Goal: Task Accomplishment & Management: Manage account settings

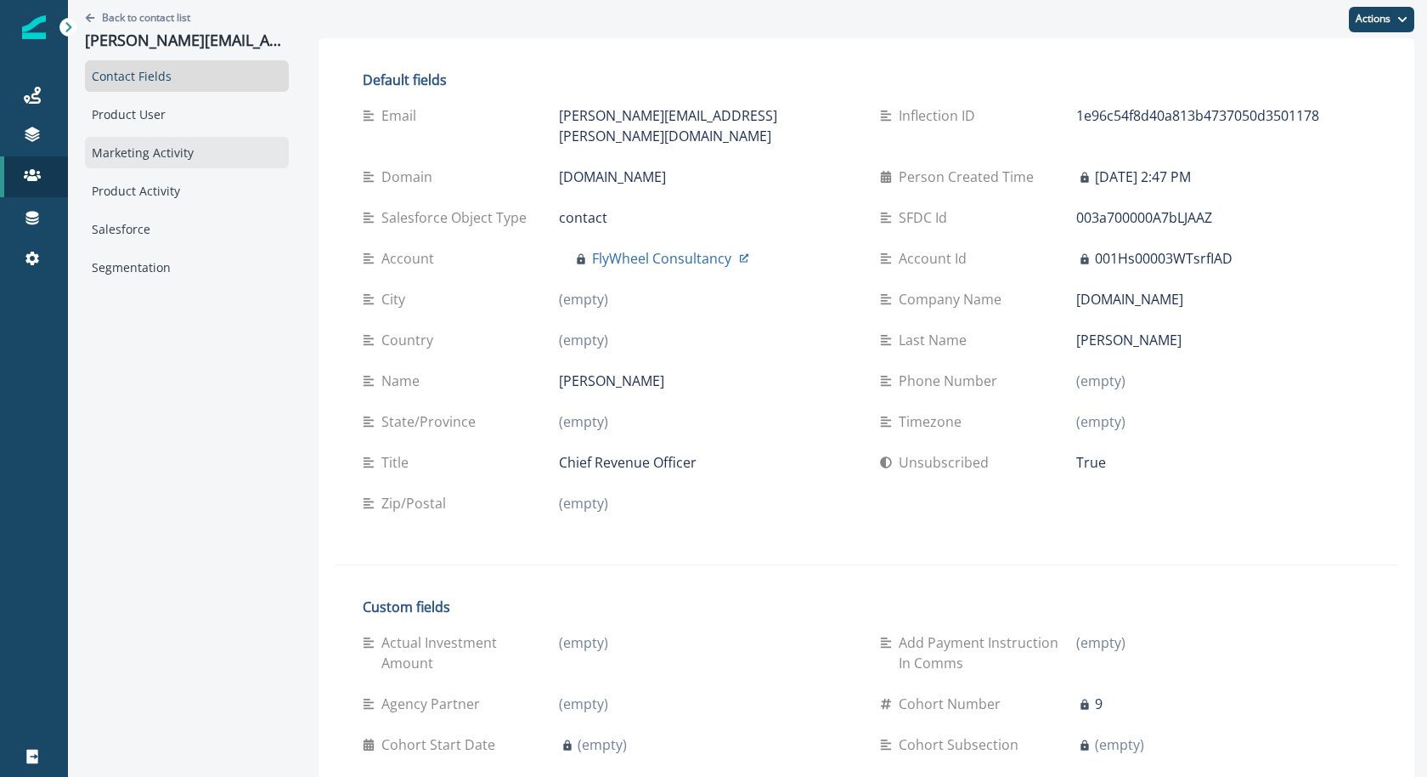
click at [189, 160] on div "Marketing Activity" at bounding box center [187, 152] width 204 height 31
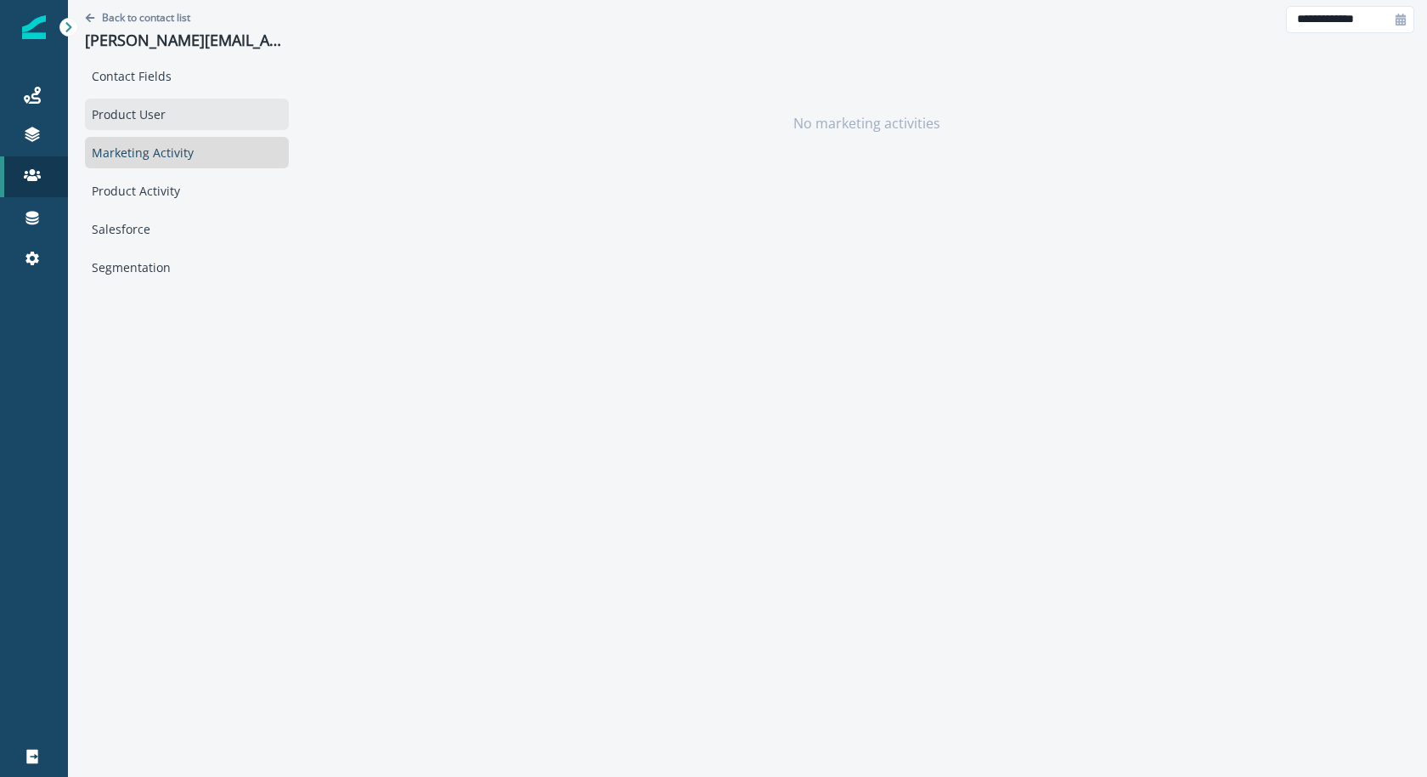
click at [187, 116] on div "Product User" at bounding box center [187, 114] width 204 height 31
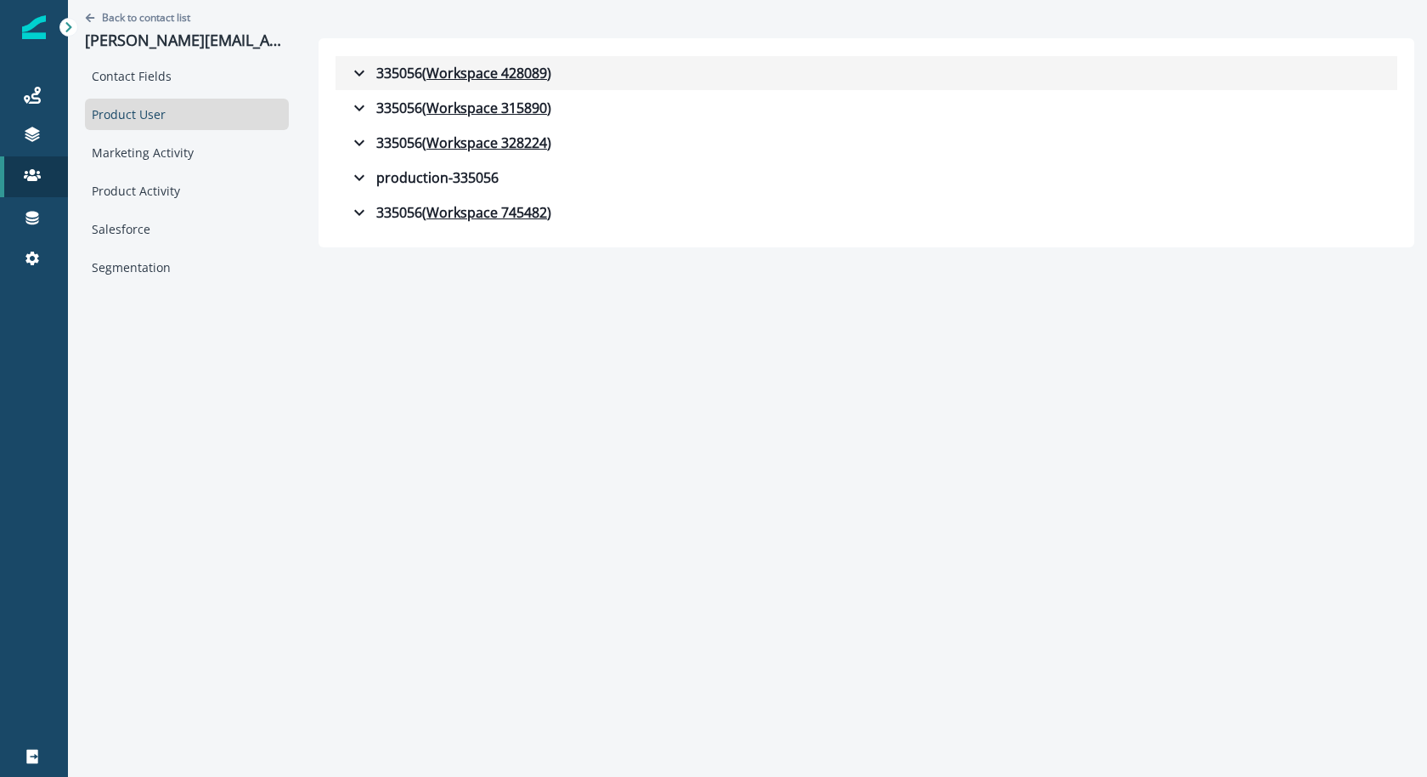
click at [370, 70] on div "335056 ( Workspace 428089 )" at bounding box center [450, 73] width 202 height 20
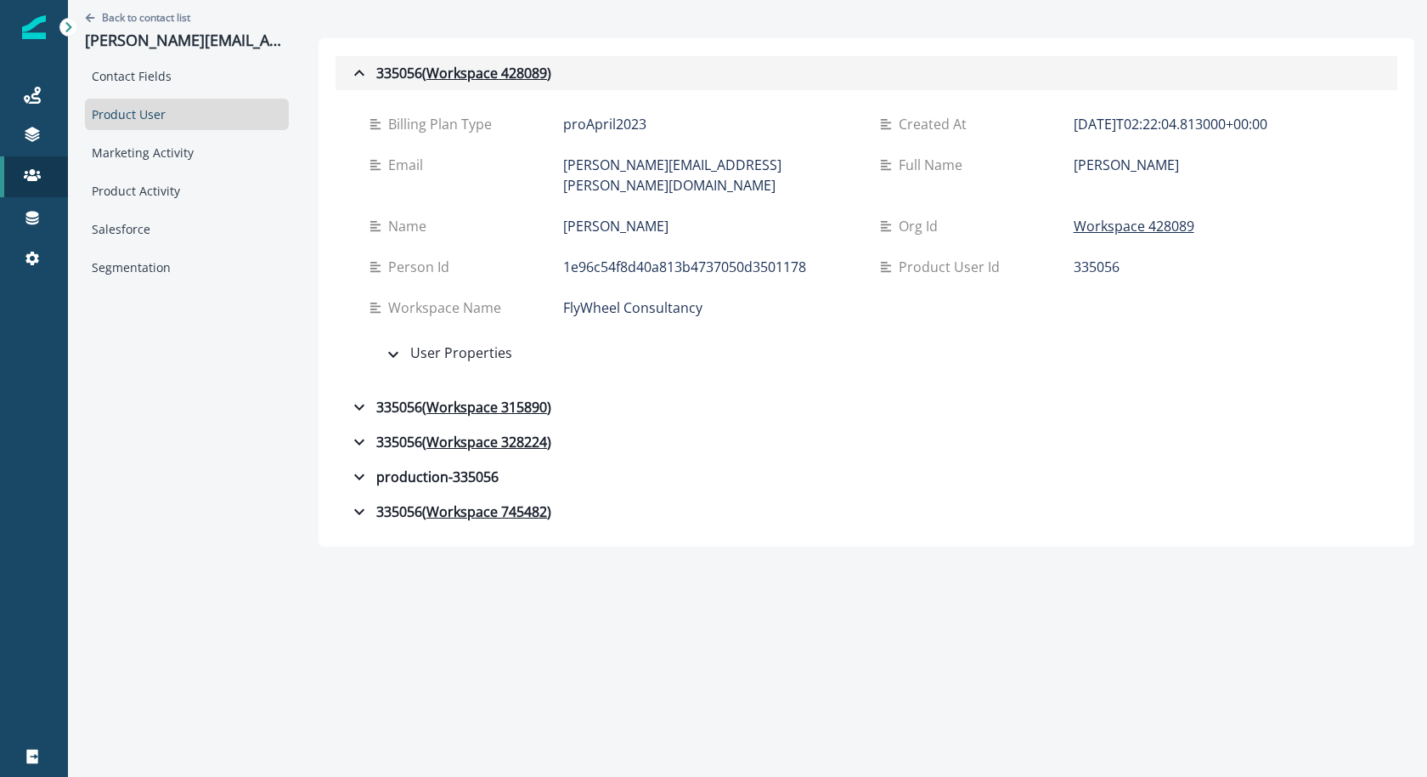
click at [370, 70] on div "335056 ( Workspace 428089 )" at bounding box center [450, 73] width 202 height 20
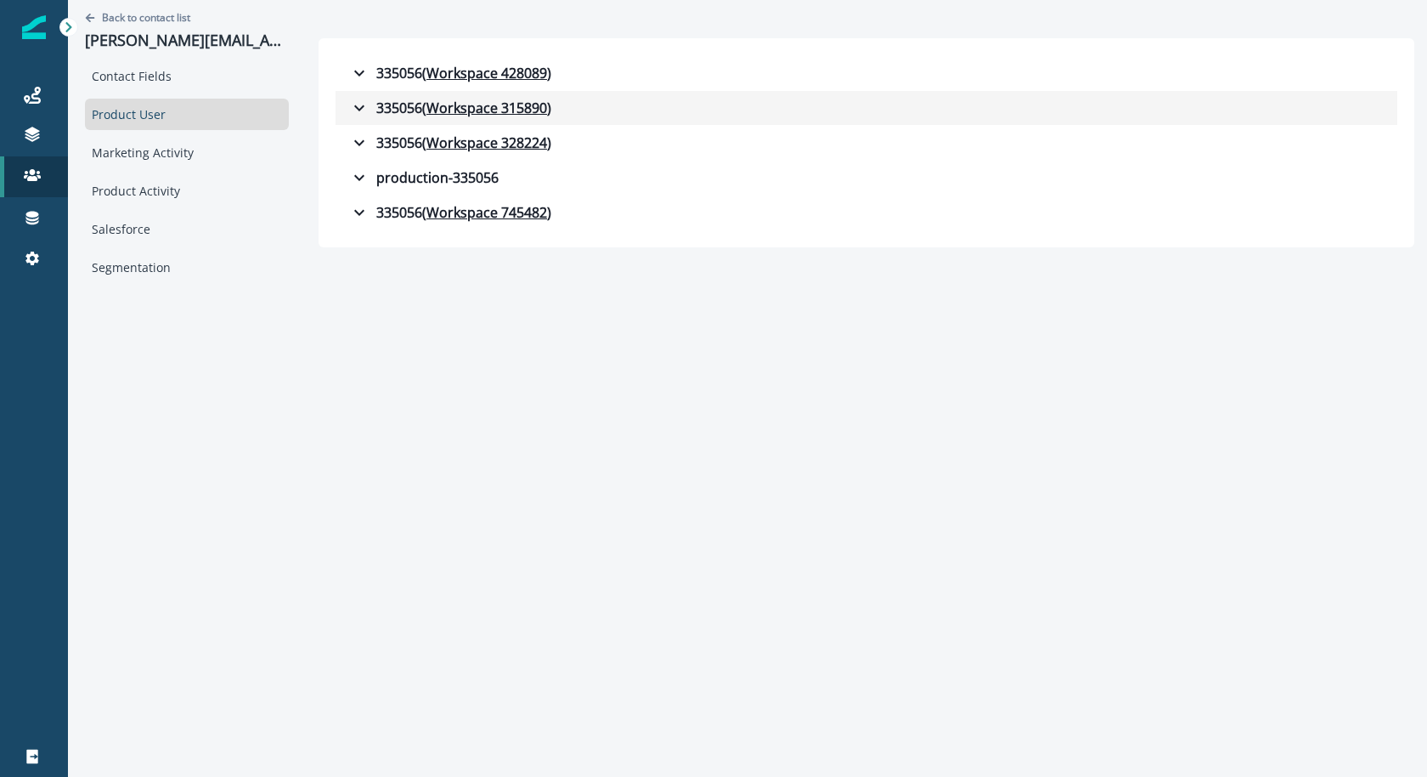
click at [370, 105] on div "335056 ( Workspace 315890 )" at bounding box center [450, 108] width 202 height 20
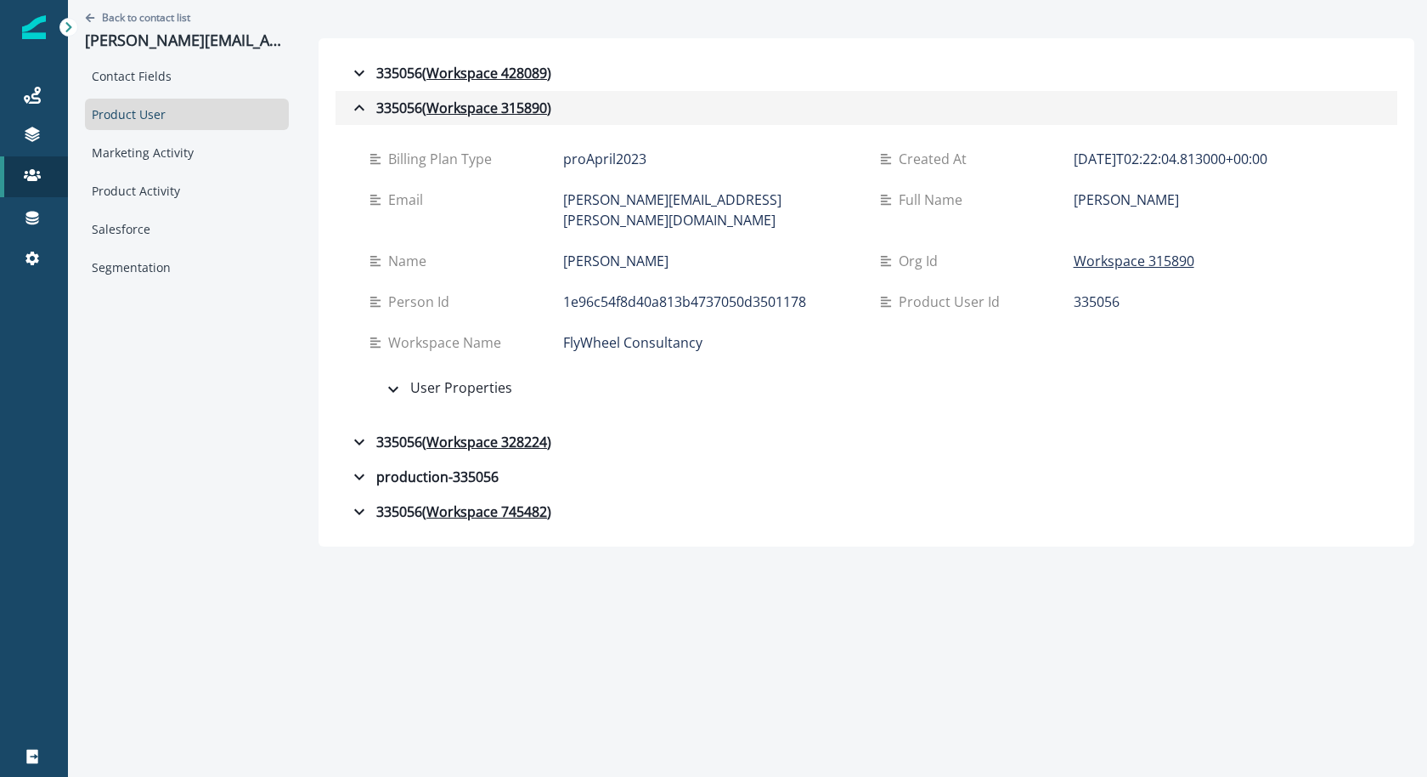
click at [370, 105] on div "335056 ( Workspace 315890 )" at bounding box center [450, 108] width 202 height 20
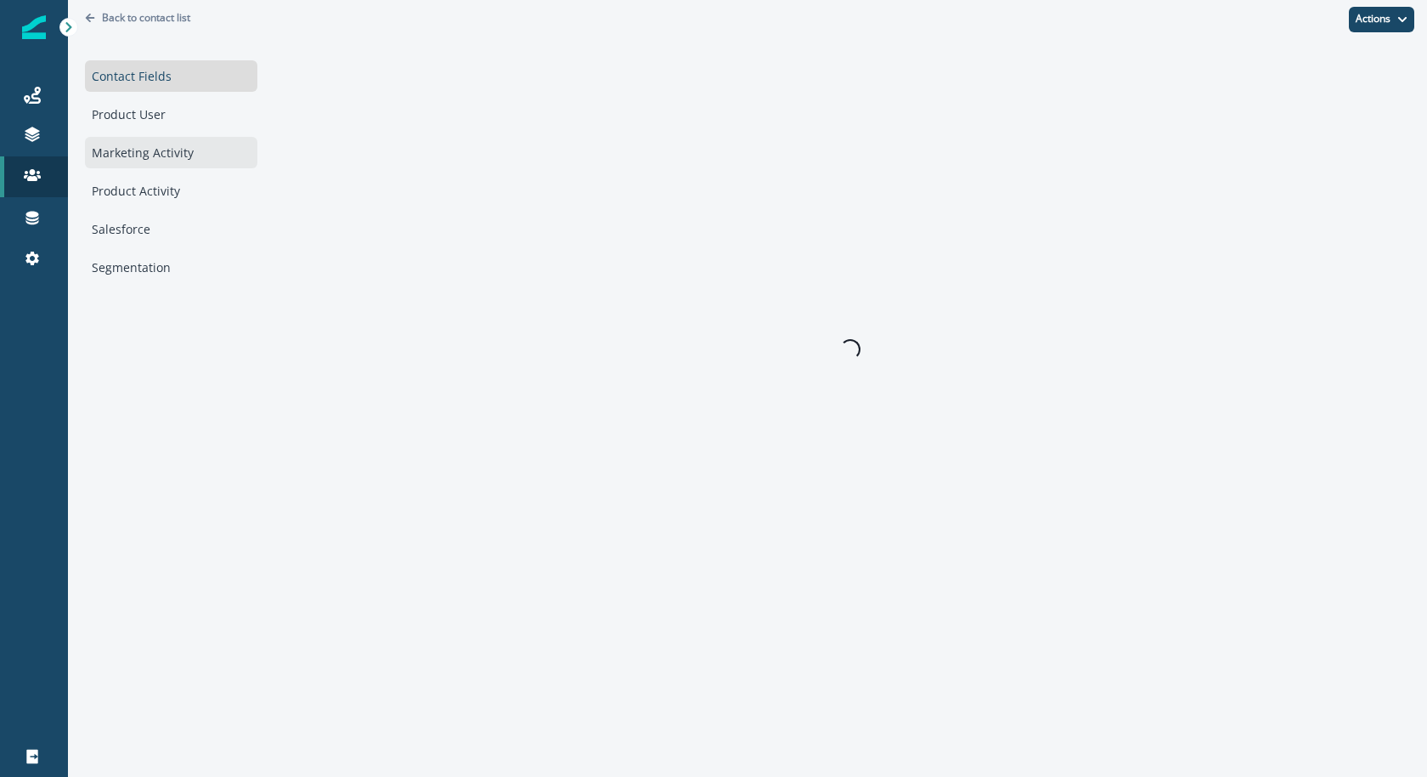
click at [148, 142] on div "Marketing Activity" at bounding box center [171, 152] width 172 height 31
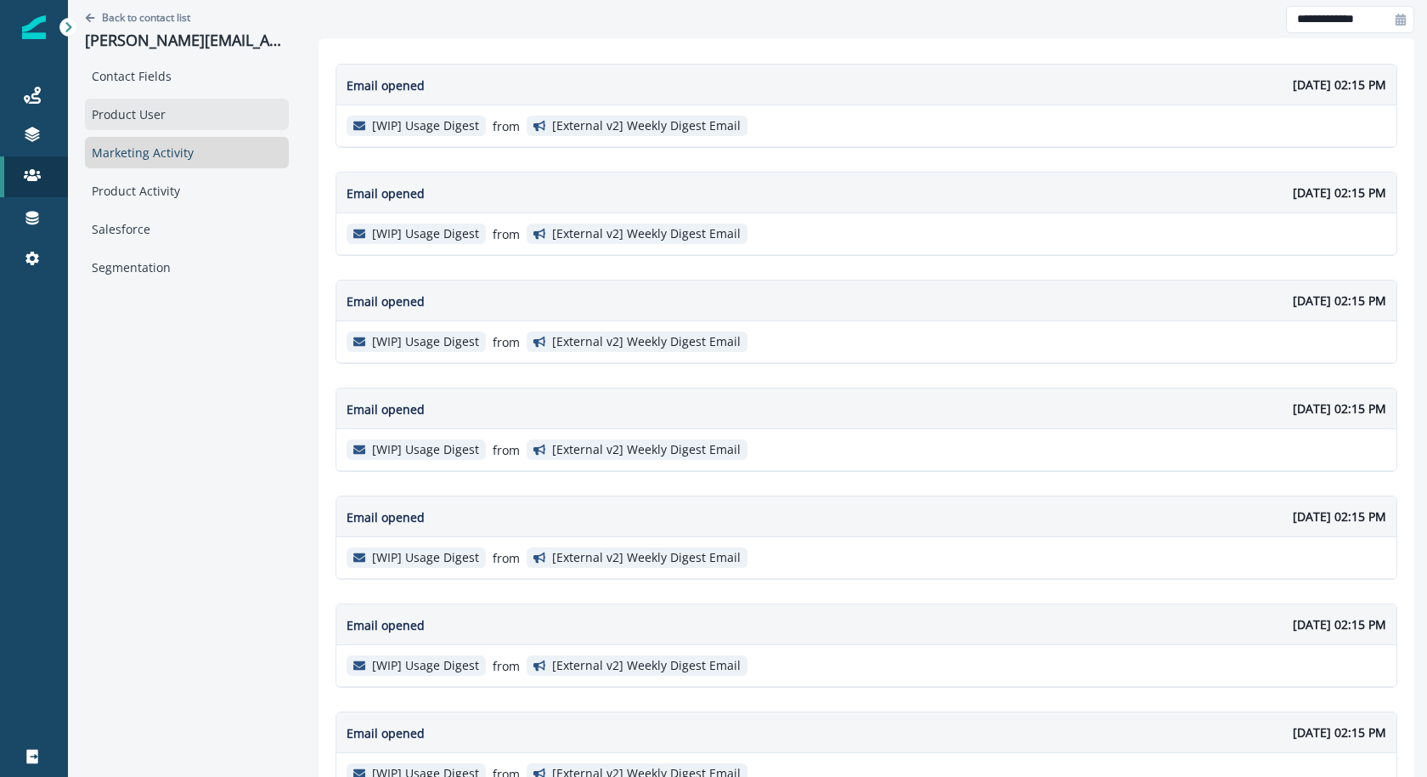
click at [150, 117] on div "Product User" at bounding box center [187, 114] width 204 height 31
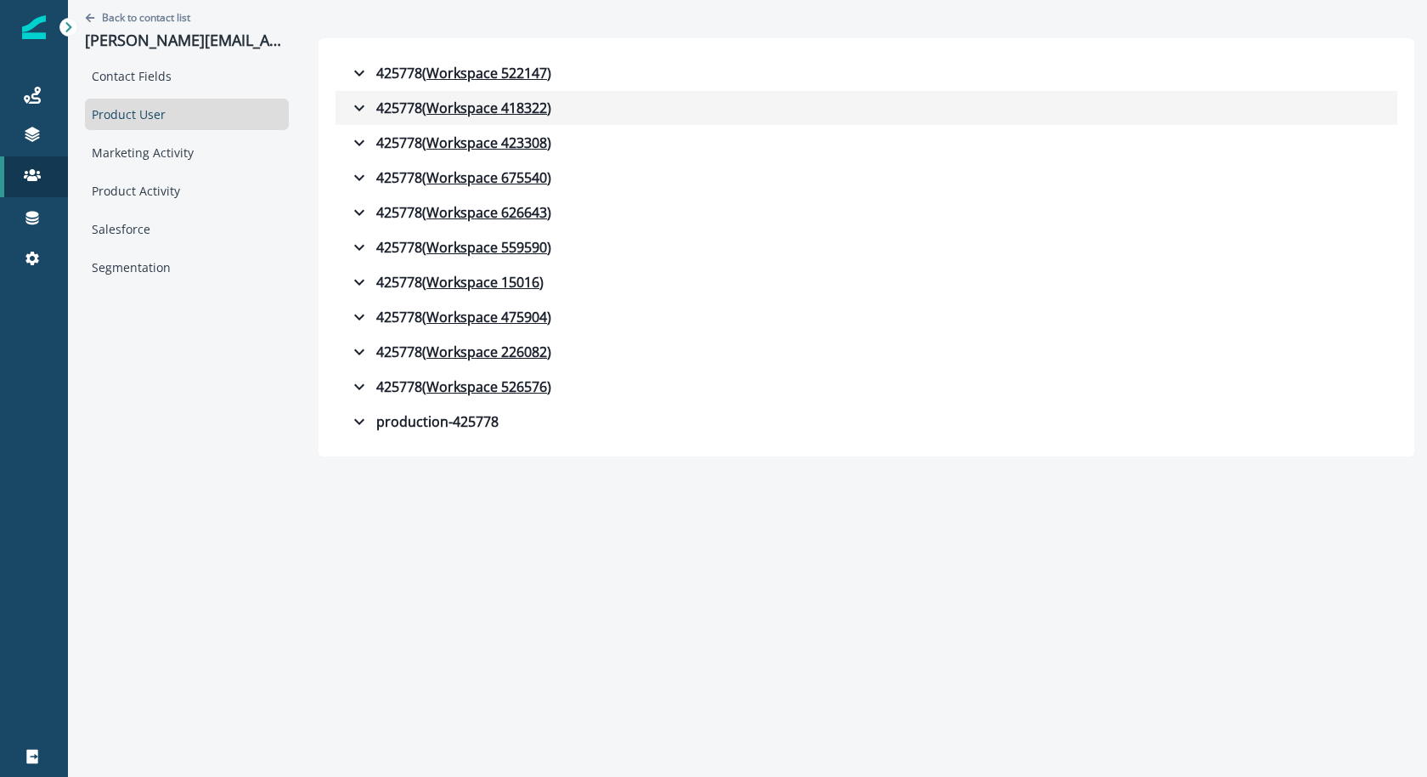
click at [367, 99] on div "425778 ( Workspace 418322 )" at bounding box center [450, 108] width 202 height 20
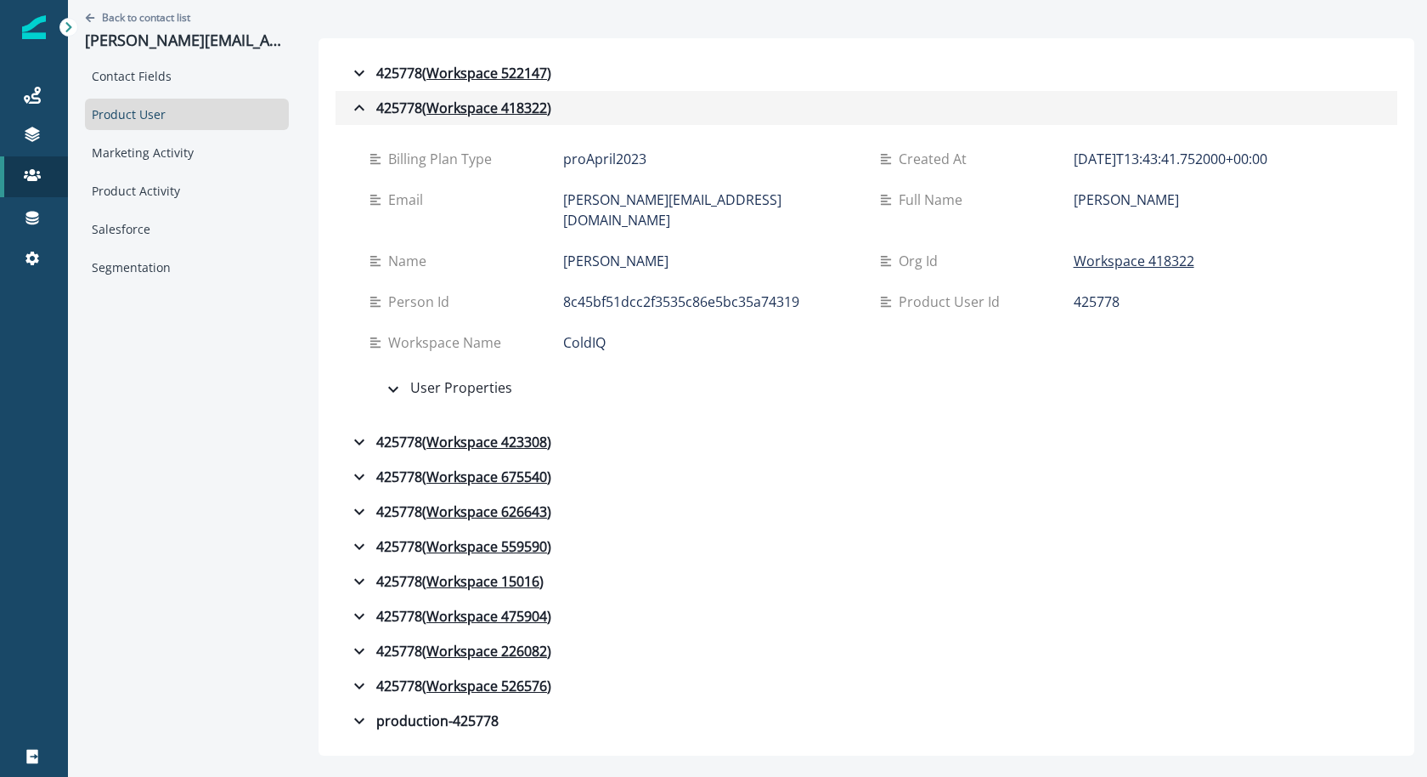
click at [367, 99] on div "425778 ( Workspace 418322 )" at bounding box center [450, 108] width 202 height 20
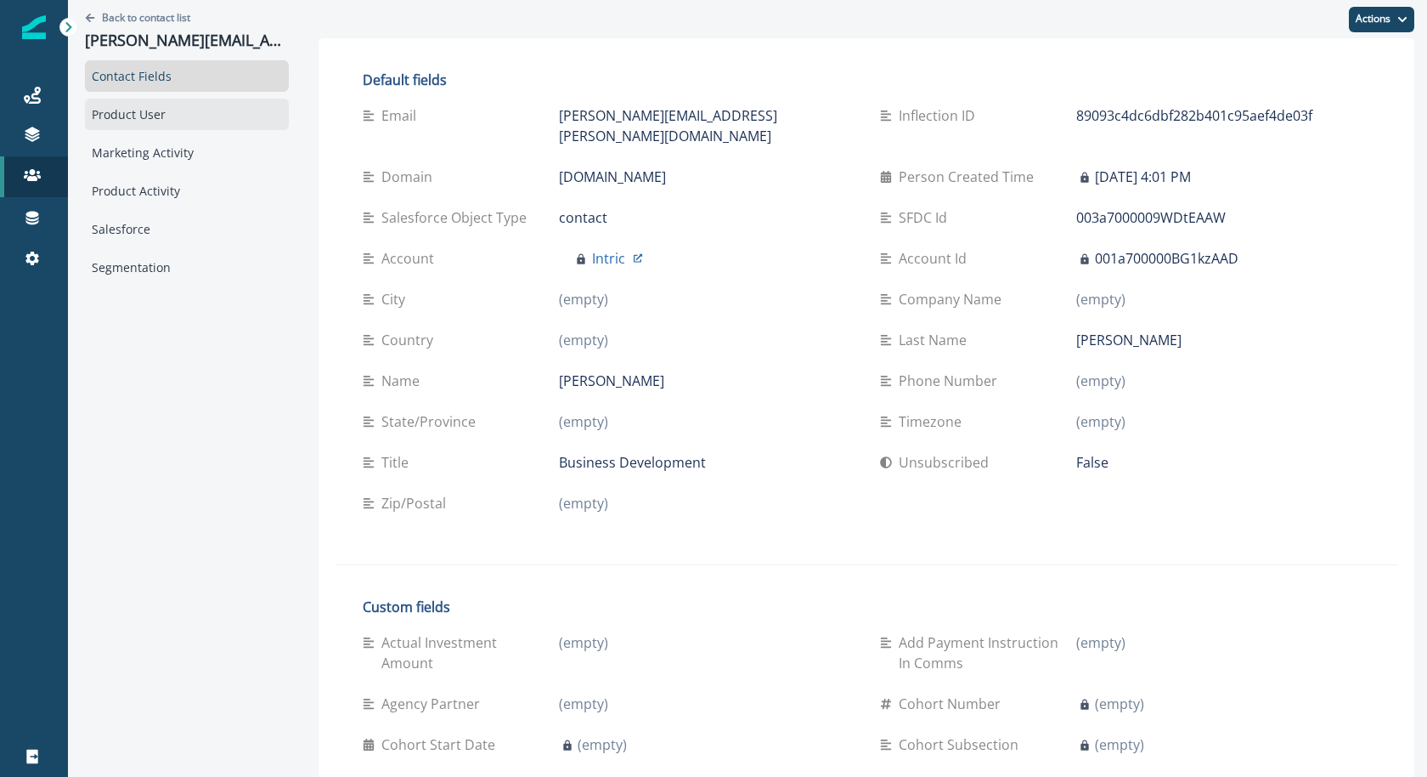
click at [156, 110] on div "Product User" at bounding box center [187, 114] width 204 height 31
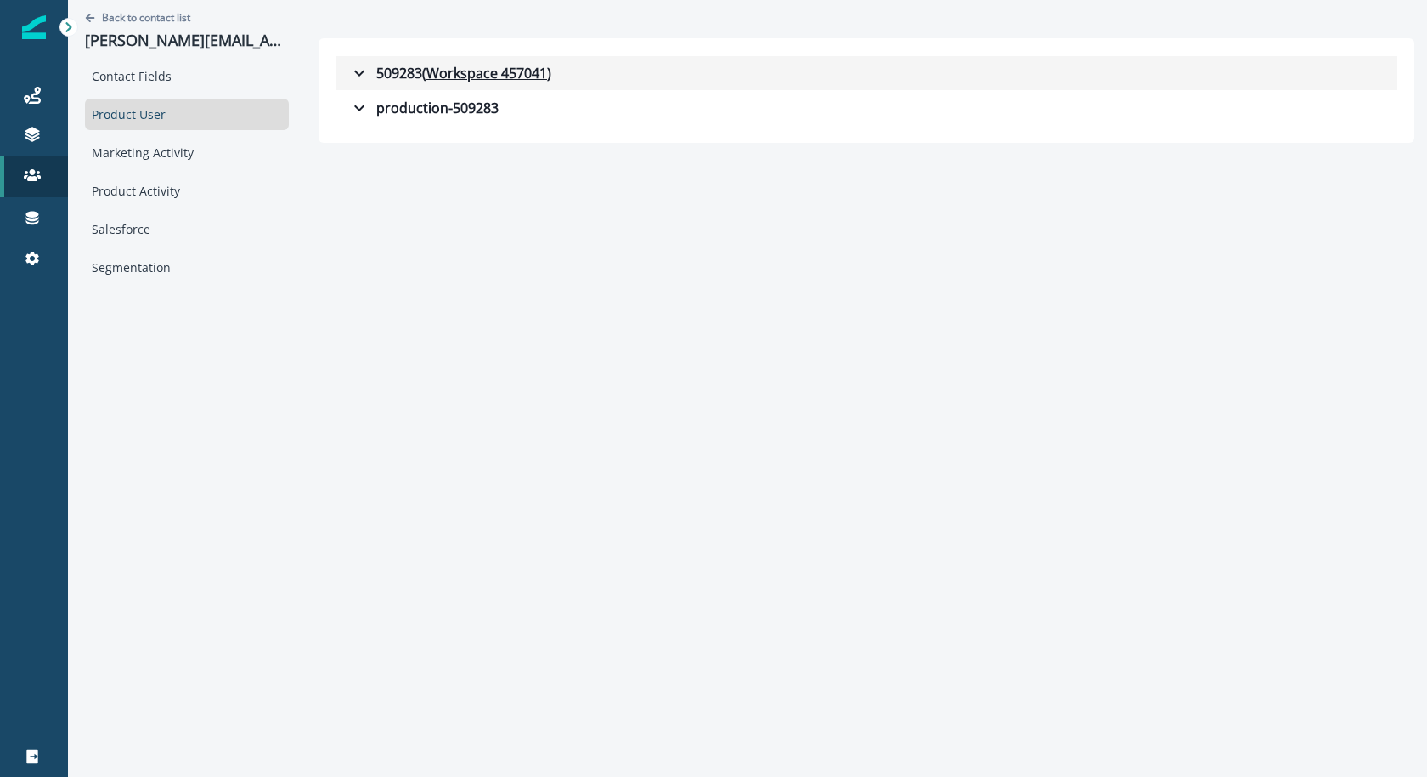
click at [370, 76] on div "509283 ( Workspace 457041 )" at bounding box center [450, 73] width 202 height 20
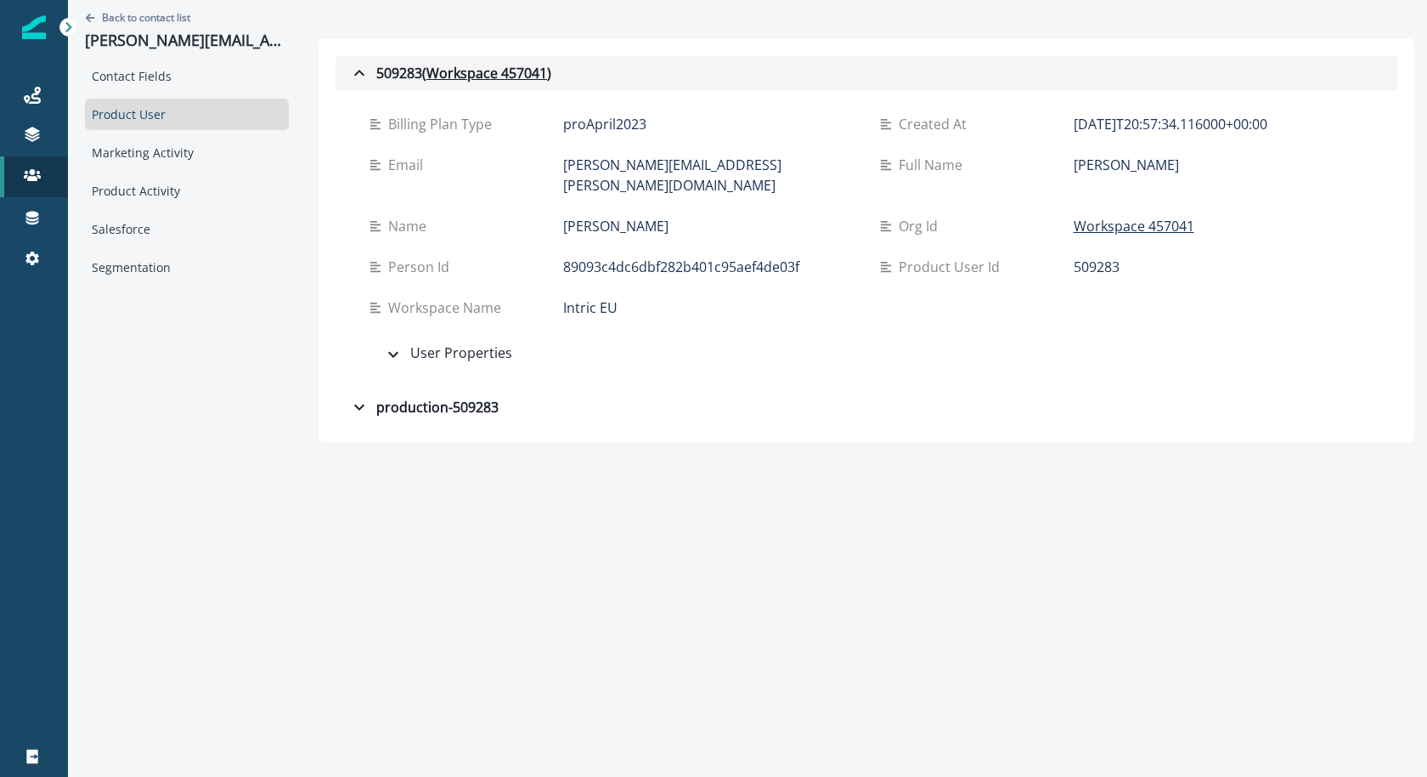
click at [371, 75] on div "509283 ( Workspace 457041 )" at bounding box center [450, 73] width 202 height 20
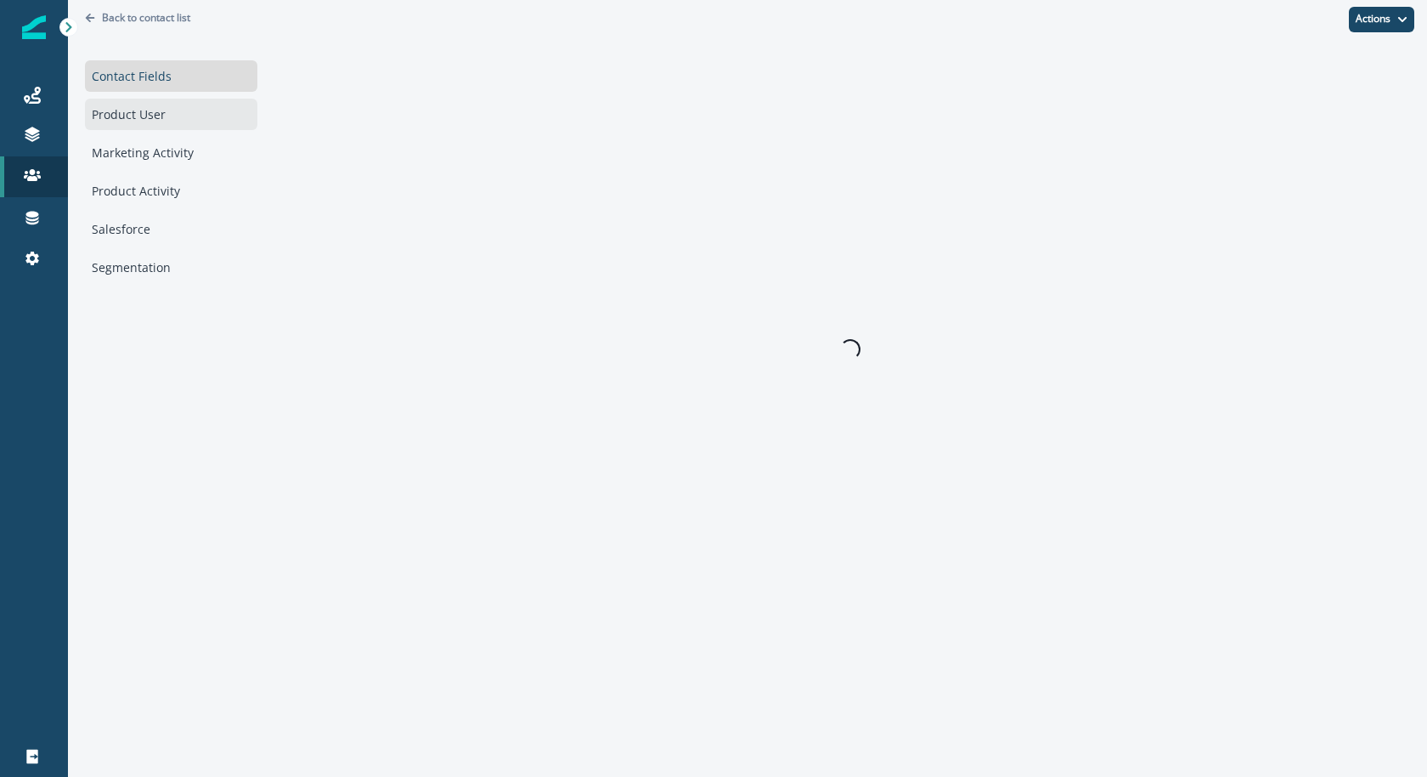
click at [155, 110] on div "Product User" at bounding box center [171, 114] width 172 height 31
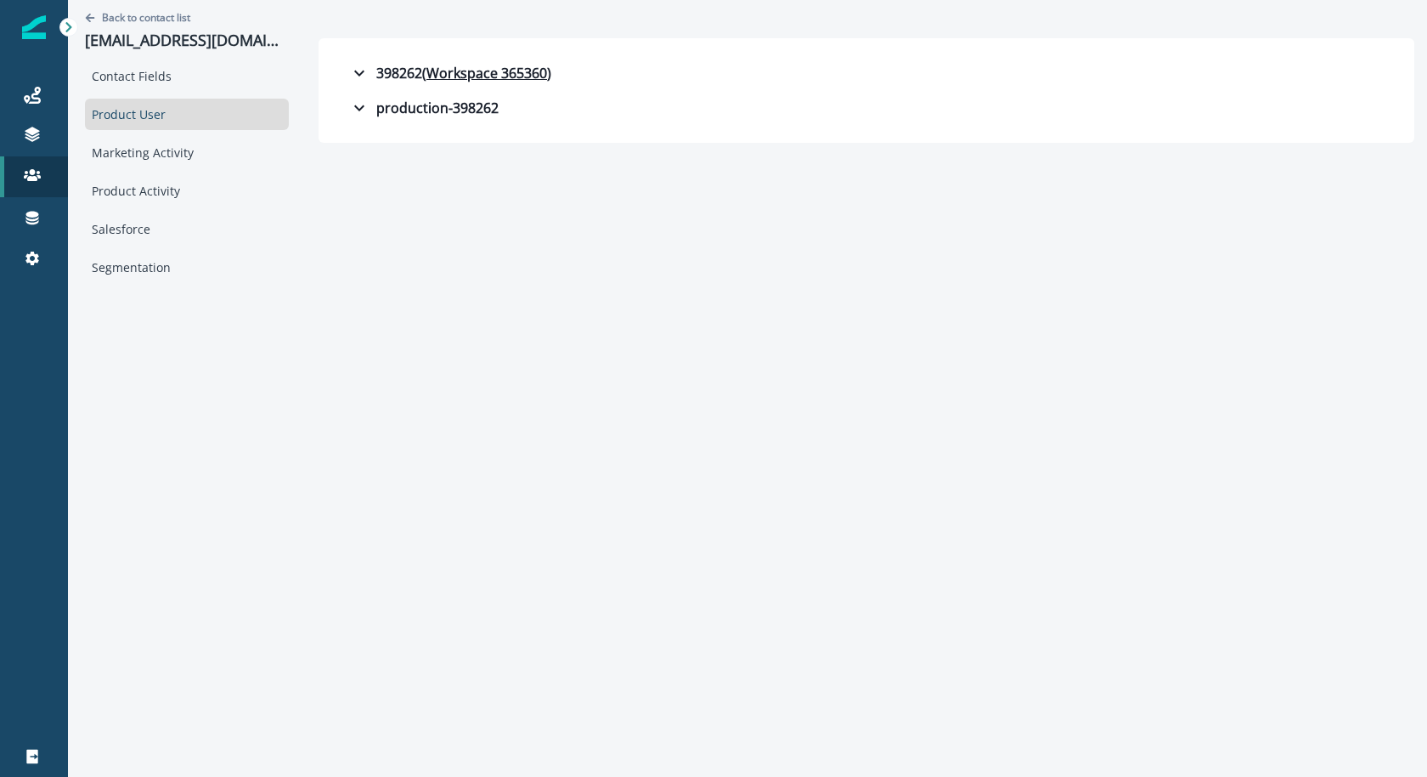
click at [372, 99] on div "production-398262" at bounding box center [424, 108] width 150 height 20
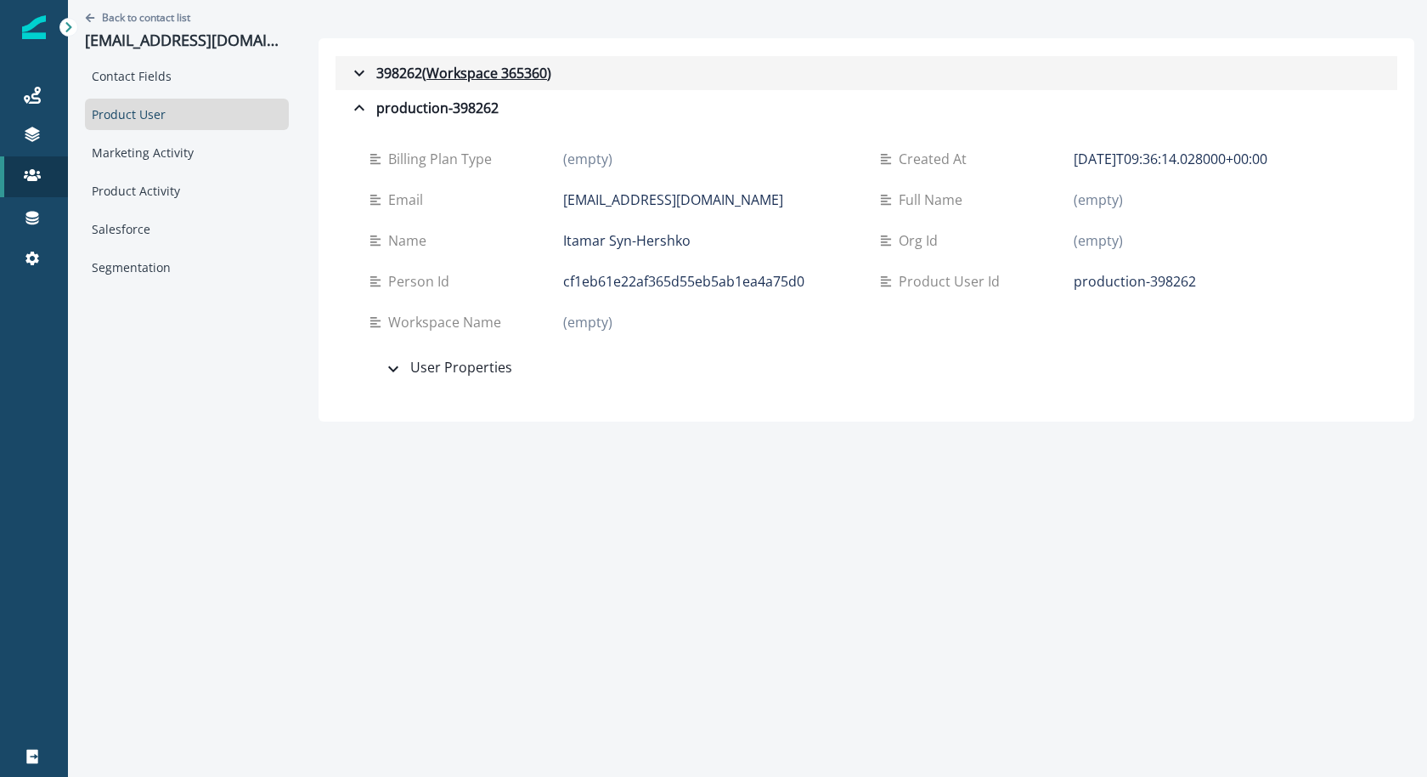
click at [381, 68] on div "398262 ( Workspace 365360 )" at bounding box center [450, 73] width 202 height 20
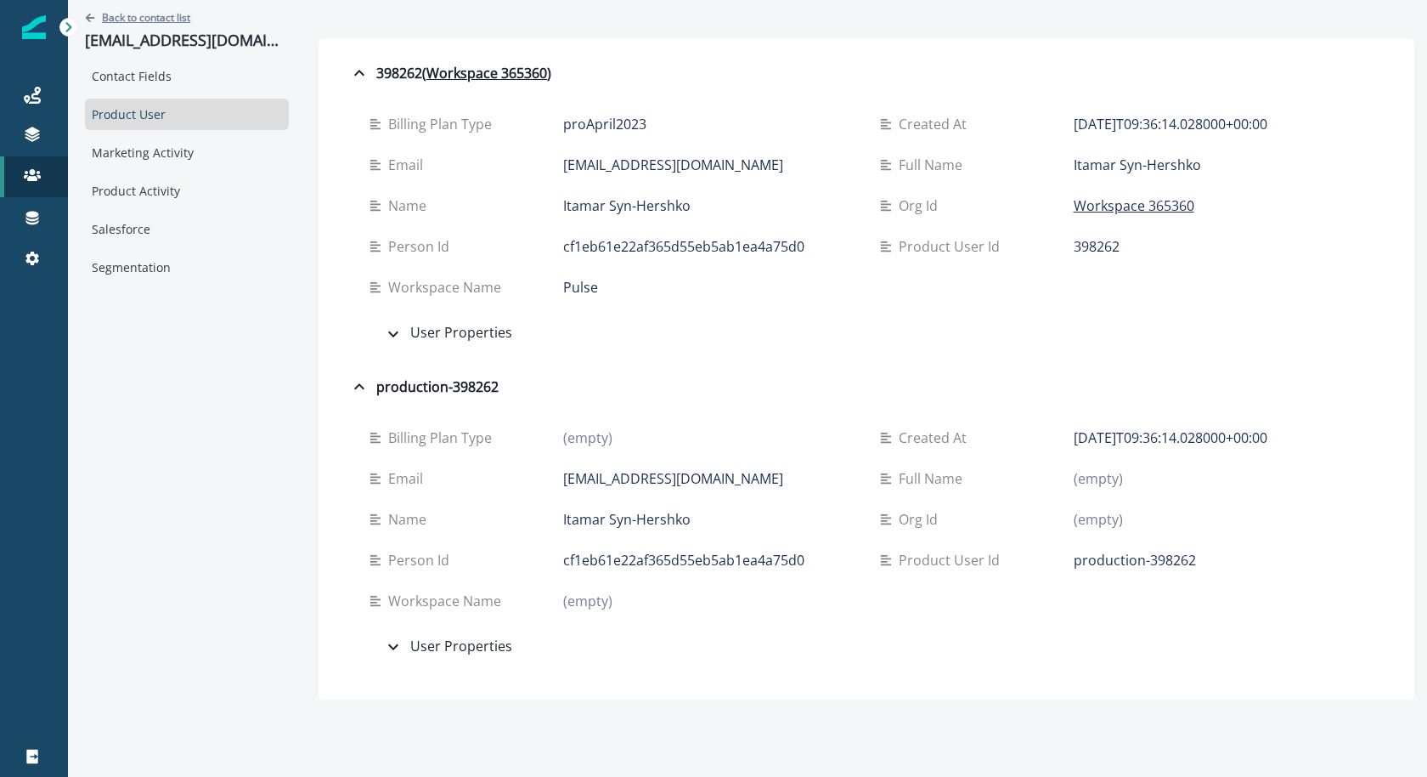
click at [126, 16] on p "Back to contact list" at bounding box center [146, 17] width 88 height 14
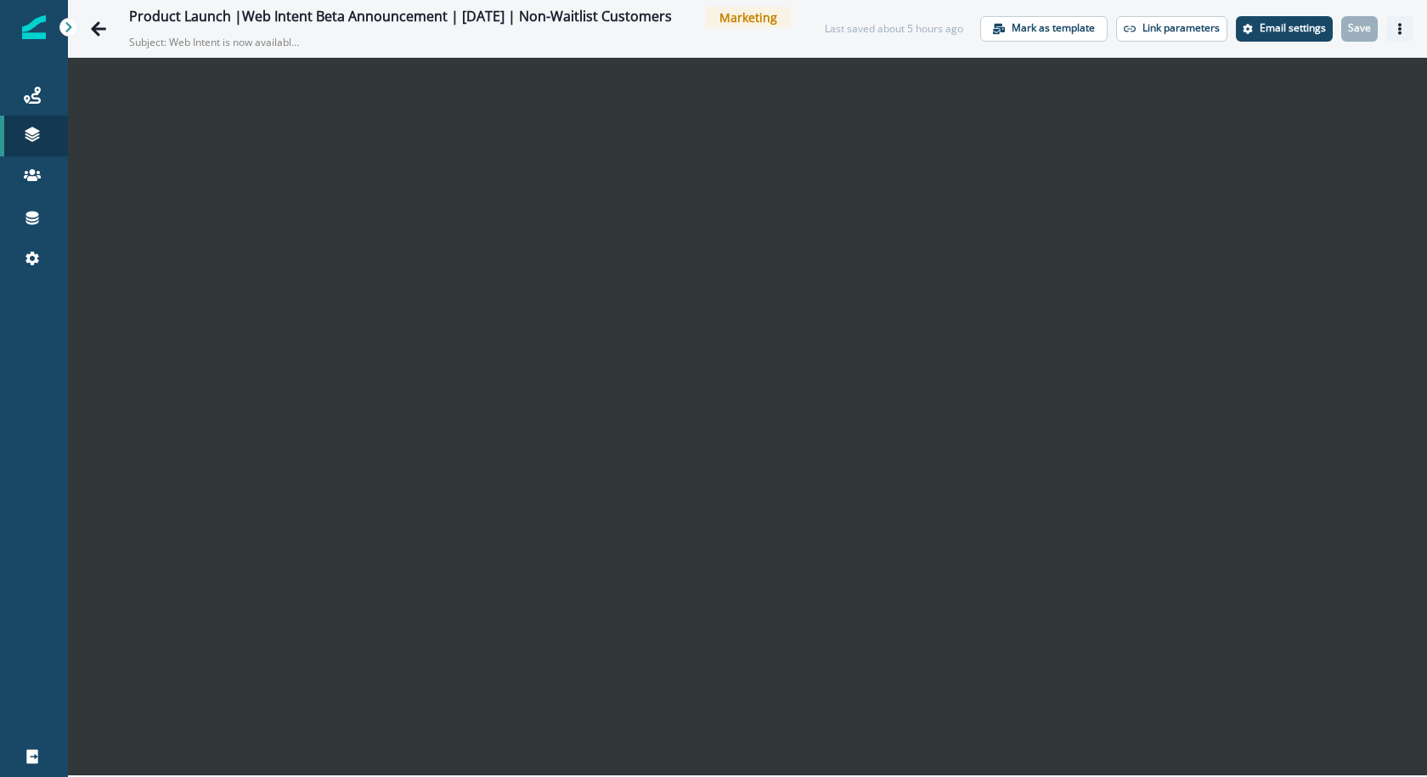
click at [1402, 29] on icon "Actions" at bounding box center [1400, 29] width 12 height 12
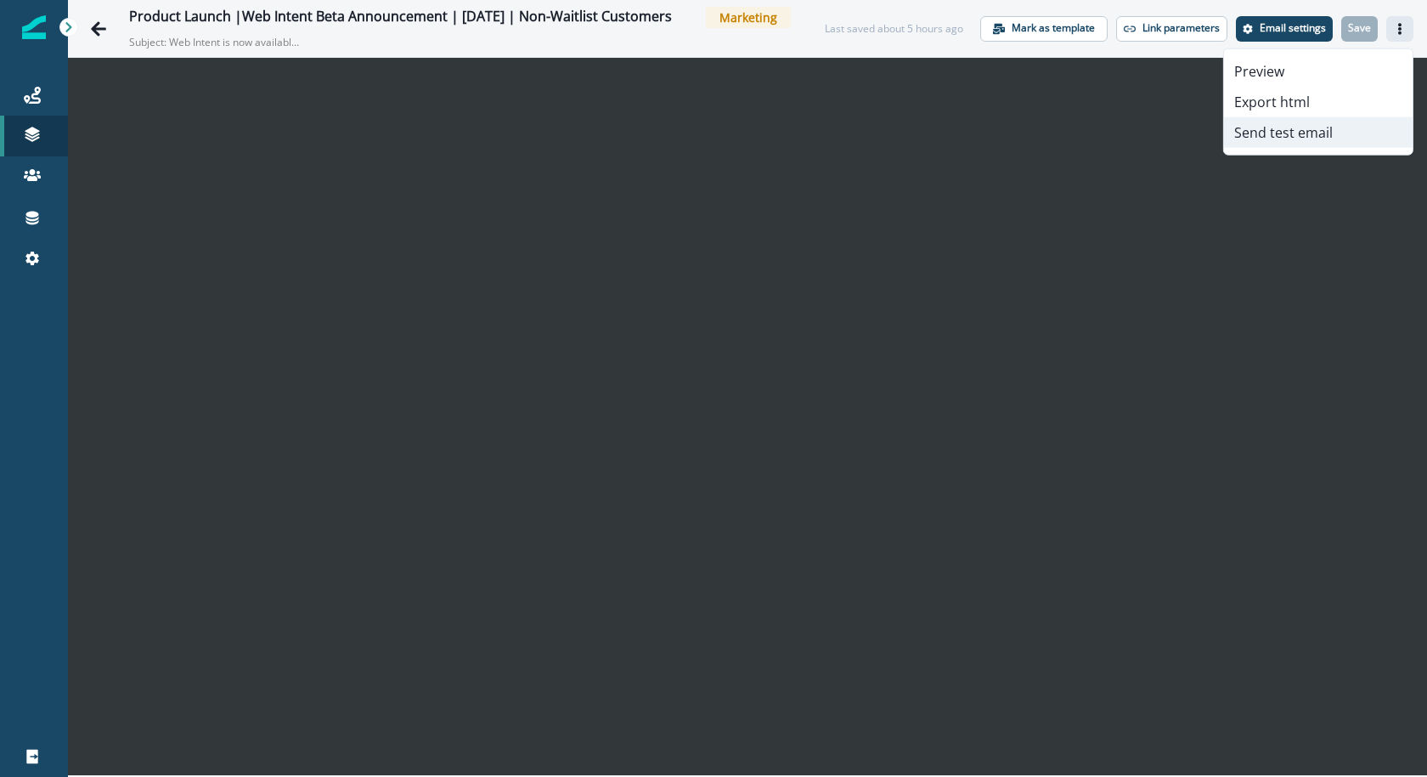
click at [1361, 117] on button "Send test email" at bounding box center [1318, 132] width 189 height 31
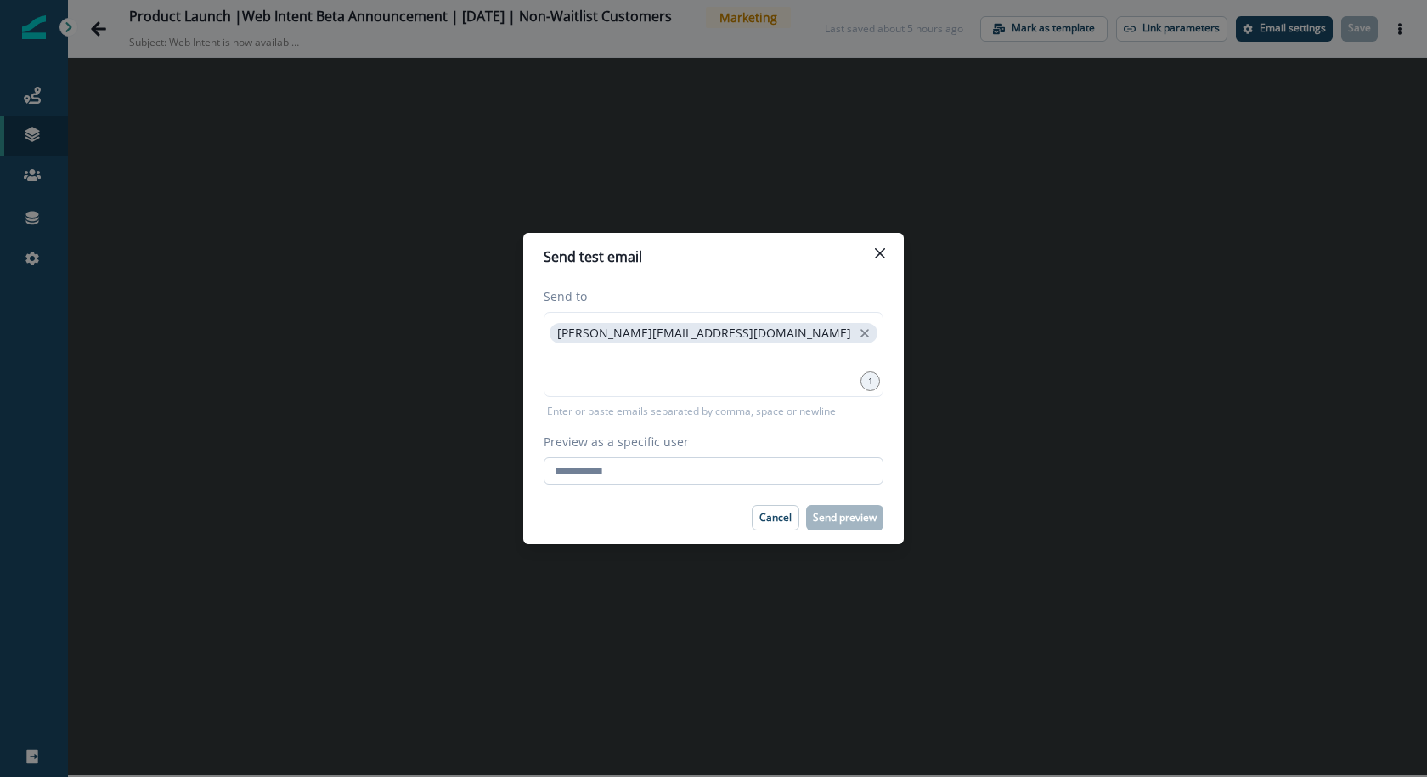
click at [742, 464] on input "Preview as a specific user" at bounding box center [714, 470] width 340 height 27
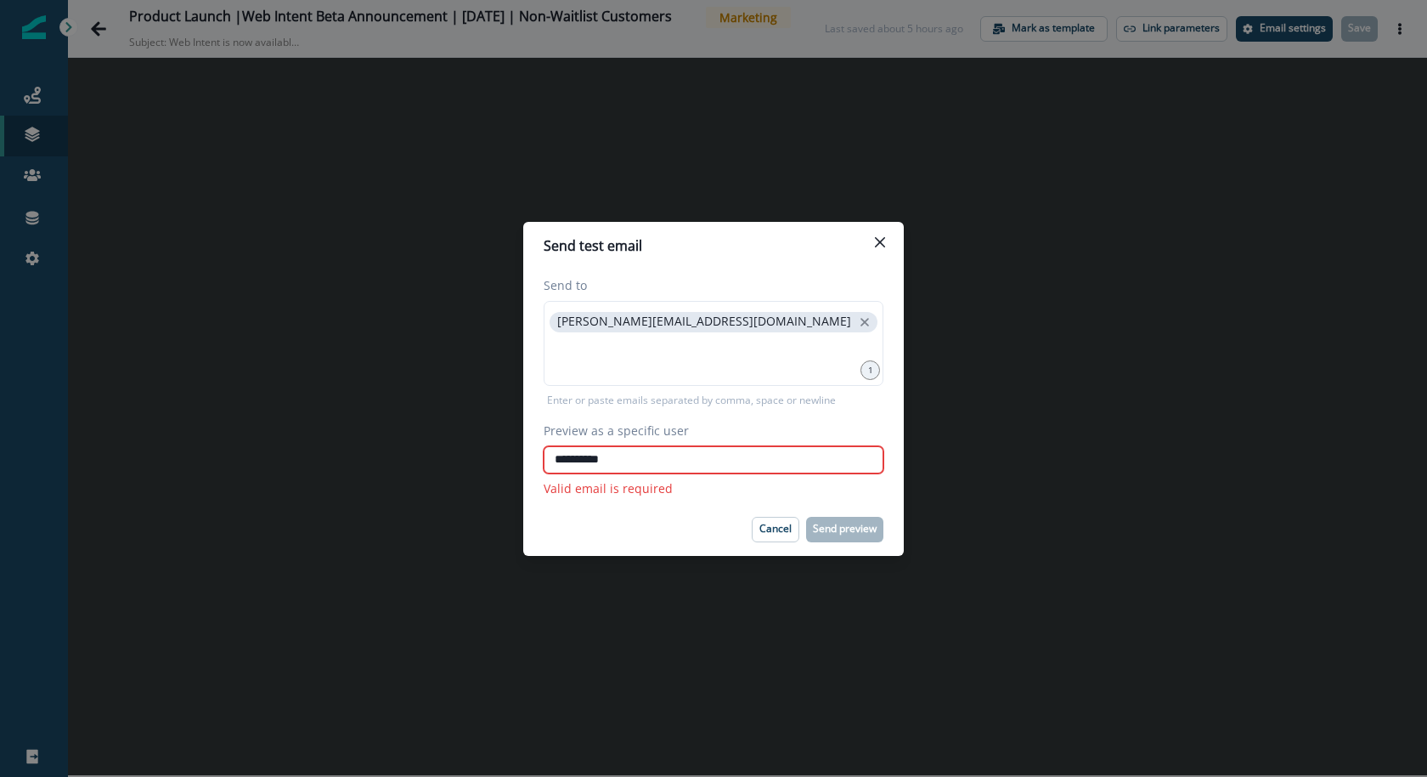
click at [713, 468] on input "**********" at bounding box center [714, 459] width 340 height 27
paste input "**********"
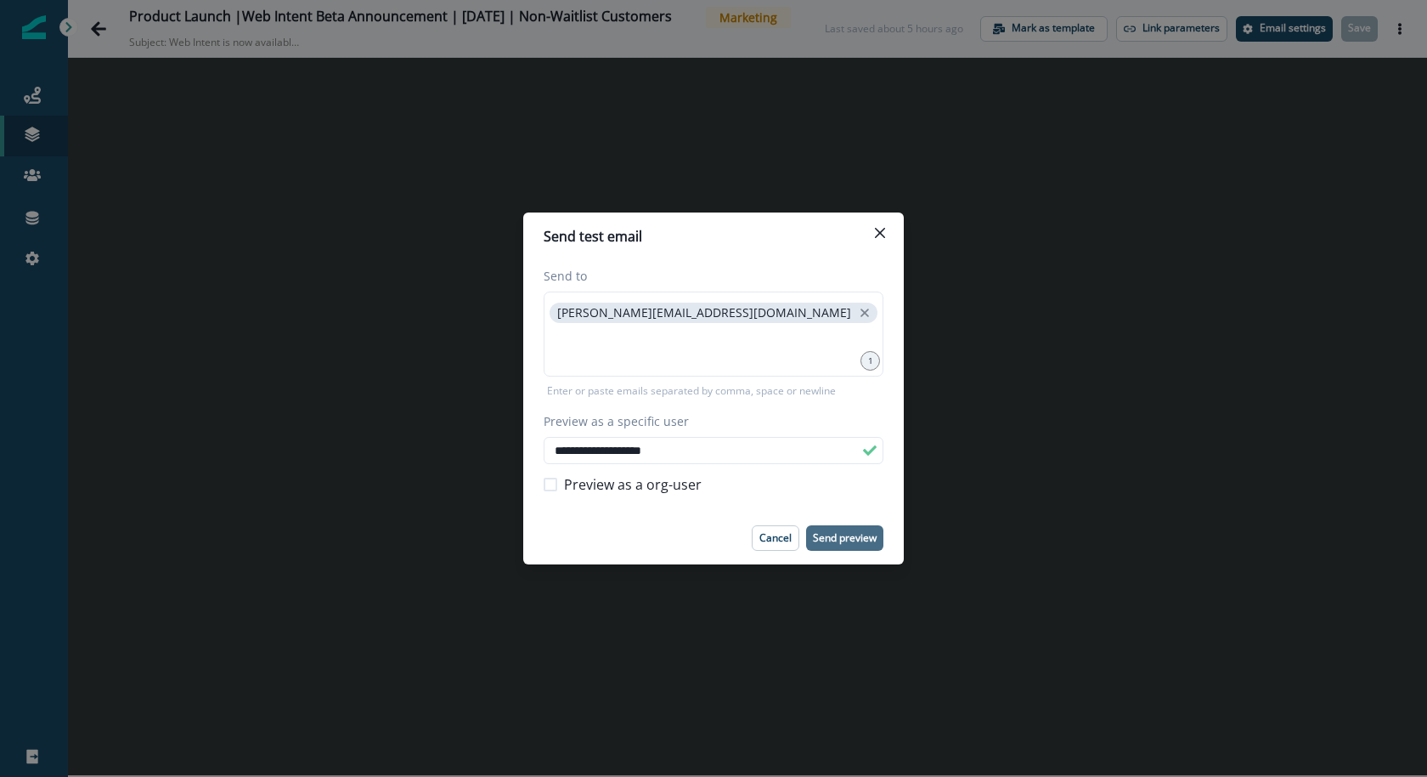
type input "**********"
click at [825, 541] on p "Send preview" at bounding box center [845, 538] width 64 height 12
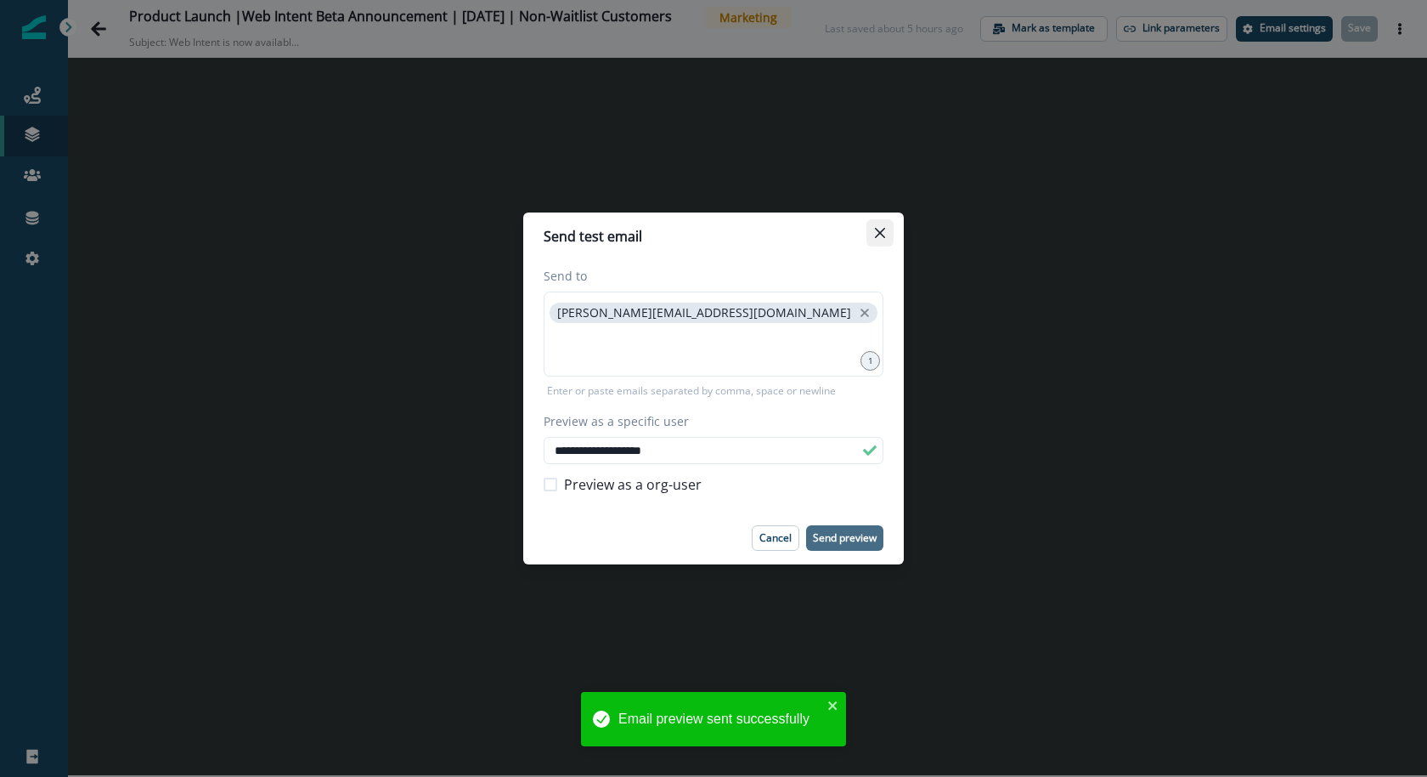
click at [884, 229] on icon "Close" at bounding box center [880, 233] width 10 height 10
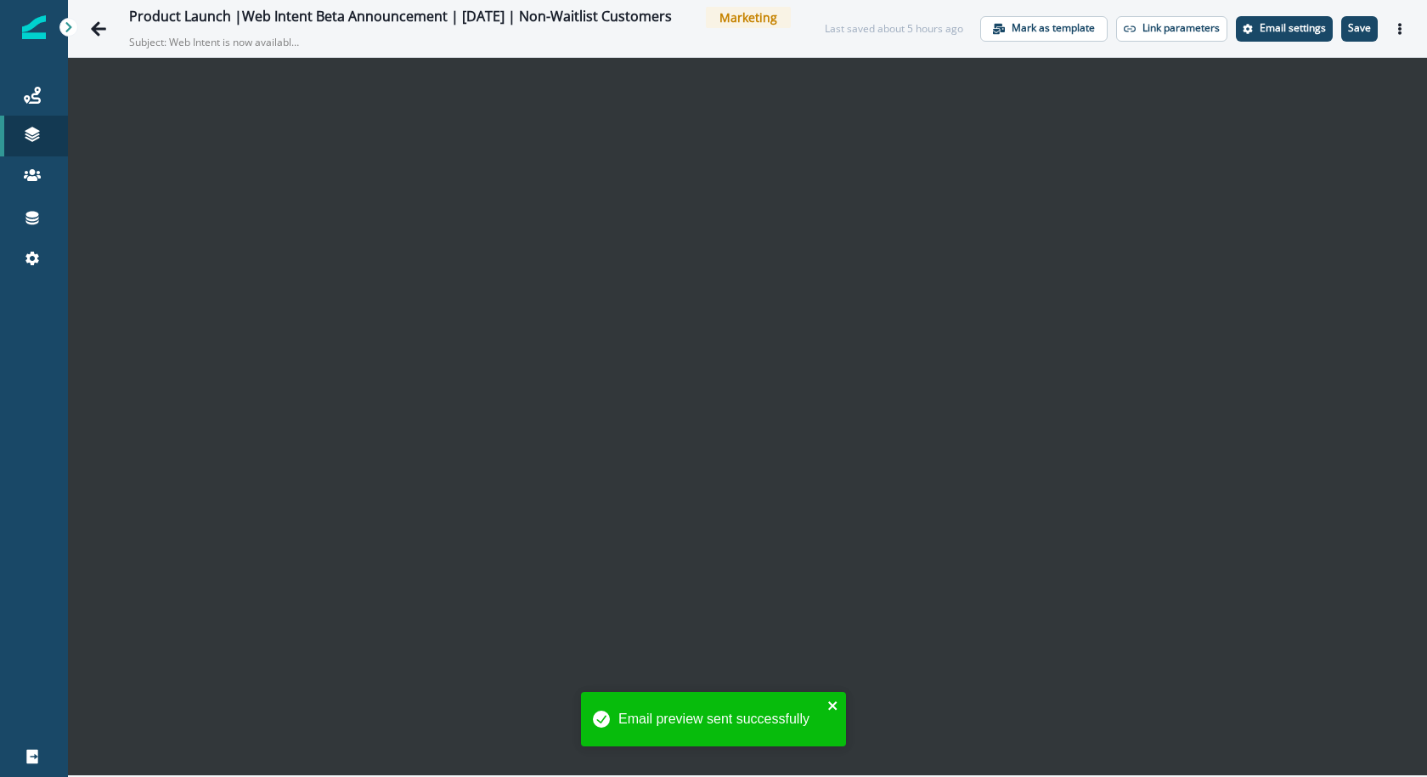
click at [829, 706] on icon "close" at bounding box center [834, 705] width 12 height 14
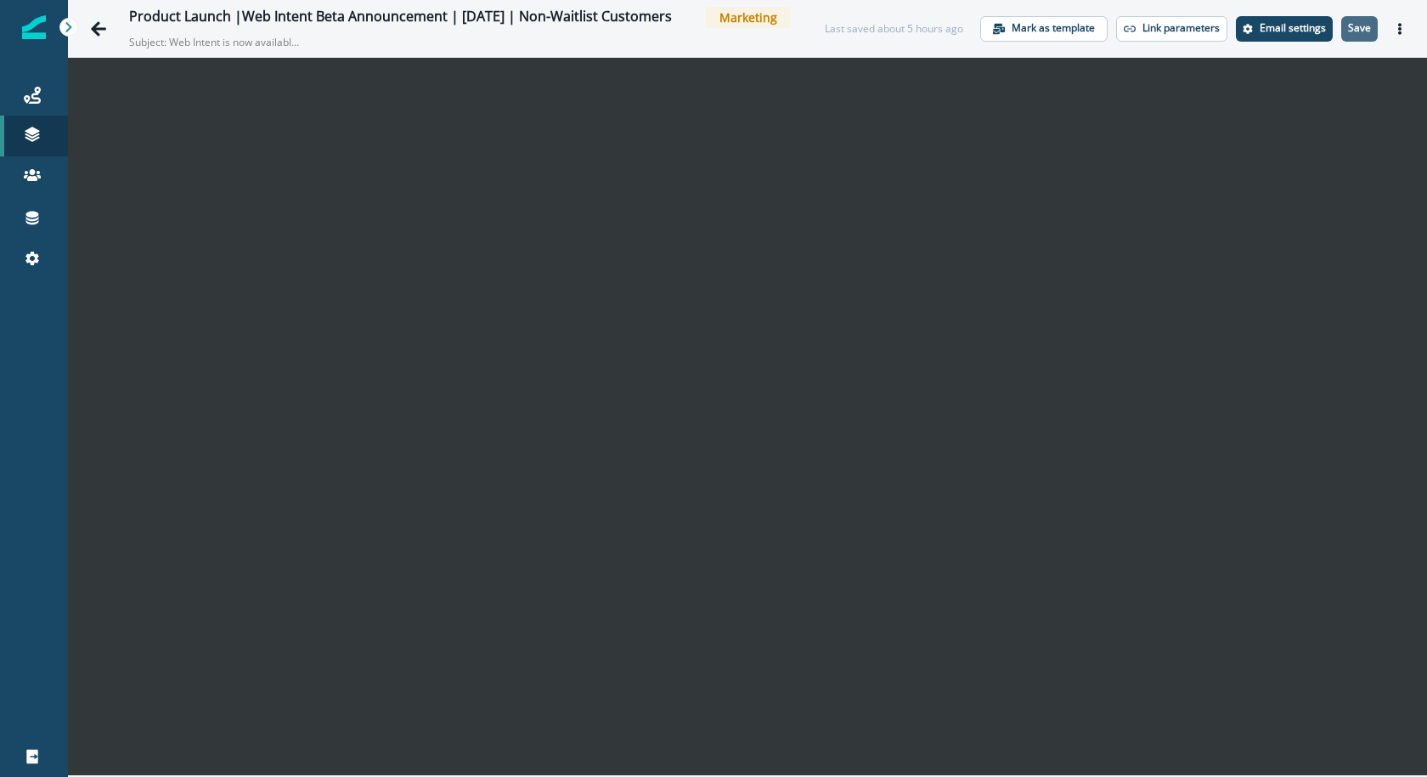
click at [1351, 34] on p "Save" at bounding box center [1359, 28] width 23 height 12
click at [1408, 25] on button "Actions" at bounding box center [1400, 28] width 27 height 25
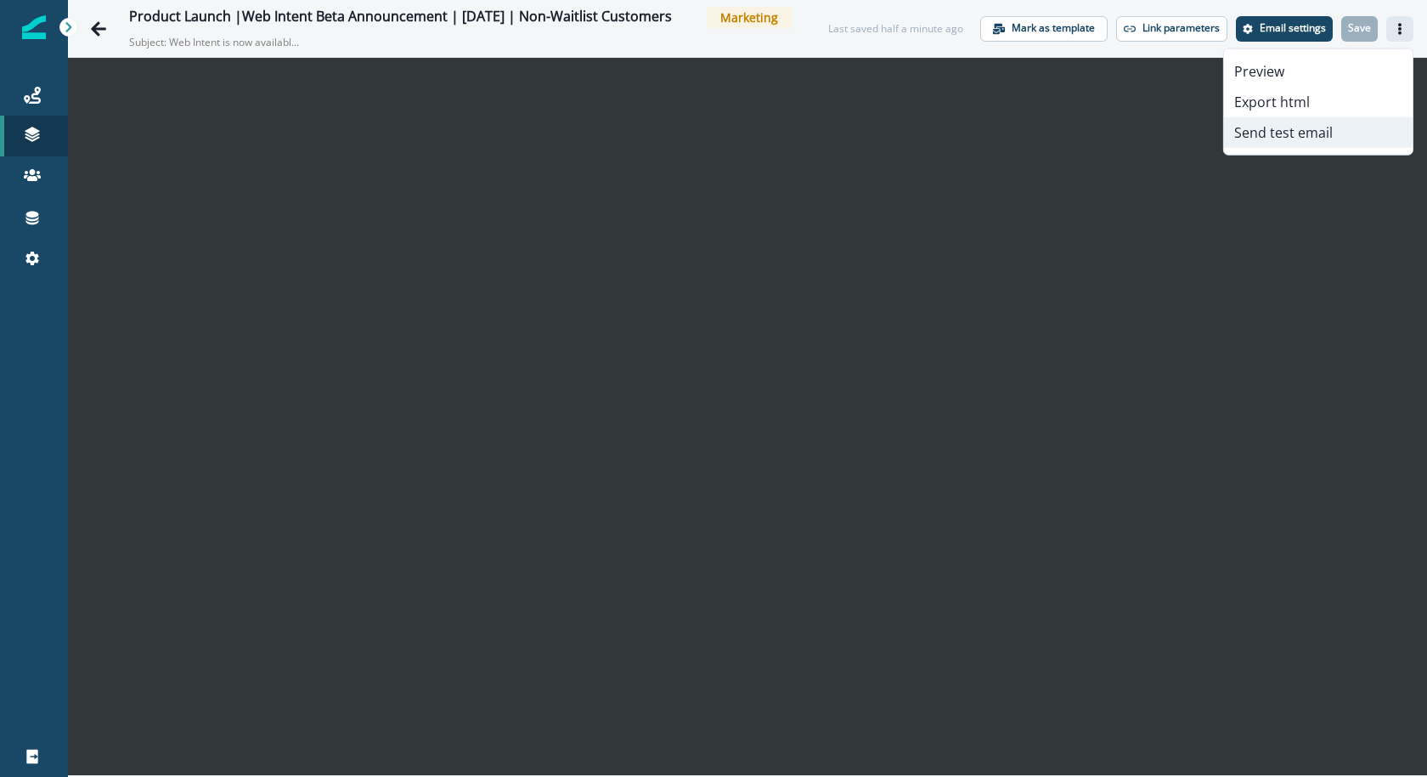
click at [1370, 138] on button "Send test email" at bounding box center [1318, 132] width 189 height 31
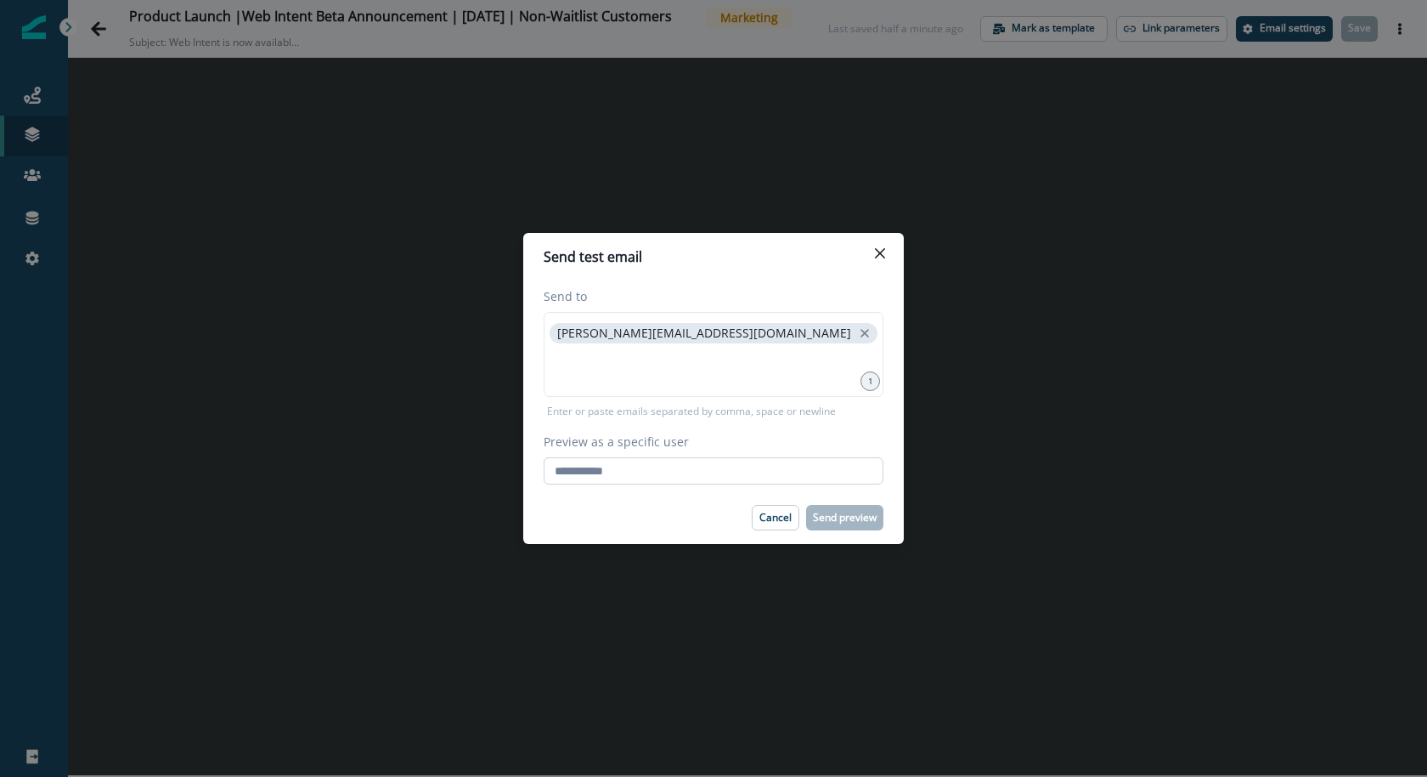
click at [828, 458] on input "Preview as a specific user" at bounding box center [714, 470] width 340 height 27
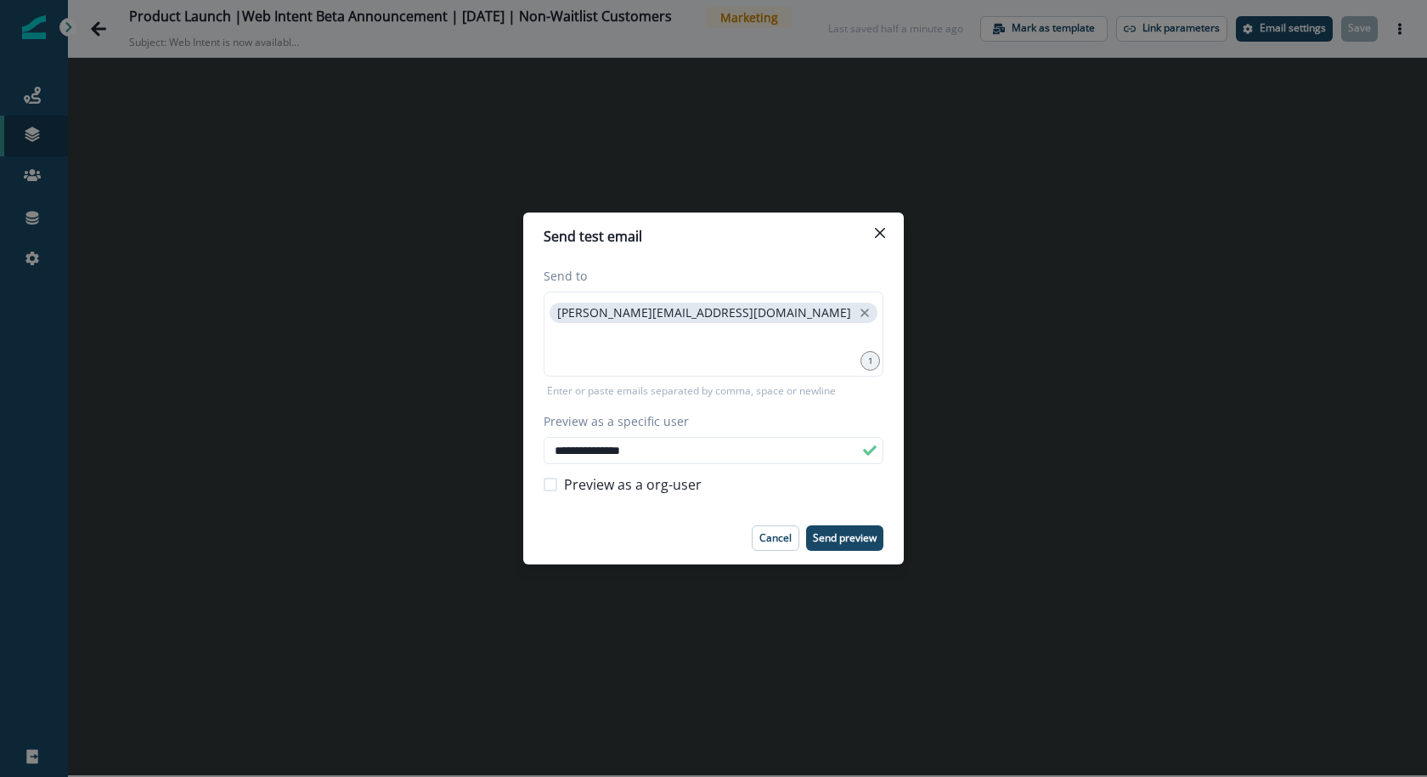
type input "**********"
click at [846, 551] on footer "Cancel Send preview" at bounding box center [713, 537] width 381 height 53
click at [845, 544] on p "Send preview" at bounding box center [845, 538] width 64 height 12
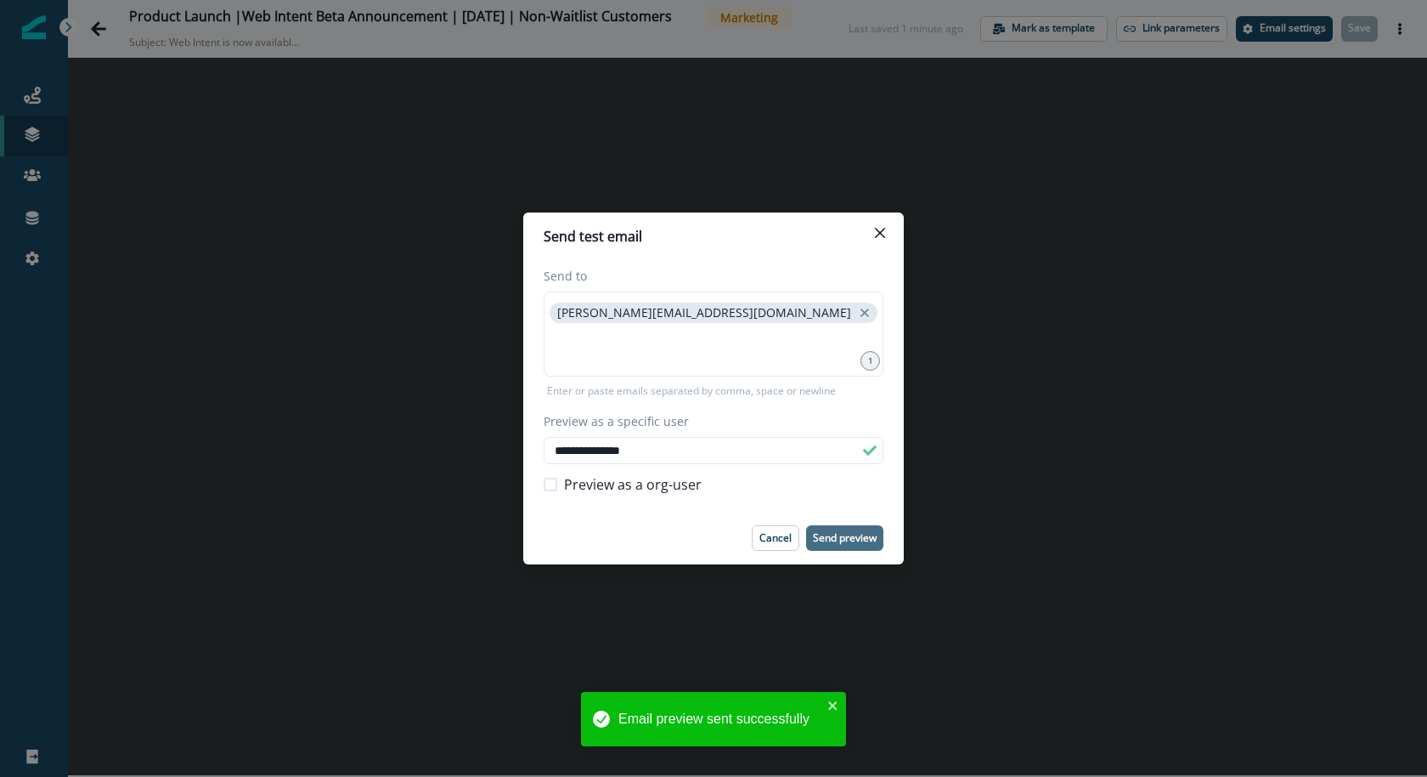
click at [382, 336] on div "**********" at bounding box center [713, 388] width 1427 height 777
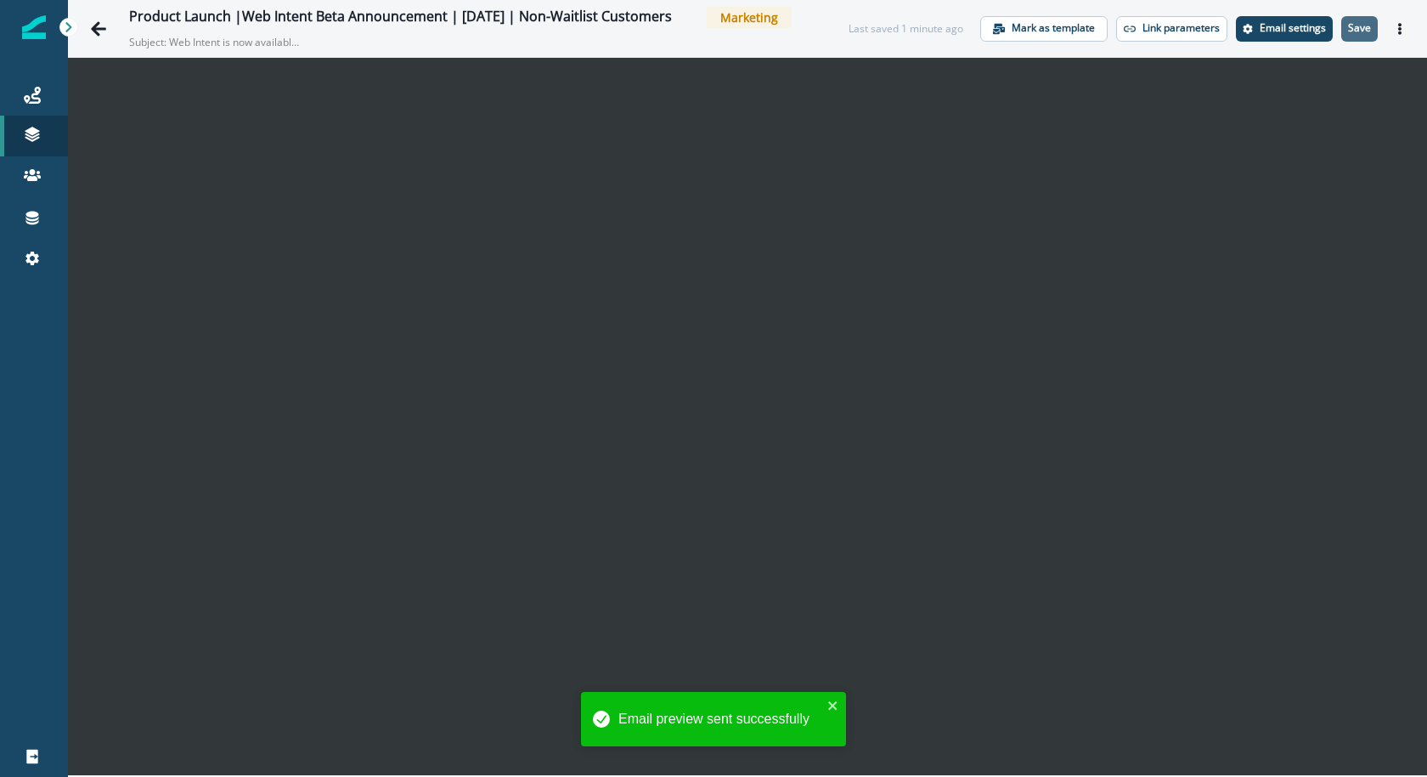
click at [1367, 32] on p "Save" at bounding box center [1359, 28] width 23 height 12
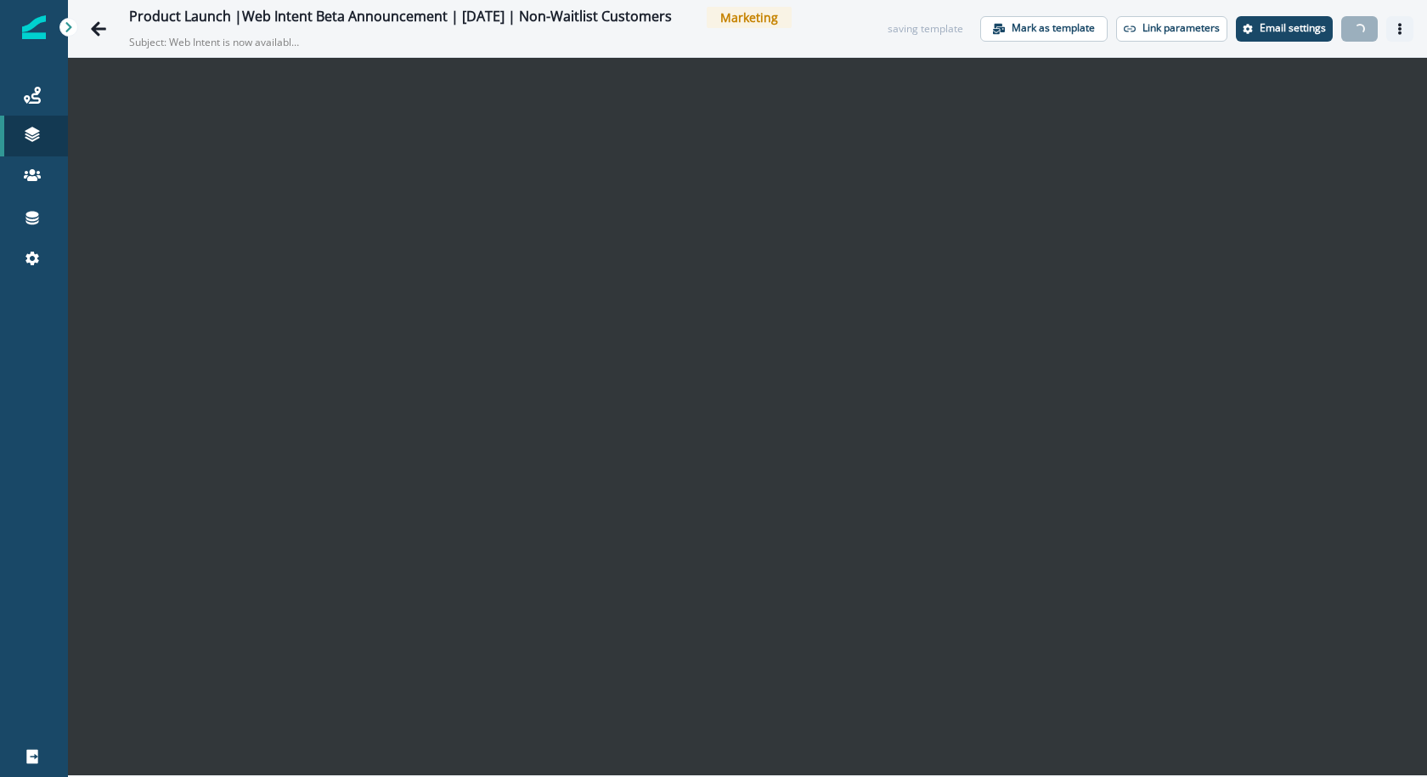
click at [1395, 25] on icon "Actions" at bounding box center [1400, 29] width 12 height 12
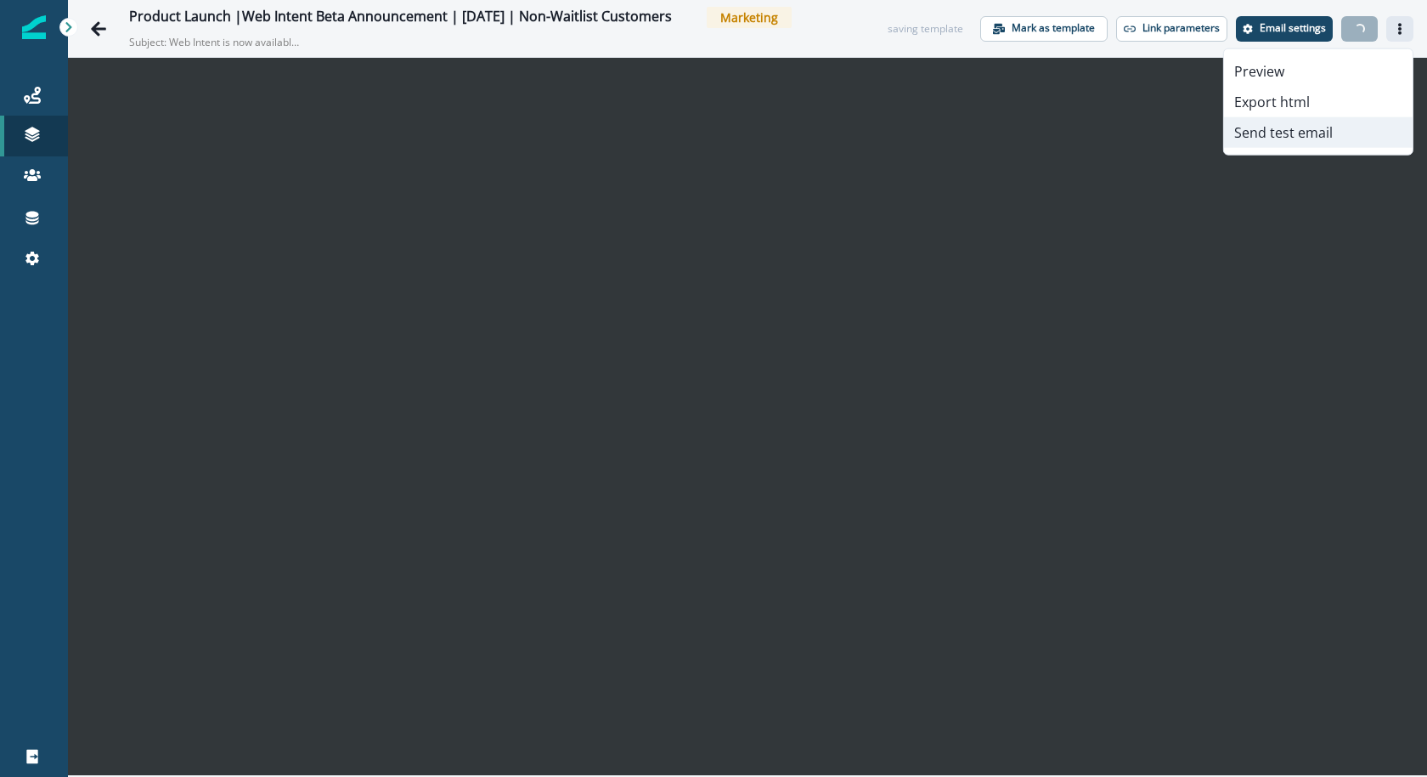
click at [1323, 132] on button "Send test email" at bounding box center [1318, 132] width 189 height 31
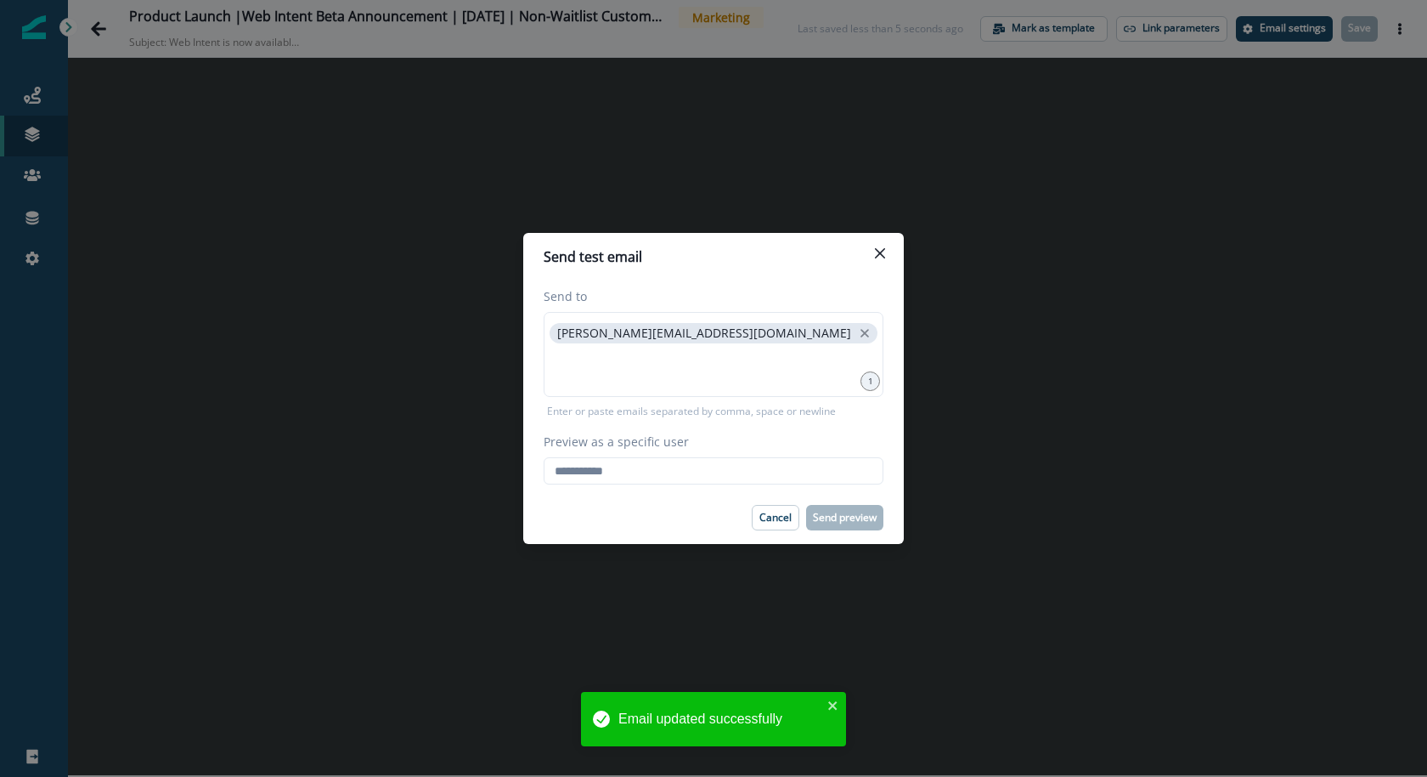
click at [627, 454] on div "Preview as a specific user Loading... Person data unavailable" at bounding box center [714, 458] width 340 height 52
click at [617, 475] on input "Preview as a specific user" at bounding box center [714, 470] width 340 height 27
paste input "**********"
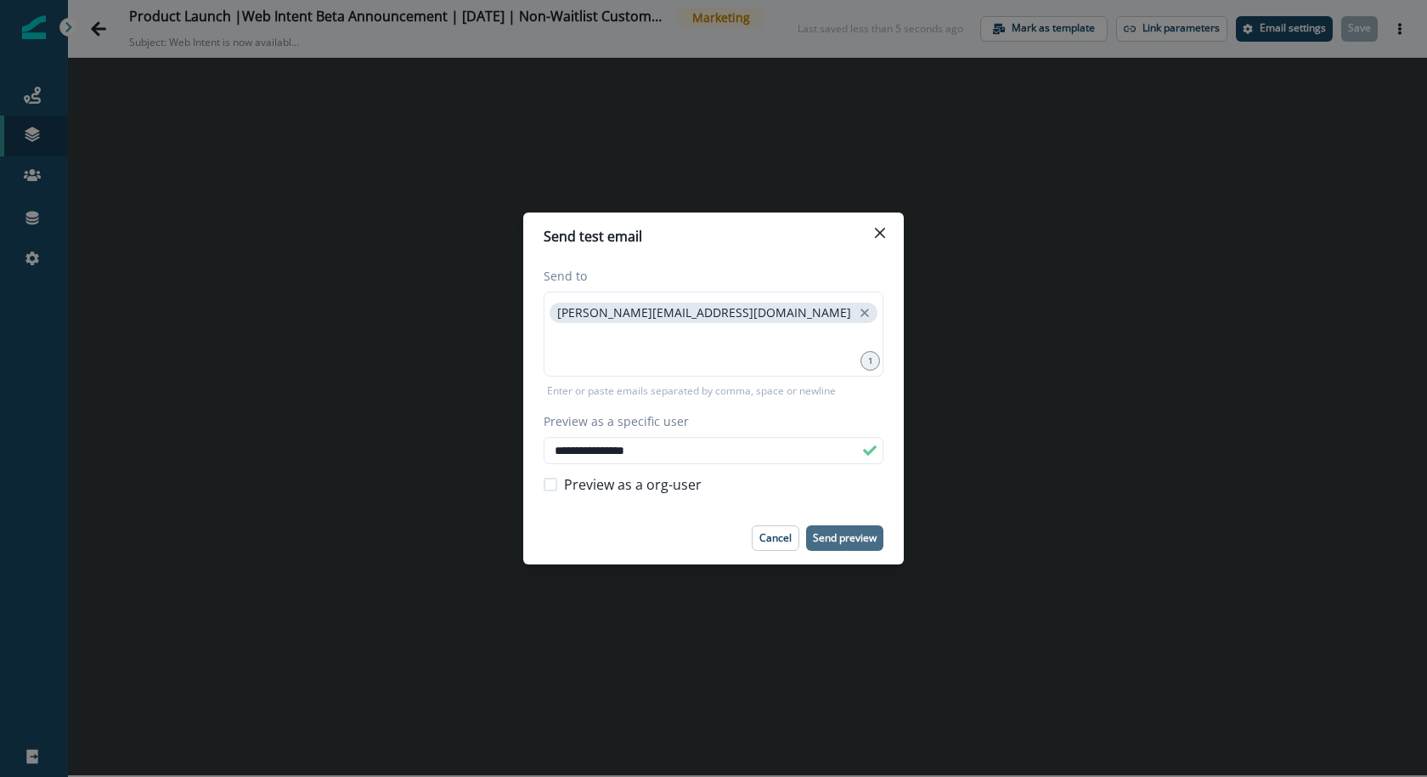
type input "**********"
click at [871, 532] on p "Send preview" at bounding box center [845, 538] width 64 height 12
click at [878, 230] on icon "Close" at bounding box center [880, 233] width 10 height 10
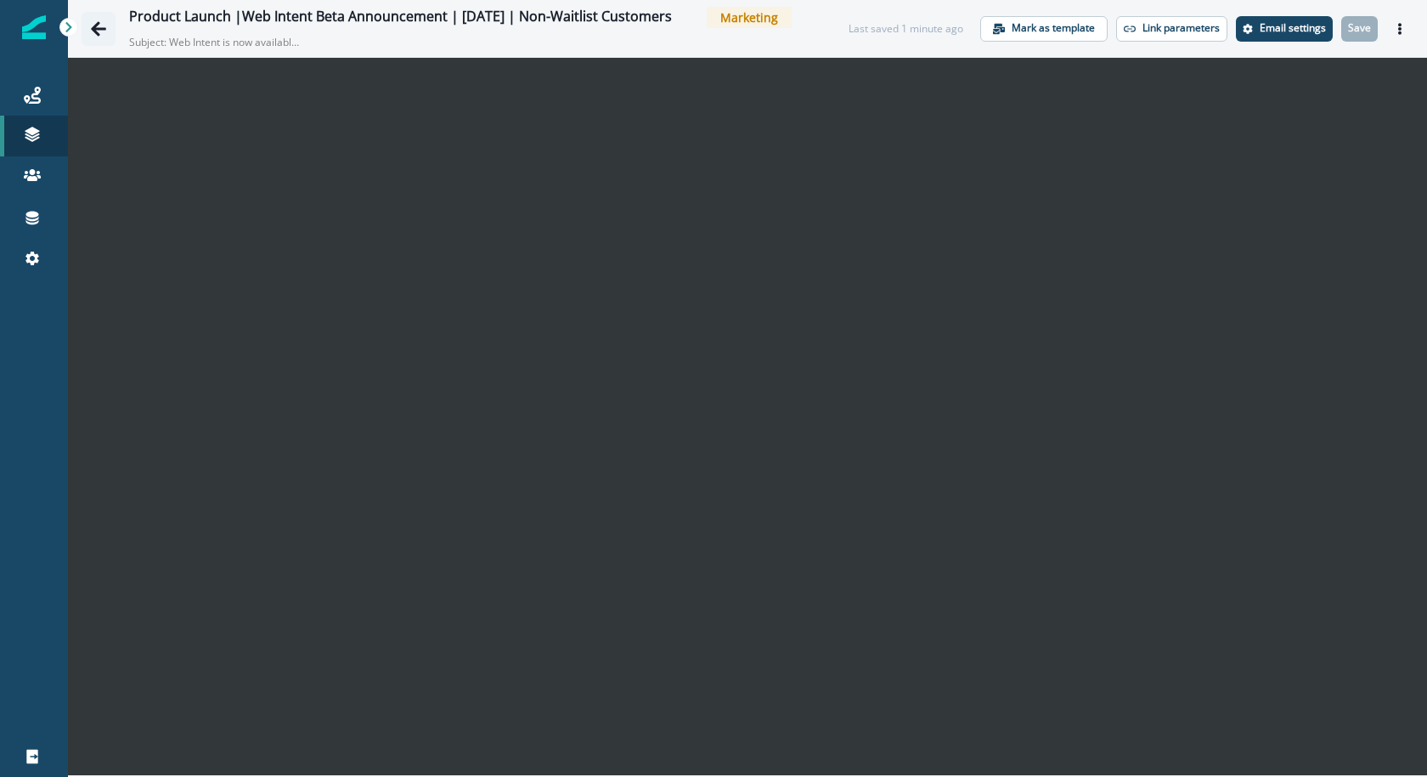
click at [97, 24] on icon "Go back" at bounding box center [98, 28] width 15 height 14
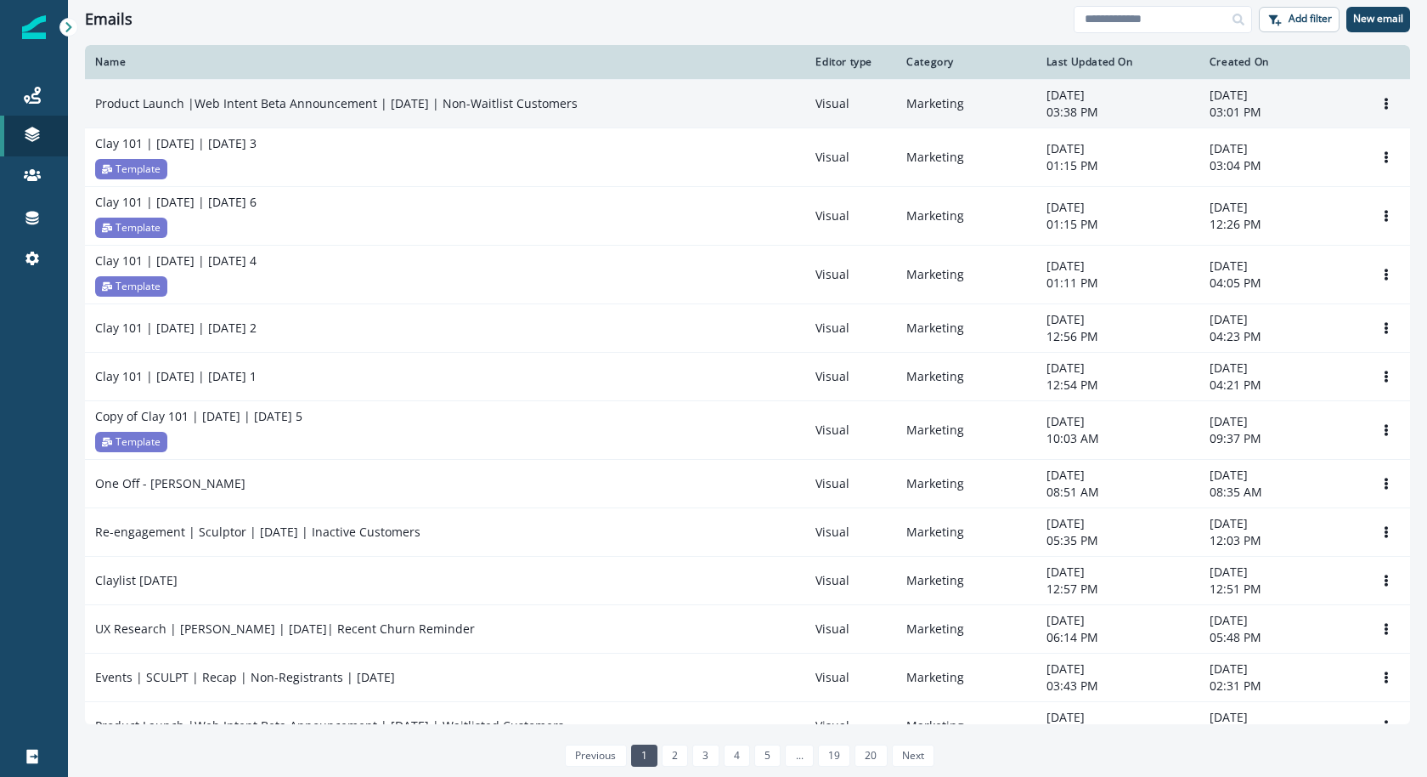
click at [665, 88] on td "Product Launch |Web Intent Beta Announcement | Sep 2025 | Non-Waitlist Customers" at bounding box center [445, 103] width 720 height 48
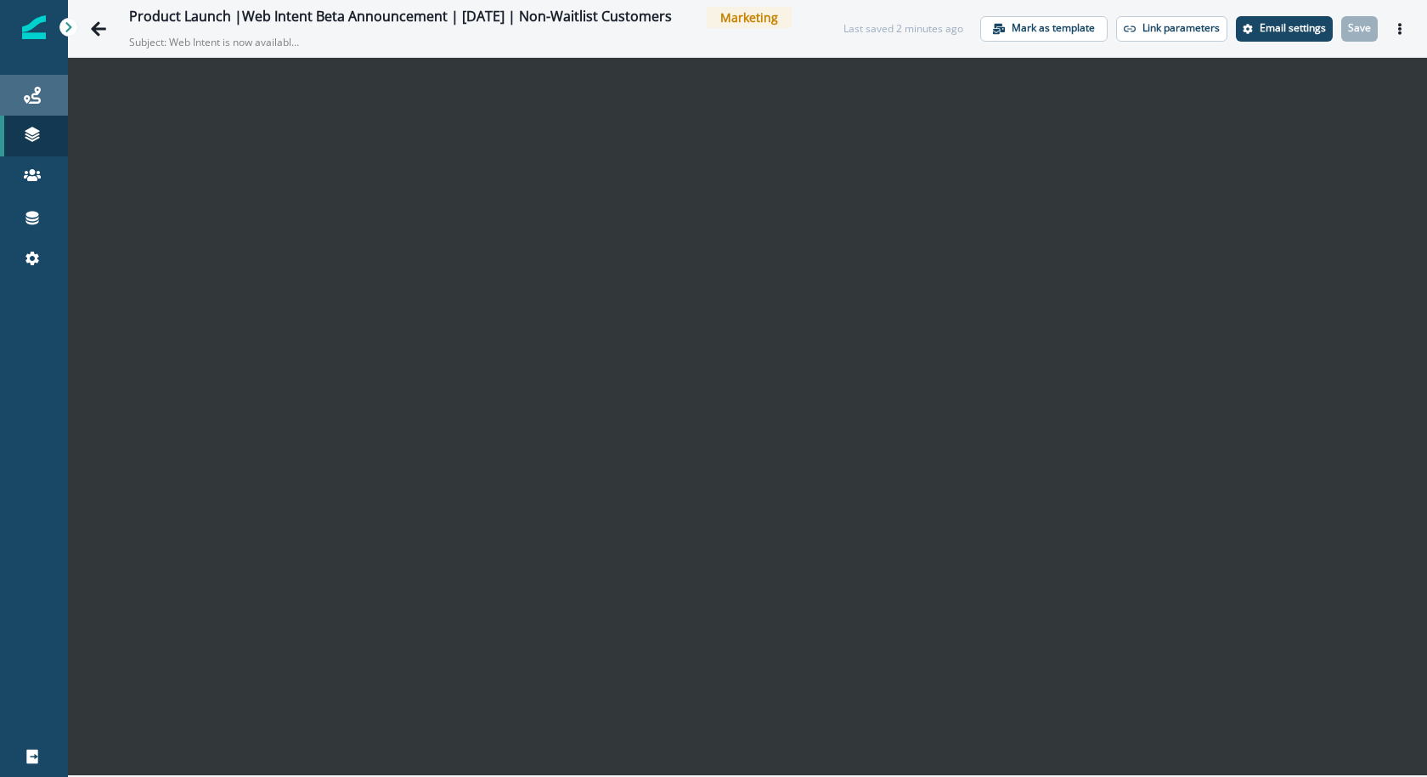
click at [48, 95] on div "Journeys" at bounding box center [34, 95] width 54 height 20
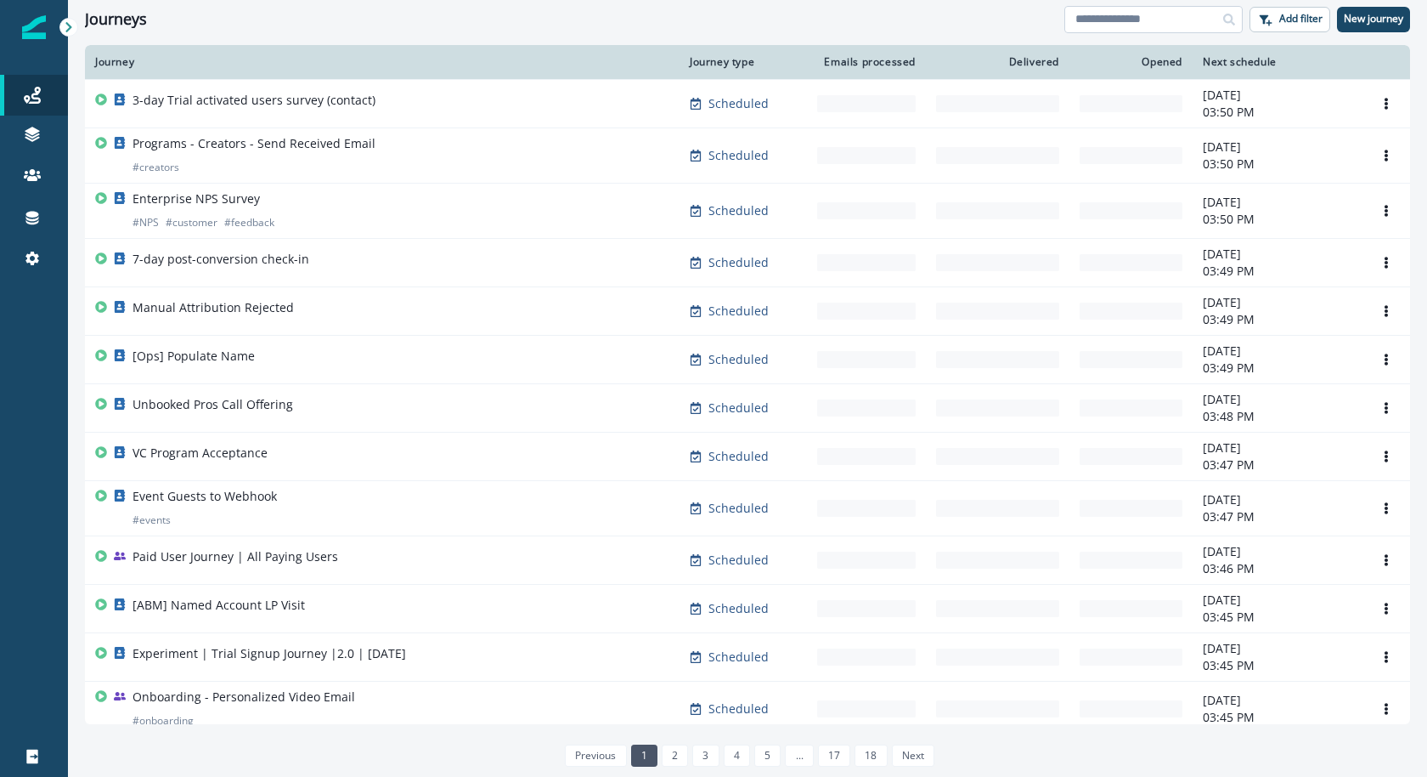
click at [1128, 23] on input at bounding box center [1154, 19] width 178 height 27
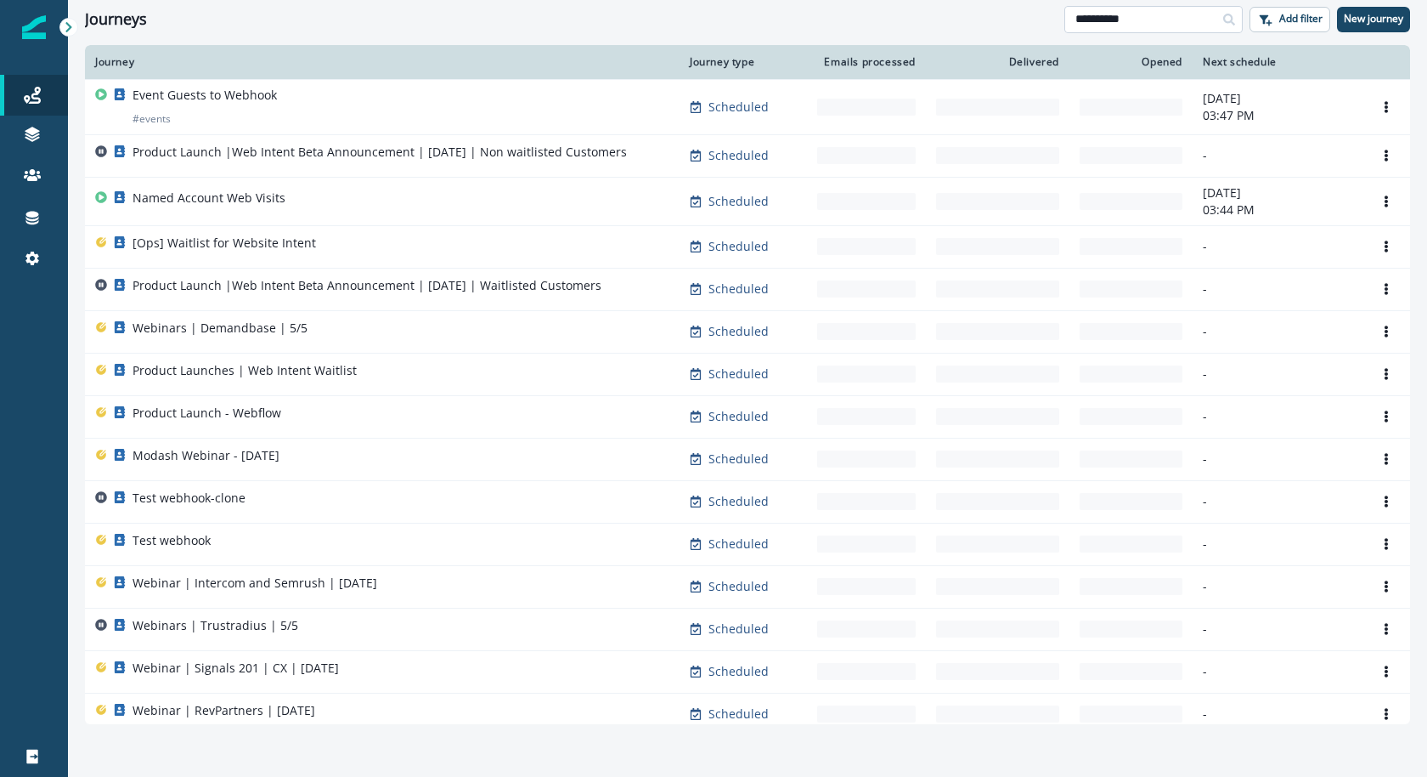
type input "**********"
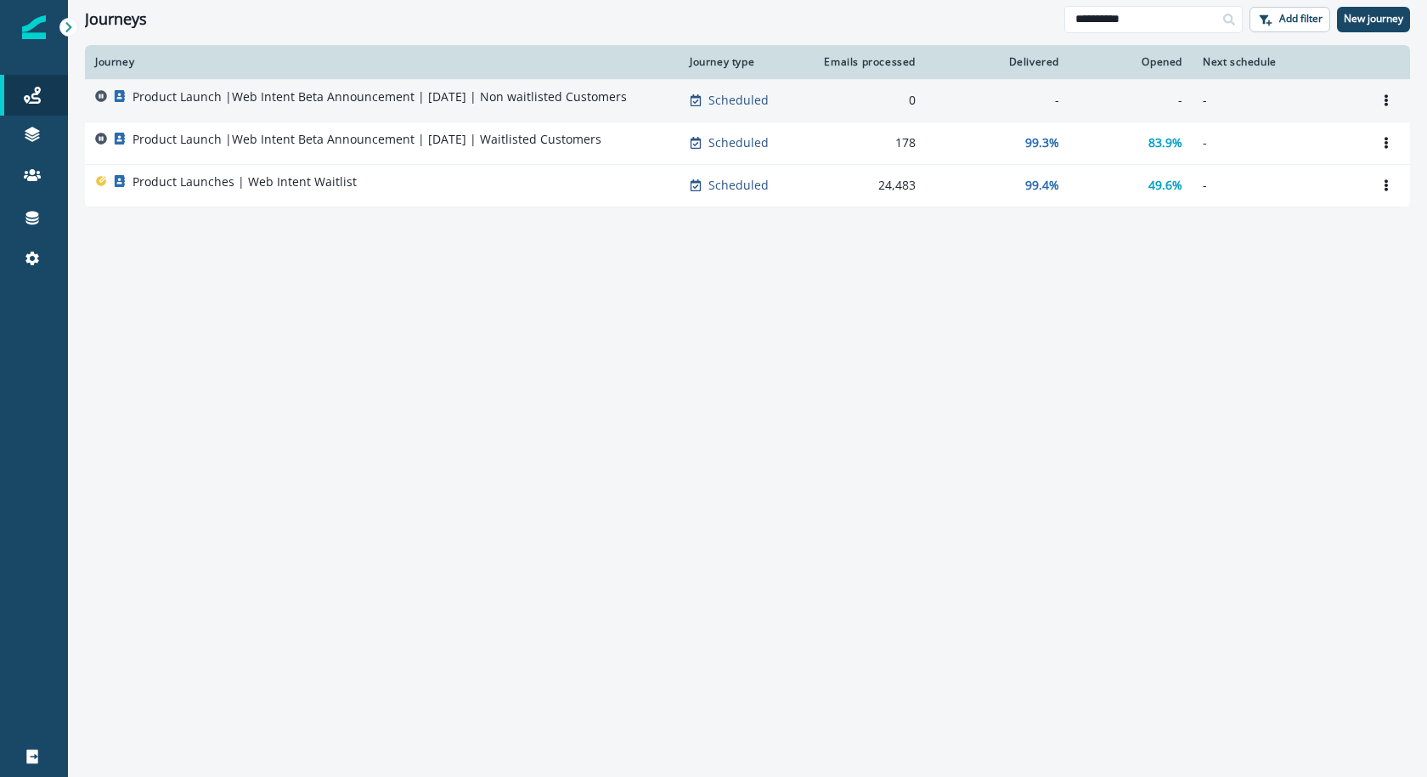
click at [568, 82] on td "Product Launch |Web Intent Beta Announcement | Sep 2025 | Non waitlisted Custom…" at bounding box center [382, 100] width 595 height 42
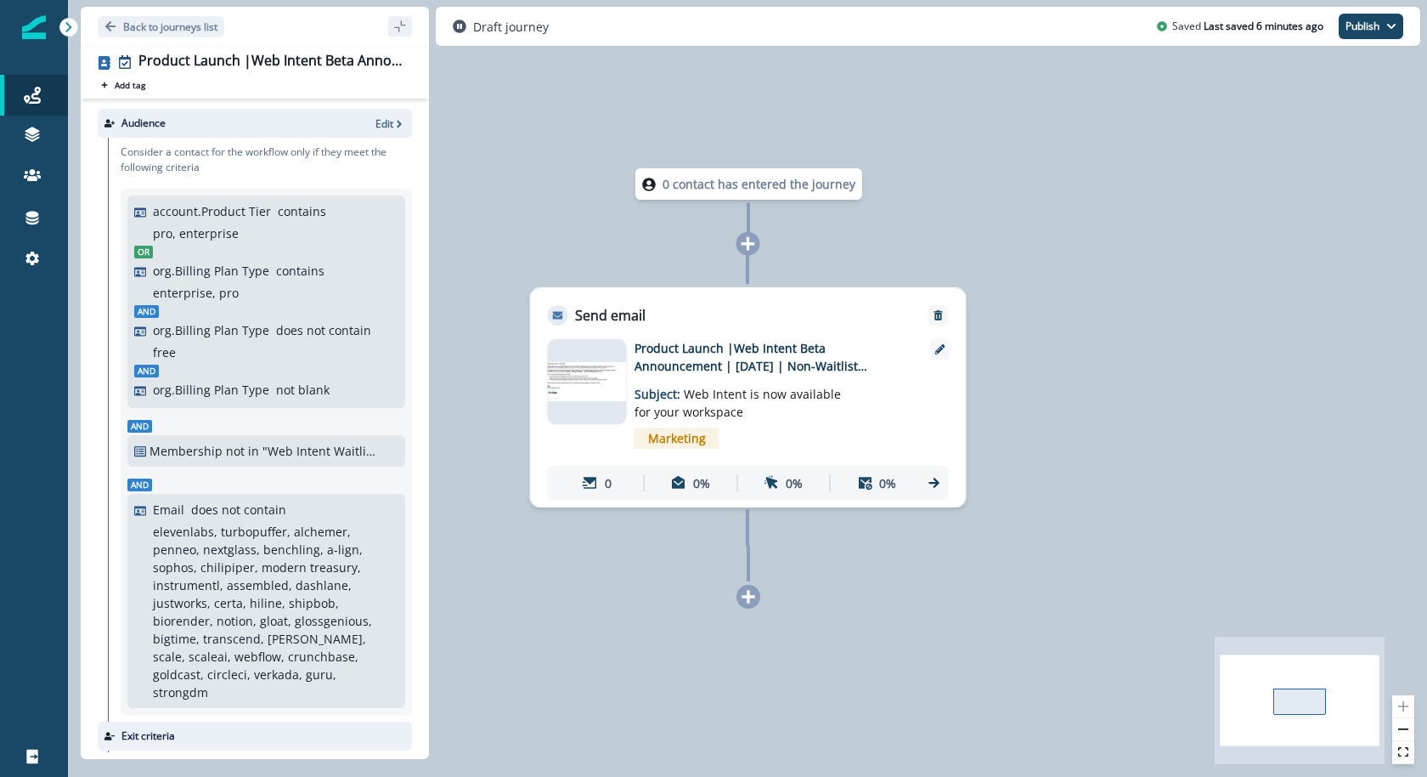
click at [554, 381] on img at bounding box center [587, 382] width 79 height 40
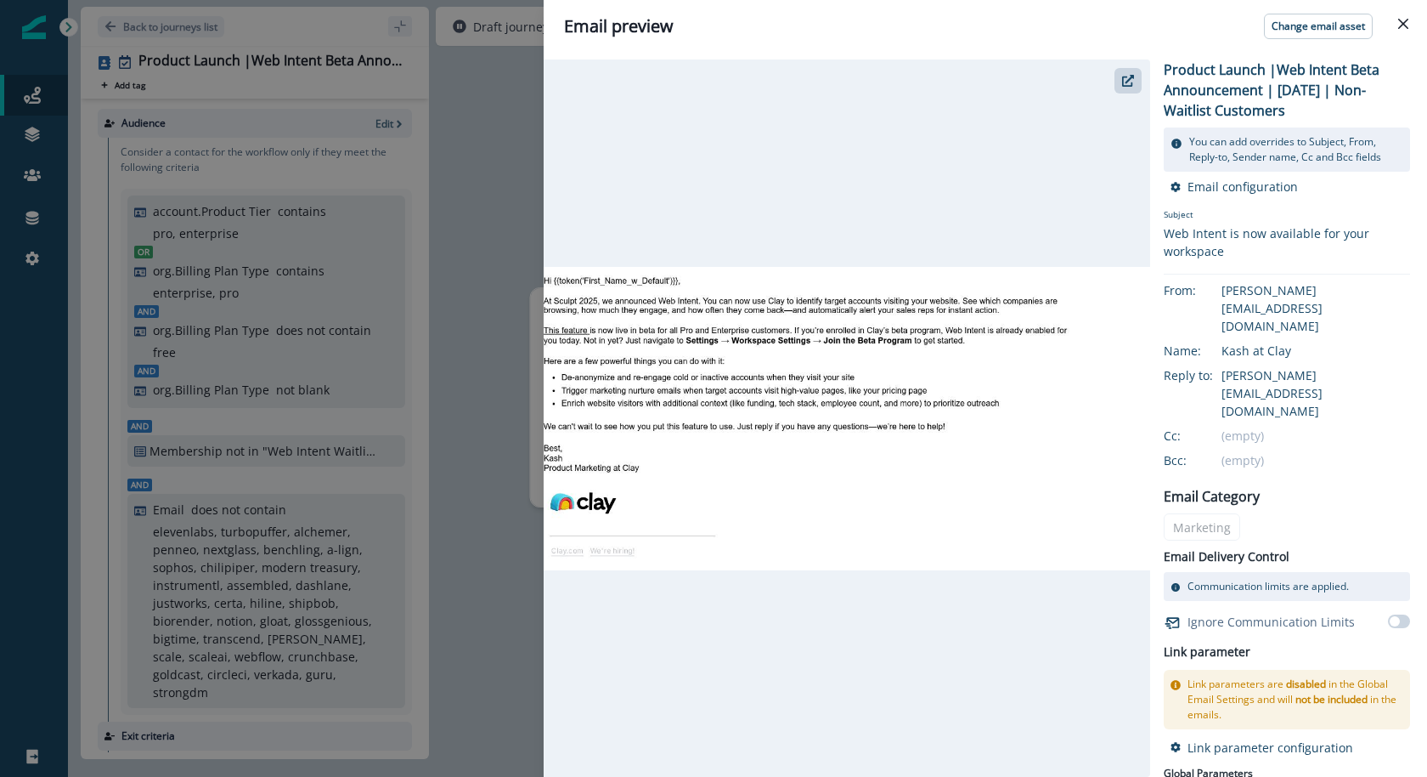
click at [374, 134] on div "Email preview Change email asset Product Launch |Web Intent Beta Announcement |…" at bounding box center [713, 388] width 1427 height 777
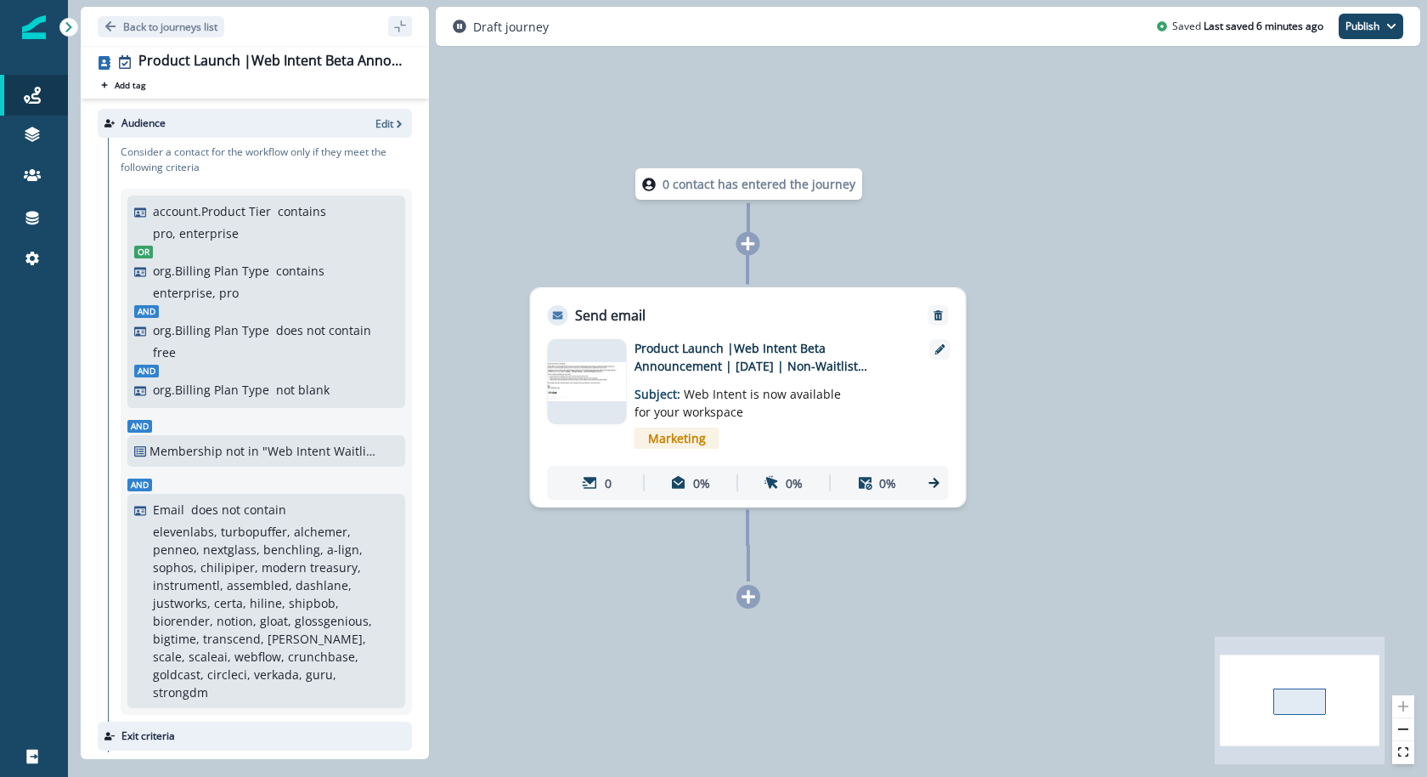
click at [381, 130] on div "Audience Edit" at bounding box center [255, 123] width 314 height 29
click at [392, 125] on p "Edit" at bounding box center [385, 123] width 18 height 14
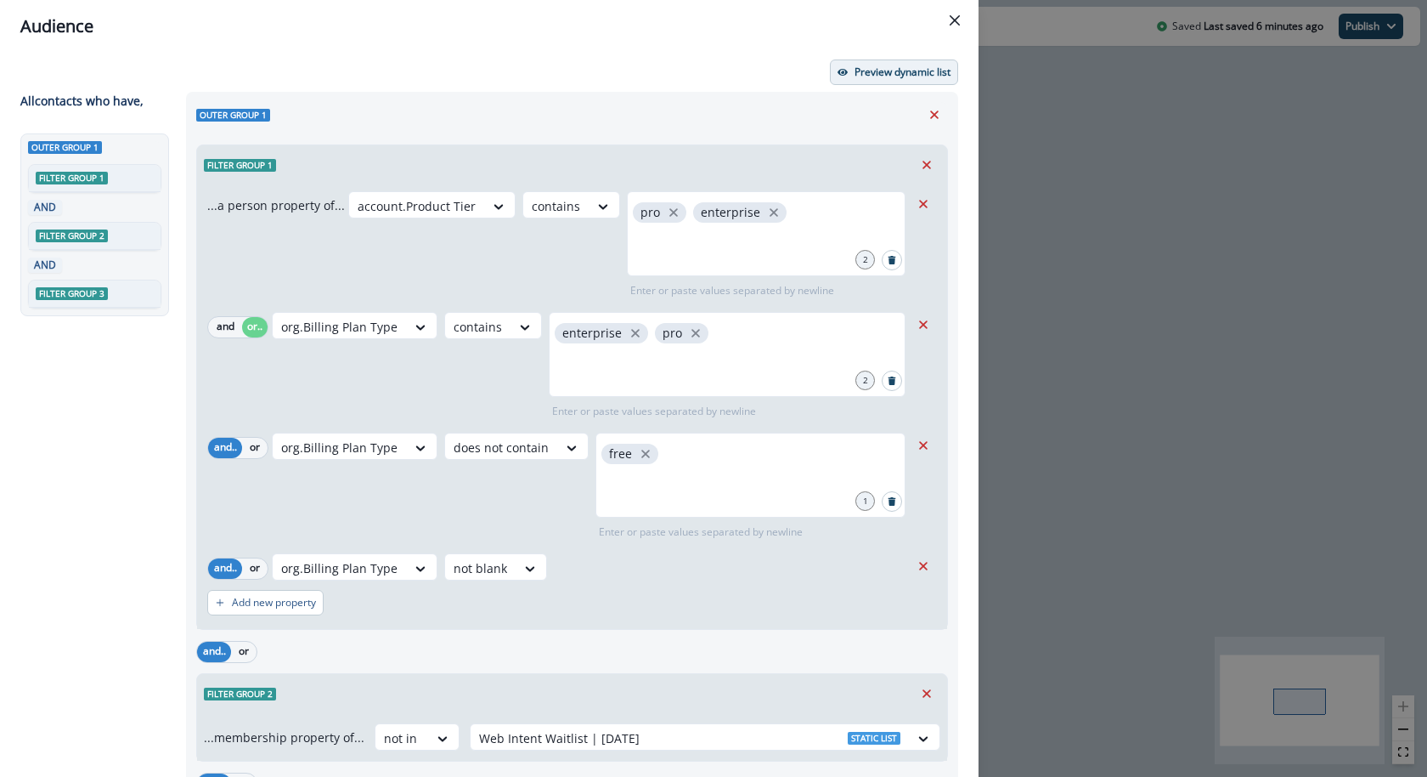
click at [896, 69] on p "Preview dynamic list" at bounding box center [903, 72] width 96 height 12
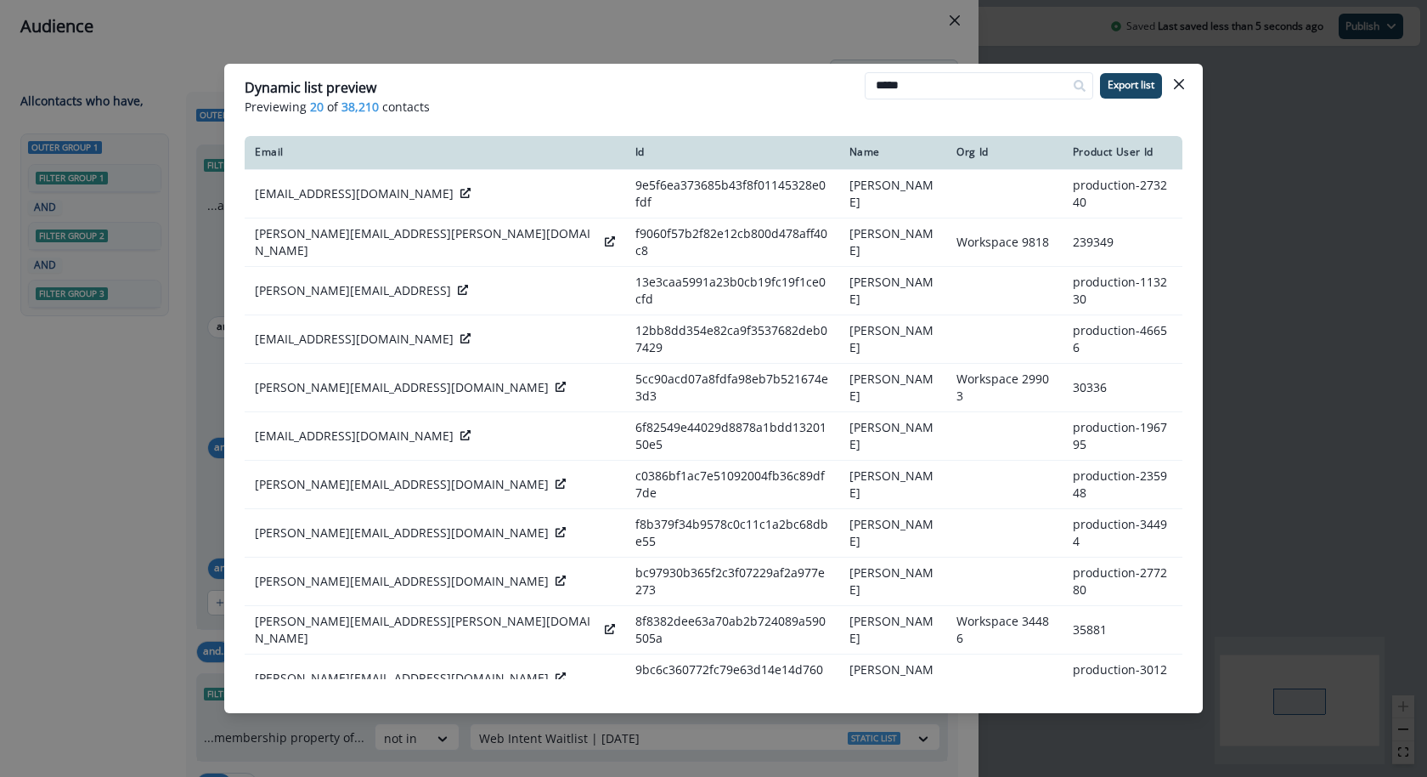
type input "*****"
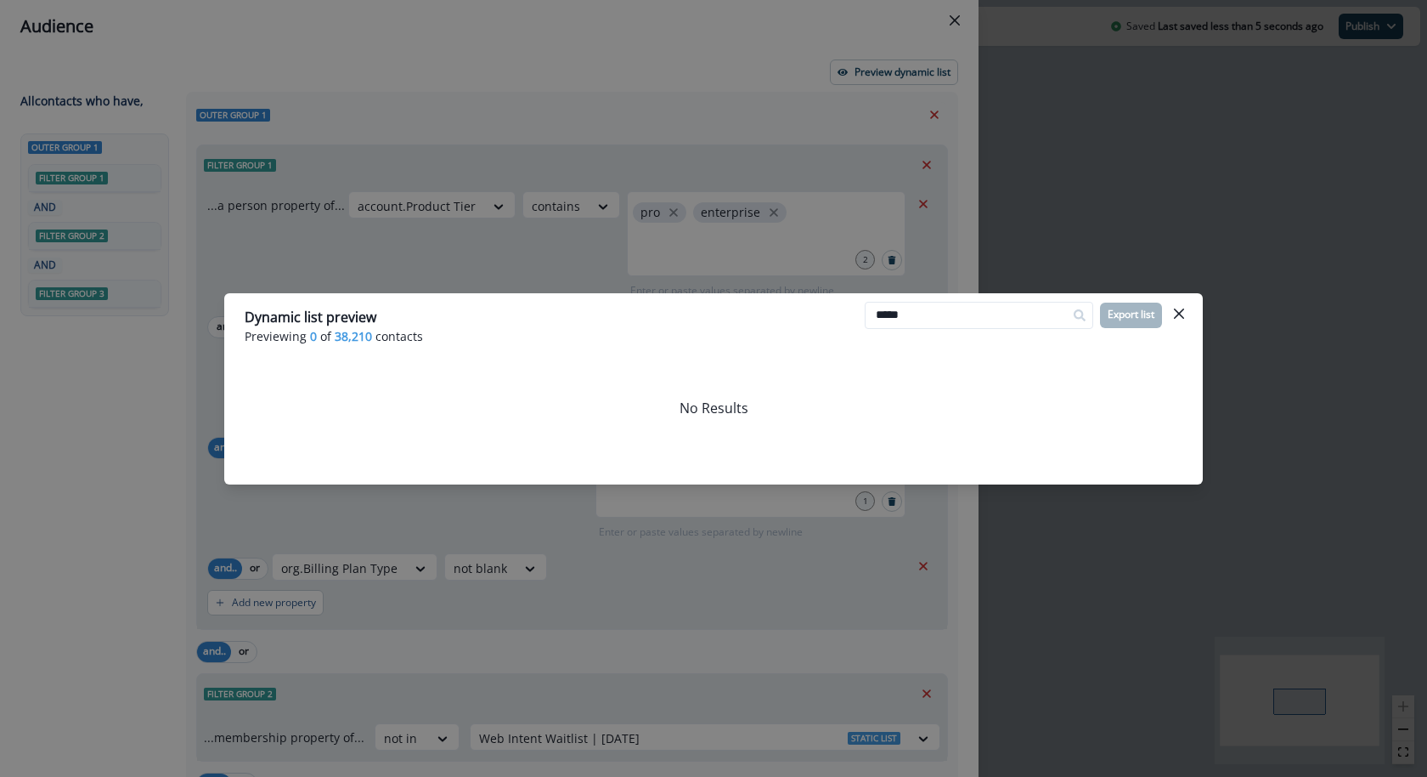
click at [754, 194] on div "Dynamic list preview Previewing 0 of 38,210 contacts ***** Export list No Resul…" at bounding box center [713, 388] width 1427 height 777
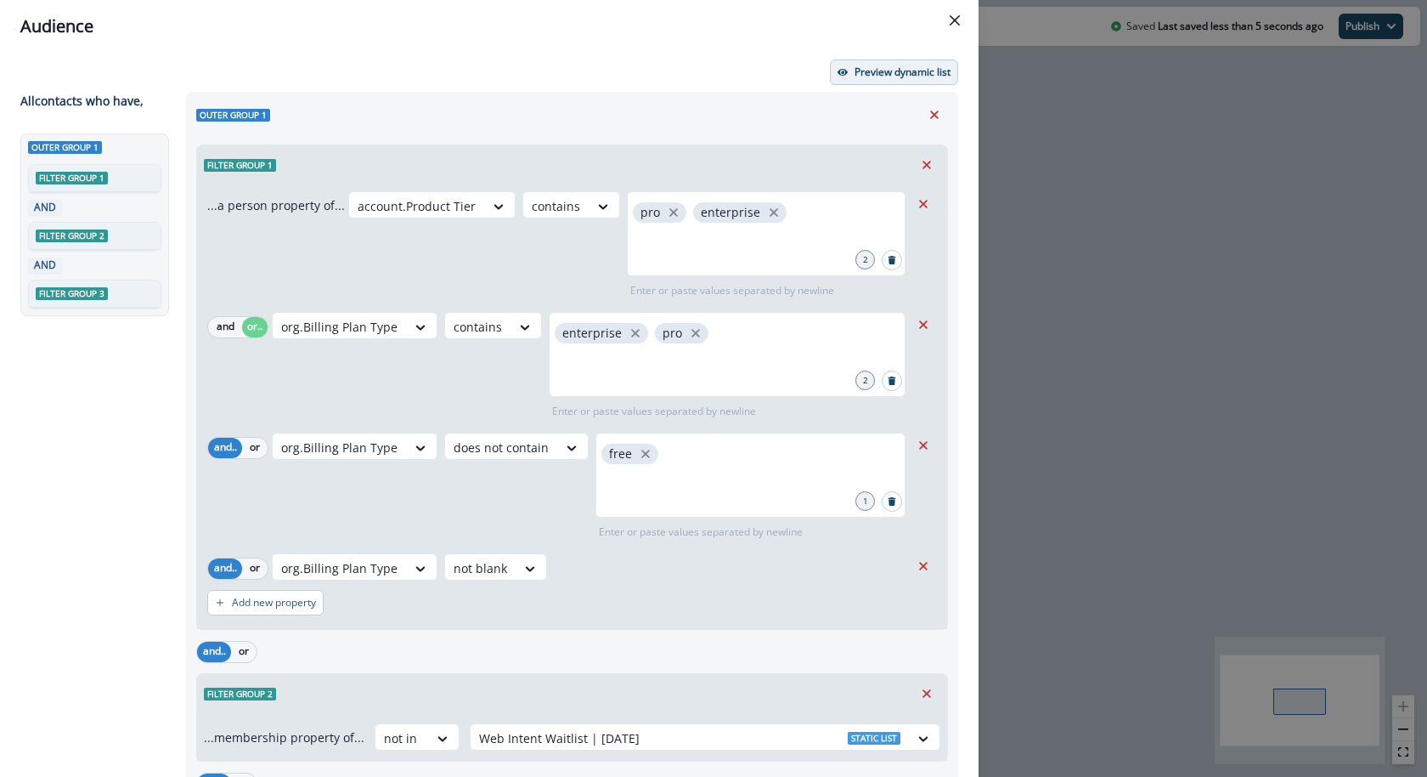
click at [901, 76] on p "Preview dynamic list" at bounding box center [903, 72] width 96 height 12
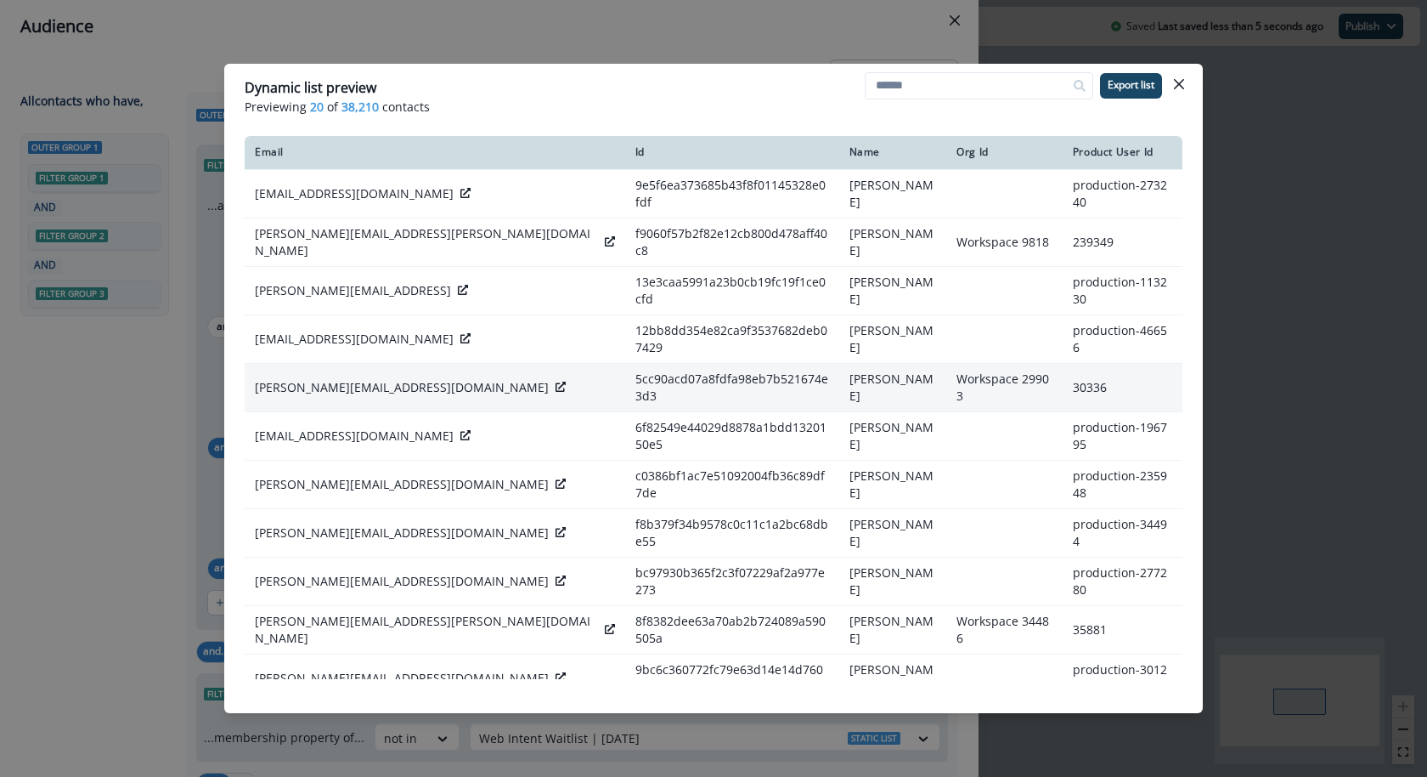
click at [556, 381] on icon at bounding box center [561, 386] width 10 height 10
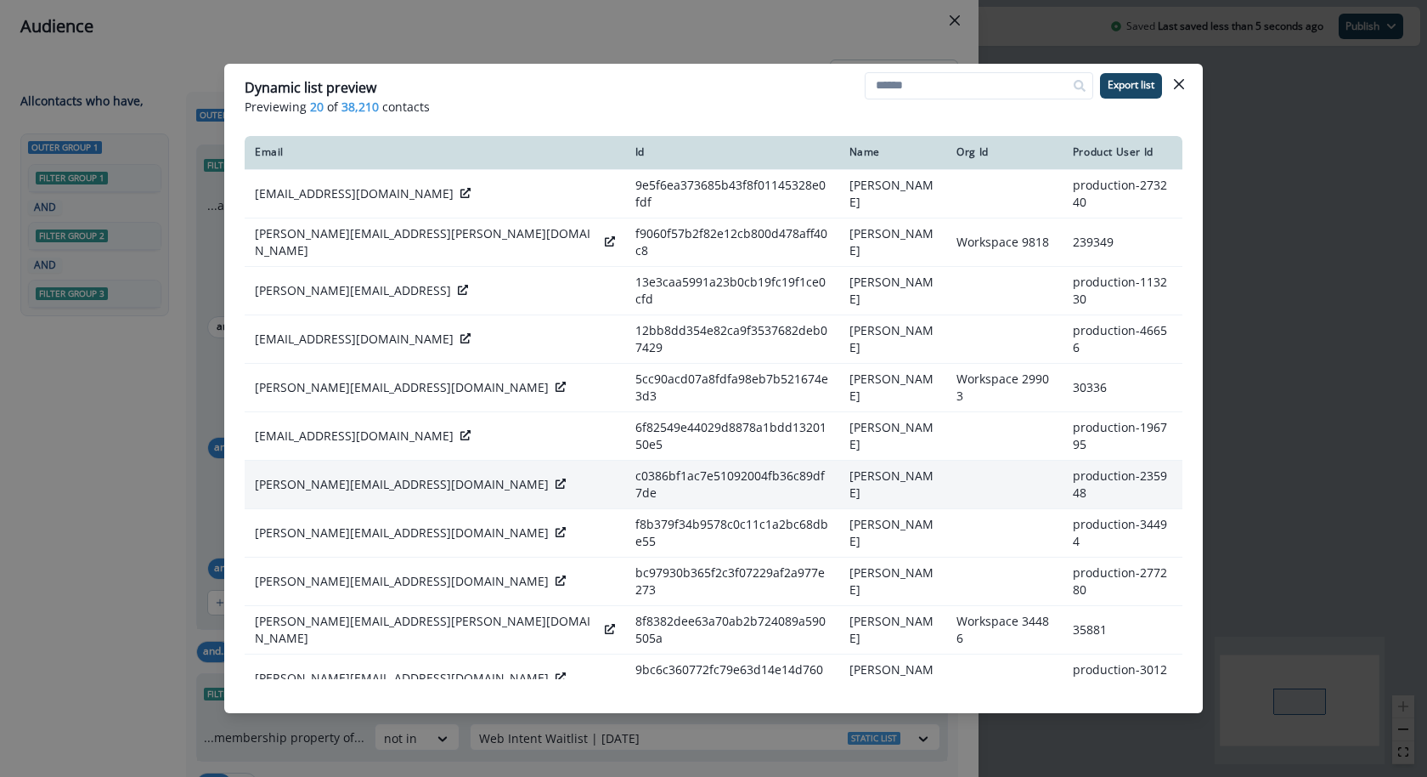
click at [556, 478] on icon at bounding box center [561, 483] width 10 height 10
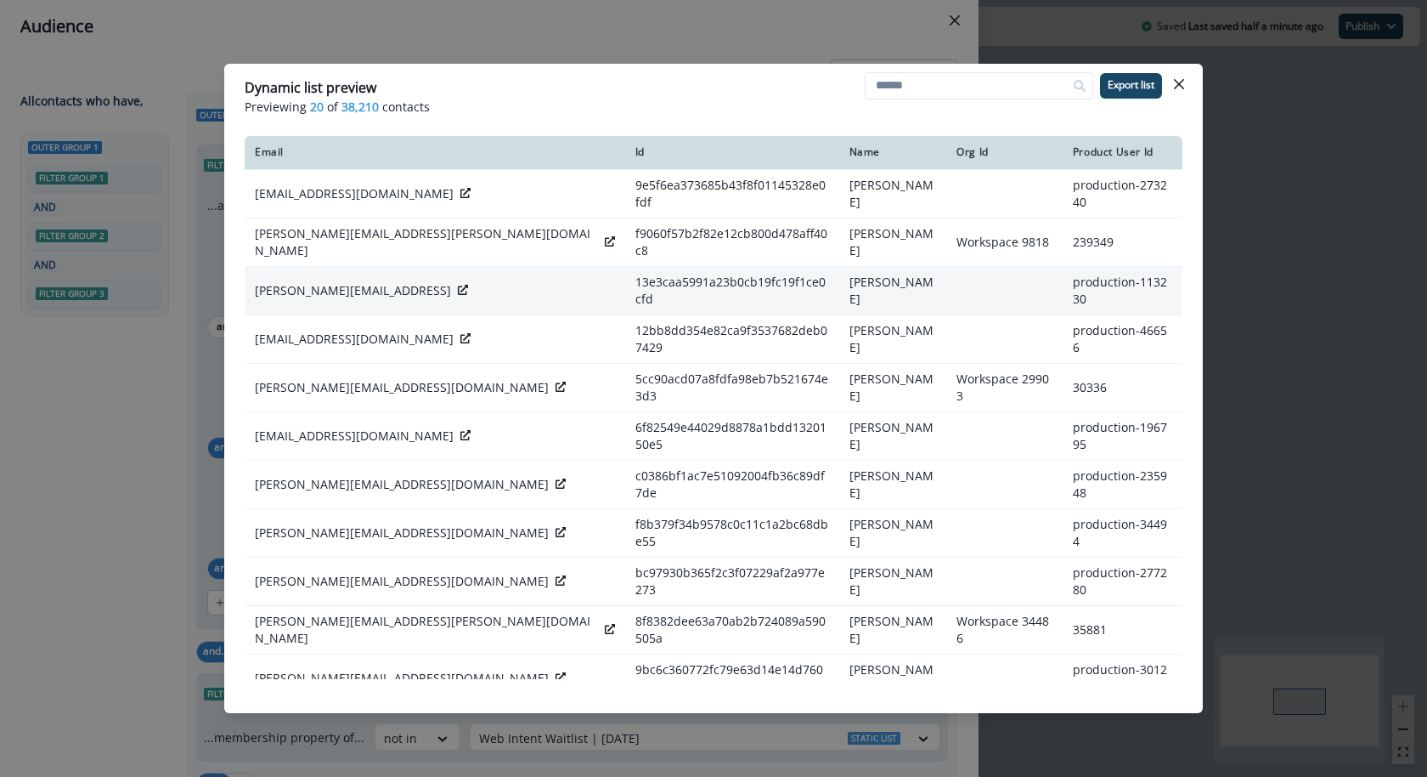
click at [461, 285] on icon at bounding box center [463, 290] width 10 height 10
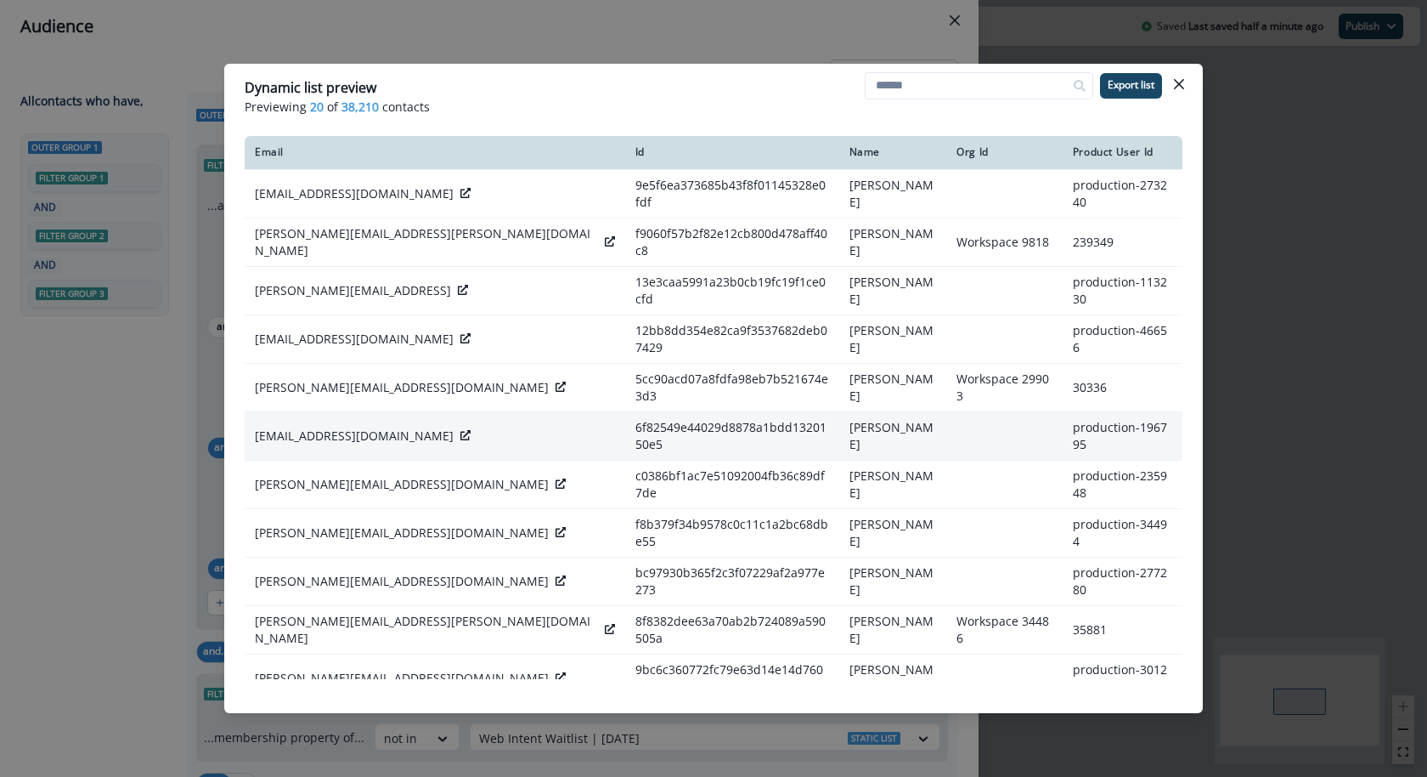
click at [460, 430] on icon at bounding box center [465, 435] width 10 height 10
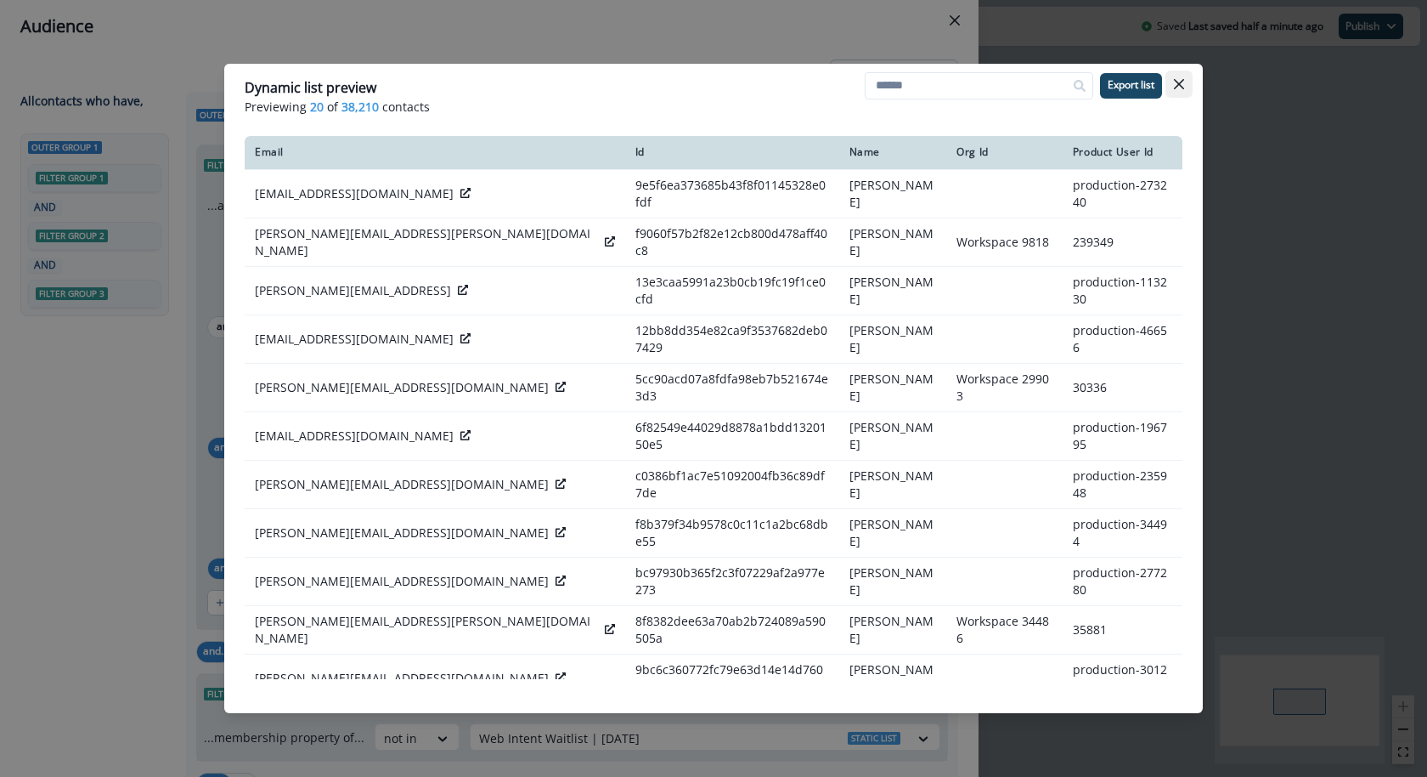
click at [1183, 82] on icon "Close" at bounding box center [1179, 84] width 10 height 10
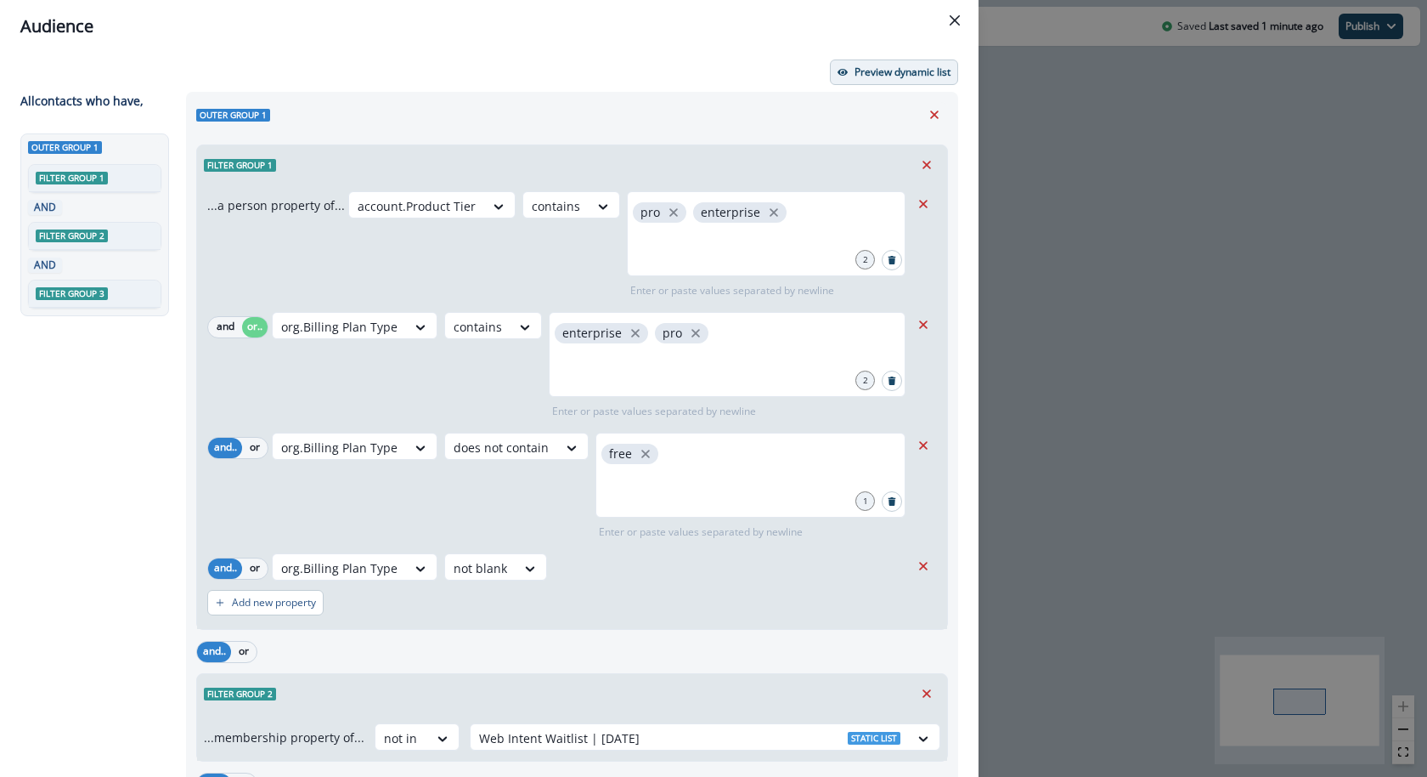
click at [874, 74] on p "Preview dynamic list" at bounding box center [903, 72] width 96 height 12
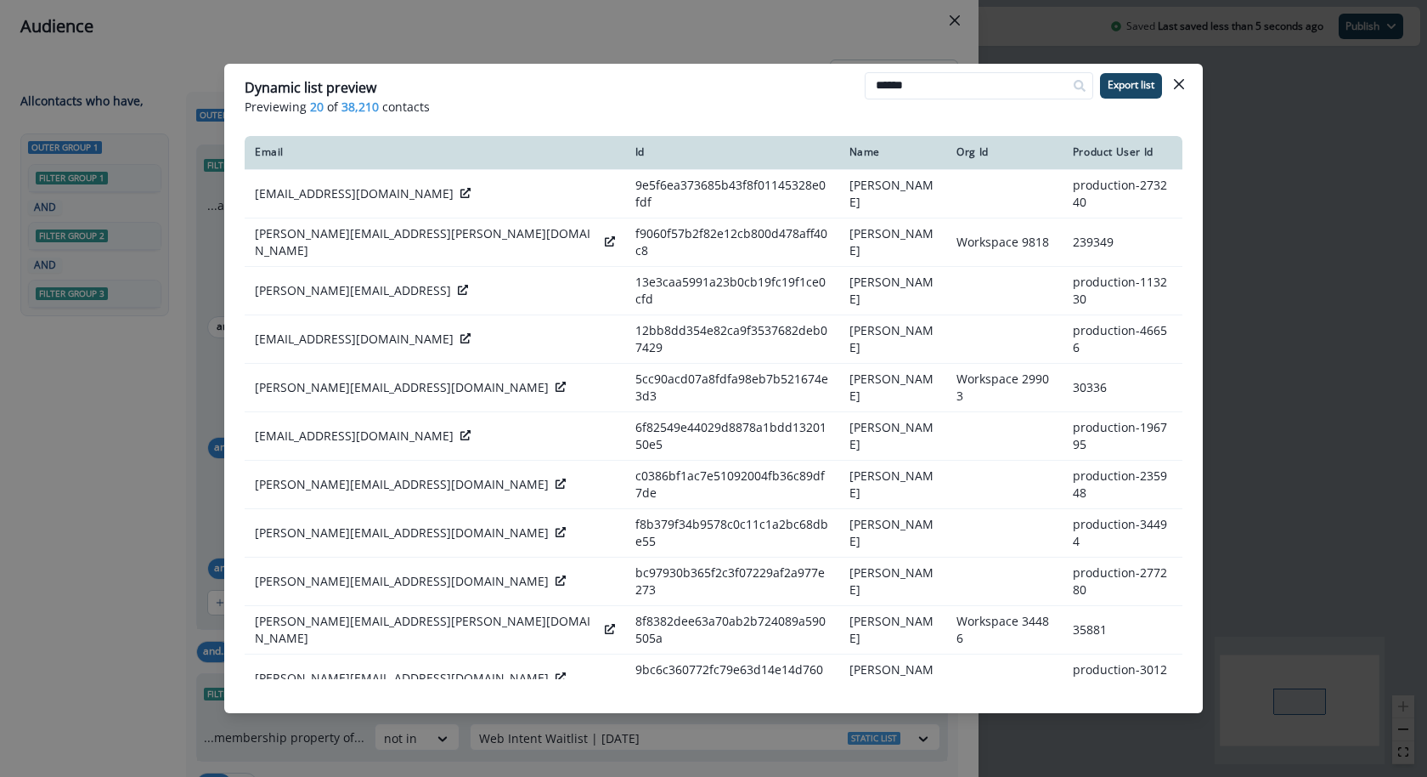
type input "******"
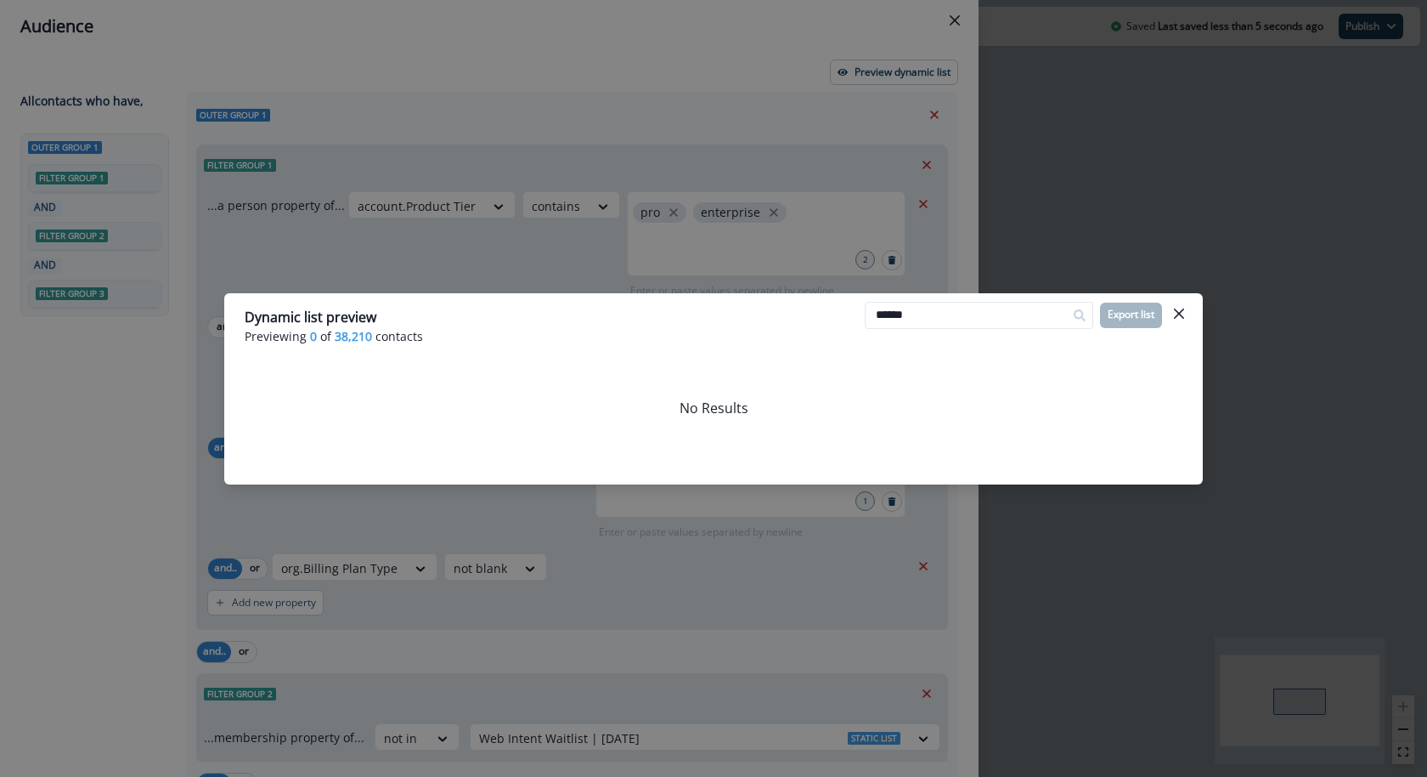
click at [896, 12] on div "Dynamic list preview Previewing 0 of 38,210 contacts ****** Export list No Resu…" at bounding box center [713, 388] width 1427 height 777
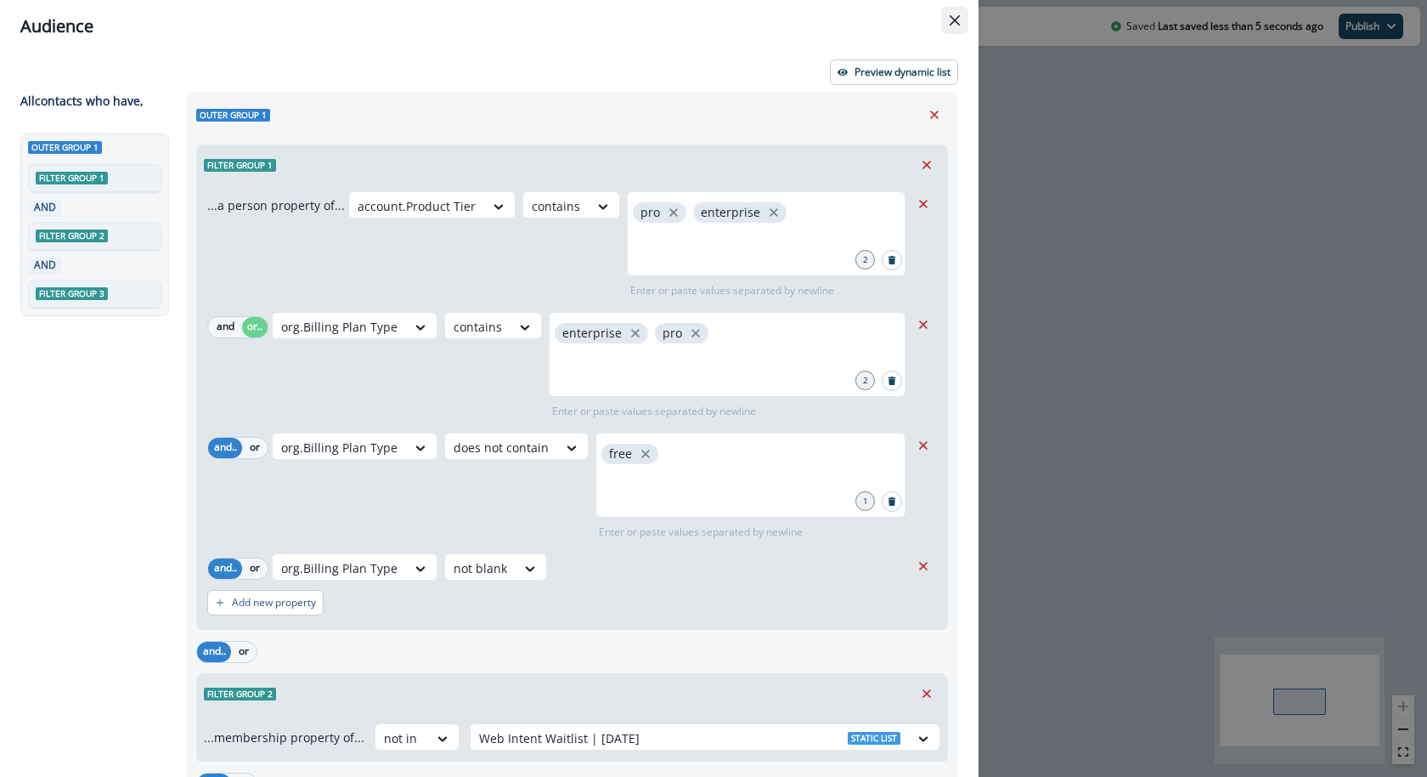
click at [955, 22] on icon "Close" at bounding box center [955, 20] width 10 height 10
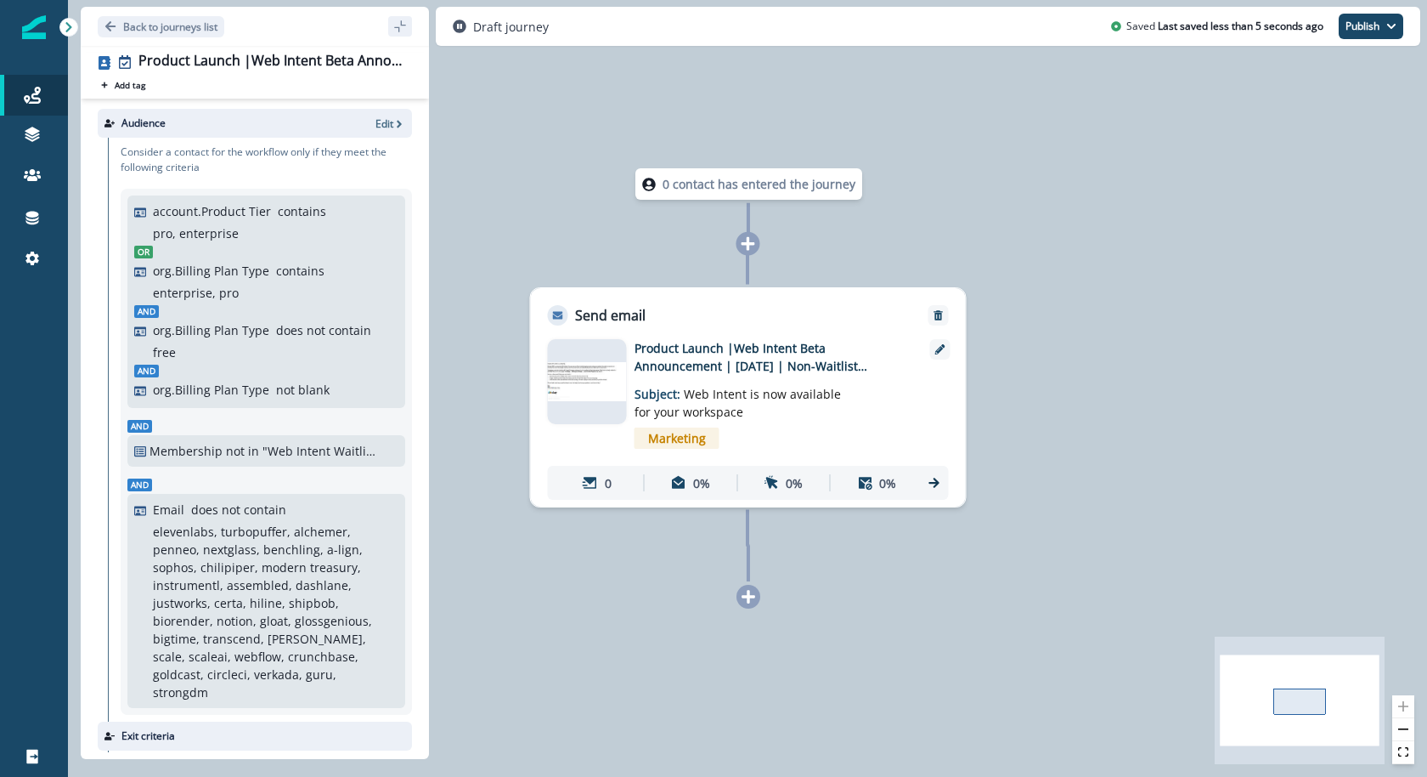
click at [570, 378] on img at bounding box center [587, 382] width 79 height 40
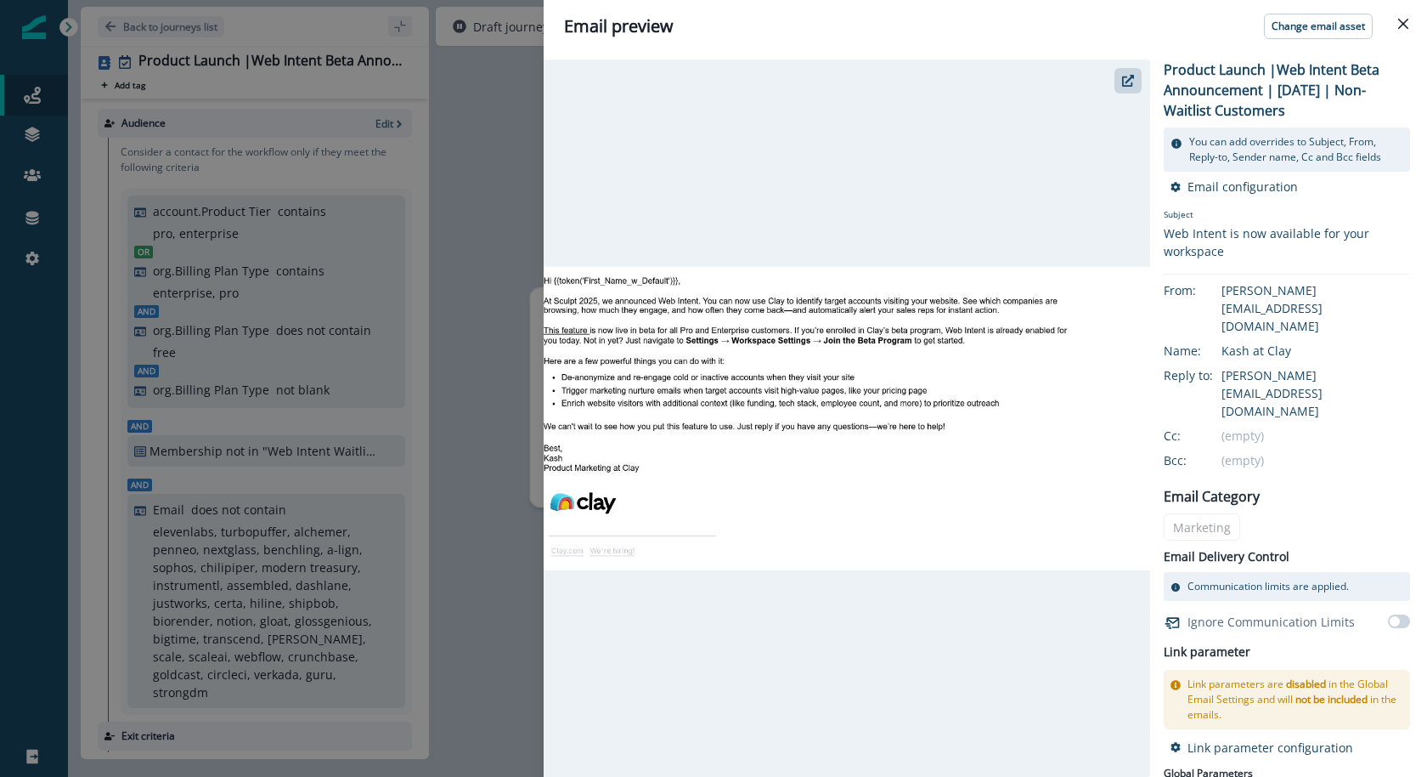
click at [489, 215] on div "Email preview Change email asset Product Launch |Web Intent Beta Announcement |…" at bounding box center [713, 388] width 1427 height 777
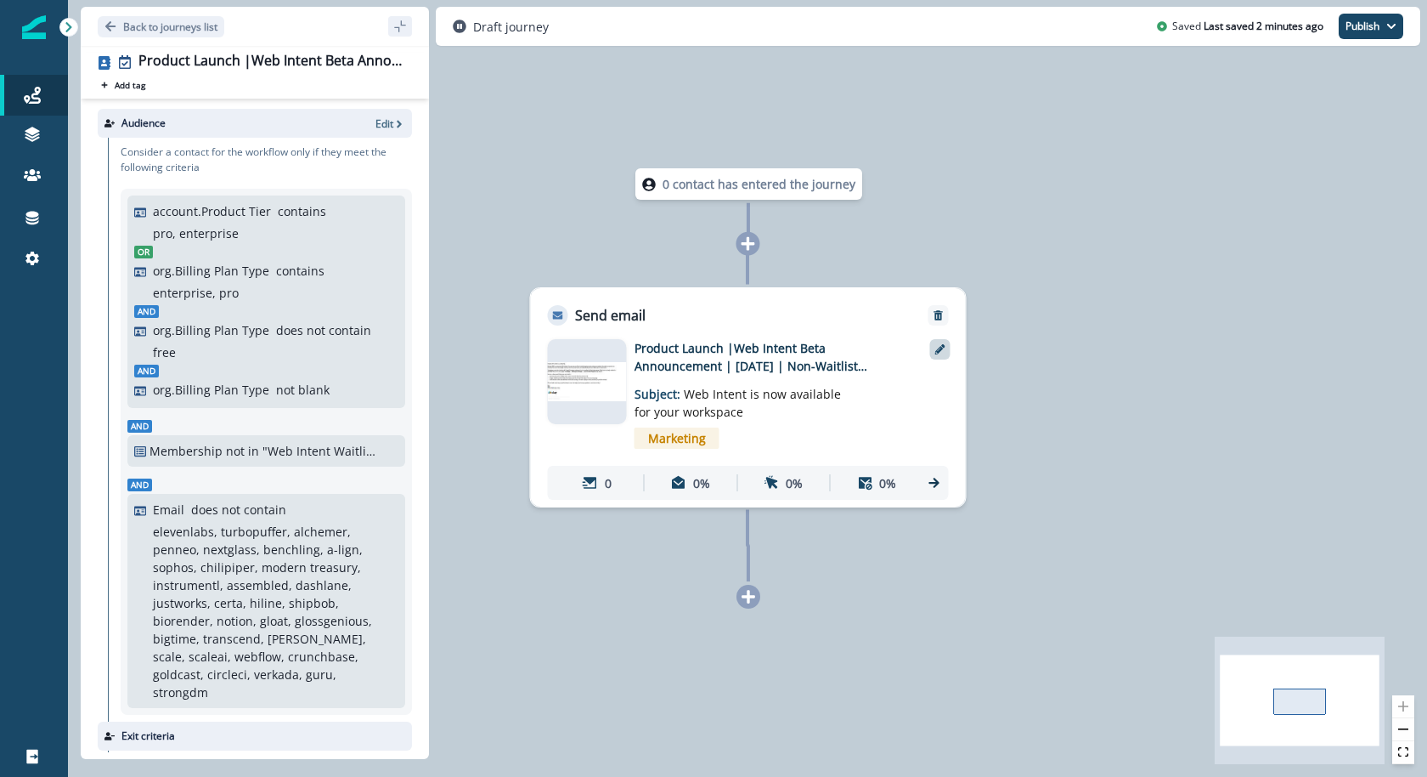
click at [932, 348] on div at bounding box center [940, 349] width 20 height 20
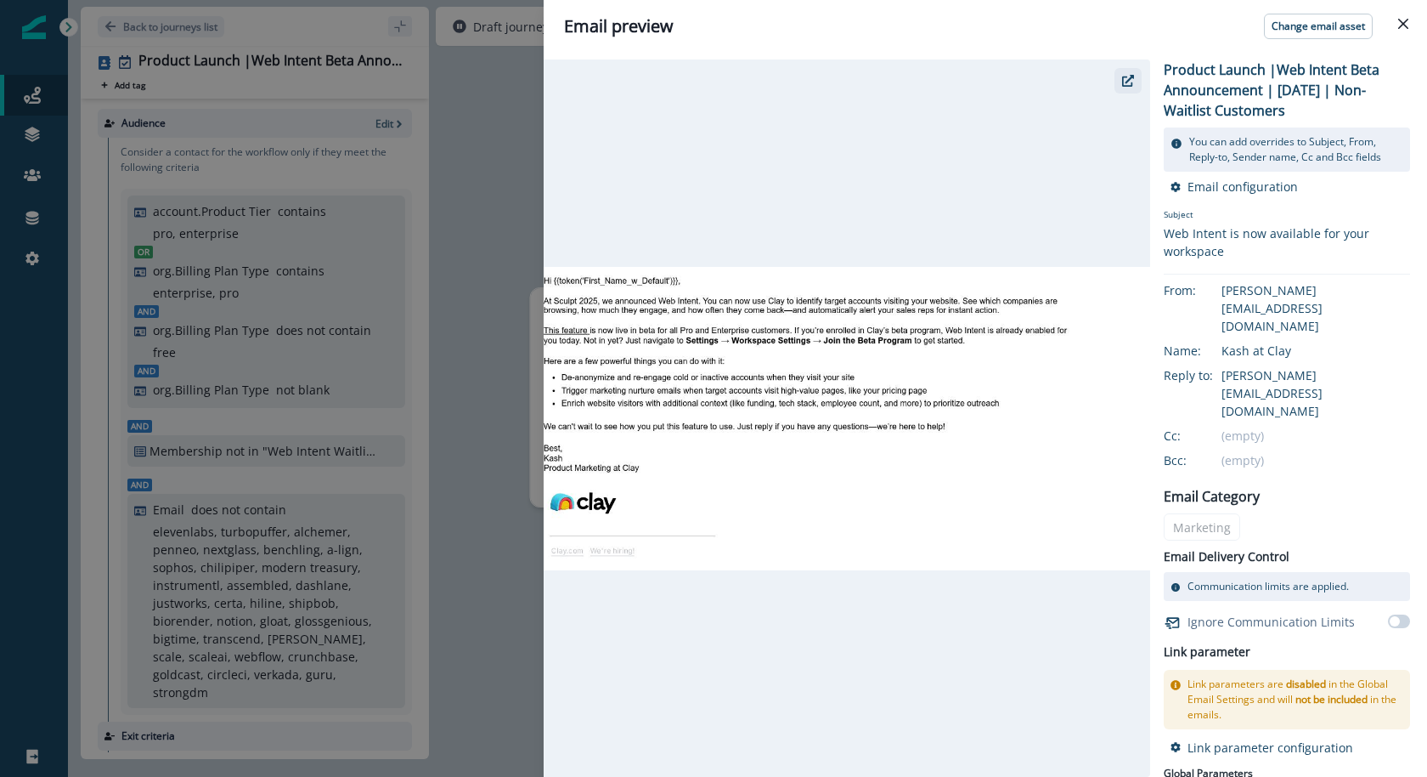
click at [1123, 86] on icon "button" at bounding box center [1128, 81] width 12 height 12
click at [477, 265] on div "Email preview Change email asset Product Launch |Web Intent Beta Announcement |…" at bounding box center [713, 388] width 1427 height 777
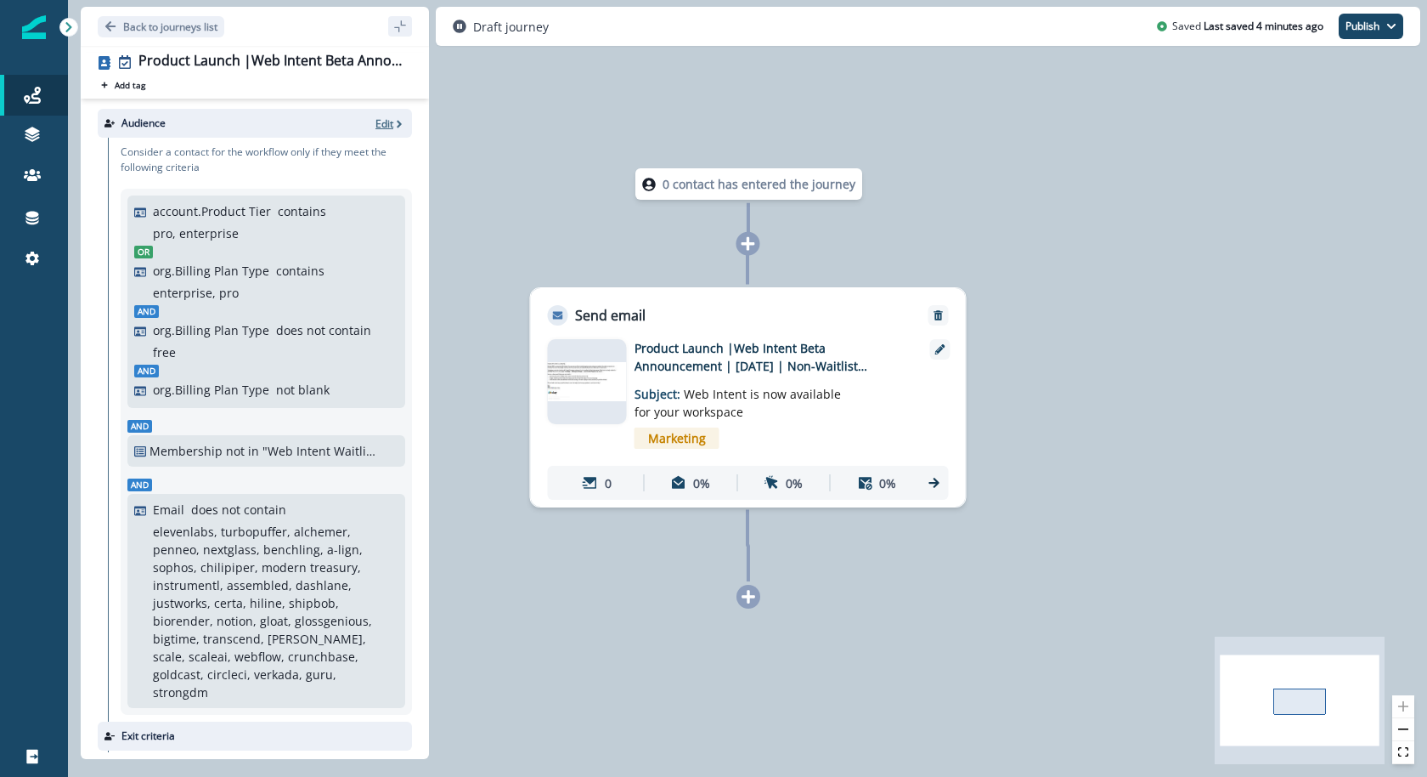
click at [381, 121] on p "Edit" at bounding box center [385, 123] width 18 height 14
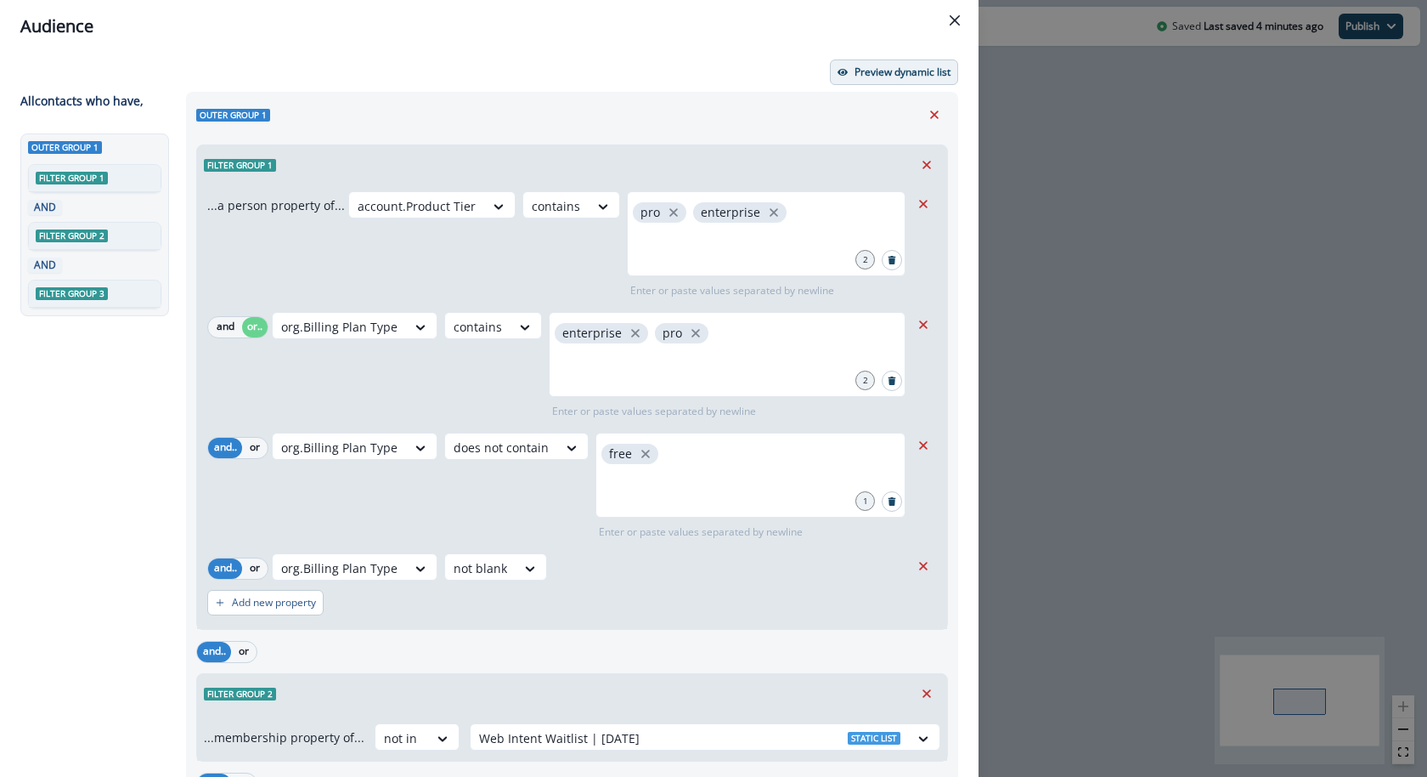
click at [897, 71] on p "Preview dynamic list" at bounding box center [903, 72] width 96 height 12
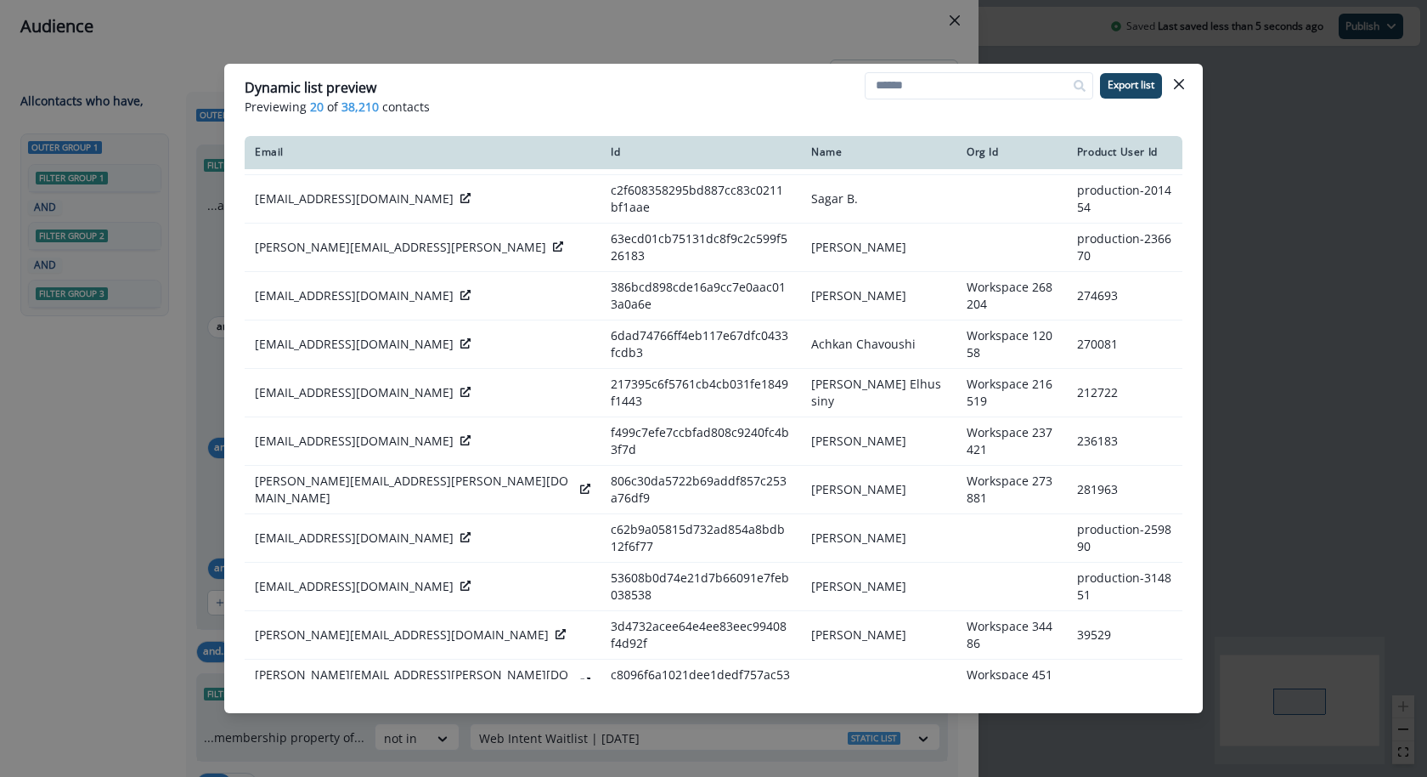
scroll to position [96, 0]
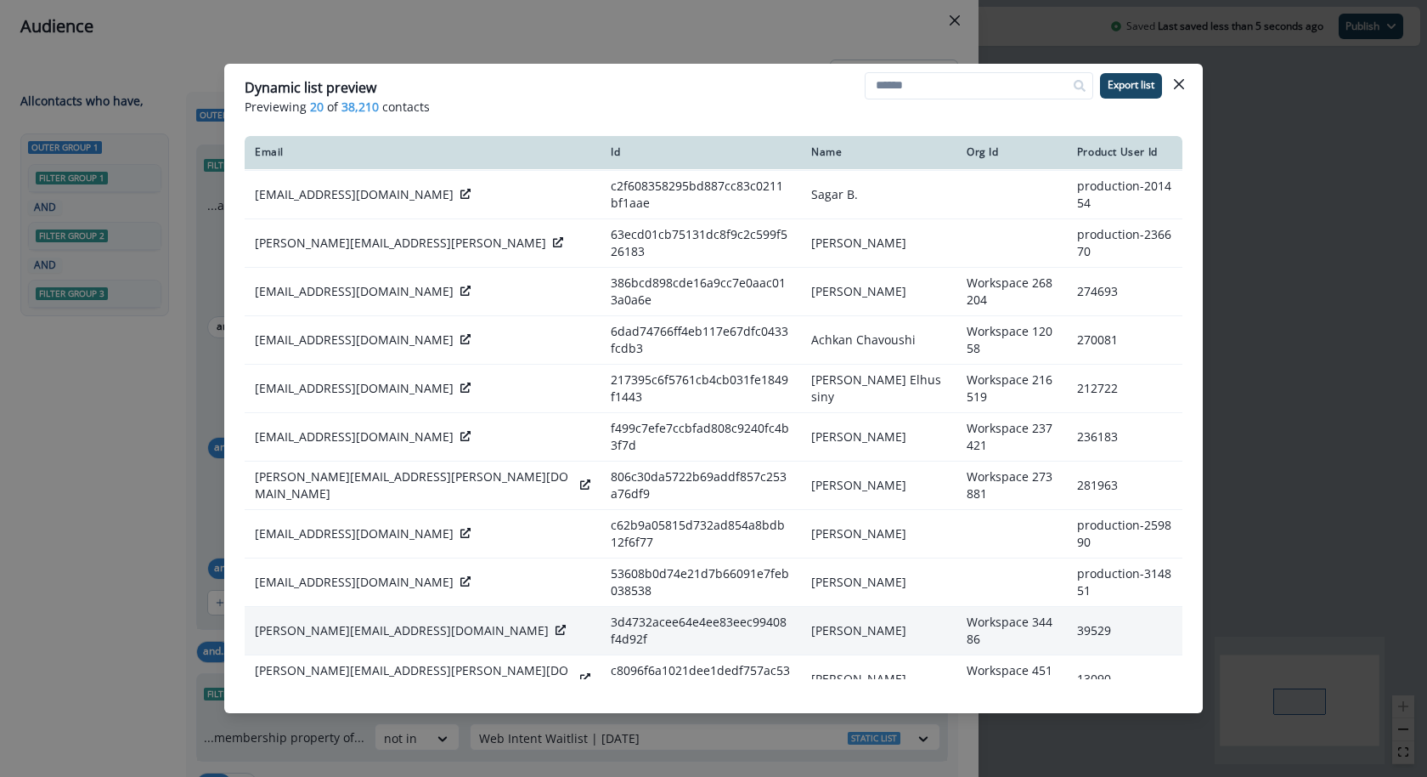
click at [342, 622] on p "michelle@intercom.io" at bounding box center [402, 630] width 294 height 17
copy div "michelle@intercom.io"
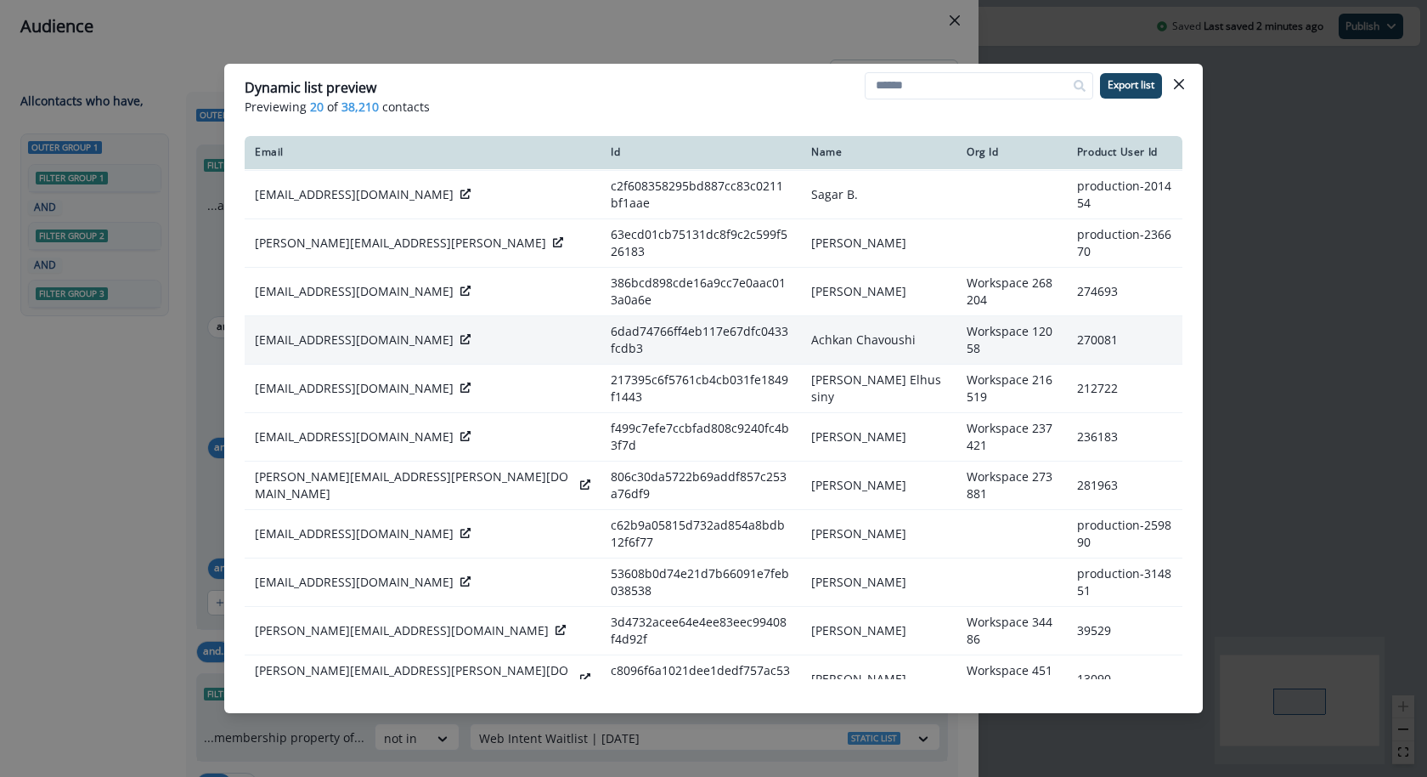
click at [355, 316] on td "achavoushi@rippling.com" at bounding box center [423, 340] width 356 height 48
copy div "achavoushi@rippling.com"
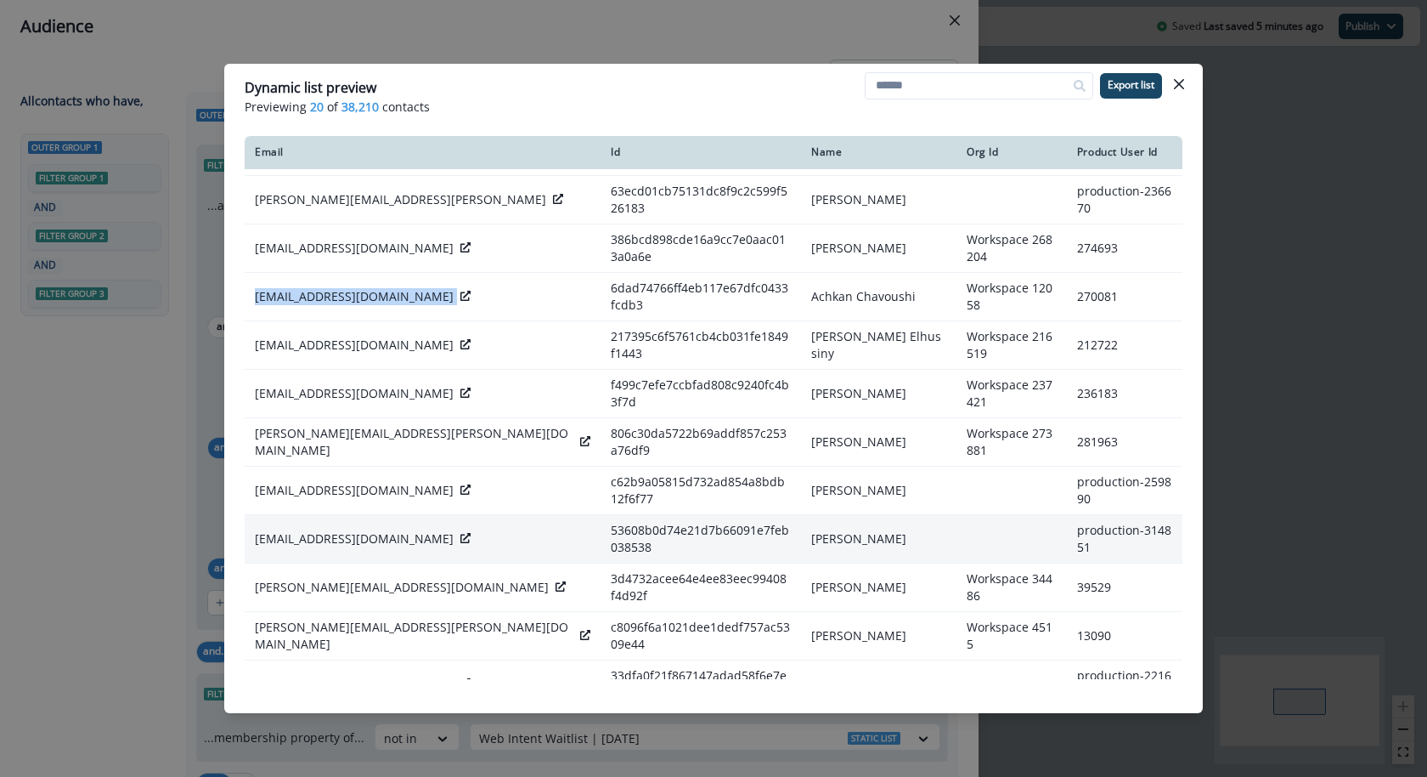
scroll to position [138, 0]
click at [332, 517] on td "rtorres@boldrimpact.com" at bounding box center [423, 541] width 356 height 48
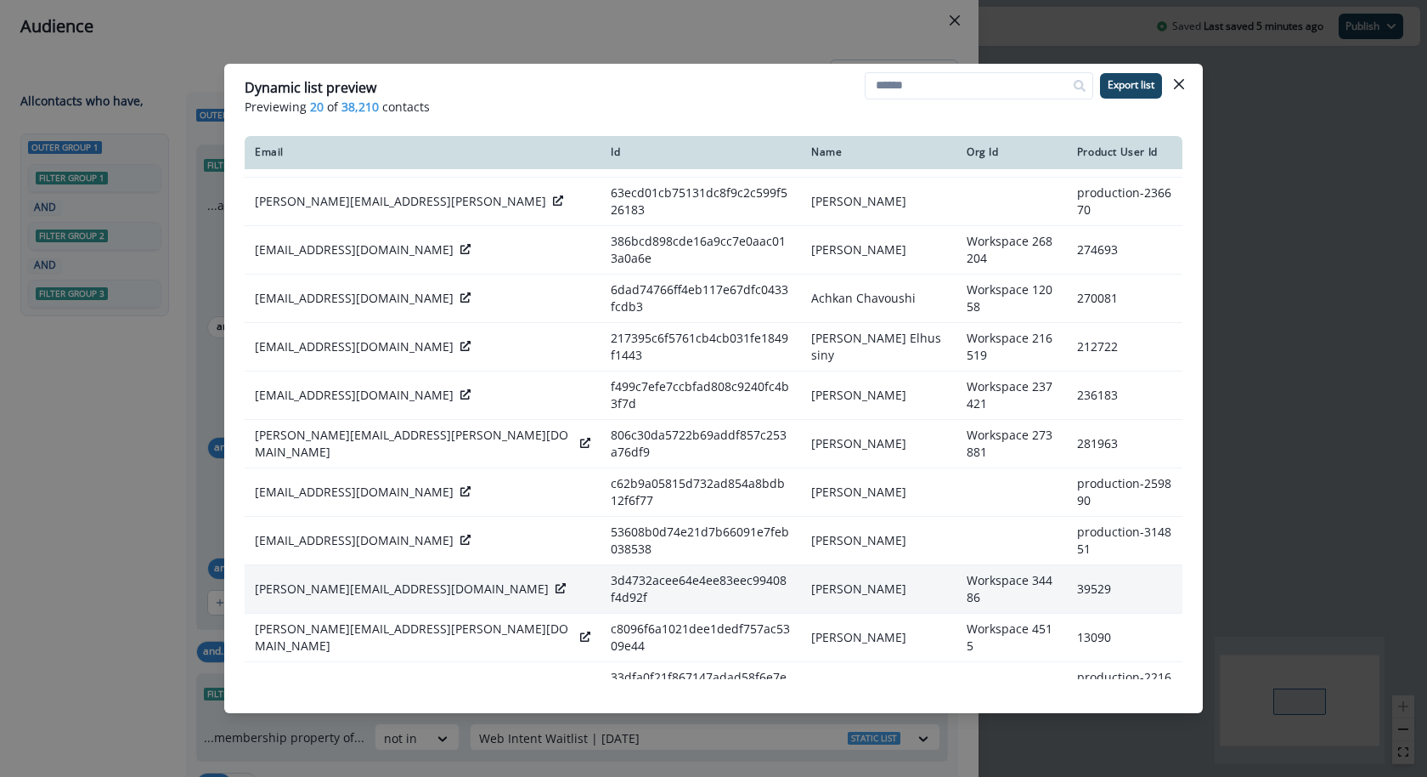
click at [319, 580] on p "michelle@intercom.io" at bounding box center [402, 588] width 294 height 17
copy div "michelle@intercom.io"
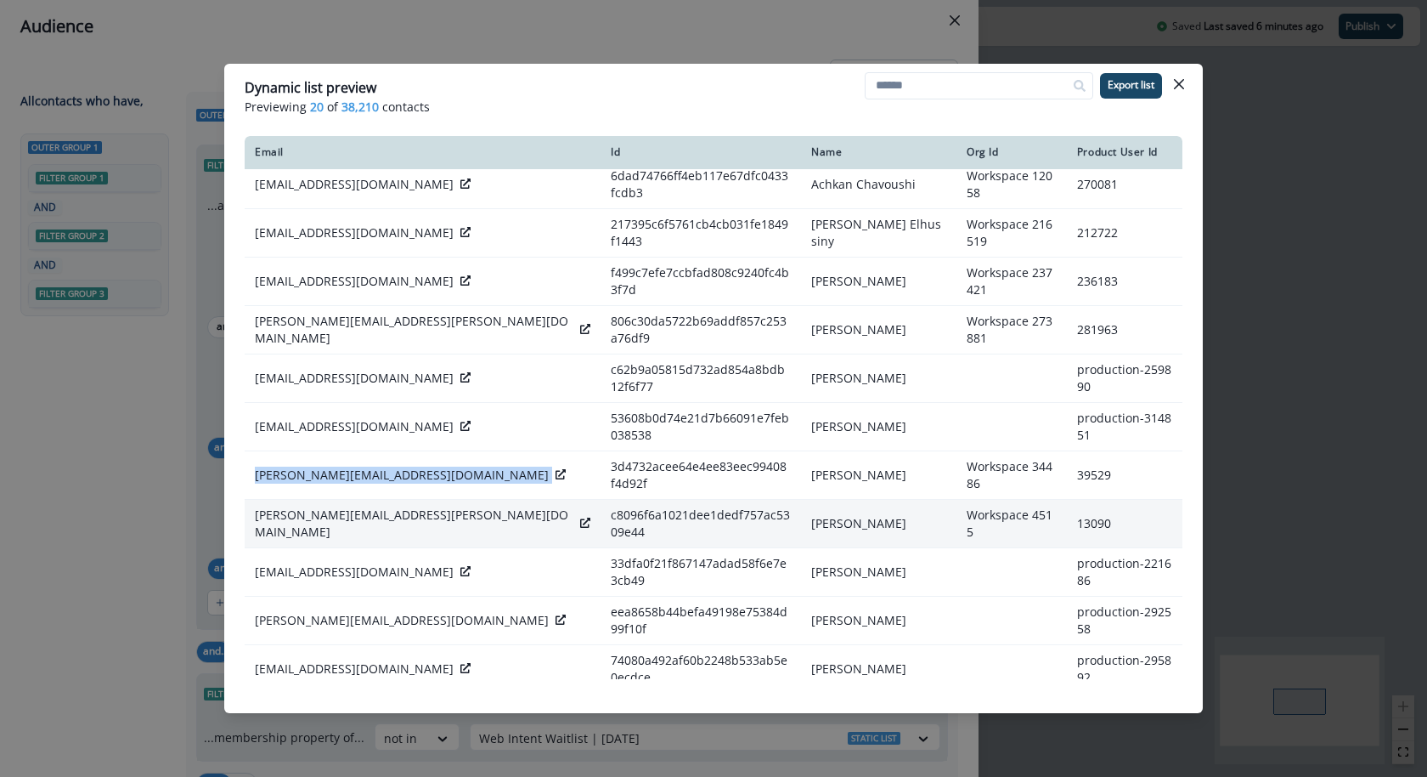
scroll to position [256, 0]
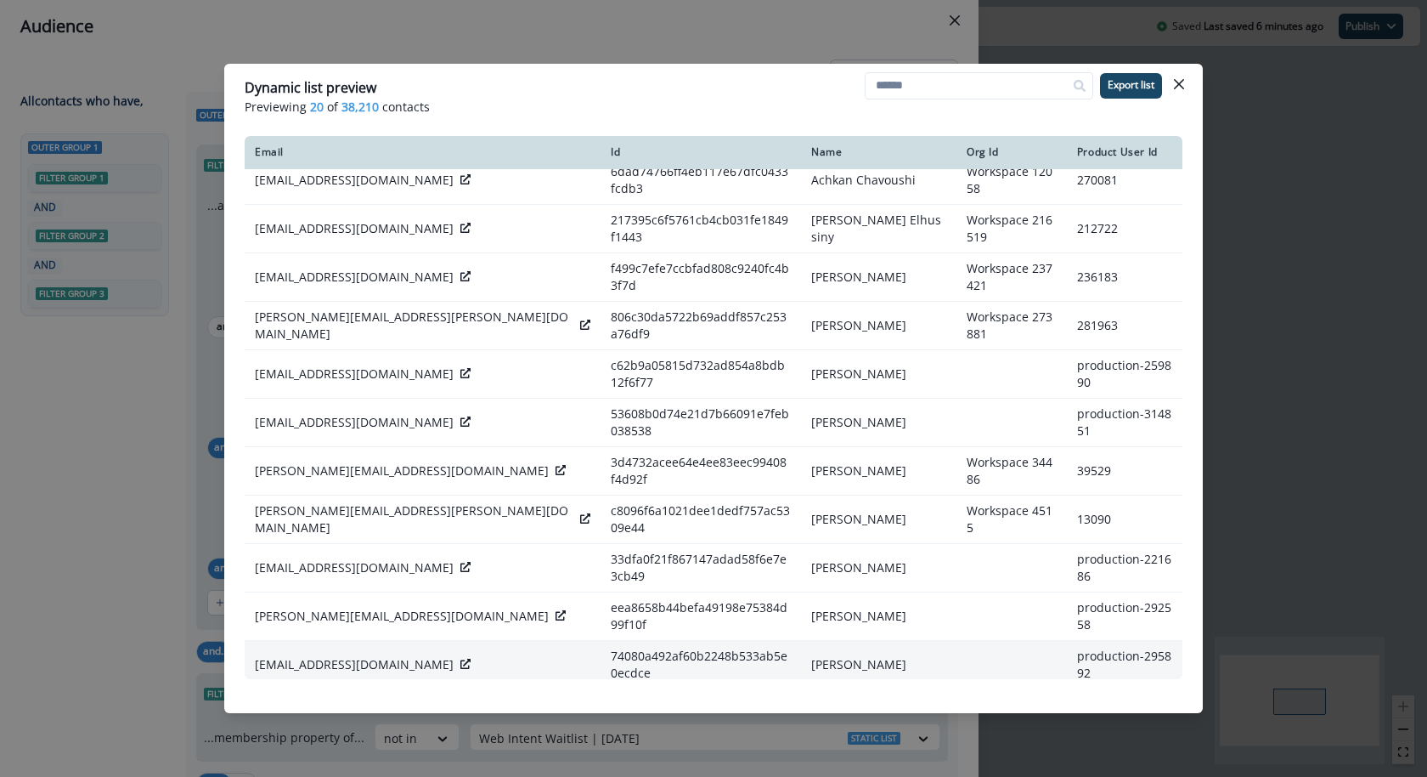
click at [342, 656] on p "charlie@recursoftware.com" at bounding box center [354, 664] width 199 height 17
copy div "charlie@recursoftware.com"
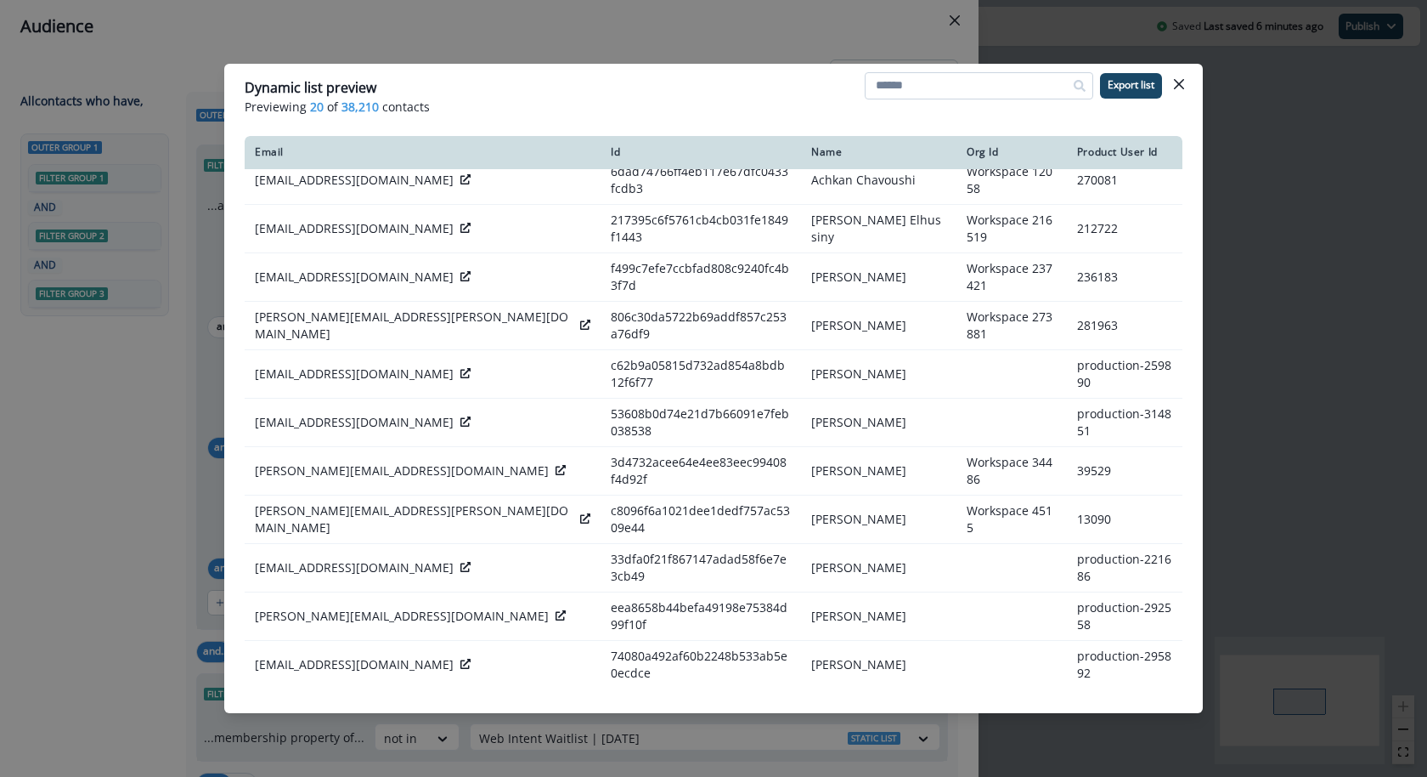
click at [897, 87] on input at bounding box center [979, 85] width 229 height 27
type input "****"
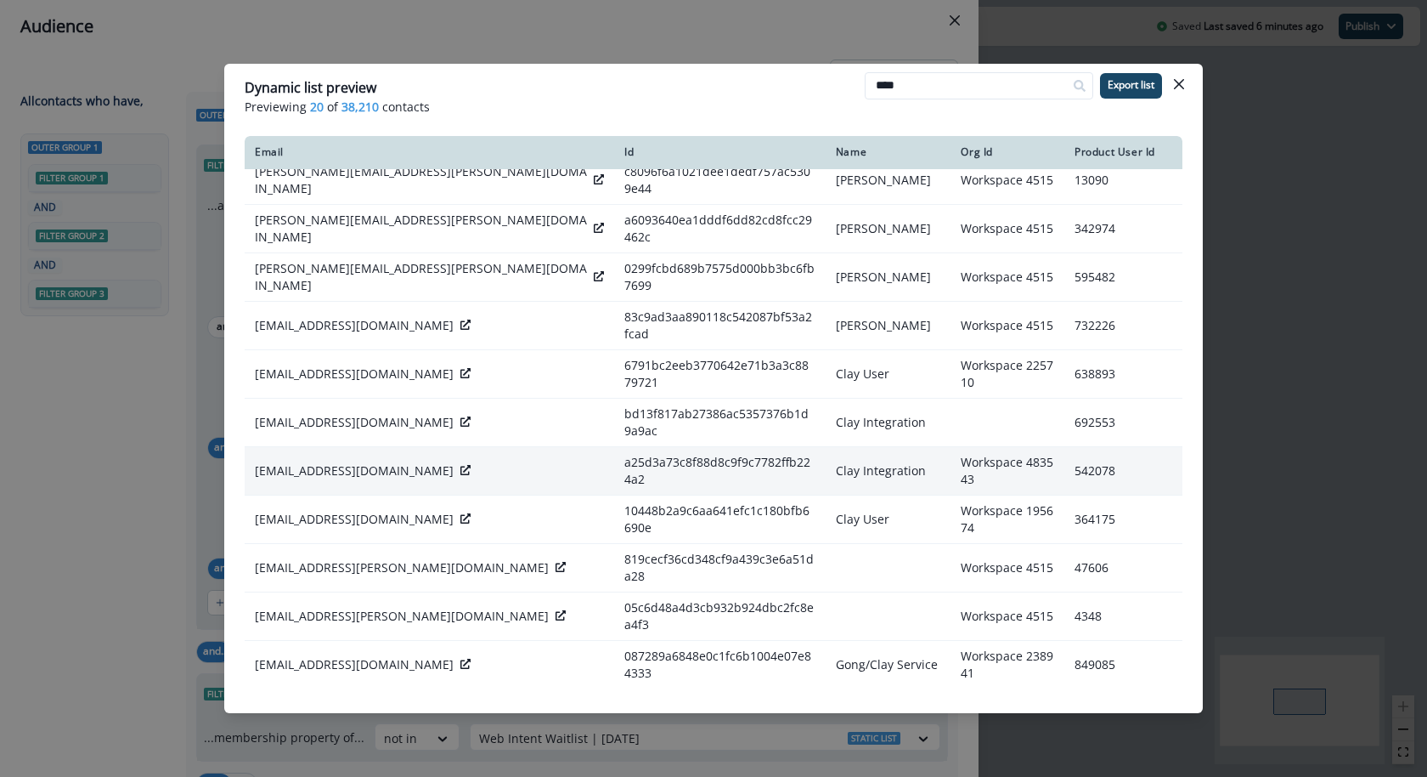
scroll to position [0, 0]
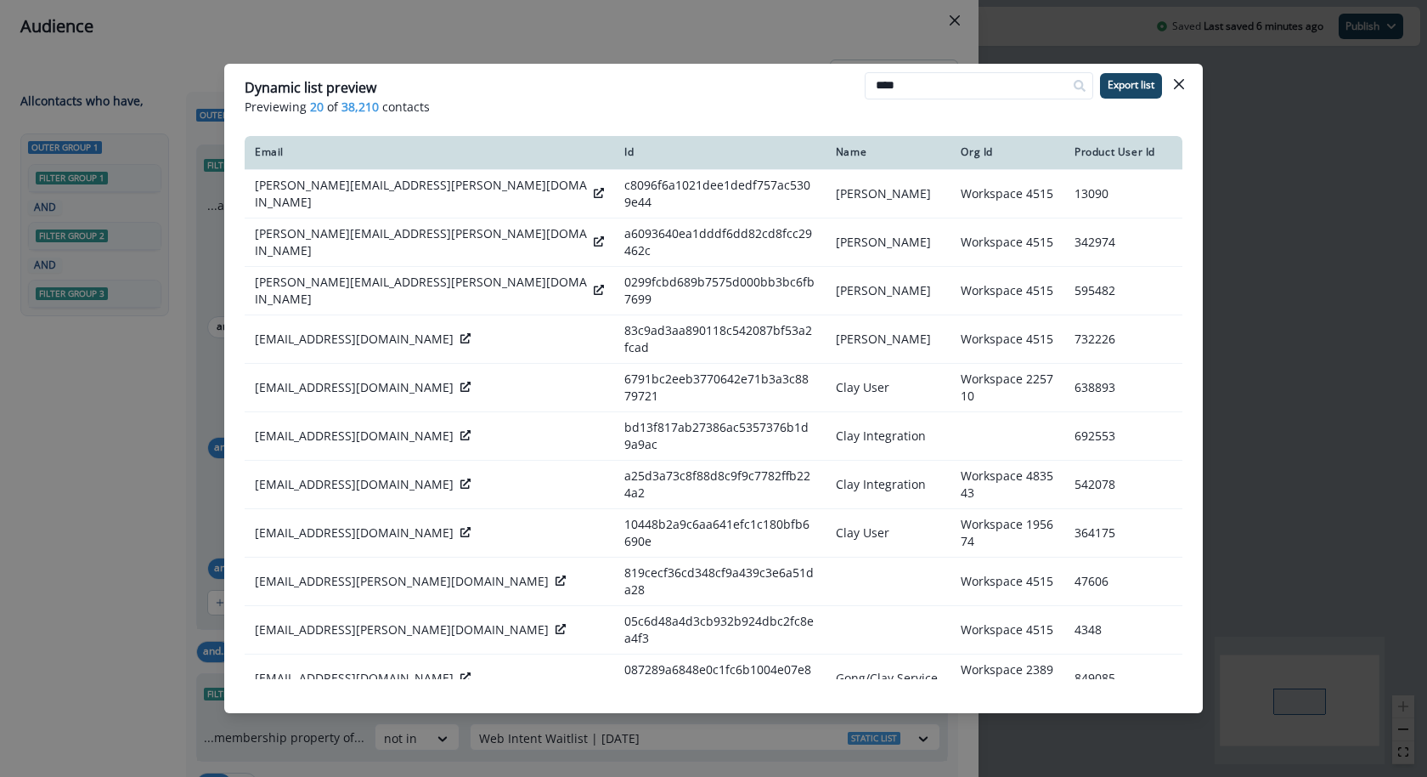
click at [704, 71] on header "Dynamic list preview Previewing 20 of 38,210 contacts **** Export list" at bounding box center [713, 96] width 979 height 65
click at [714, 37] on div "Dynamic list preview Previewing 20 of 38,210 contacts **** Export list Email Id…" at bounding box center [713, 388] width 1427 height 777
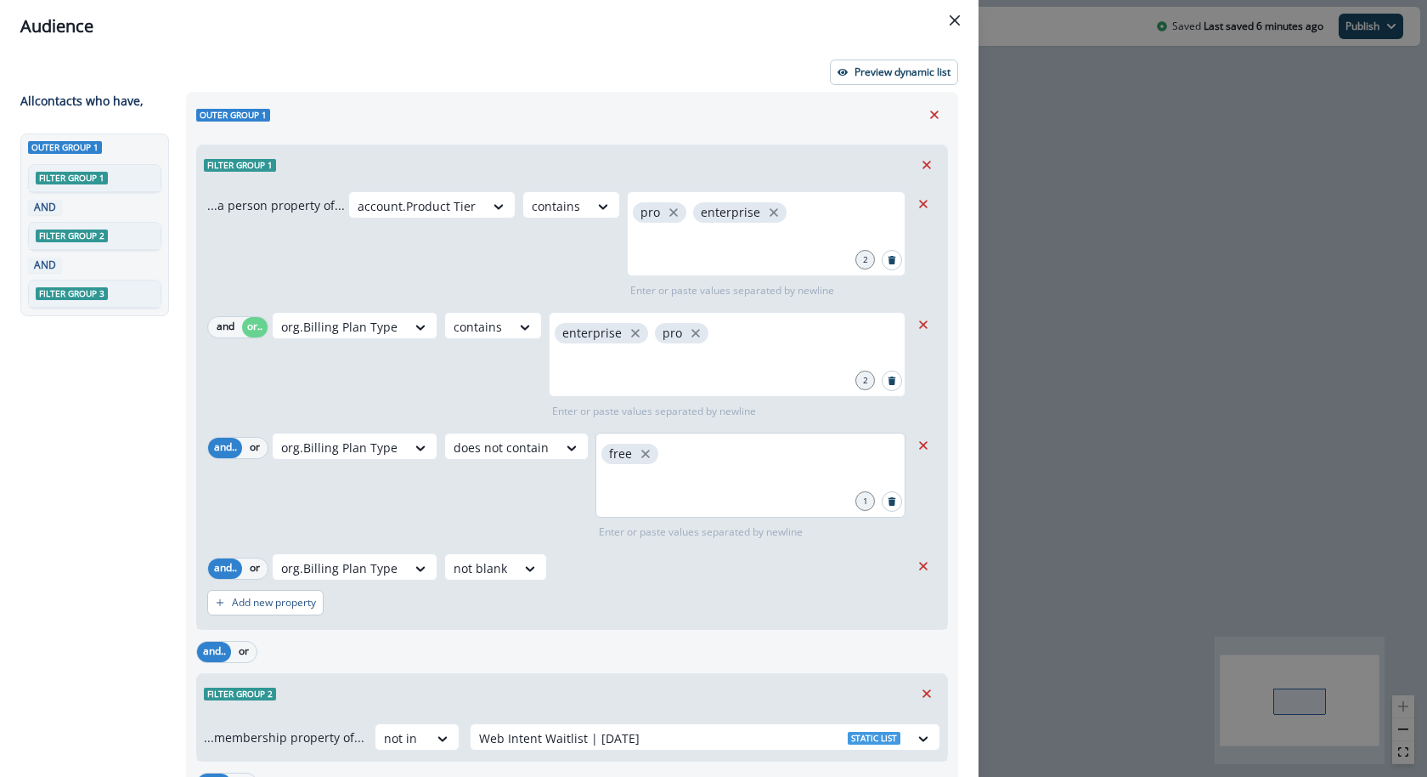
scroll to position [422, 0]
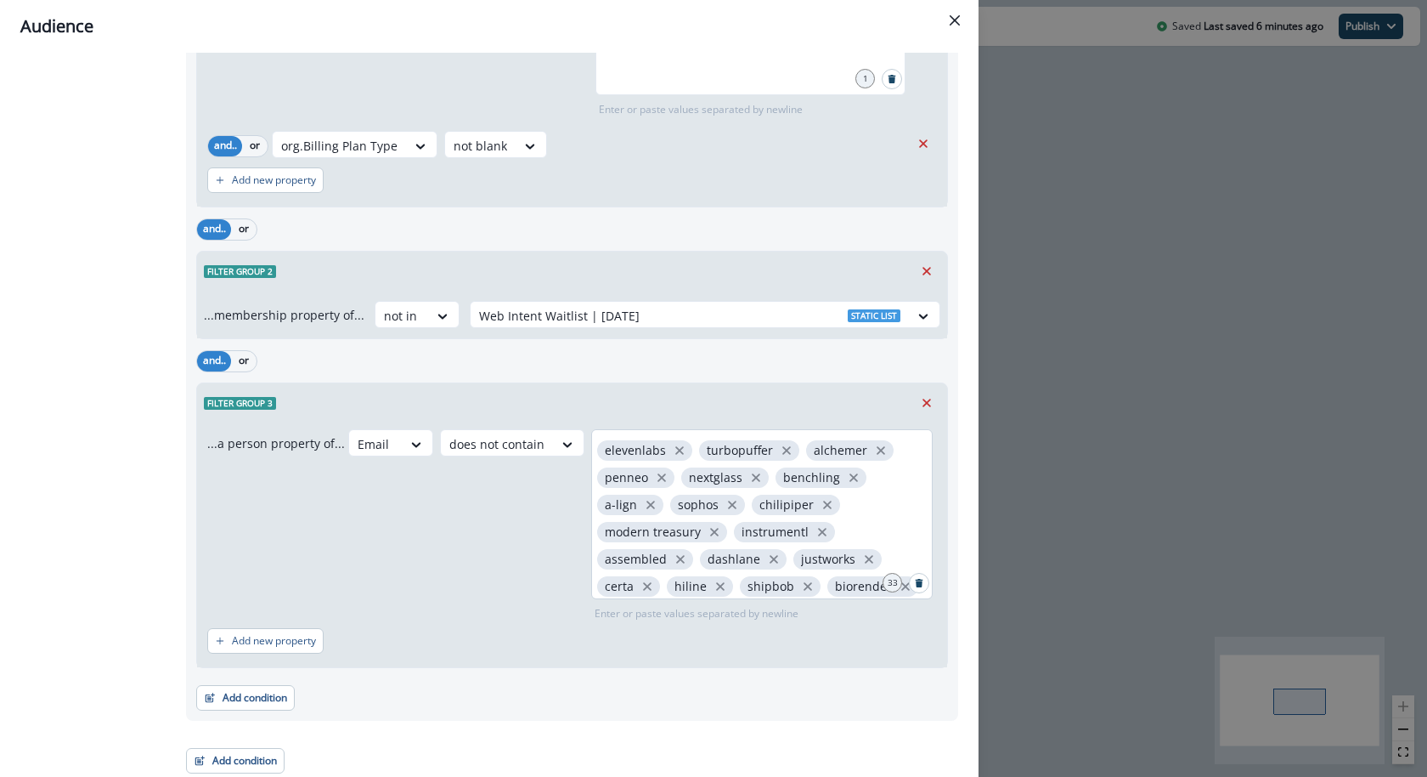
click at [837, 583] on div "elevenlabs turbopuffer alchemer penneo nextglass benchling a-lign sophos chilip…" at bounding box center [762, 514] width 342 height 170
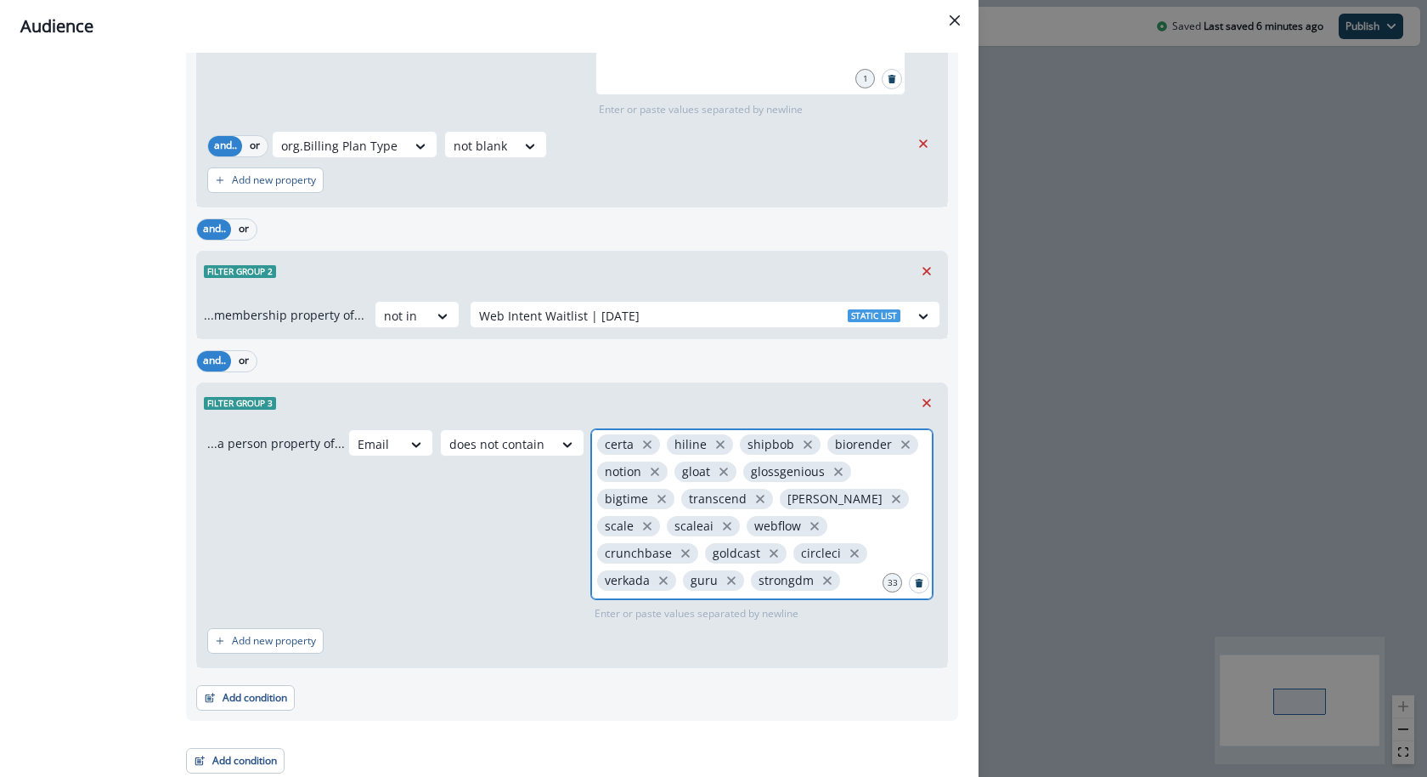
scroll to position [143, 0]
type input "****"
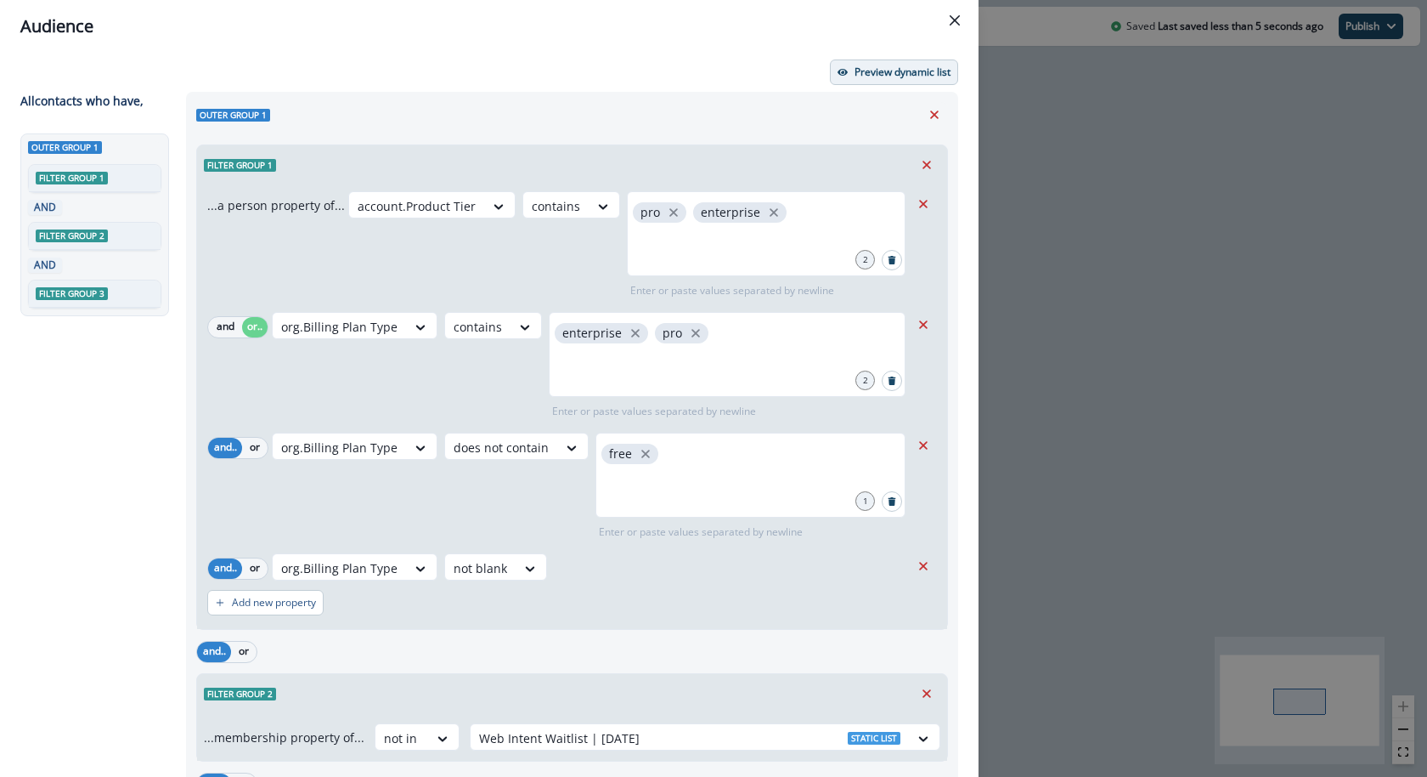
click at [899, 66] on p "Preview dynamic list" at bounding box center [903, 72] width 96 height 12
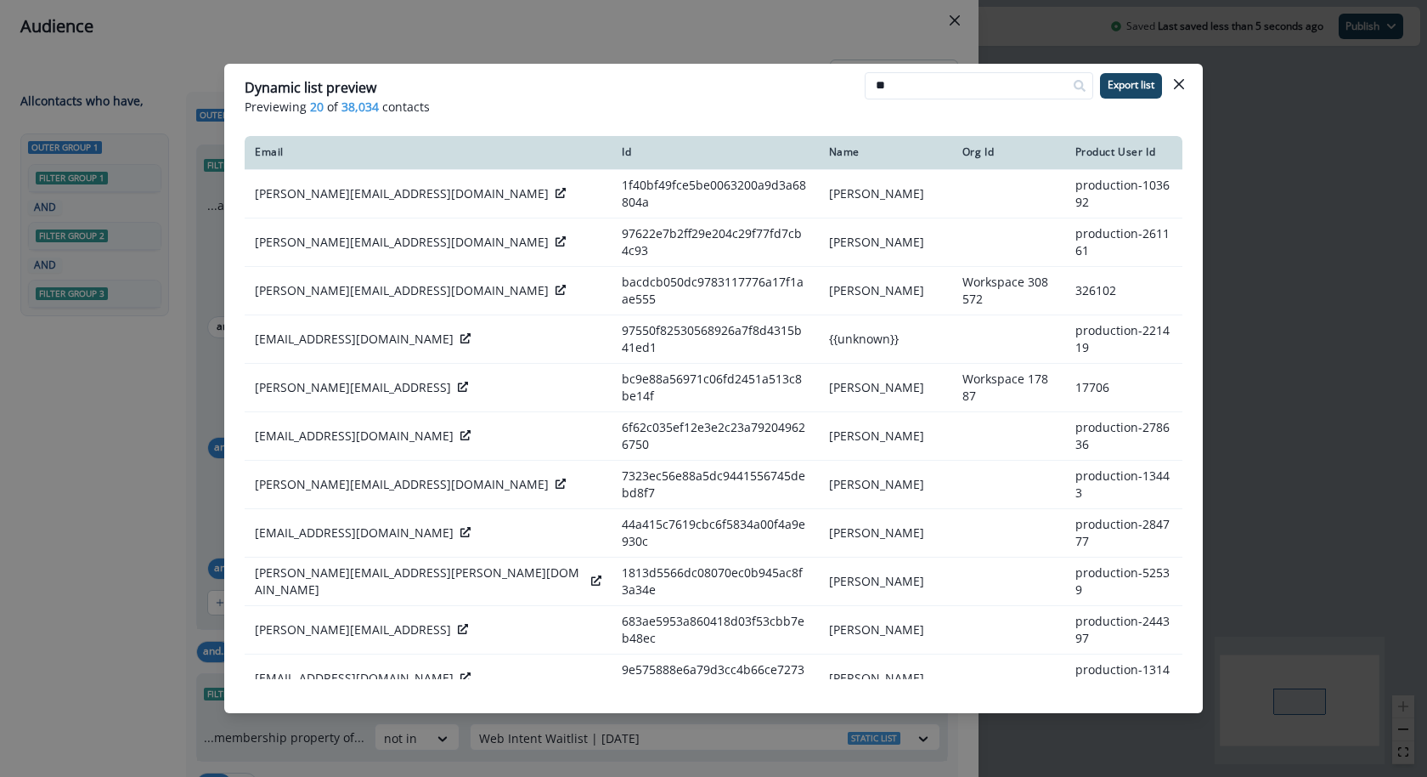
type input "*"
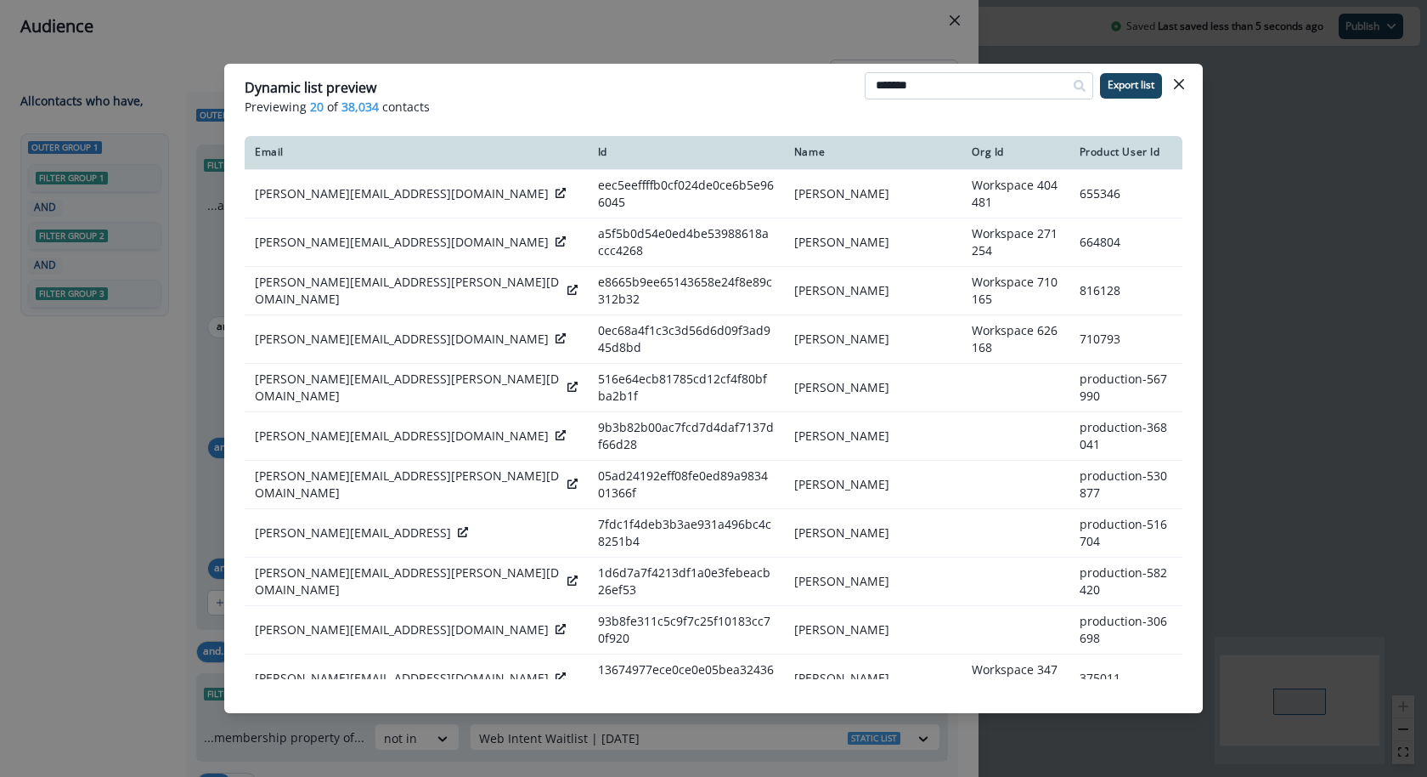
click at [952, 94] on input "*******" at bounding box center [979, 85] width 229 height 27
type input "****"
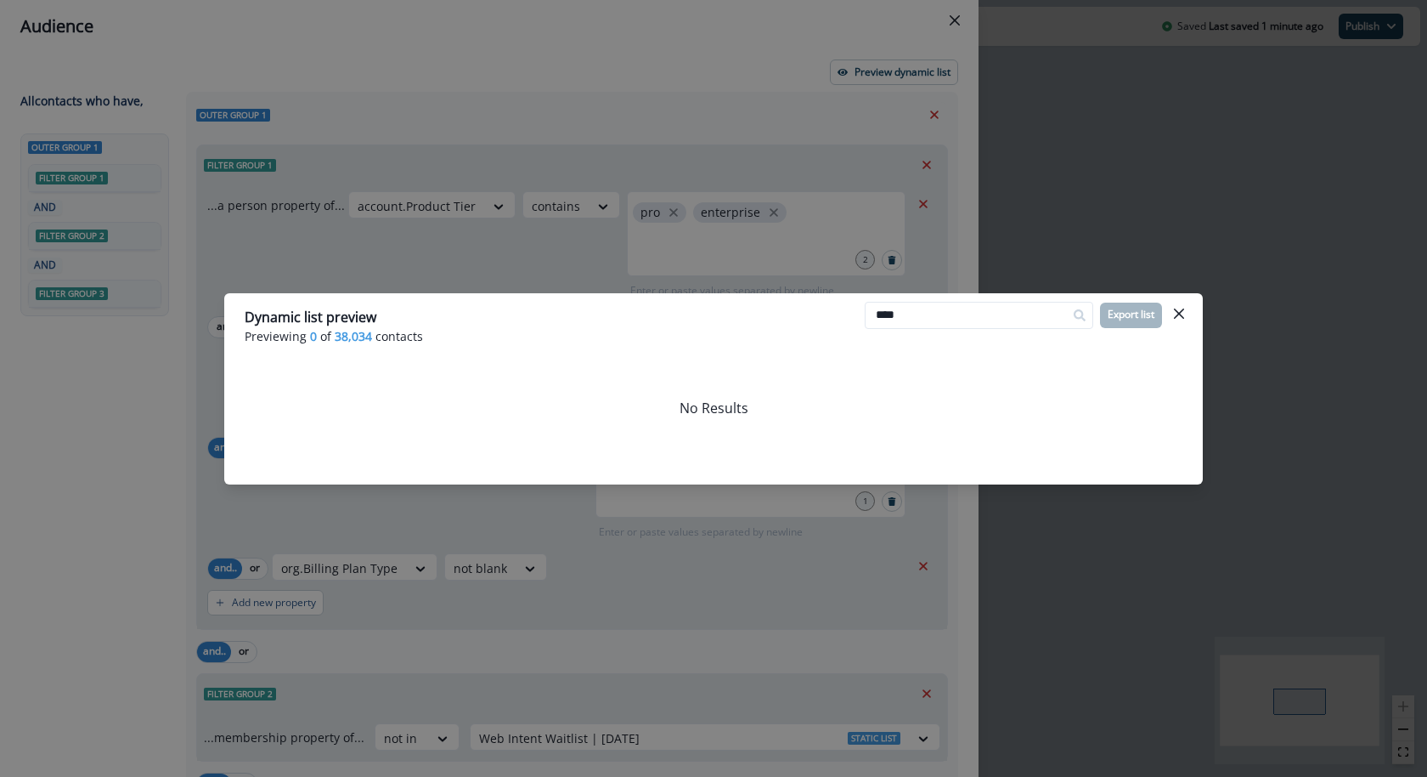
click at [661, 114] on div "Dynamic list preview Previewing 0 of 38,034 contacts **** Export list No Results" at bounding box center [713, 388] width 1427 height 777
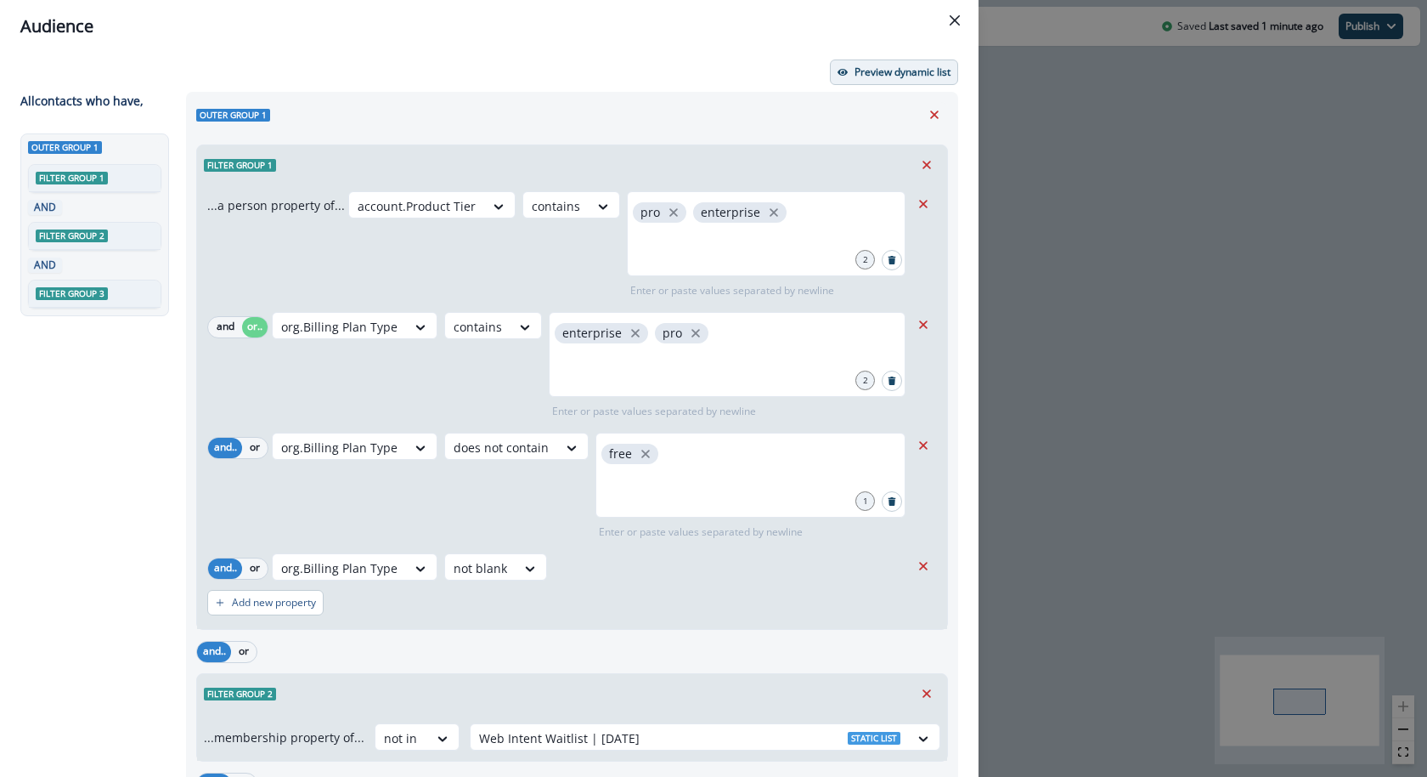
click at [890, 72] on p "Preview dynamic list" at bounding box center [903, 72] width 96 height 12
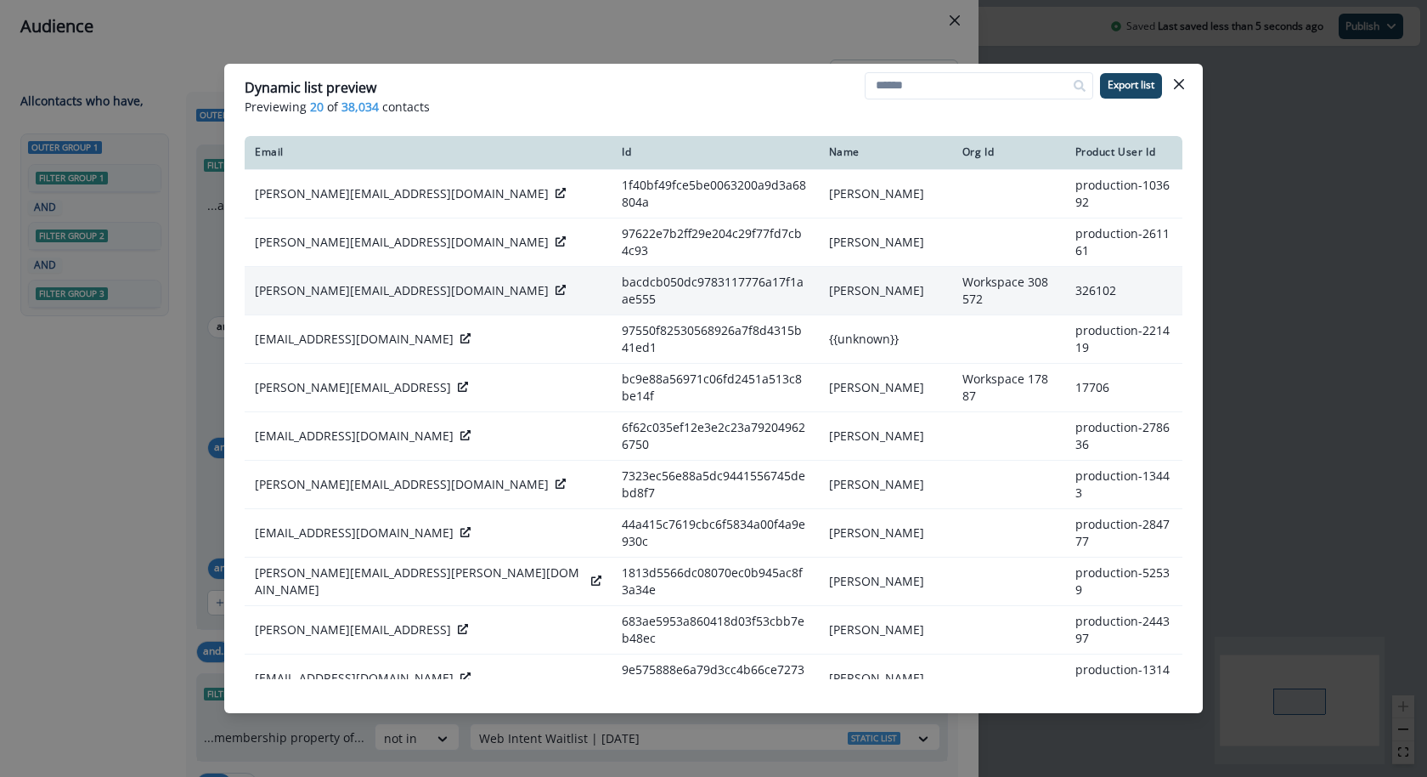
click at [556, 282] on div at bounding box center [561, 290] width 10 height 17
click at [361, 285] on td "julien@visum.run" at bounding box center [428, 291] width 367 height 48
click at [556, 285] on icon at bounding box center [561, 290] width 10 height 10
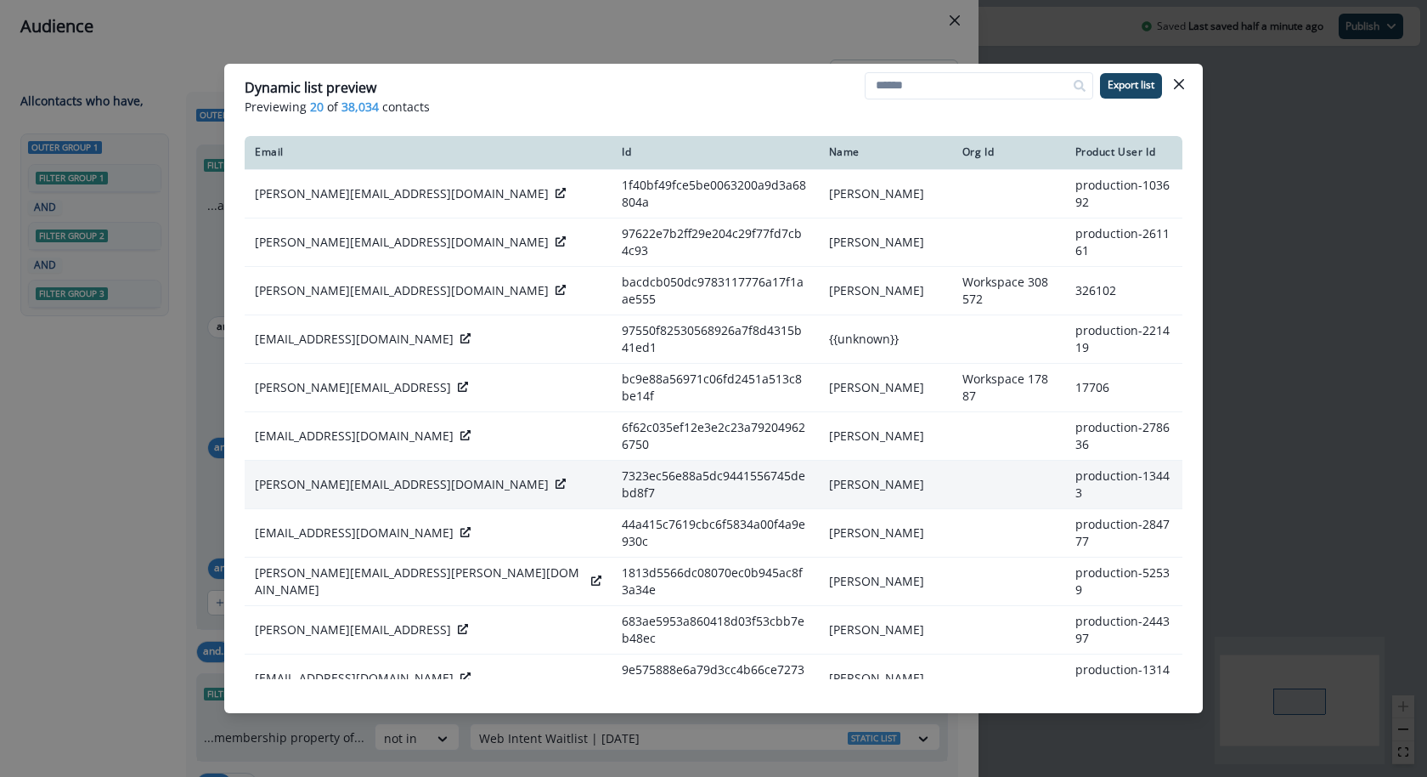
click at [556, 478] on icon at bounding box center [561, 483] width 10 height 10
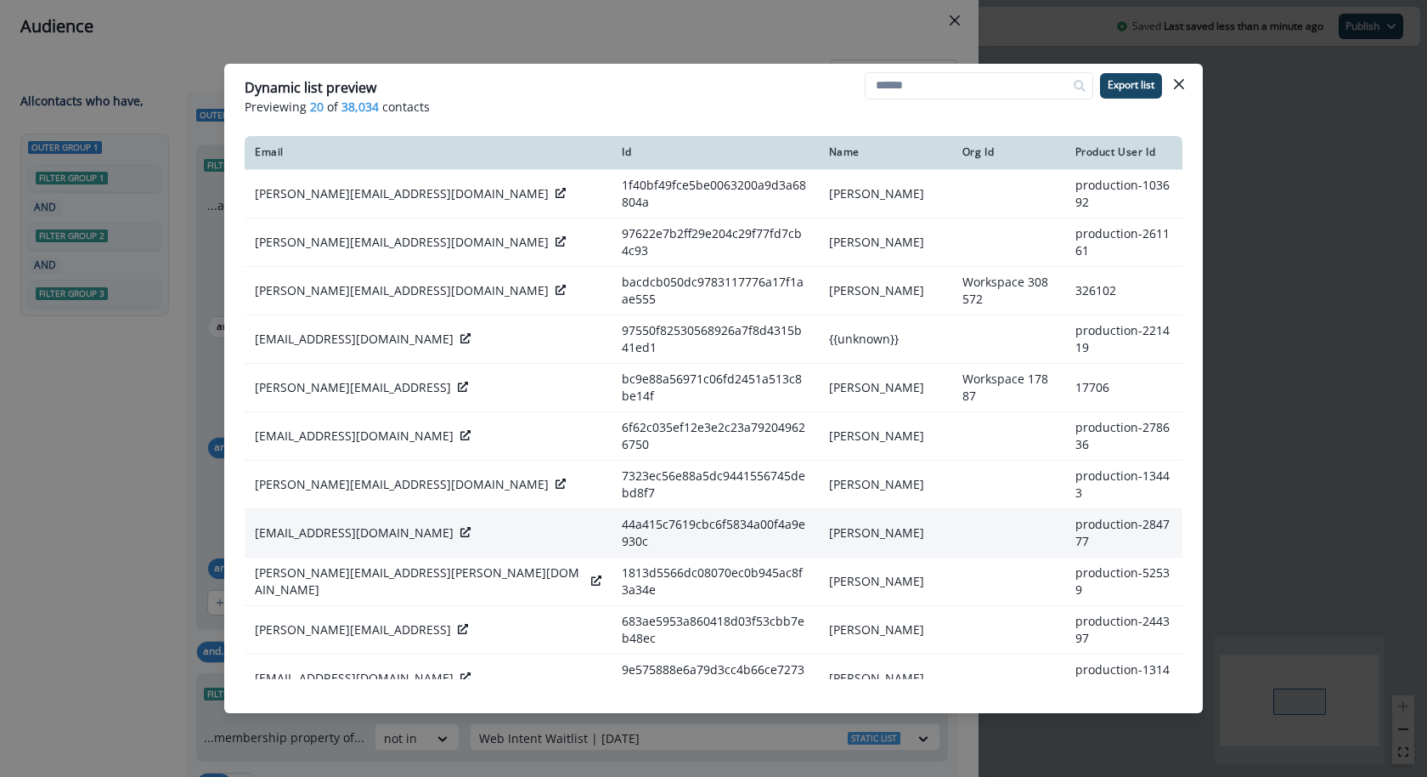
click at [460, 527] on icon at bounding box center [465, 532] width 10 height 10
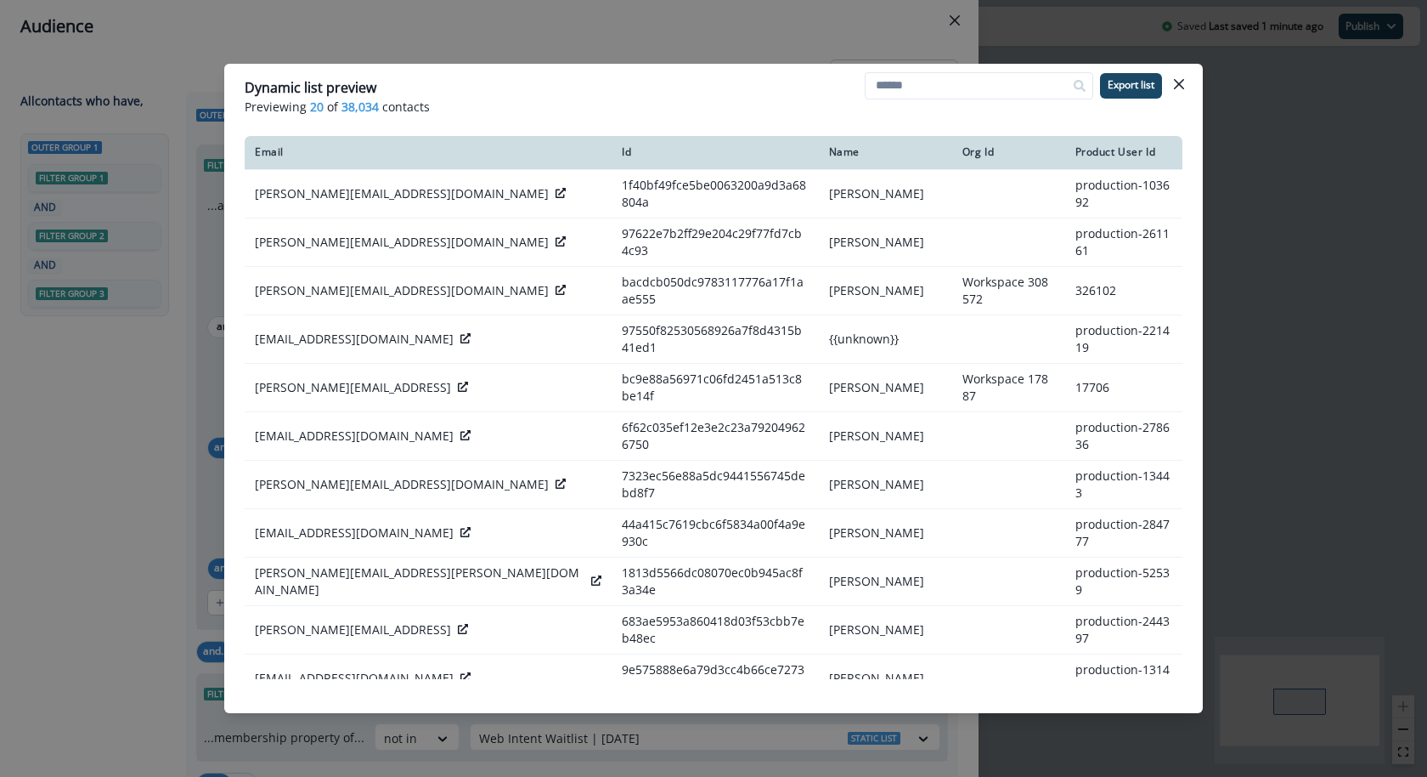
click at [765, 34] on div "Dynamic list preview Previewing 20 of 38,034 contacts Export list Email Id Name…" at bounding box center [713, 388] width 1427 height 777
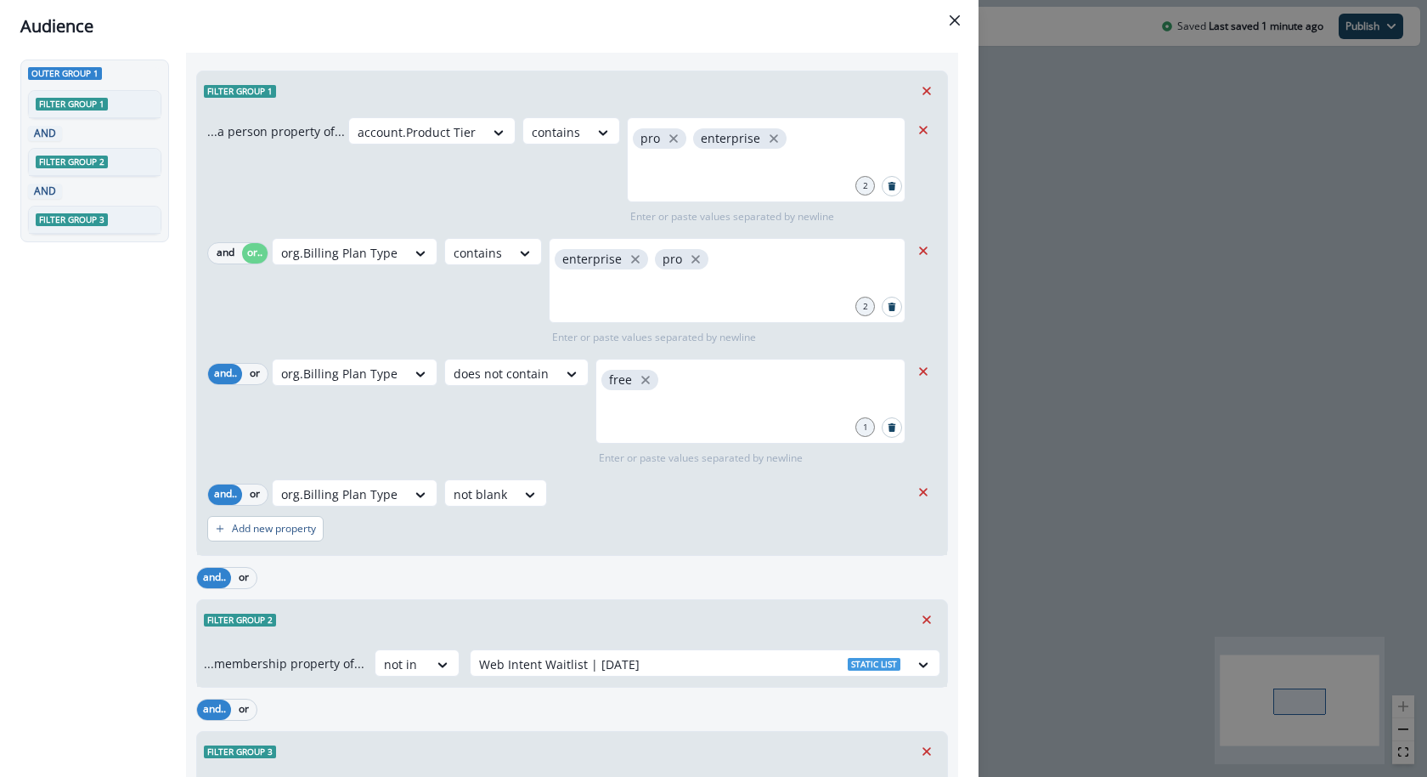
scroll to position [80, 0]
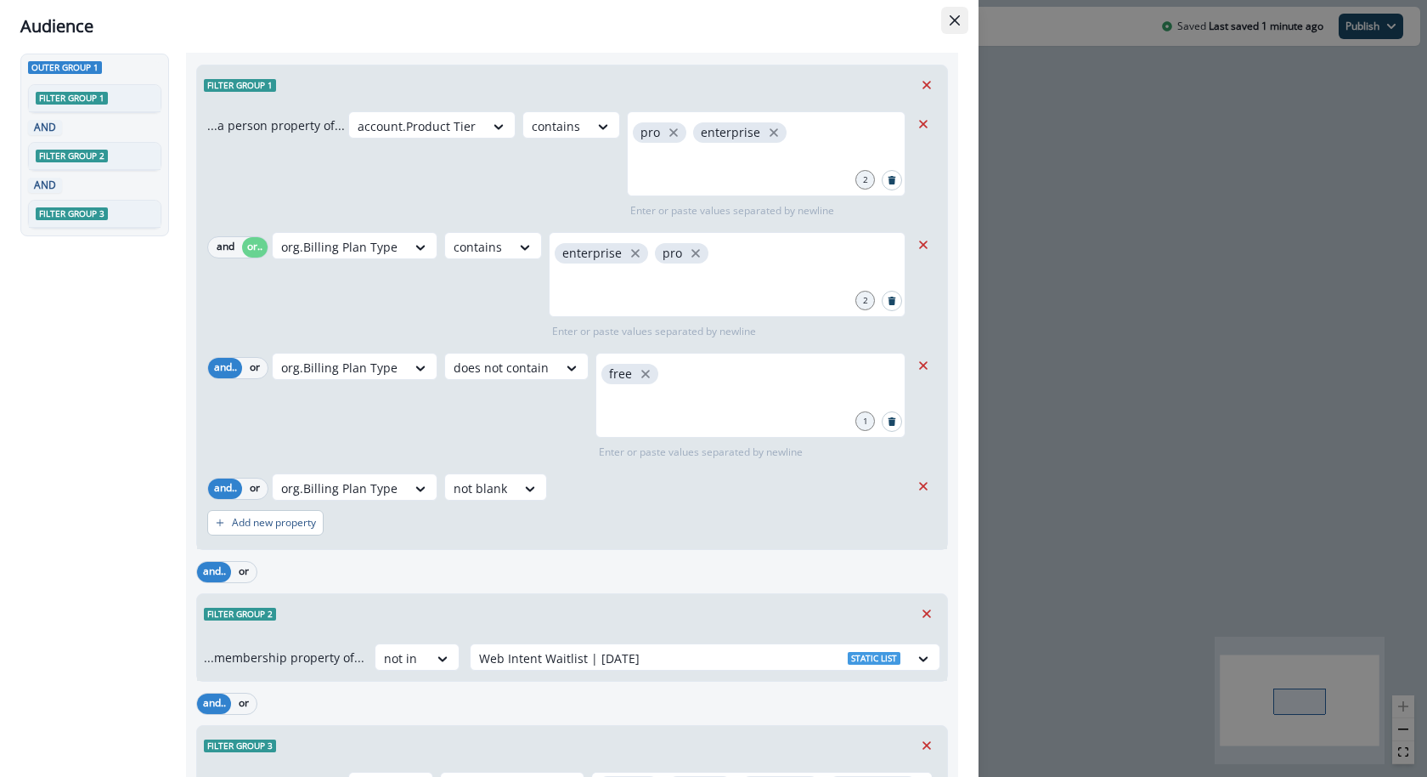
click at [950, 29] on button "Close" at bounding box center [954, 20] width 27 height 27
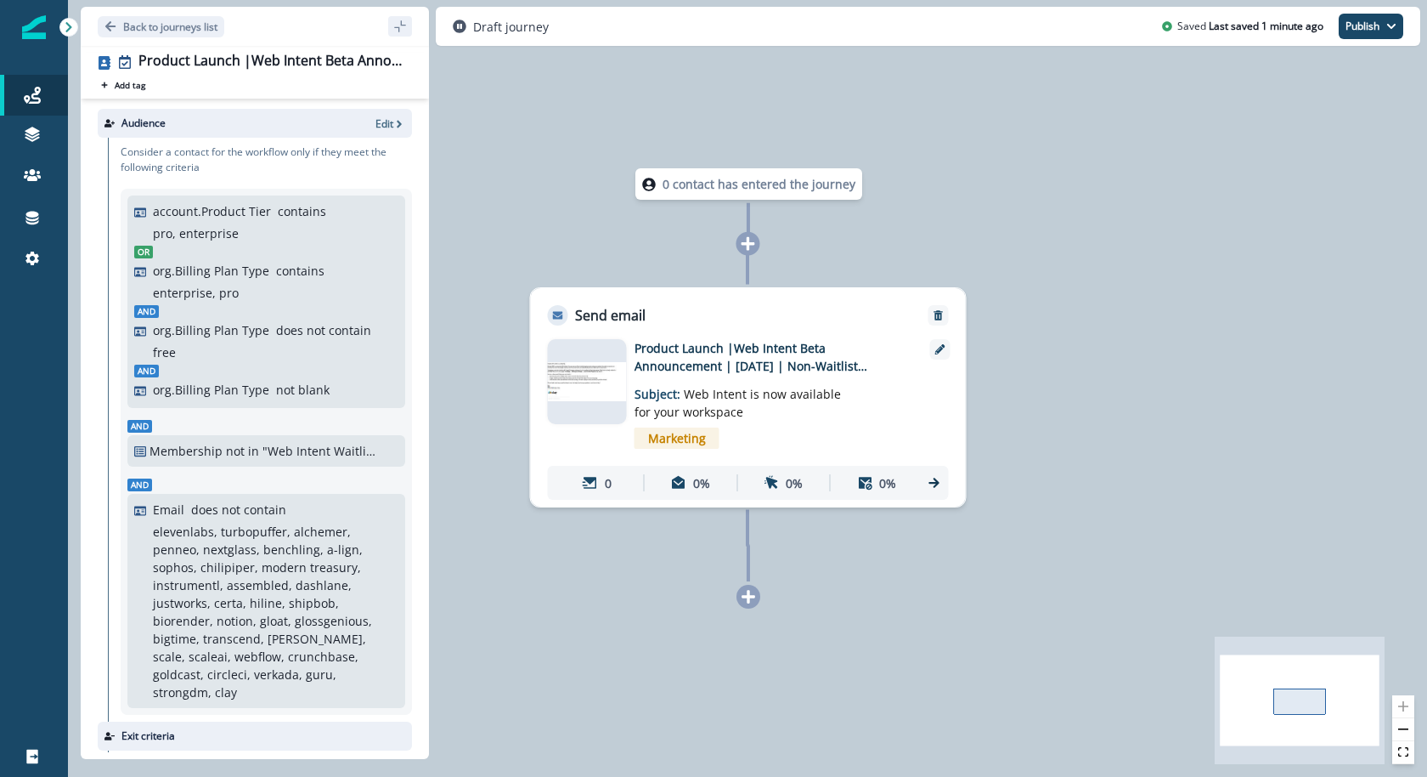
click at [581, 372] on img at bounding box center [587, 382] width 79 height 40
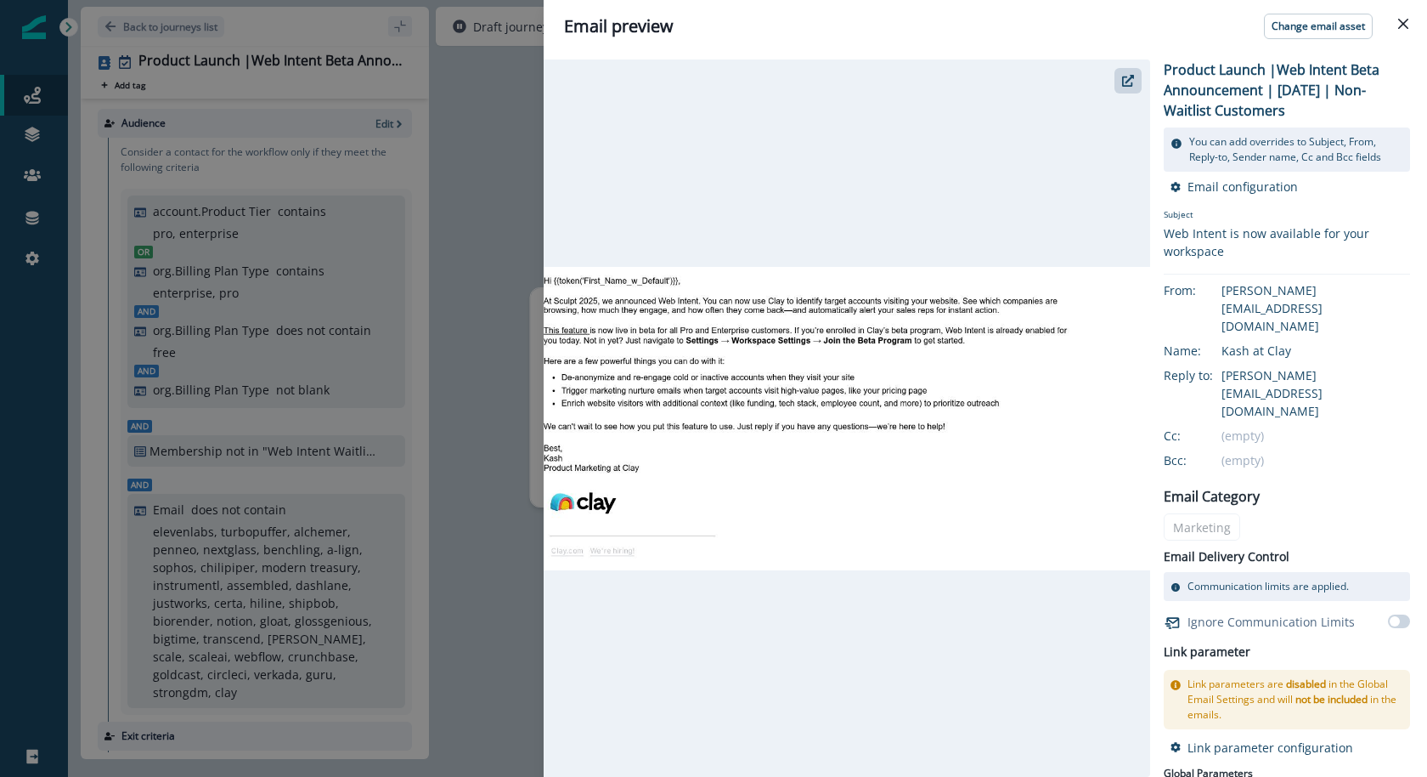
click at [505, 175] on div "Email preview Change email asset Product Launch |Web Intent Beta Announcement |…" at bounding box center [713, 388] width 1427 height 777
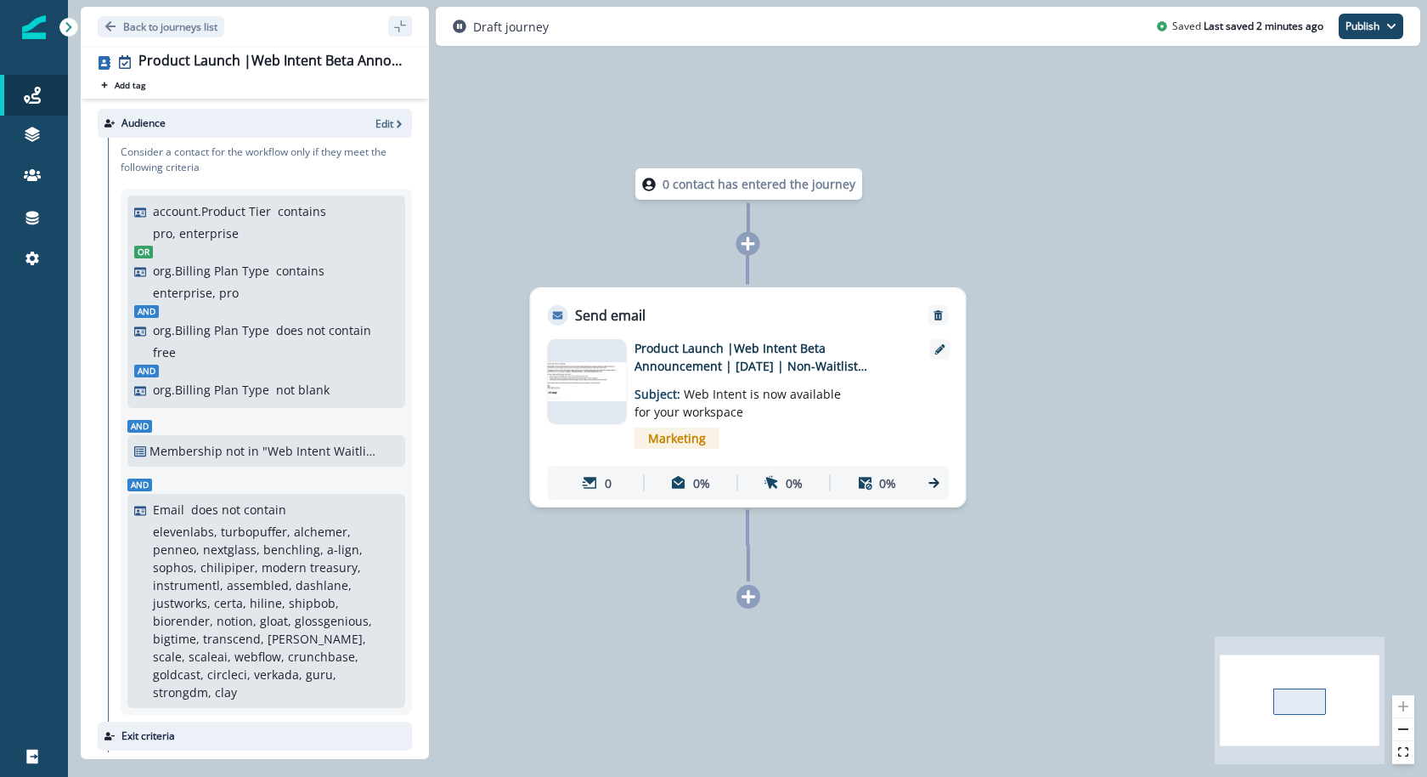
click at [563, 372] on img at bounding box center [587, 382] width 79 height 40
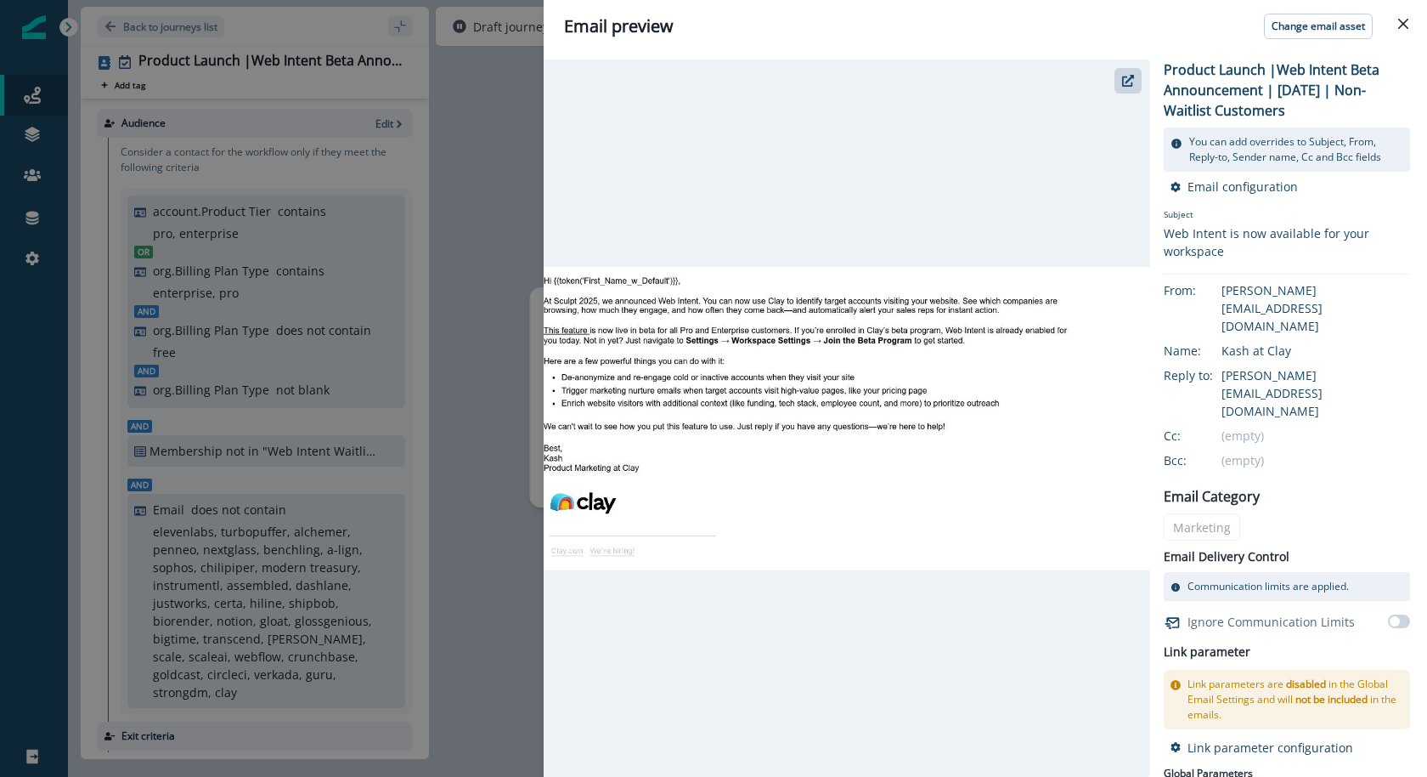
click at [503, 186] on div "Email preview Change email asset Product Launch |Web Intent Beta Announcement |…" at bounding box center [713, 388] width 1427 height 777
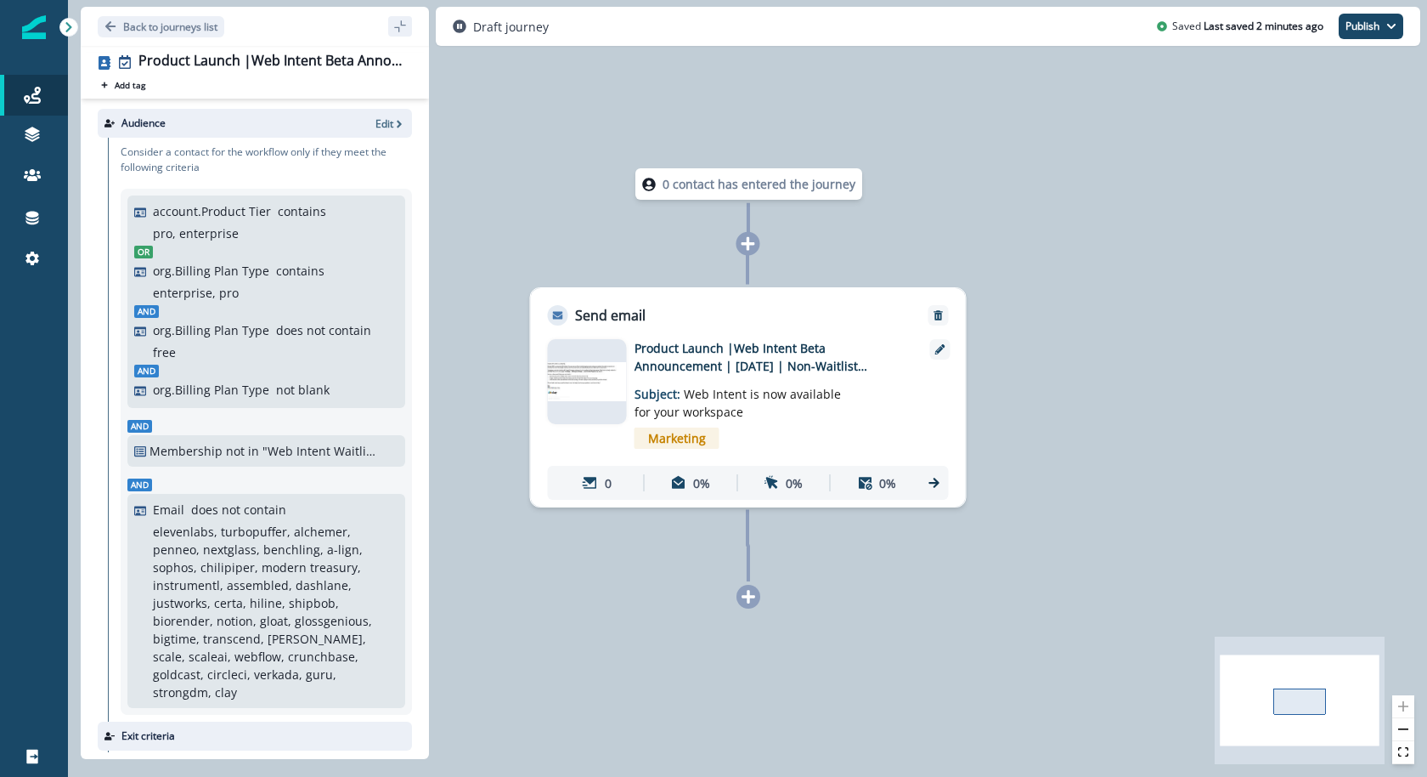
click at [604, 369] on img at bounding box center [587, 382] width 79 height 40
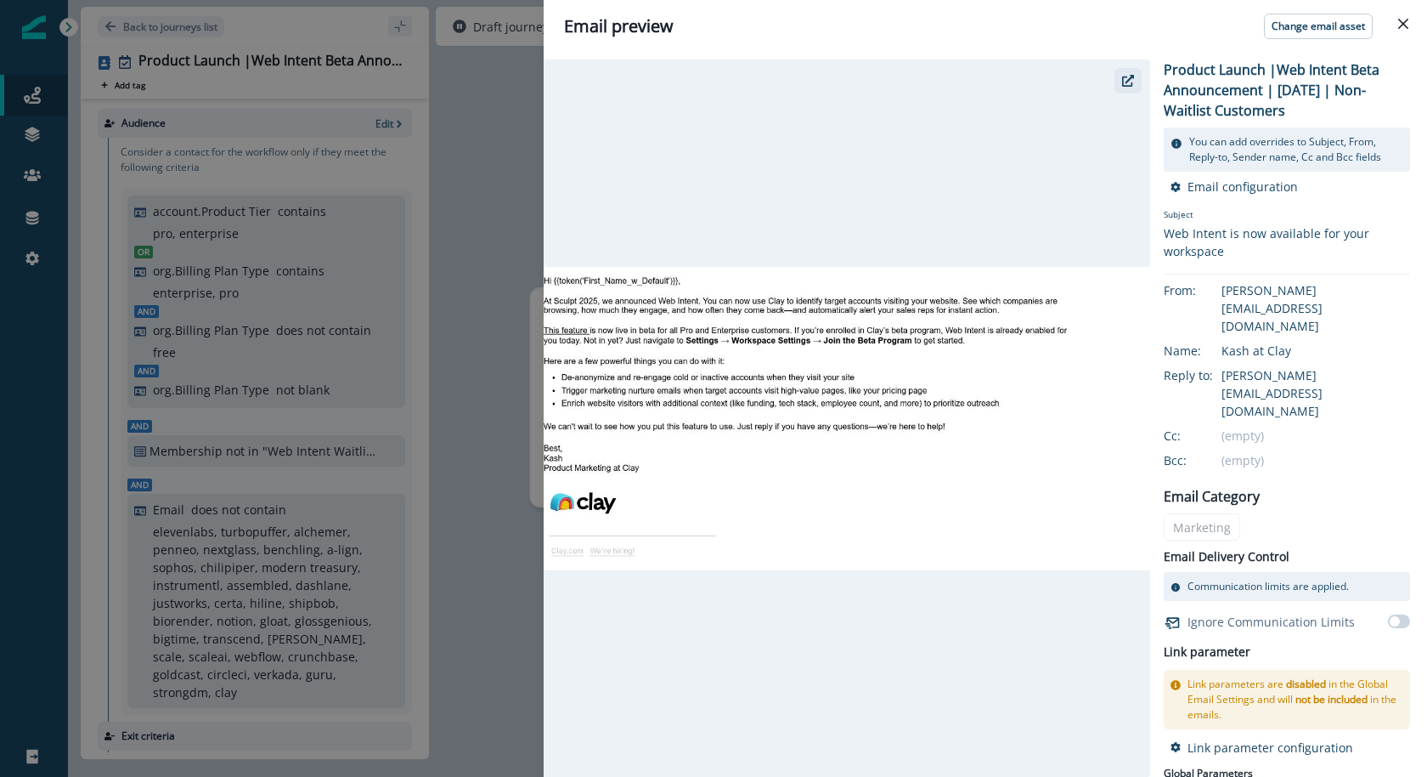
click at [1137, 91] on button "button" at bounding box center [1128, 80] width 27 height 25
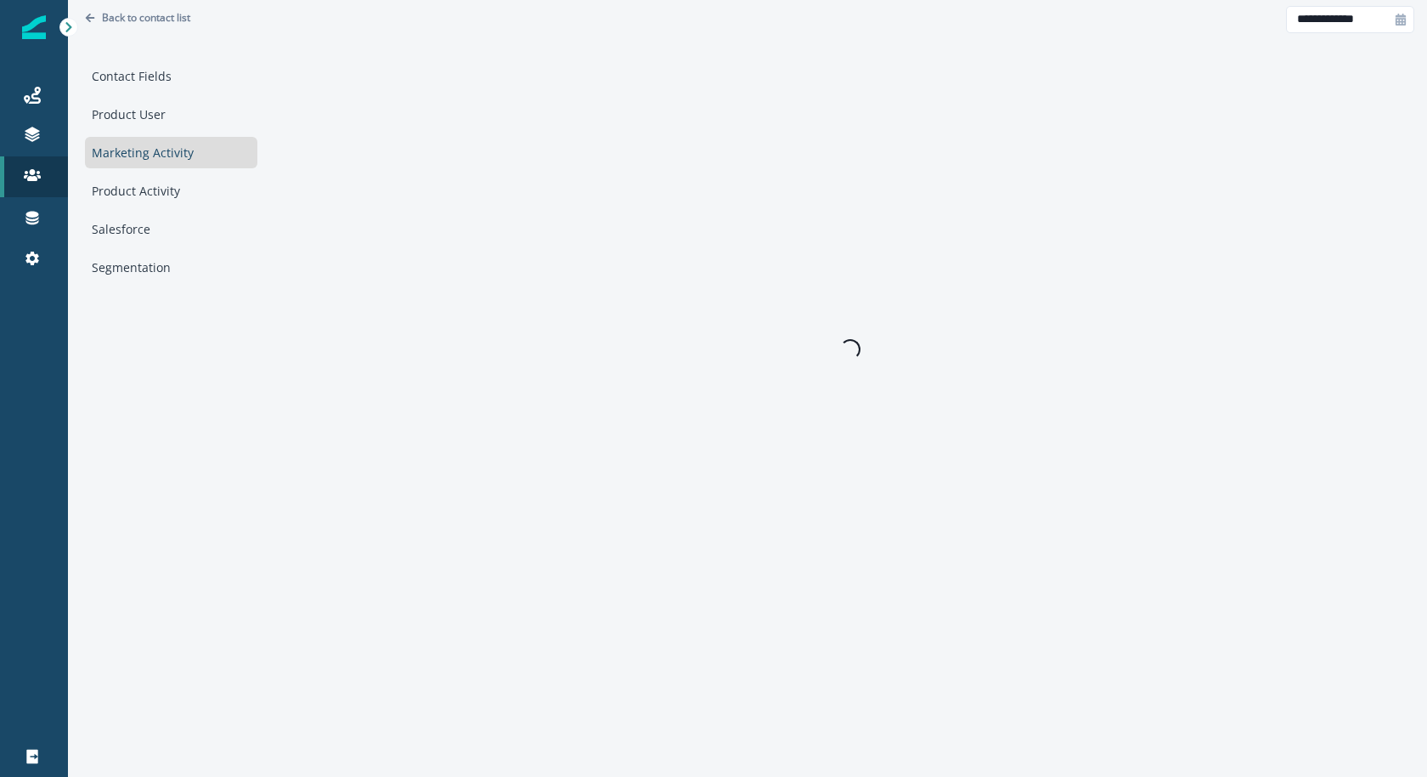
click at [158, 113] on div "Product User" at bounding box center [171, 114] width 172 height 31
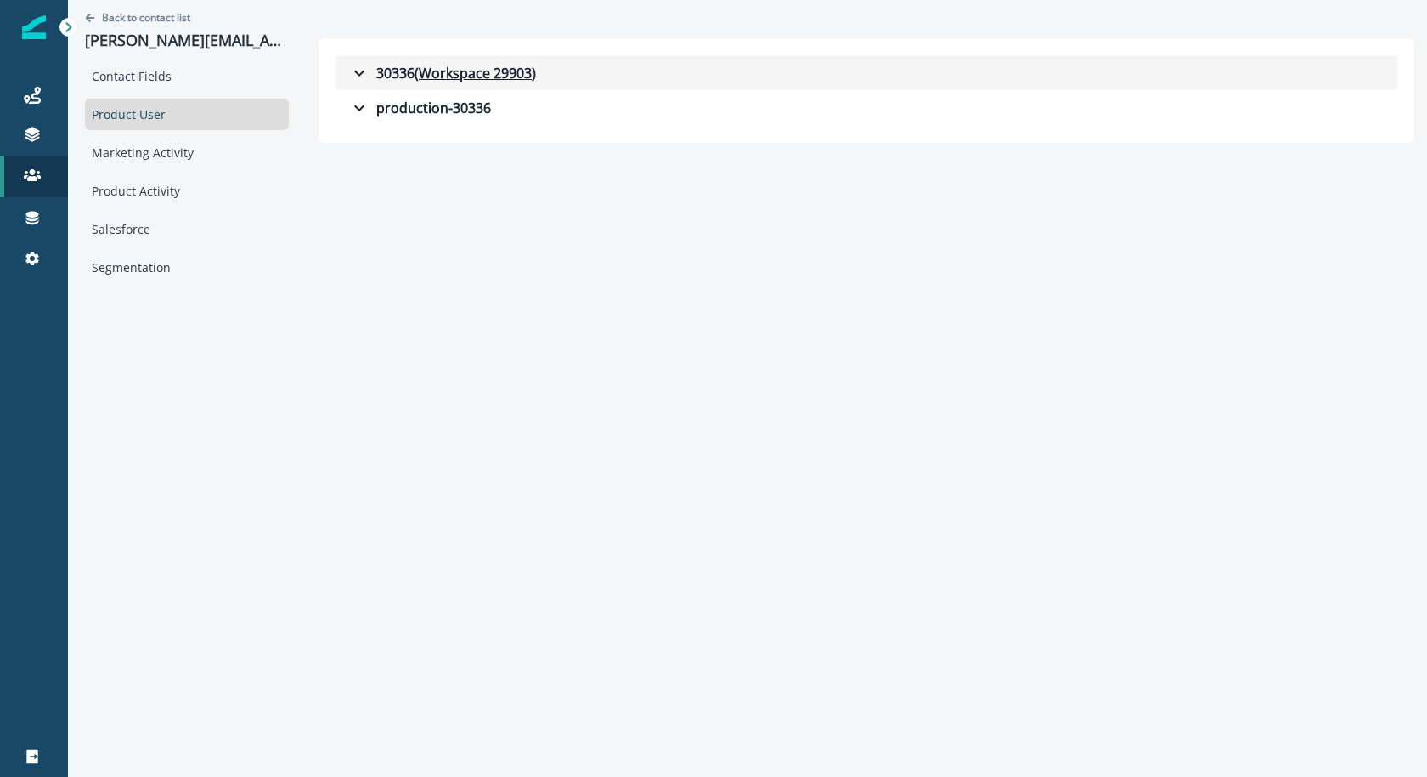
click at [349, 66] on div "30336 ( Workspace 29903 )" at bounding box center [442, 73] width 187 height 20
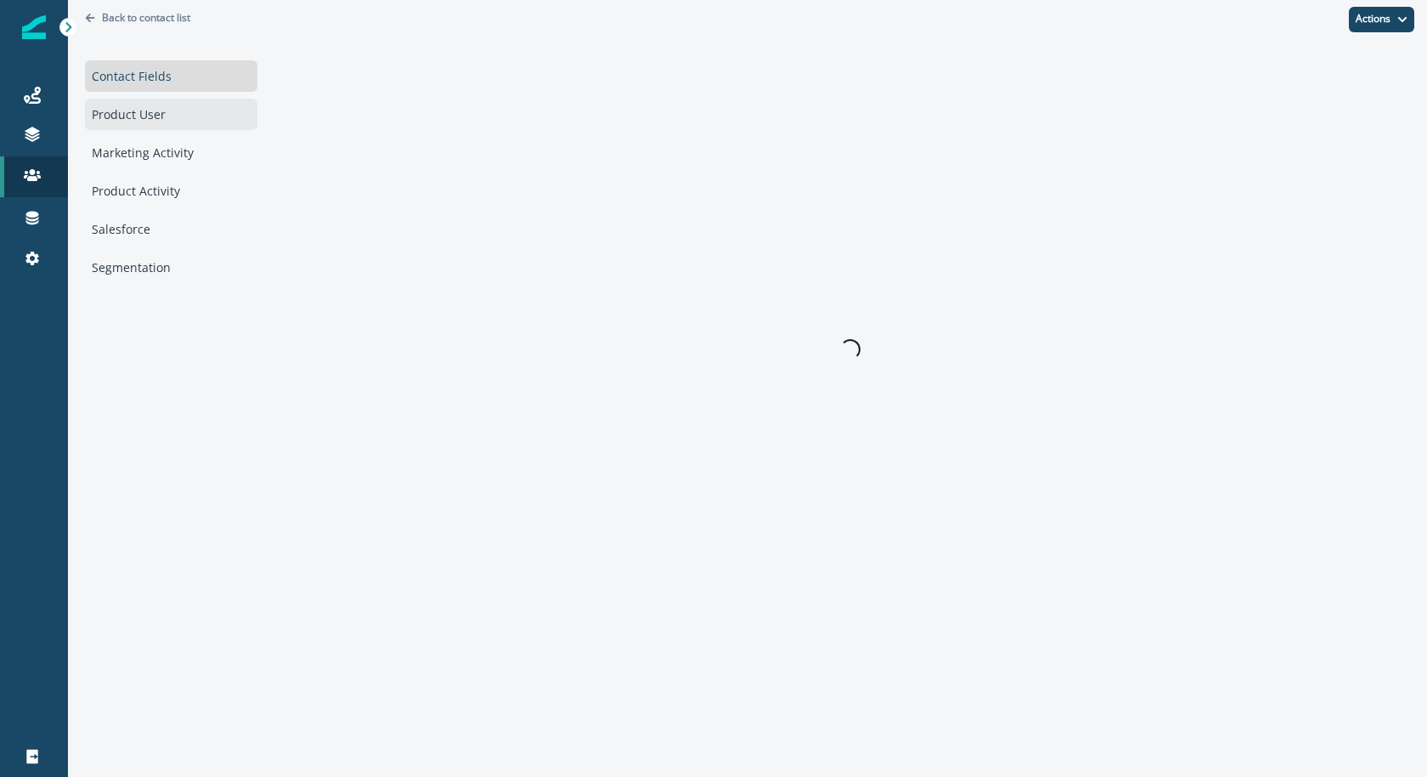
click at [198, 116] on div "Product User" at bounding box center [171, 114] width 172 height 31
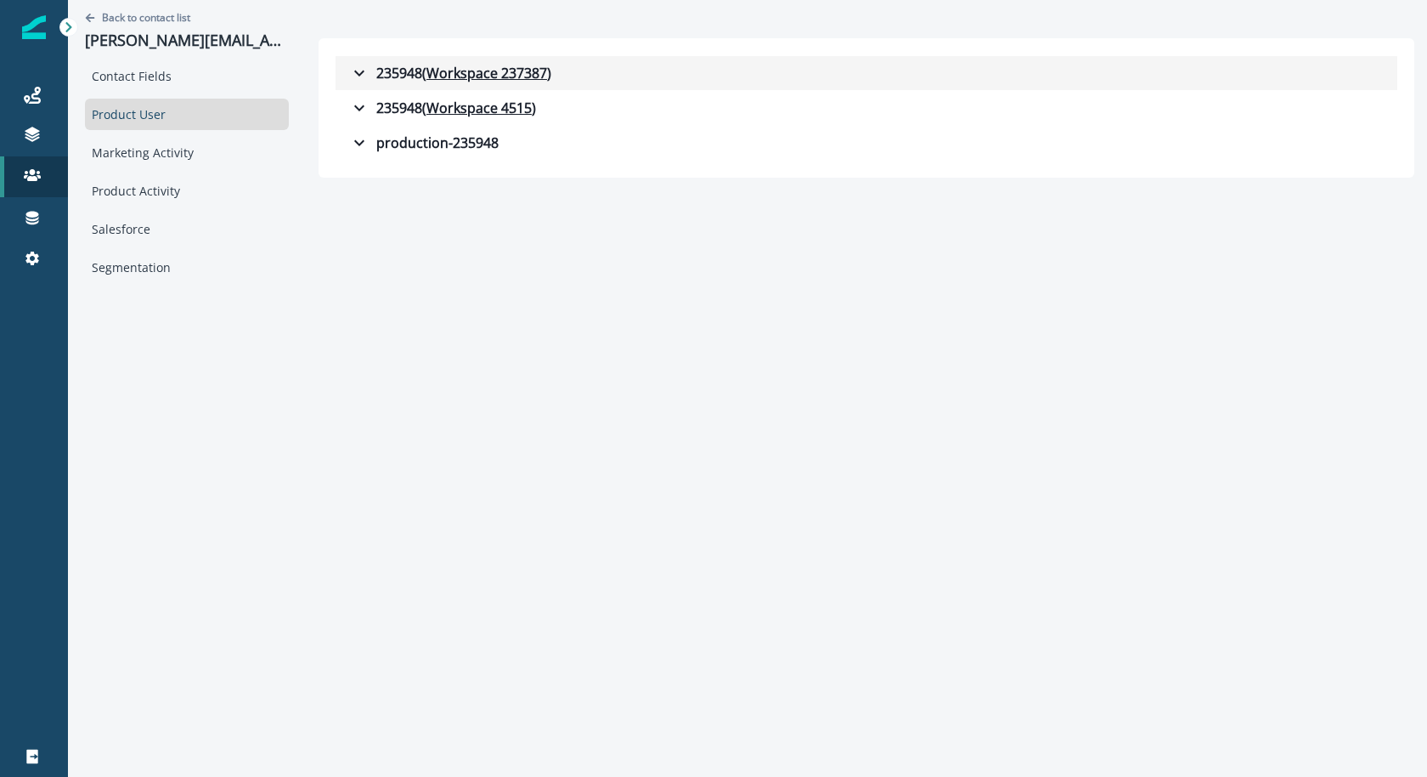
click at [339, 59] on button "235948 ( Workspace 237387 )" at bounding box center [867, 73] width 1062 height 34
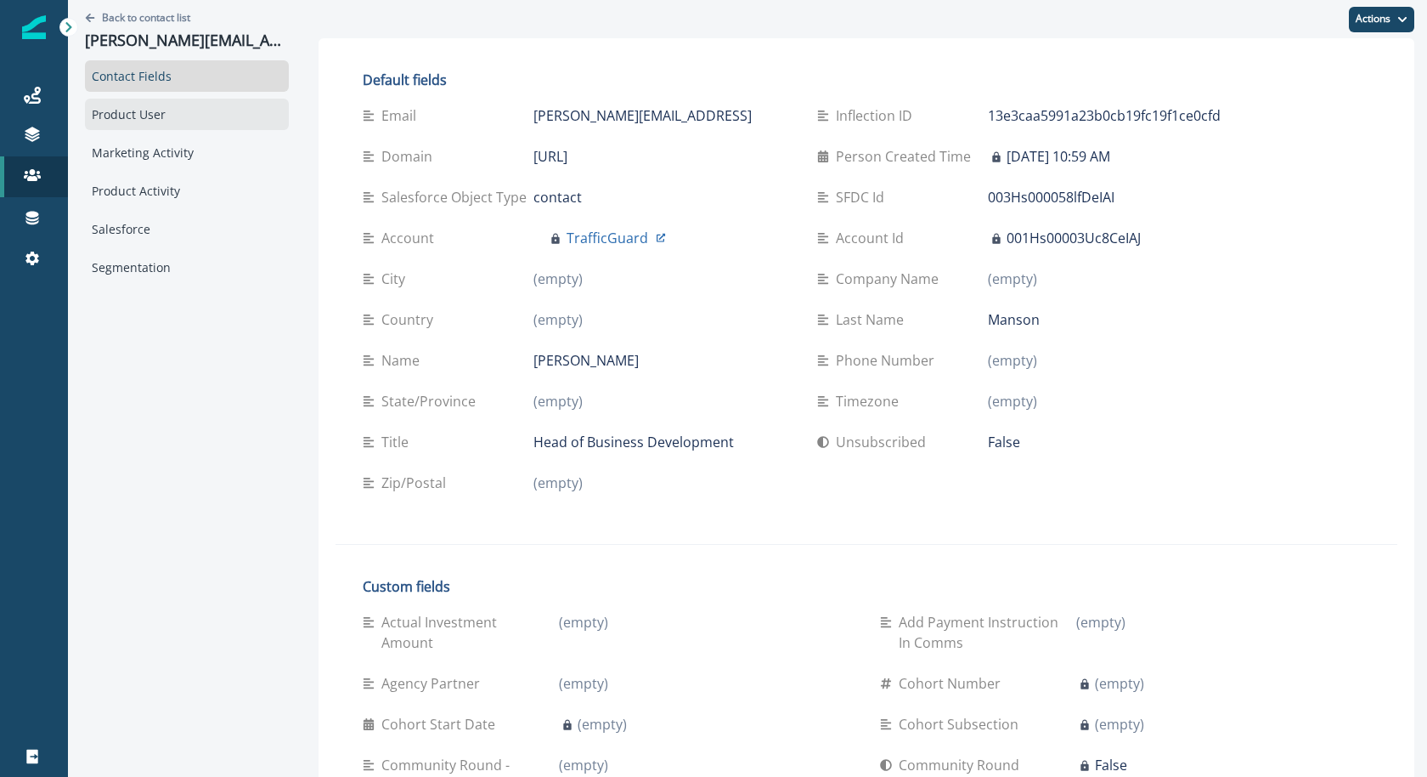
click at [188, 114] on div "Product User" at bounding box center [187, 114] width 204 height 31
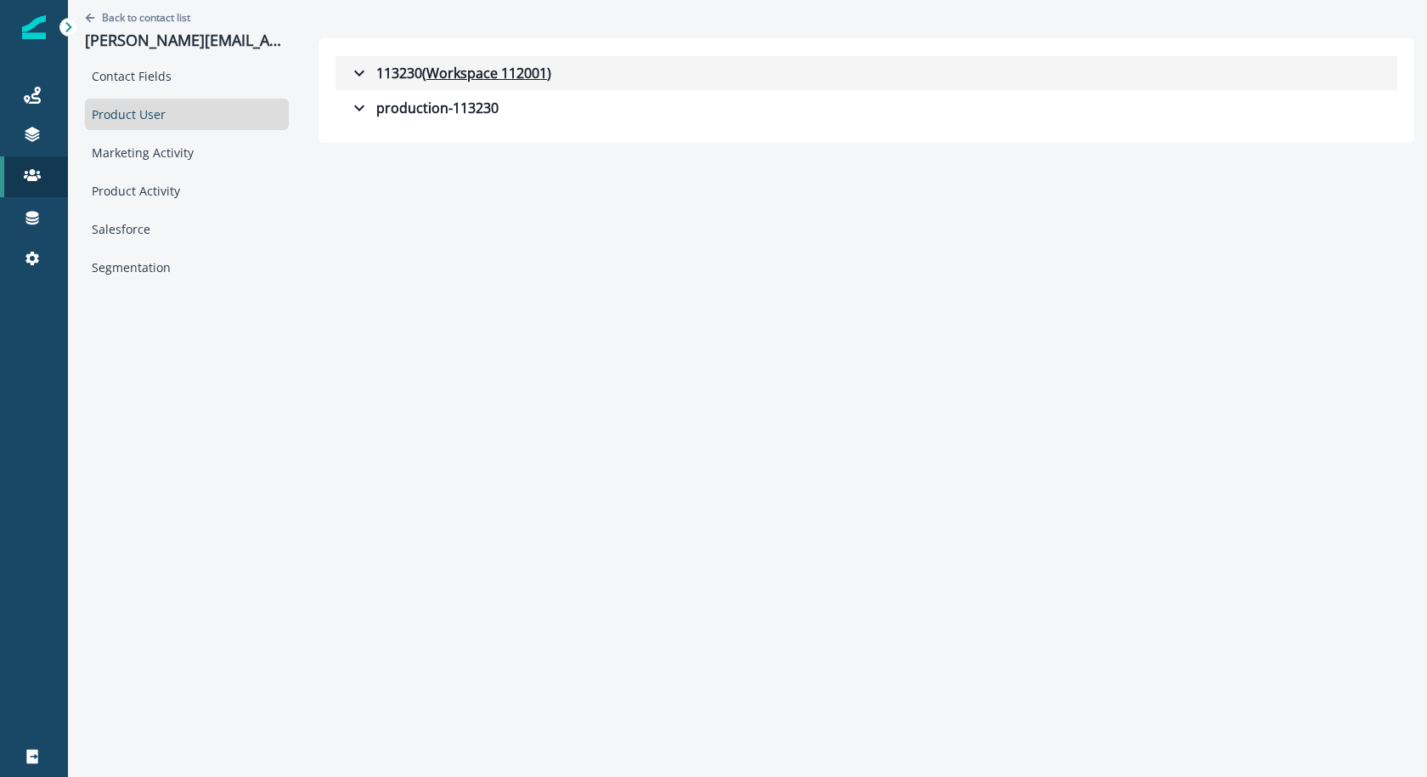
click at [364, 69] on icon "button" at bounding box center [359, 73] width 20 height 20
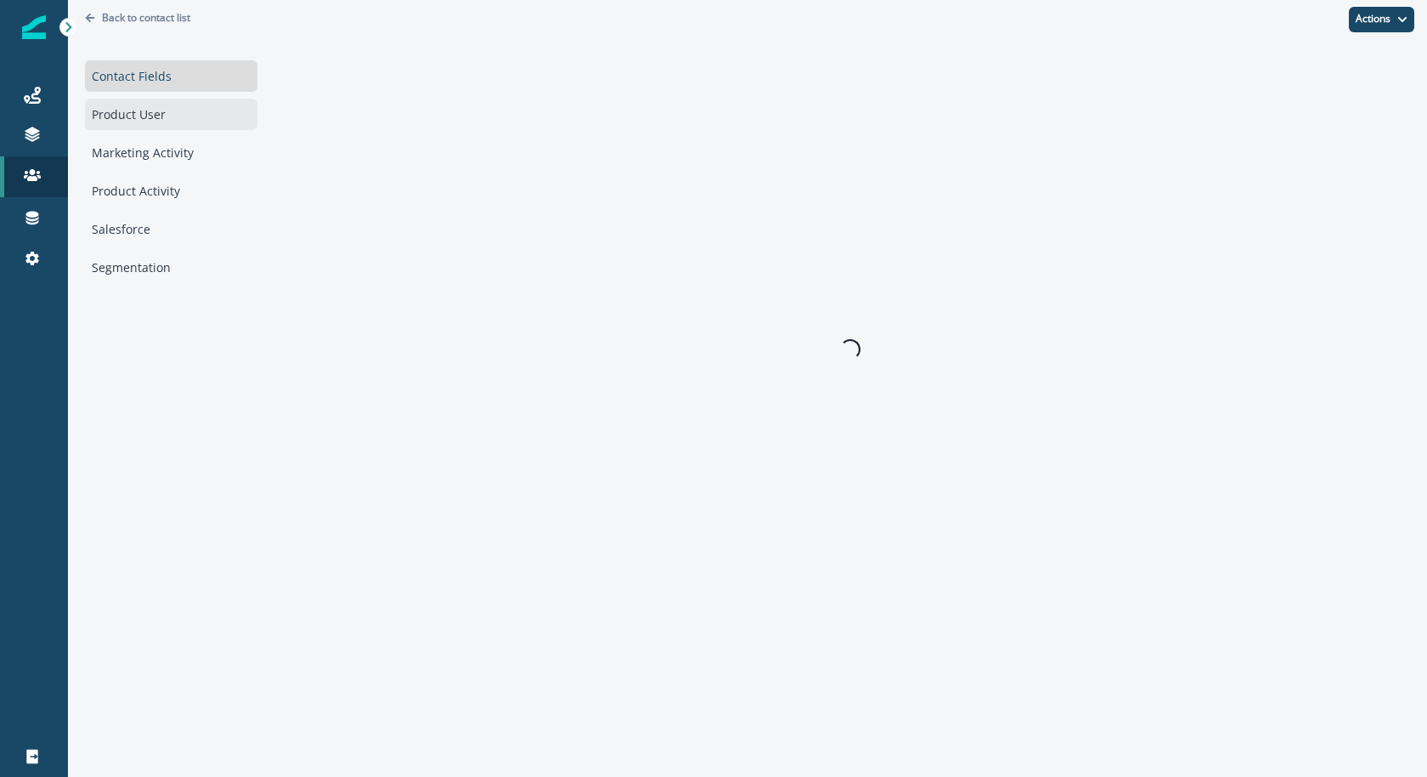
click at [168, 115] on div "Product User" at bounding box center [171, 114] width 172 height 31
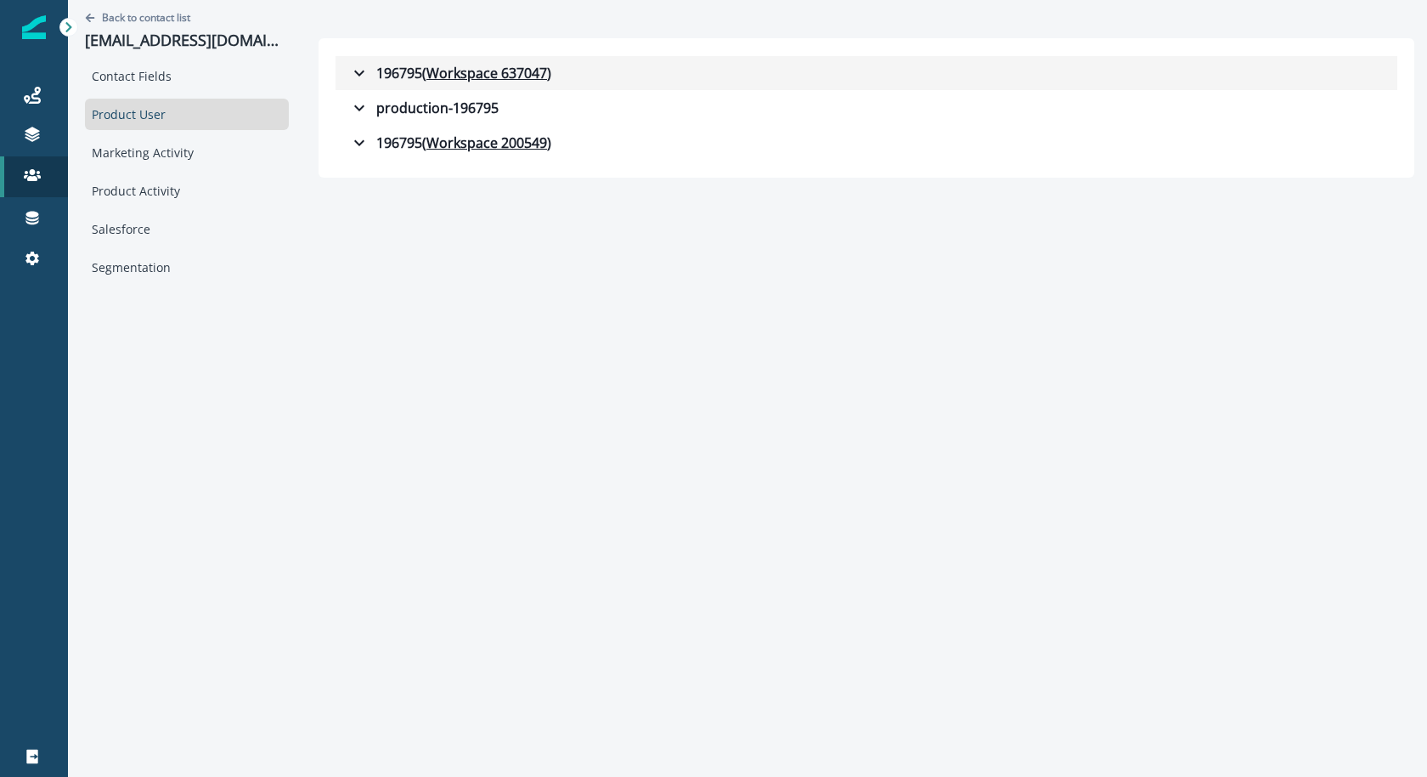
click at [336, 57] on button "196795 ( Workspace 637047 )" at bounding box center [867, 73] width 1062 height 34
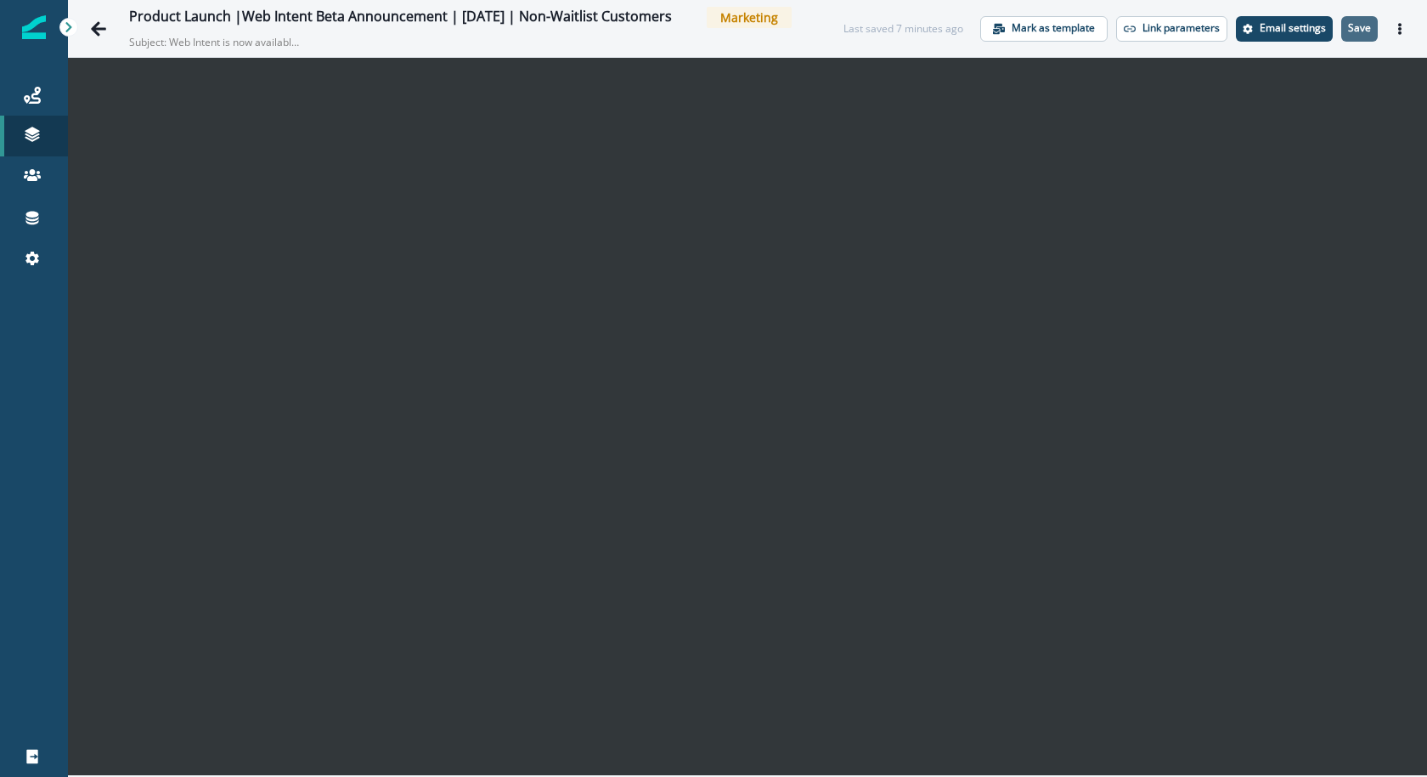
click at [1360, 34] on p "Save" at bounding box center [1359, 28] width 23 height 12
click at [1392, 31] on button "Actions" at bounding box center [1400, 28] width 27 height 25
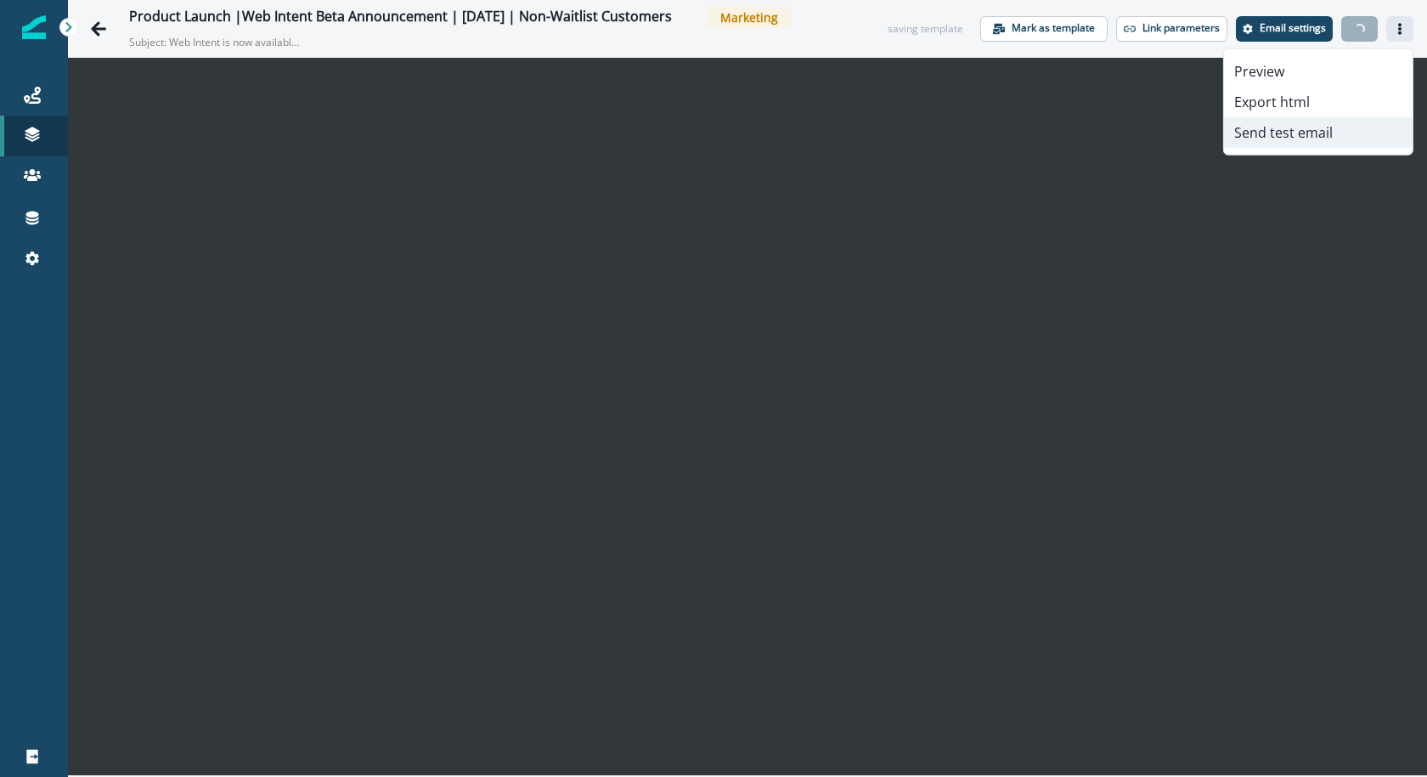
click at [1349, 130] on button "Send test email" at bounding box center [1318, 132] width 189 height 31
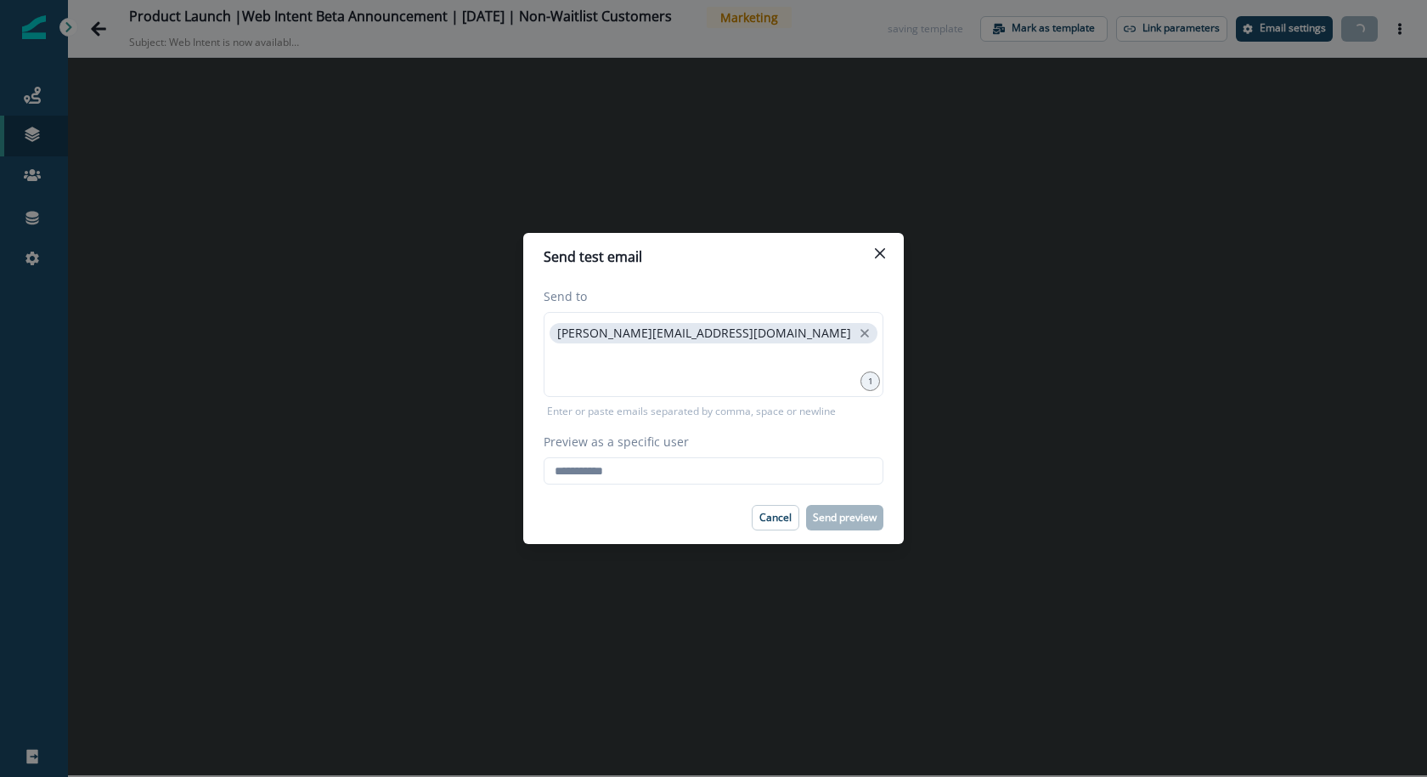
click at [758, 456] on div "Preview as a specific user Loading... Person data unavailable" at bounding box center [714, 458] width 340 height 52
click at [669, 478] on input "Preview as a specific user" at bounding box center [714, 470] width 340 height 27
paste input "**********"
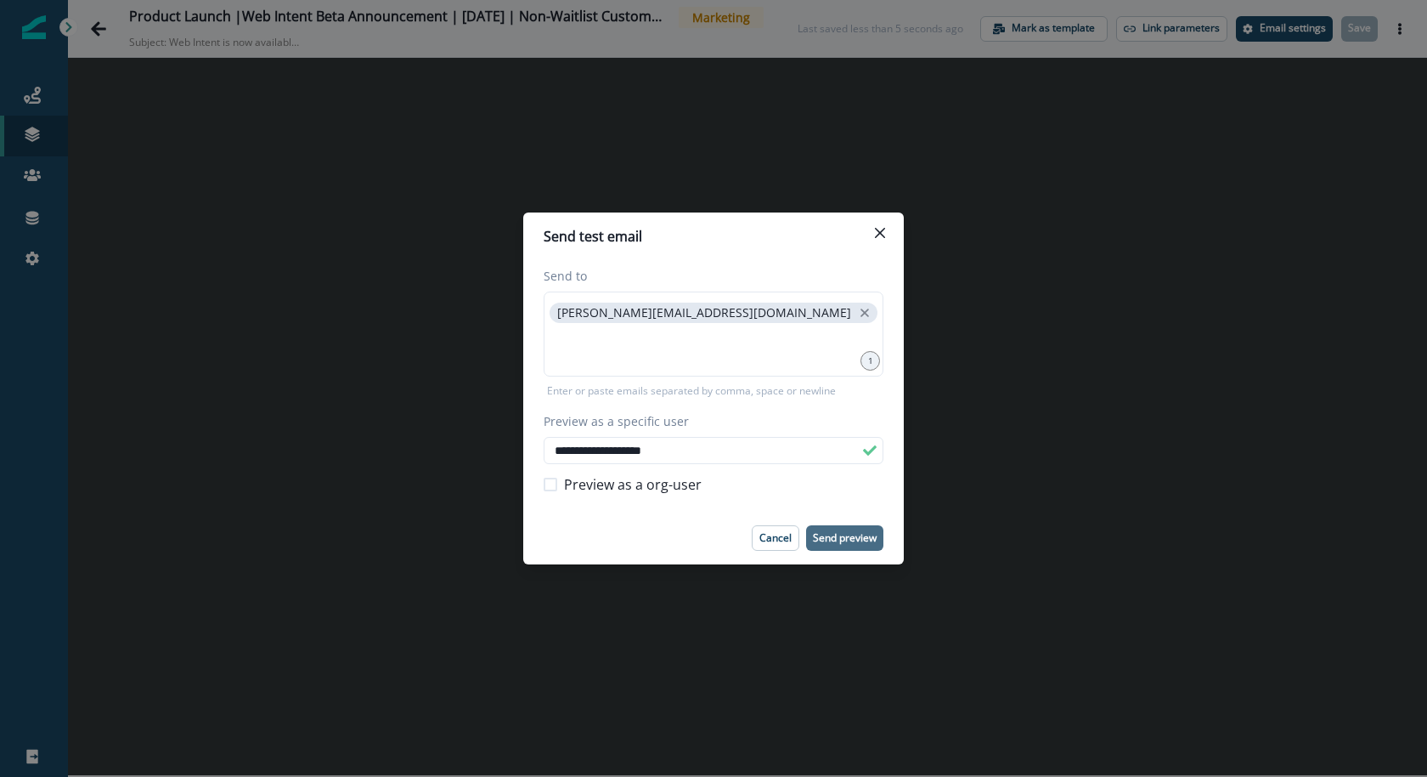
type input "**********"
click at [830, 545] on button "Send preview" at bounding box center [844, 537] width 77 height 25
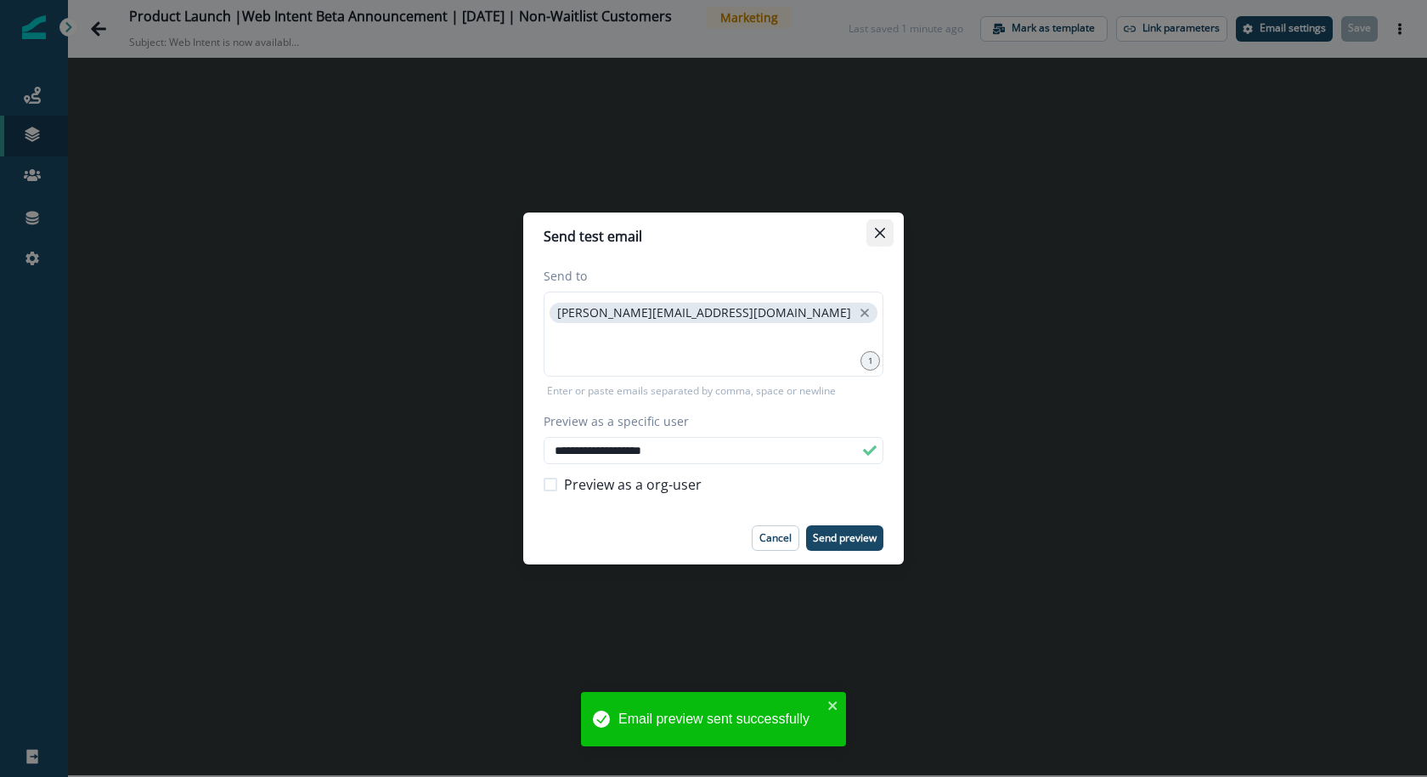
click at [879, 240] on button "Close" at bounding box center [880, 232] width 27 height 27
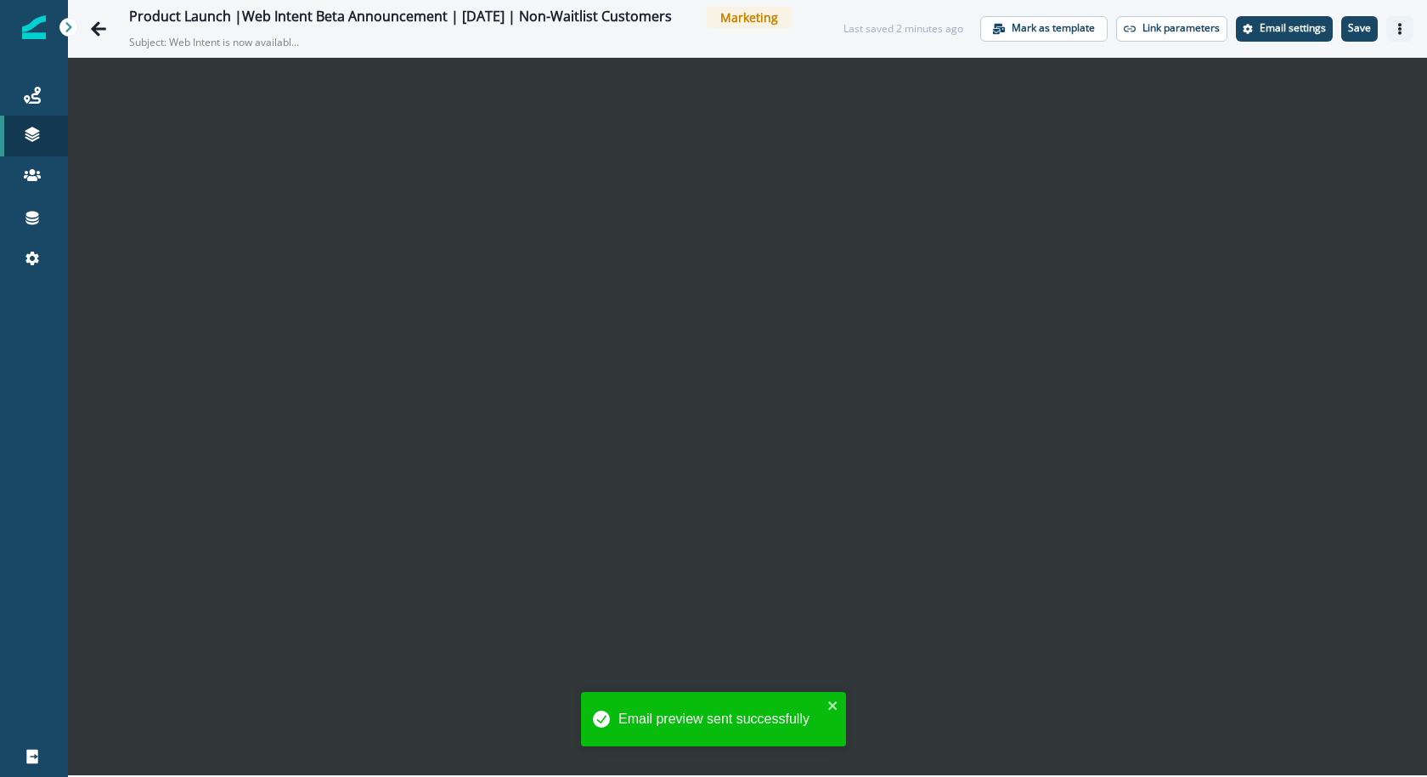
click at [1407, 40] on button "Actions" at bounding box center [1400, 28] width 27 height 25
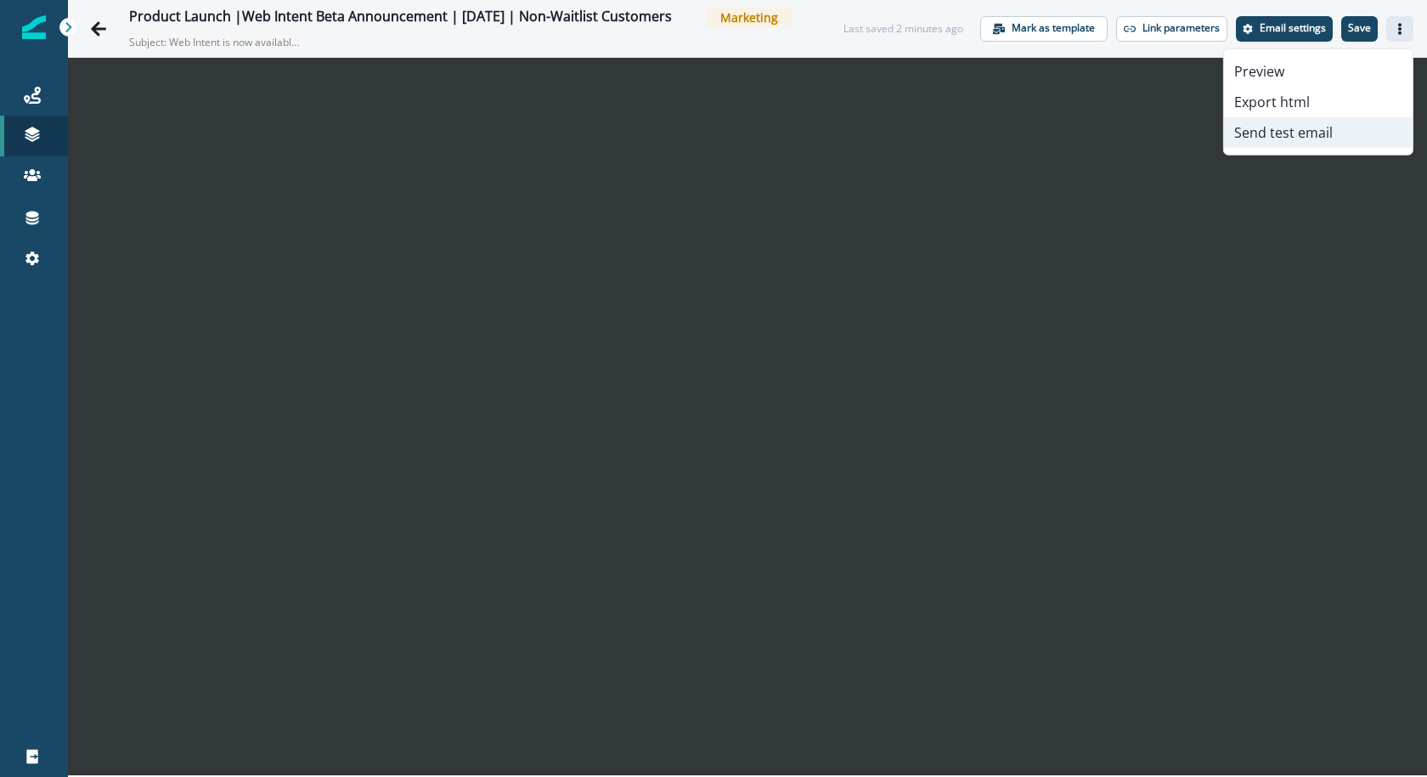
click at [1358, 129] on button "Send test email" at bounding box center [1318, 132] width 189 height 31
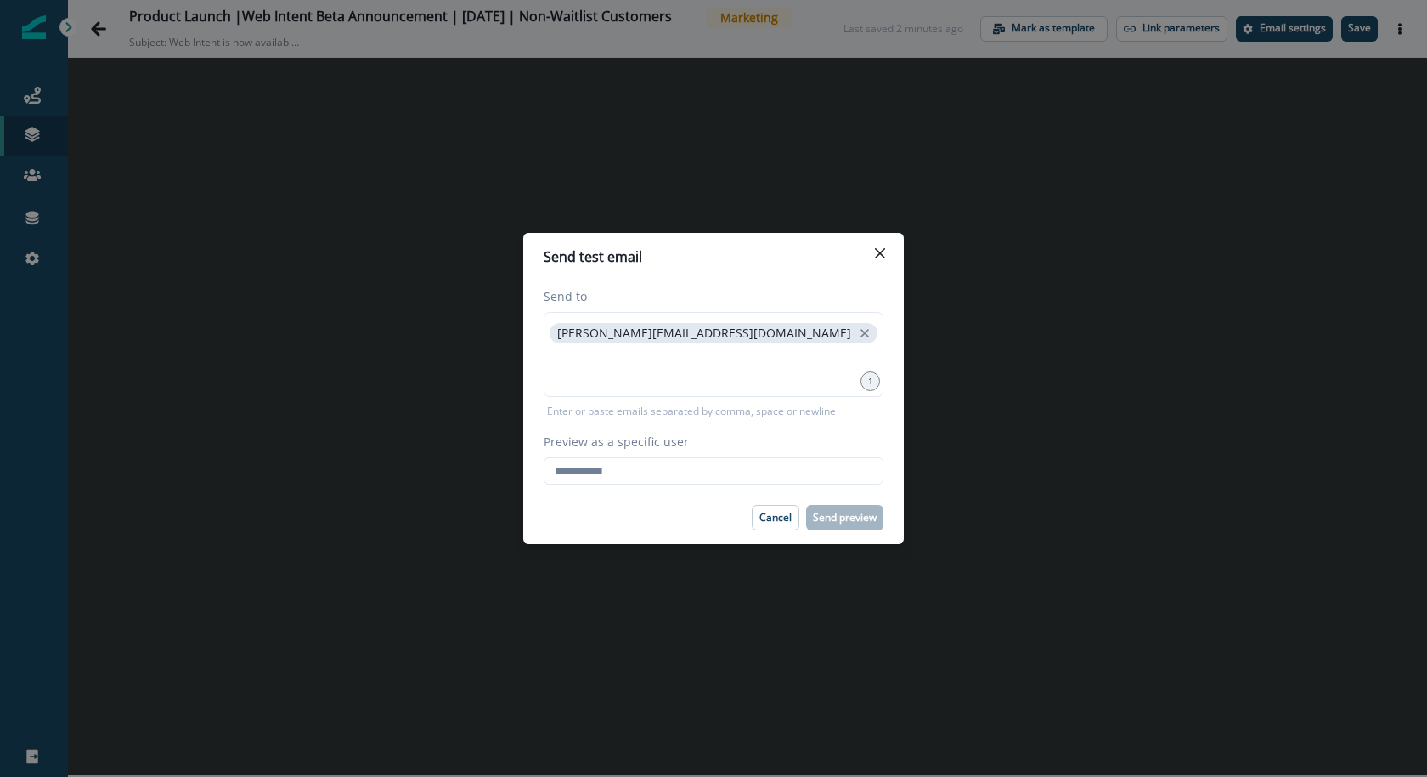
click at [641, 487] on div "Send to karishma.rajaratnam@clay.com 1 Enter or paste emails separated by comma…" at bounding box center [713, 385] width 381 height 211
click at [641, 476] on input "Preview as a specific user" at bounding box center [714, 470] width 340 height 27
paste input "**********"
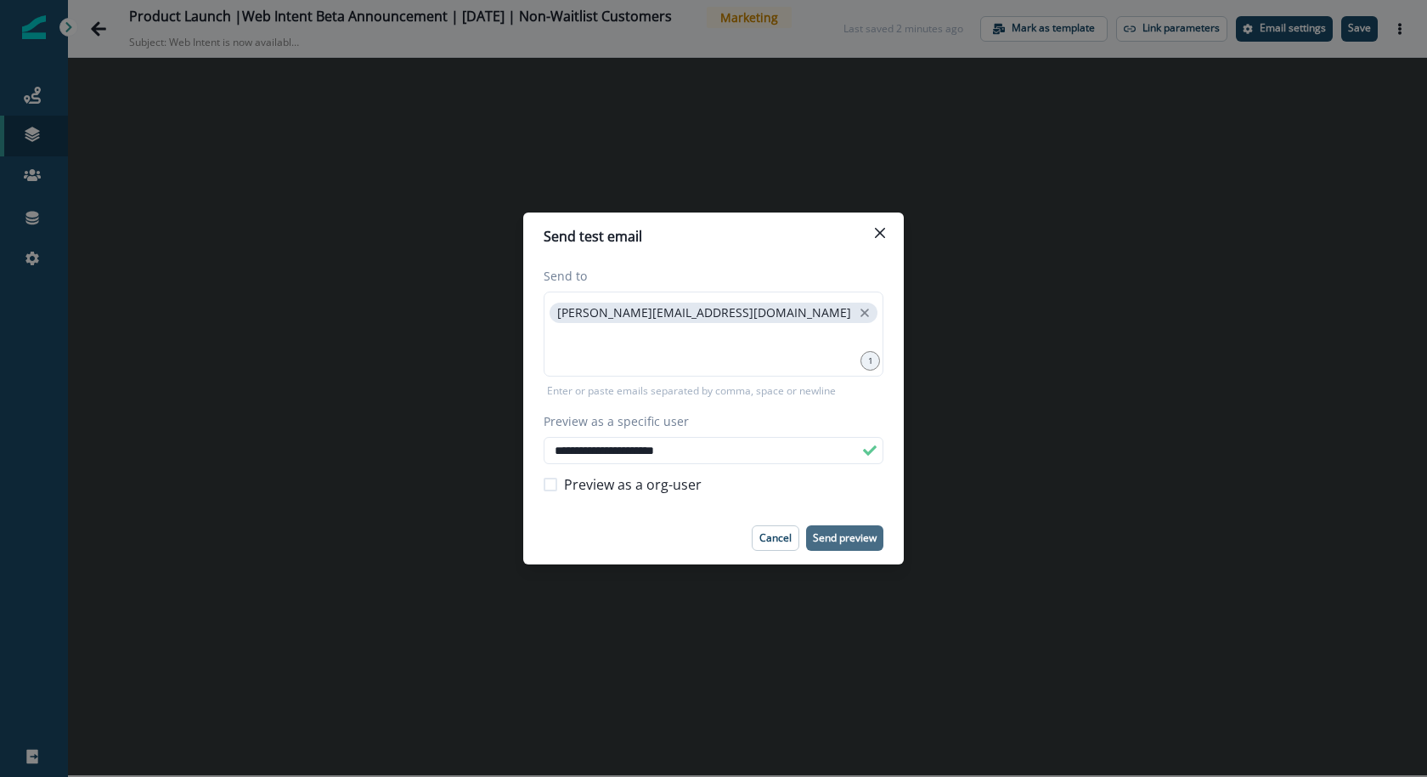
type input "**********"
click at [829, 540] on p "Send preview" at bounding box center [845, 538] width 64 height 12
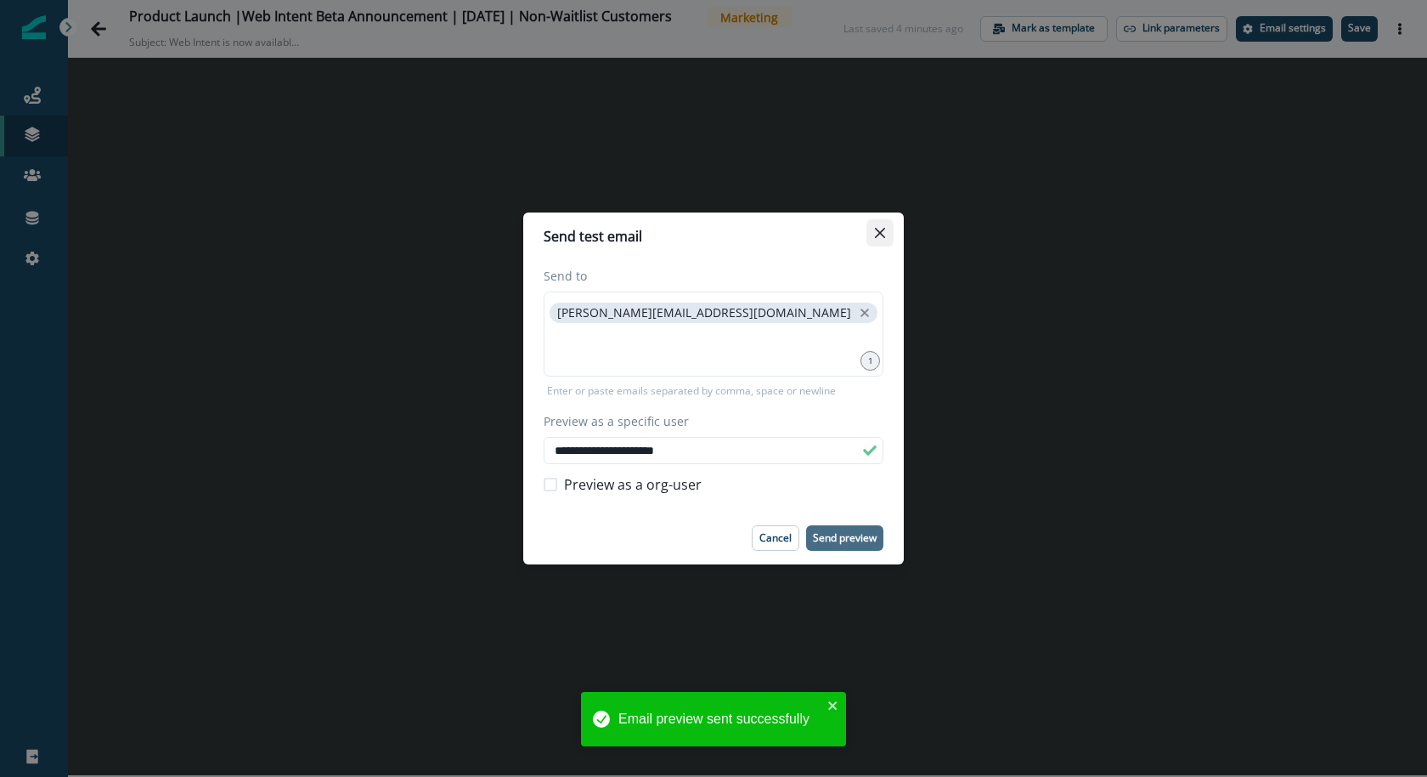
click at [872, 230] on button "Close" at bounding box center [880, 232] width 27 height 27
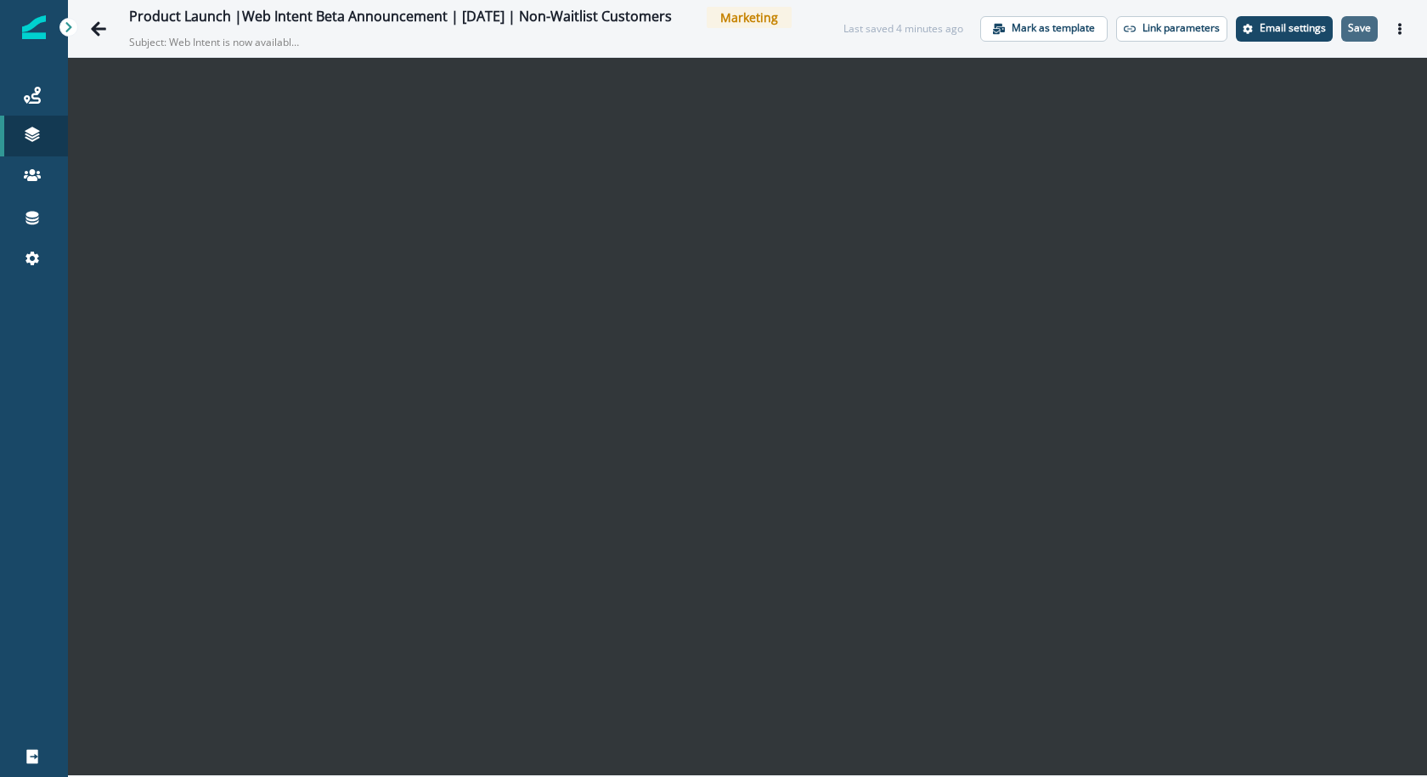
click at [1358, 18] on button "Save" at bounding box center [1360, 28] width 37 height 25
click at [1354, 27] on p "Save" at bounding box center [1359, 28] width 23 height 12
click at [1404, 29] on icon "Actions" at bounding box center [1400, 29] width 12 height 12
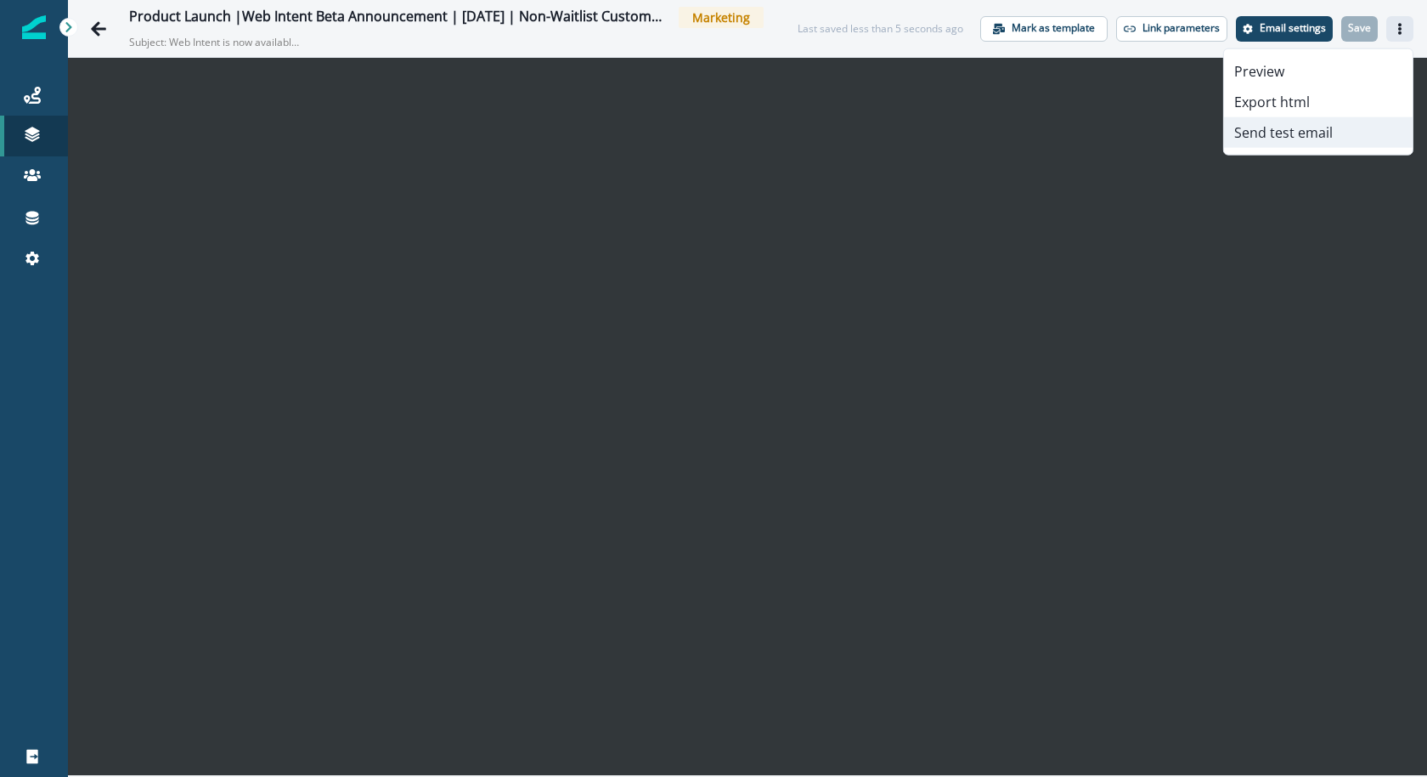
click at [1355, 125] on button "Send test email" at bounding box center [1318, 132] width 189 height 31
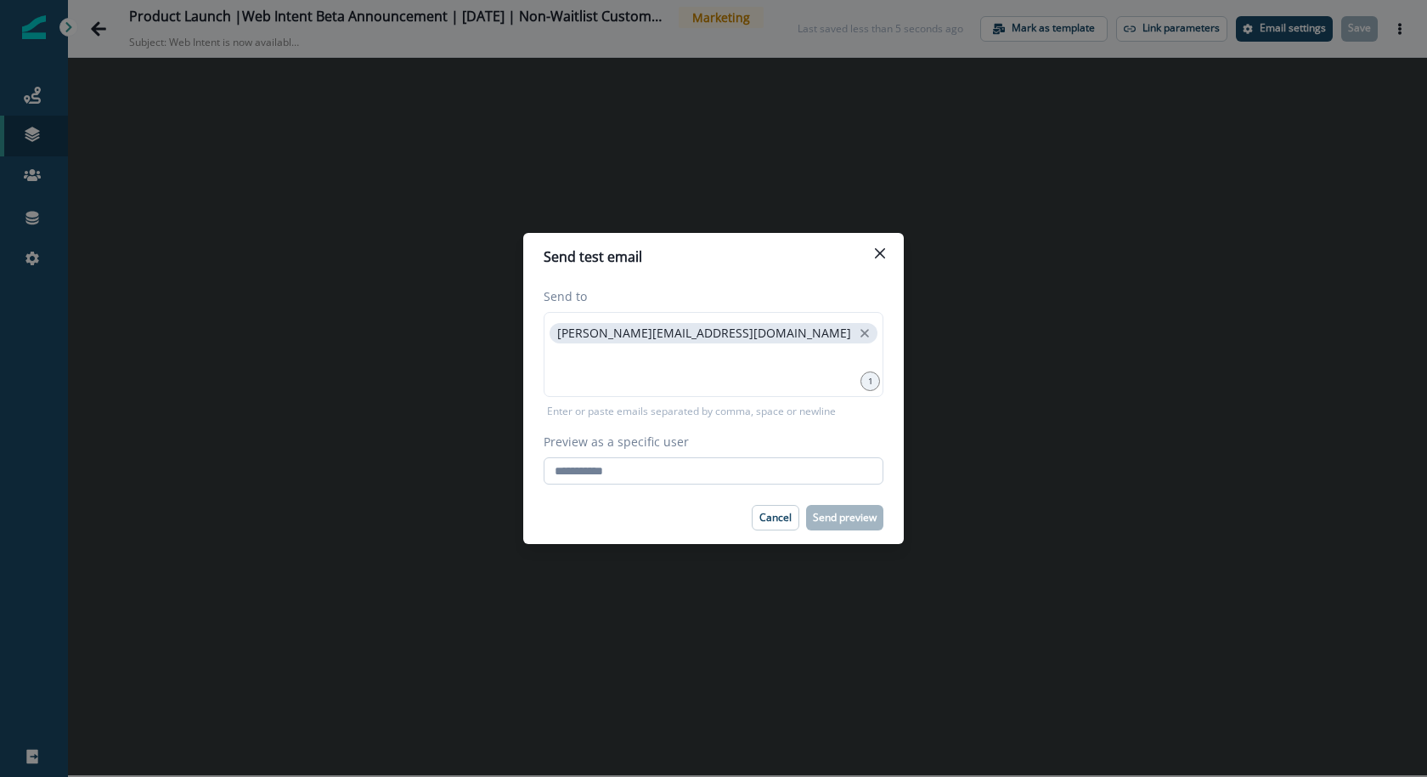
click at [577, 468] on input "Preview as a specific user" at bounding box center [714, 470] width 340 height 27
paste input "**********"
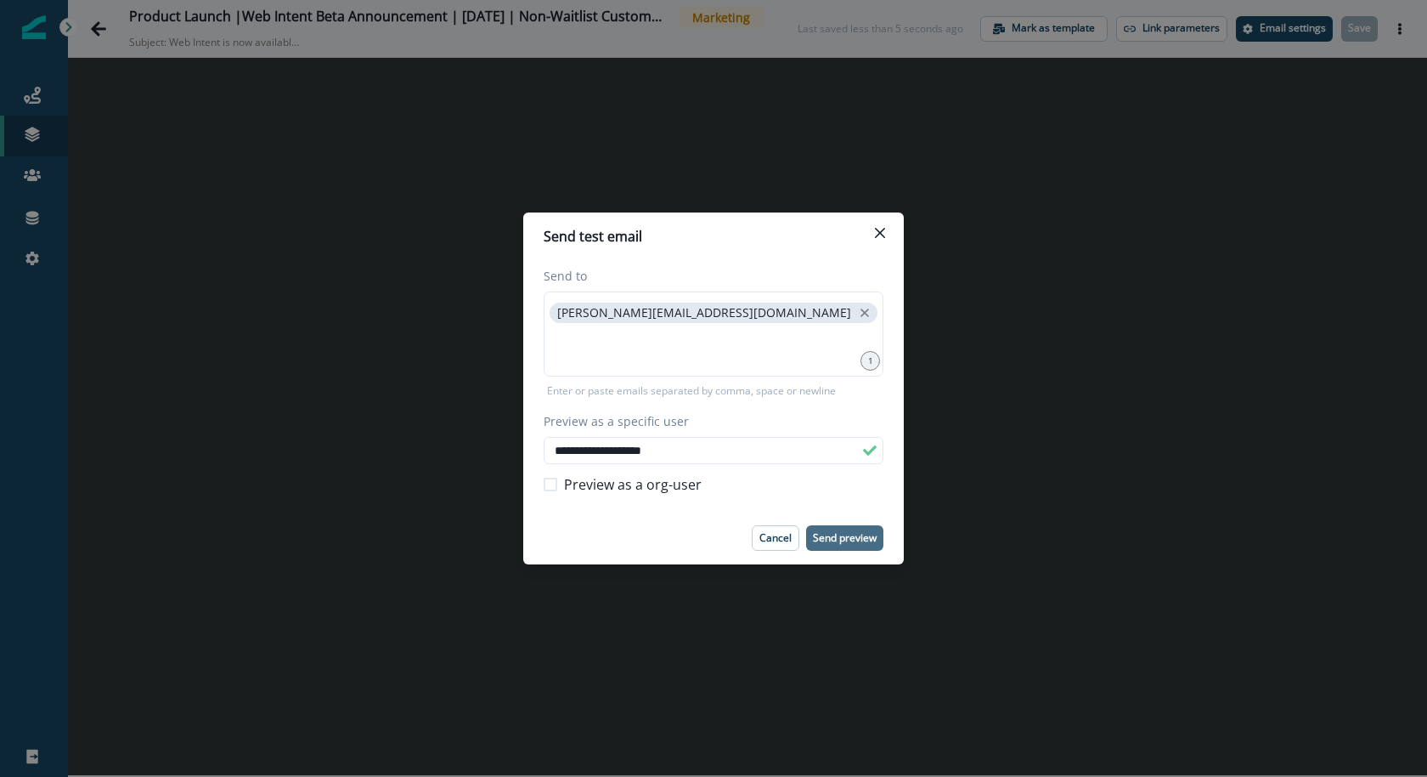
type input "**********"
click at [828, 538] on p "Send preview" at bounding box center [845, 538] width 64 height 12
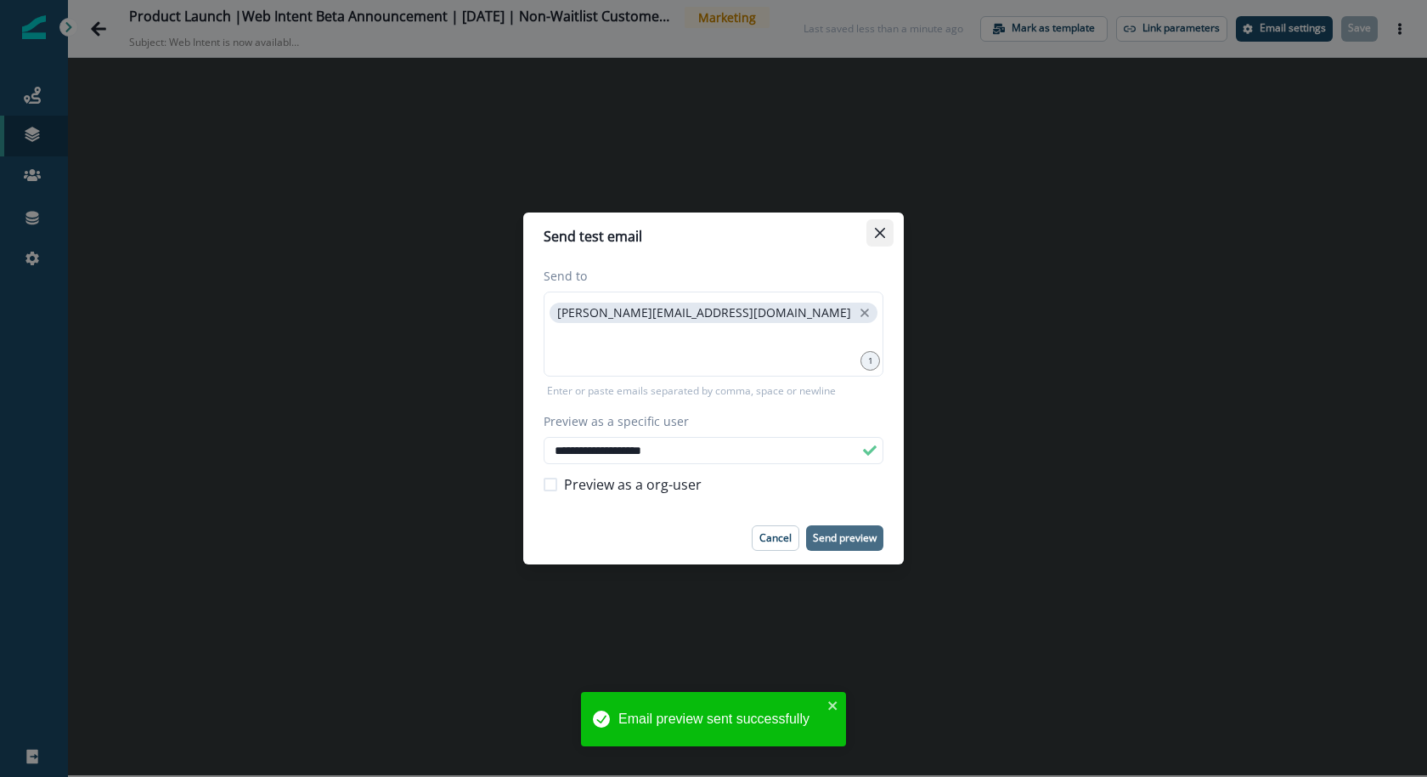
click at [879, 231] on icon "Close" at bounding box center [880, 233] width 10 height 10
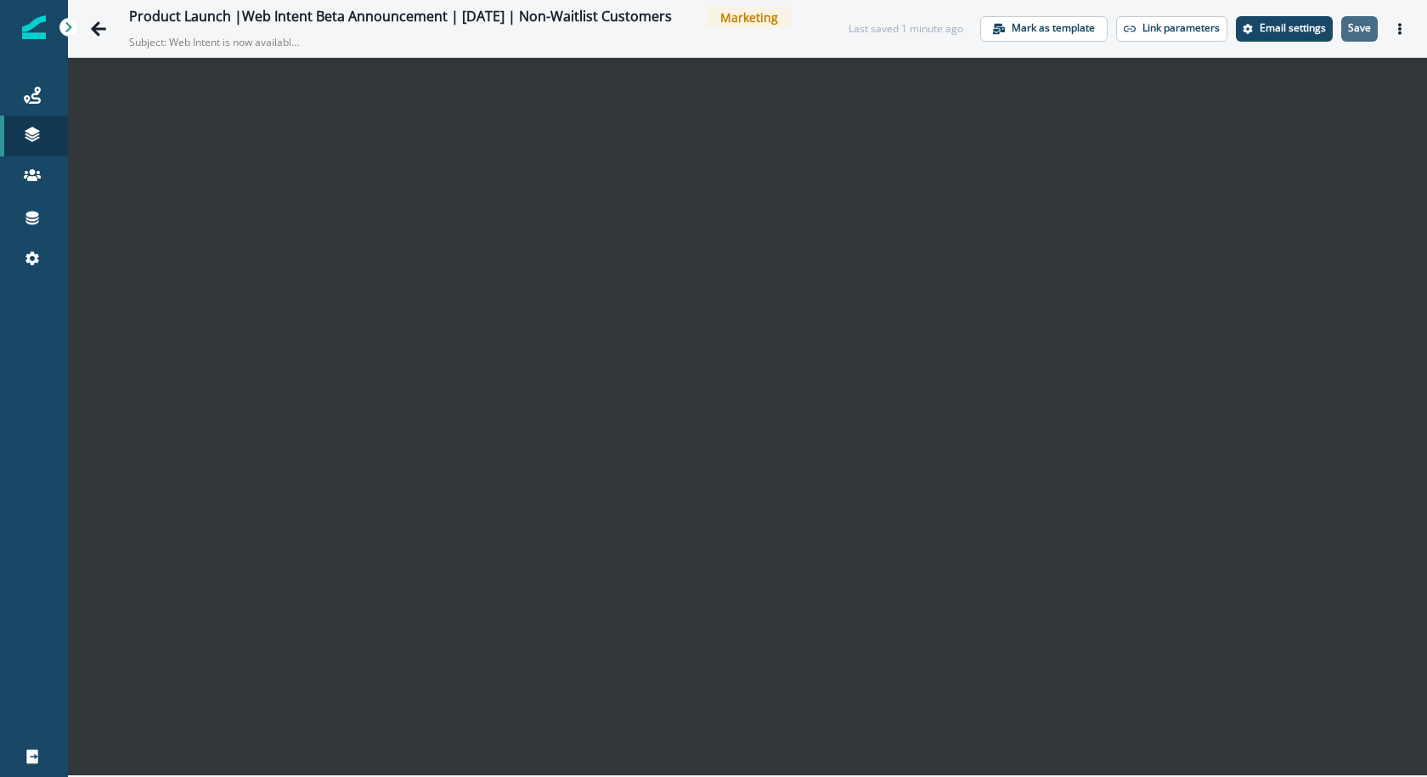
click at [1359, 26] on p "Save" at bounding box center [1359, 28] width 23 height 12
click at [1403, 29] on icon "Actions" at bounding box center [1400, 29] width 12 height 12
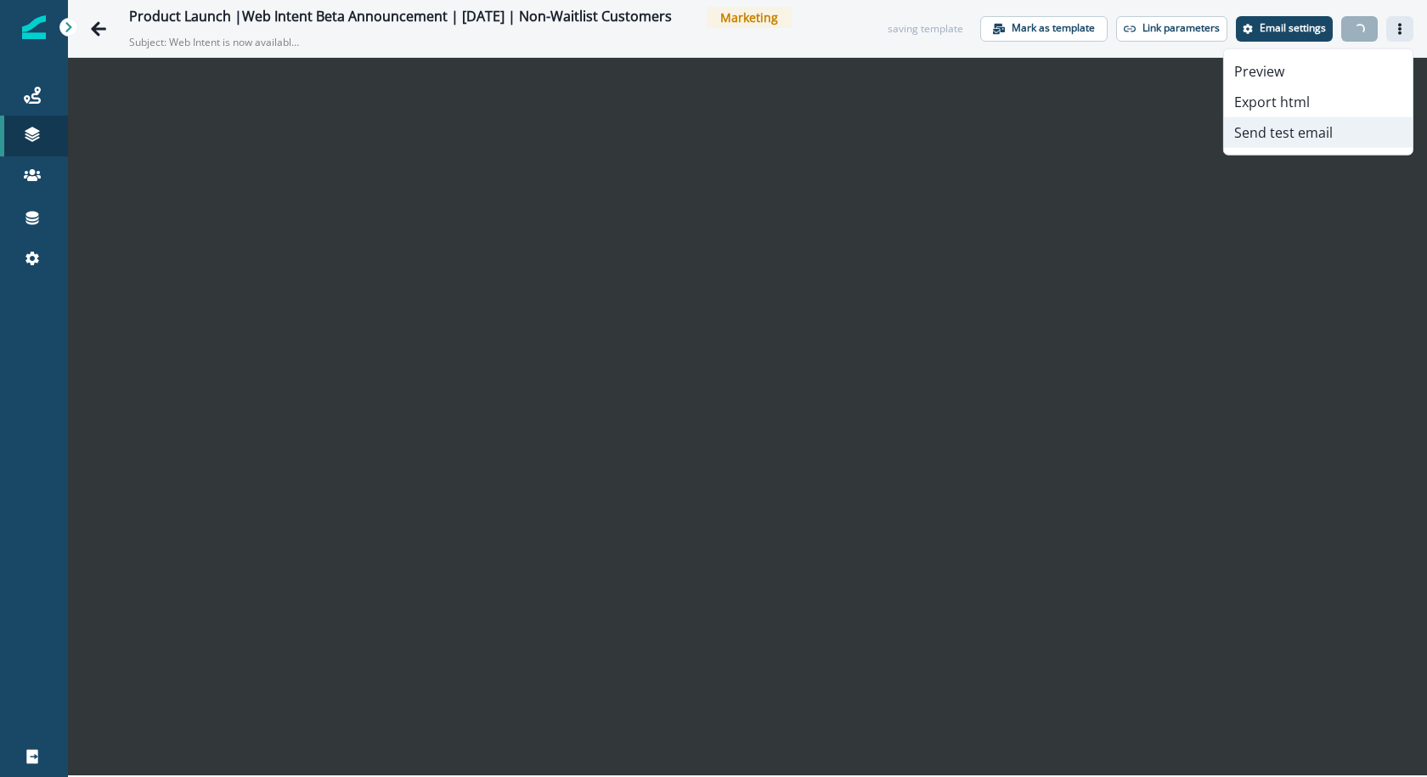
click at [1355, 126] on button "Send test email" at bounding box center [1318, 132] width 189 height 31
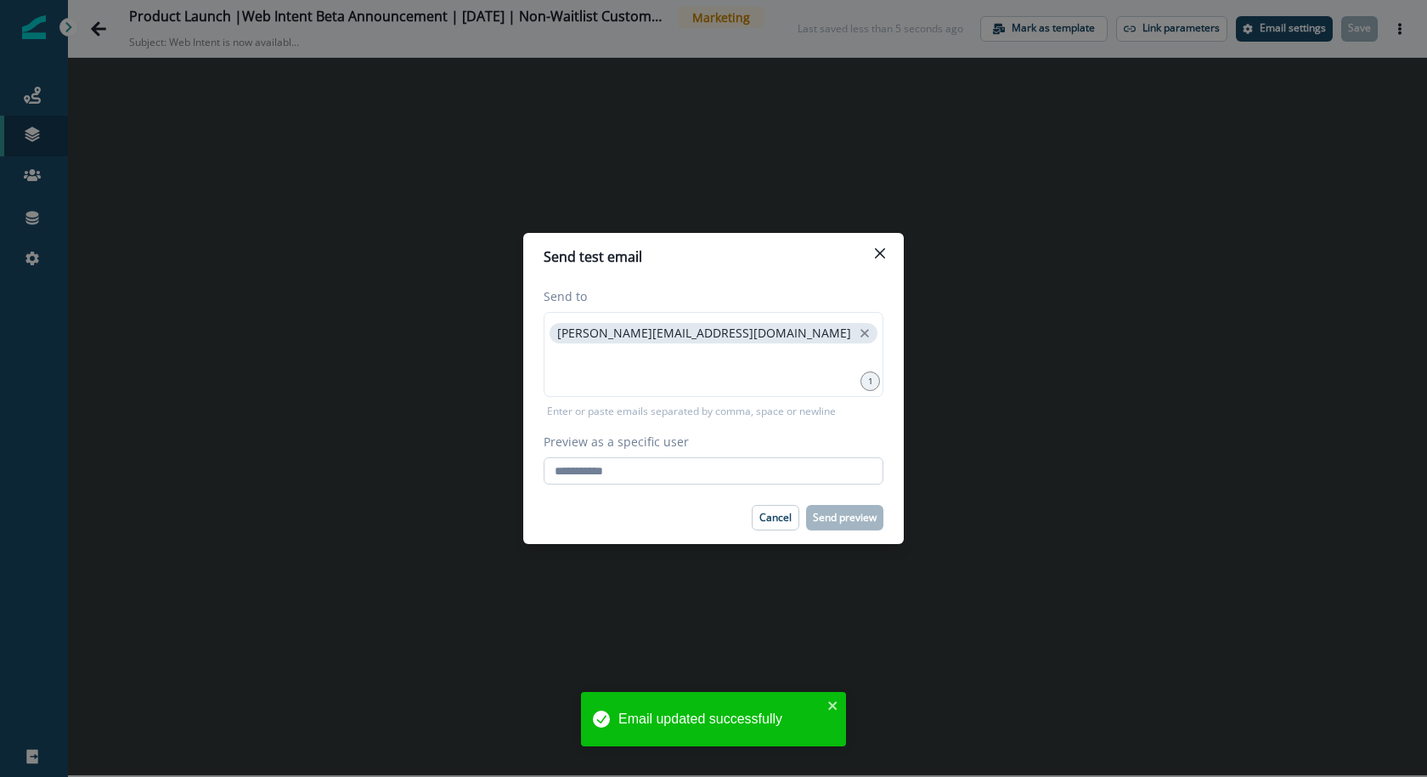
click at [649, 460] on input "Preview as a specific user" at bounding box center [714, 470] width 340 height 27
paste input "**********"
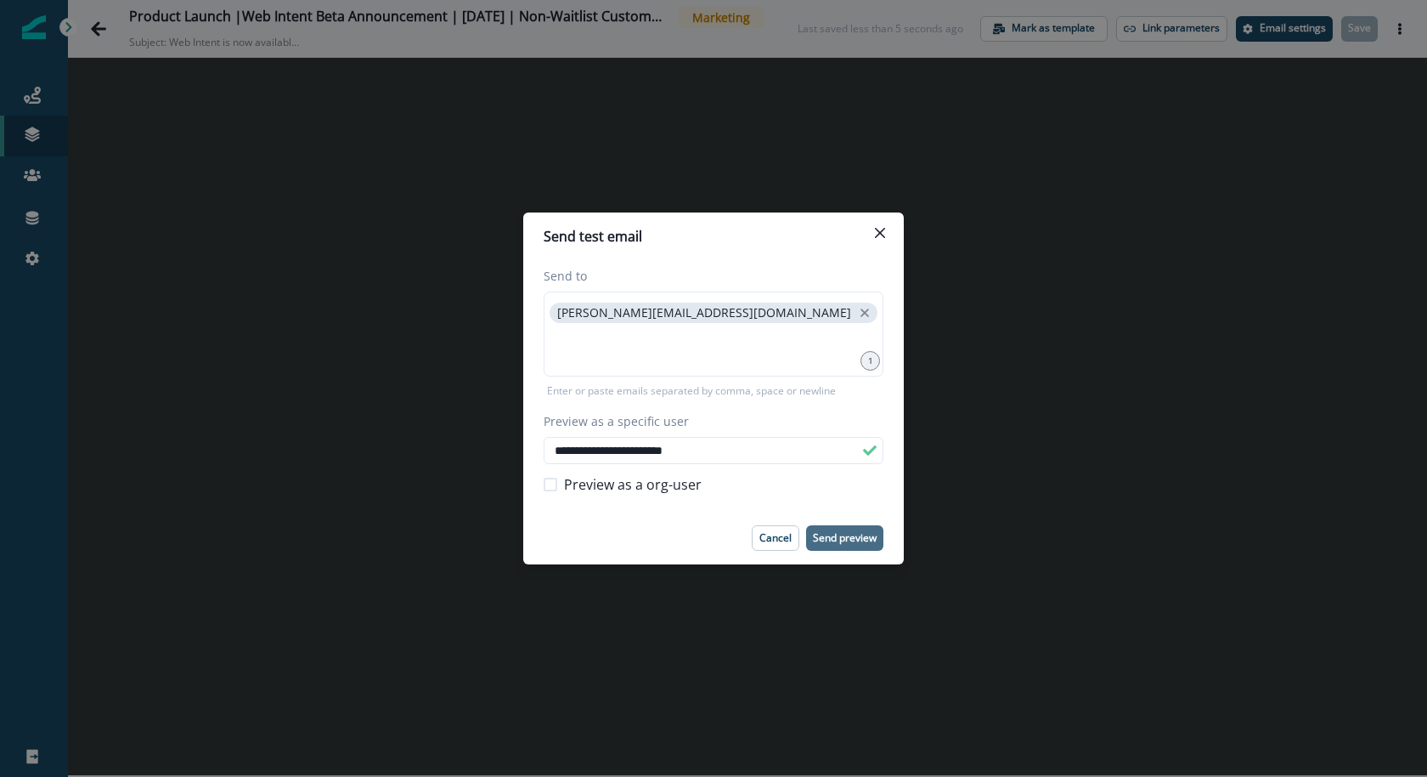
type input "**********"
click at [837, 533] on p "Send preview" at bounding box center [845, 538] width 64 height 12
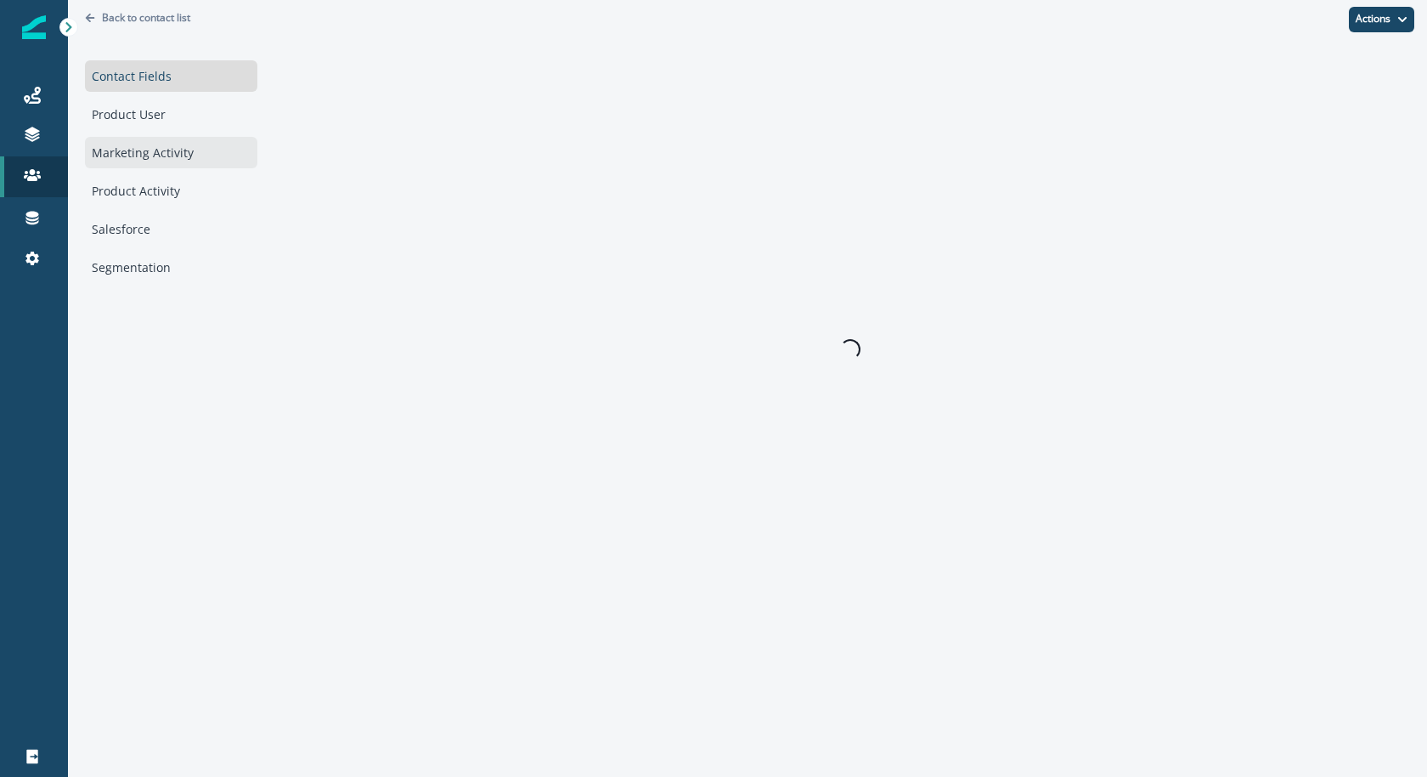
click at [144, 153] on div "Marketing Activity" at bounding box center [171, 152] width 172 height 31
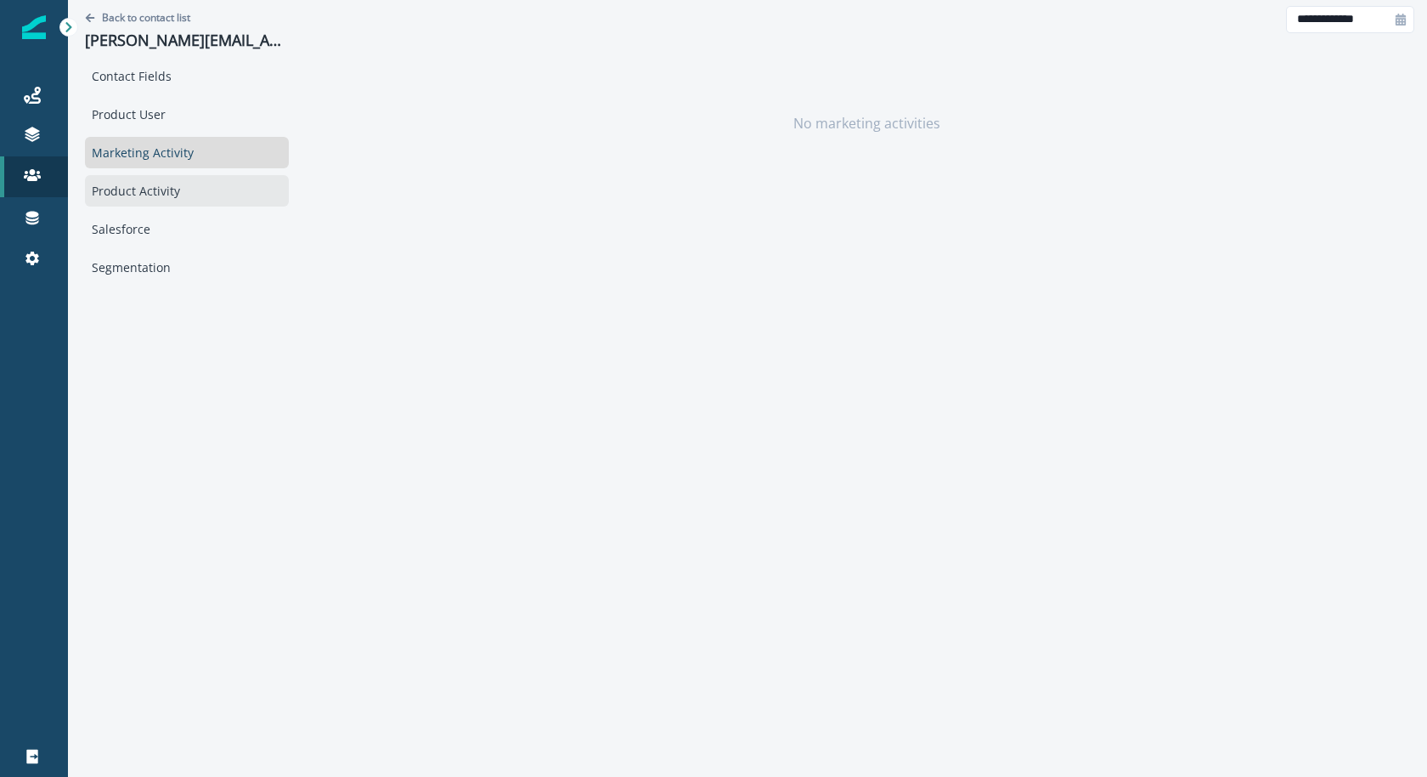
click at [110, 195] on div "Product Activity" at bounding box center [187, 190] width 204 height 31
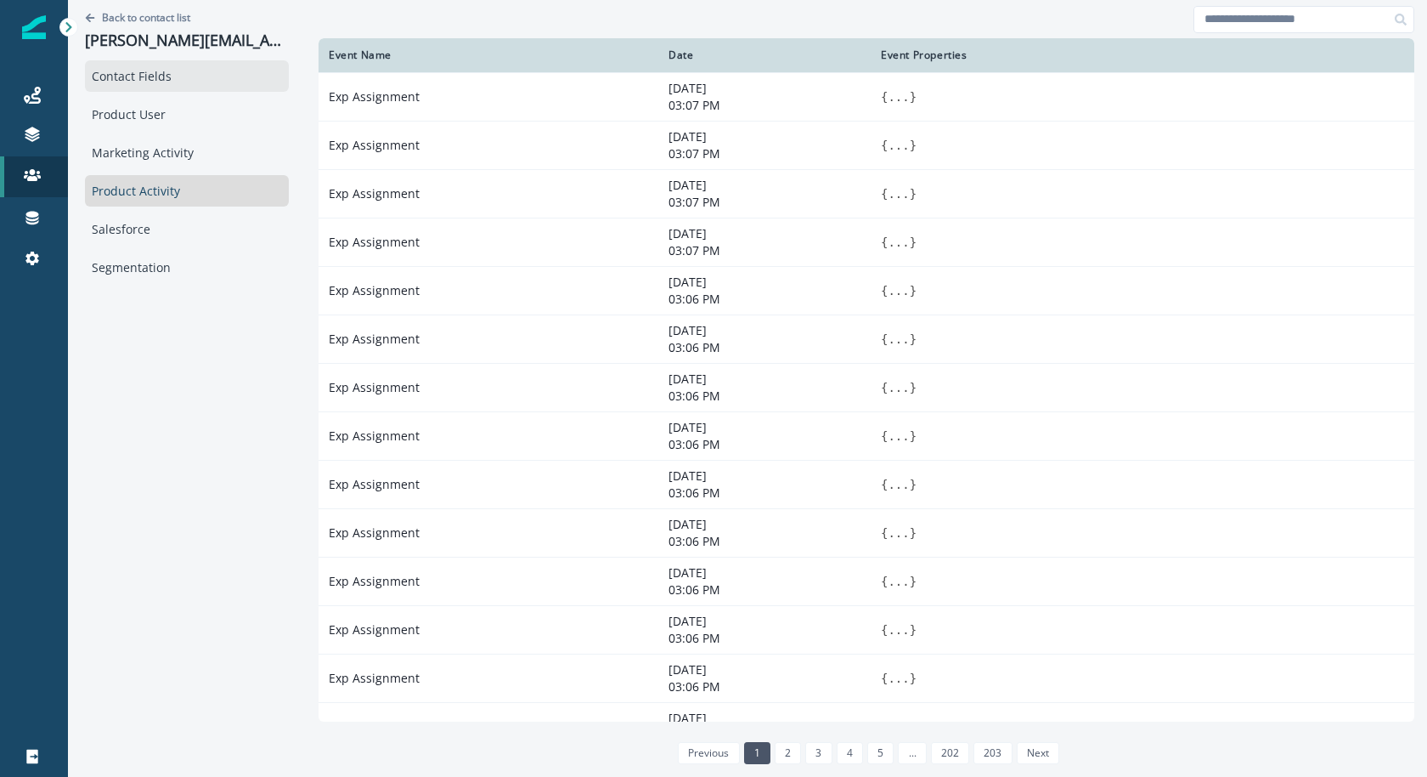
click at [149, 65] on div "Contact Fields" at bounding box center [187, 75] width 204 height 31
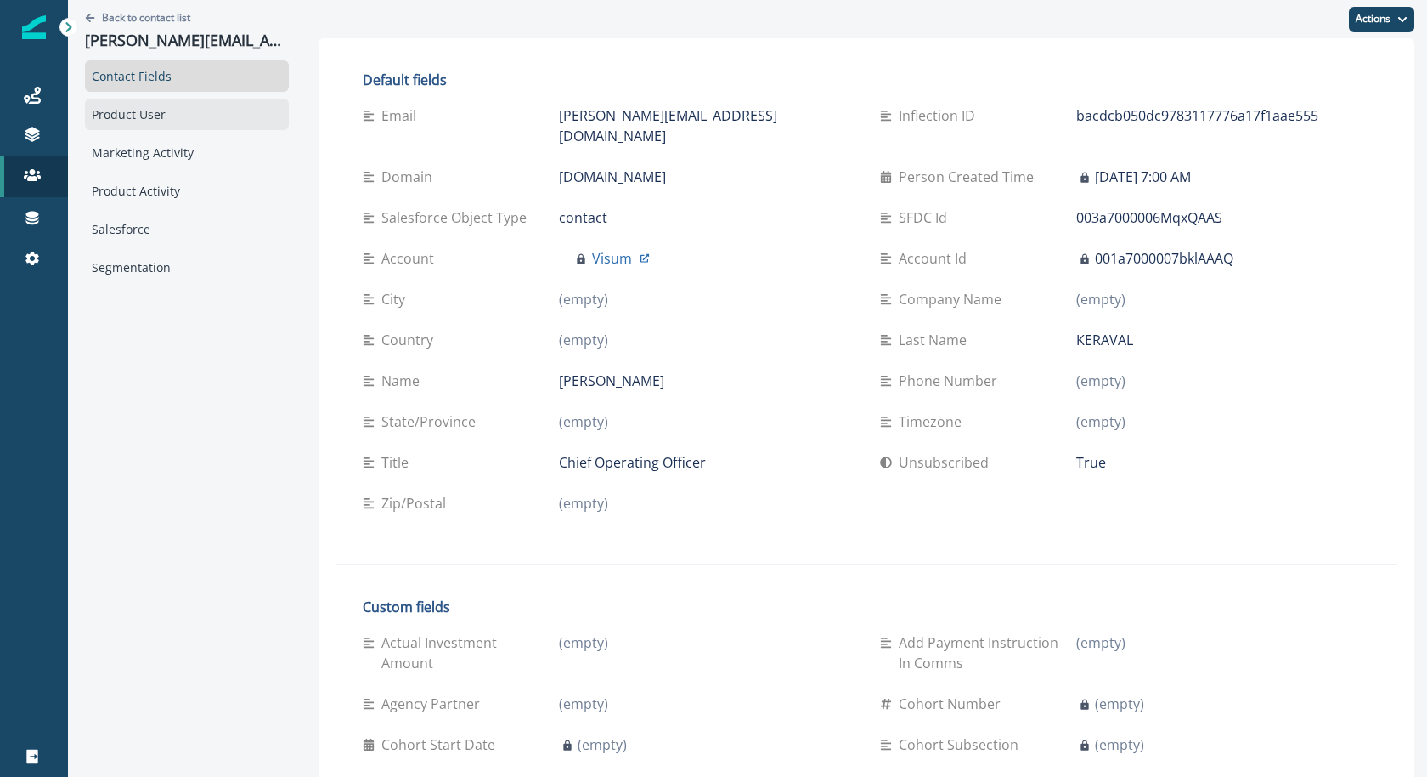
click at [149, 101] on div "Product User" at bounding box center [187, 114] width 204 height 31
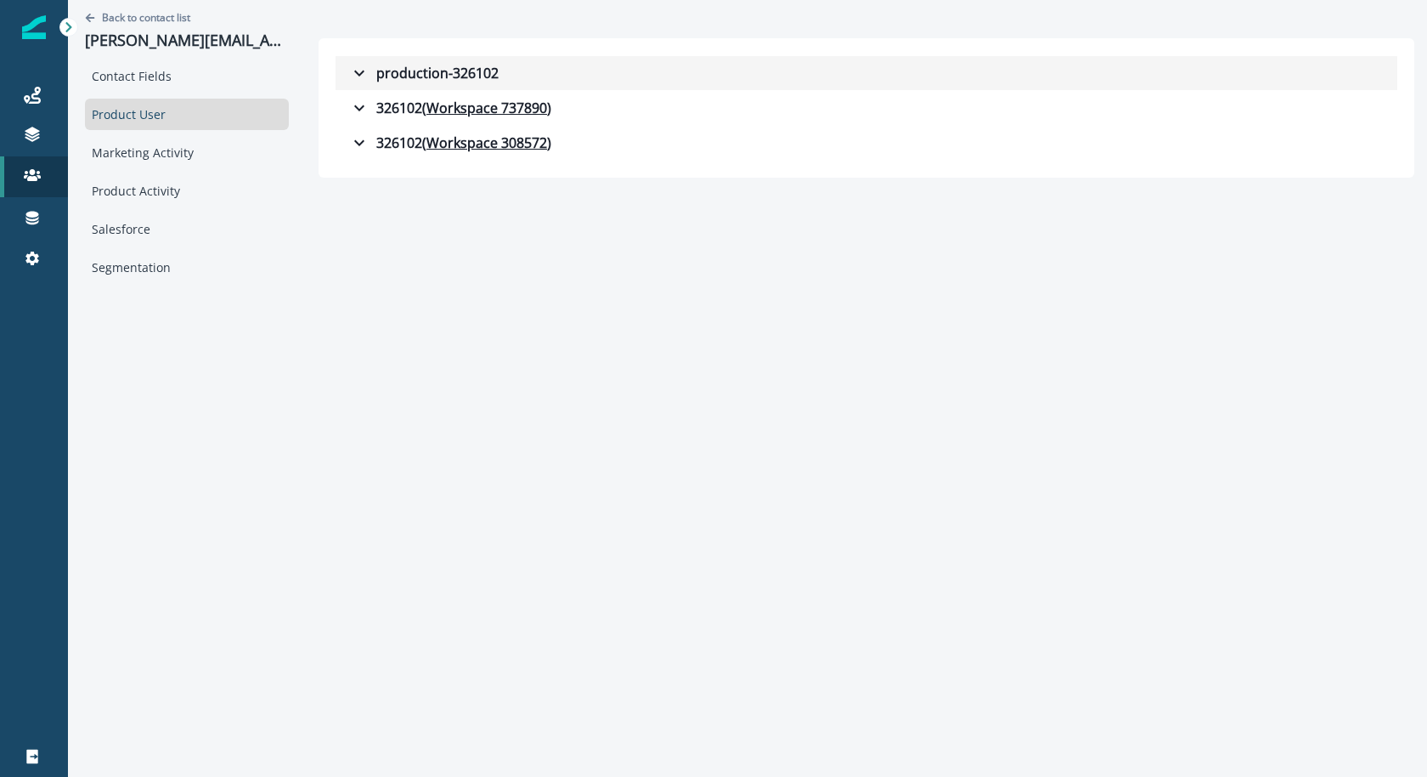
click at [349, 78] on icon "button" at bounding box center [359, 73] width 20 height 20
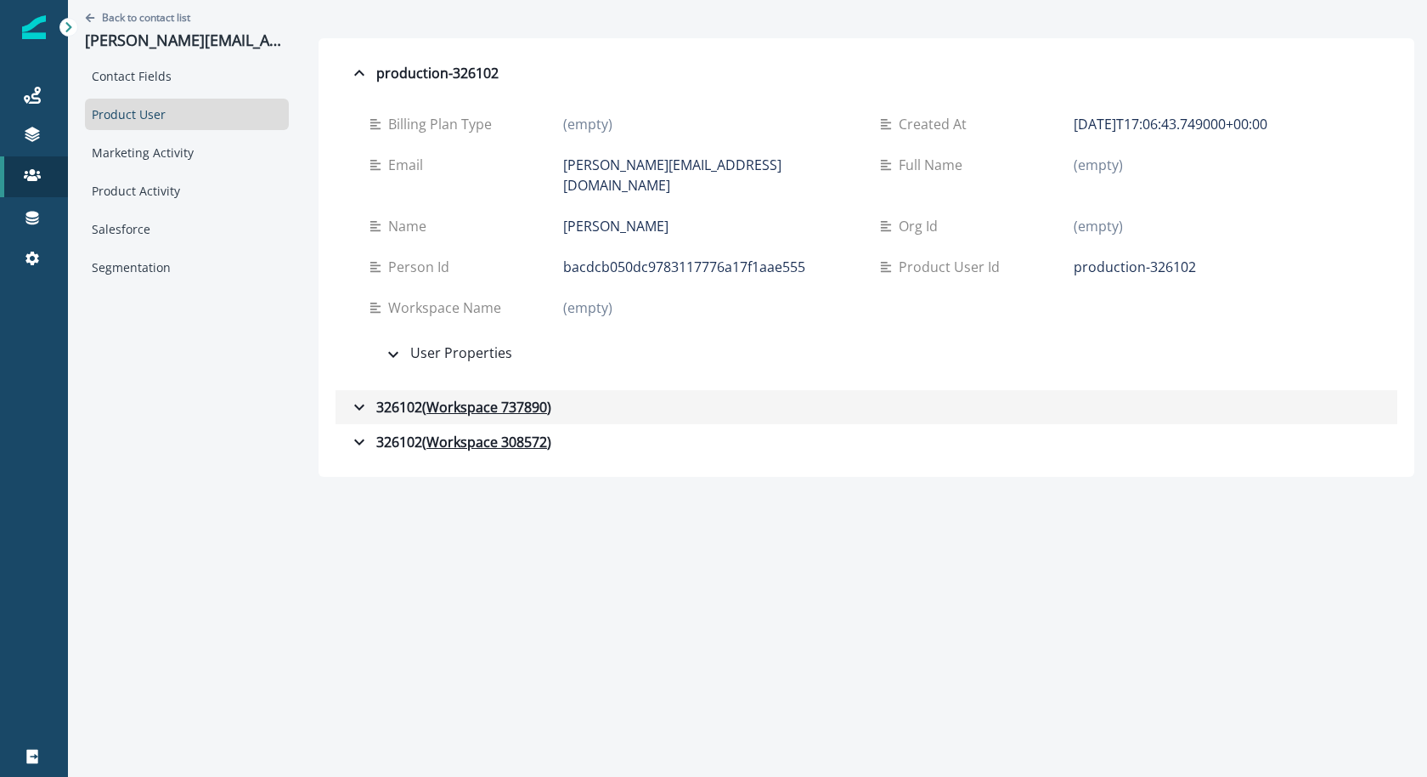
click at [349, 397] on div "326102 ( Workspace 737890 )" at bounding box center [450, 407] width 202 height 20
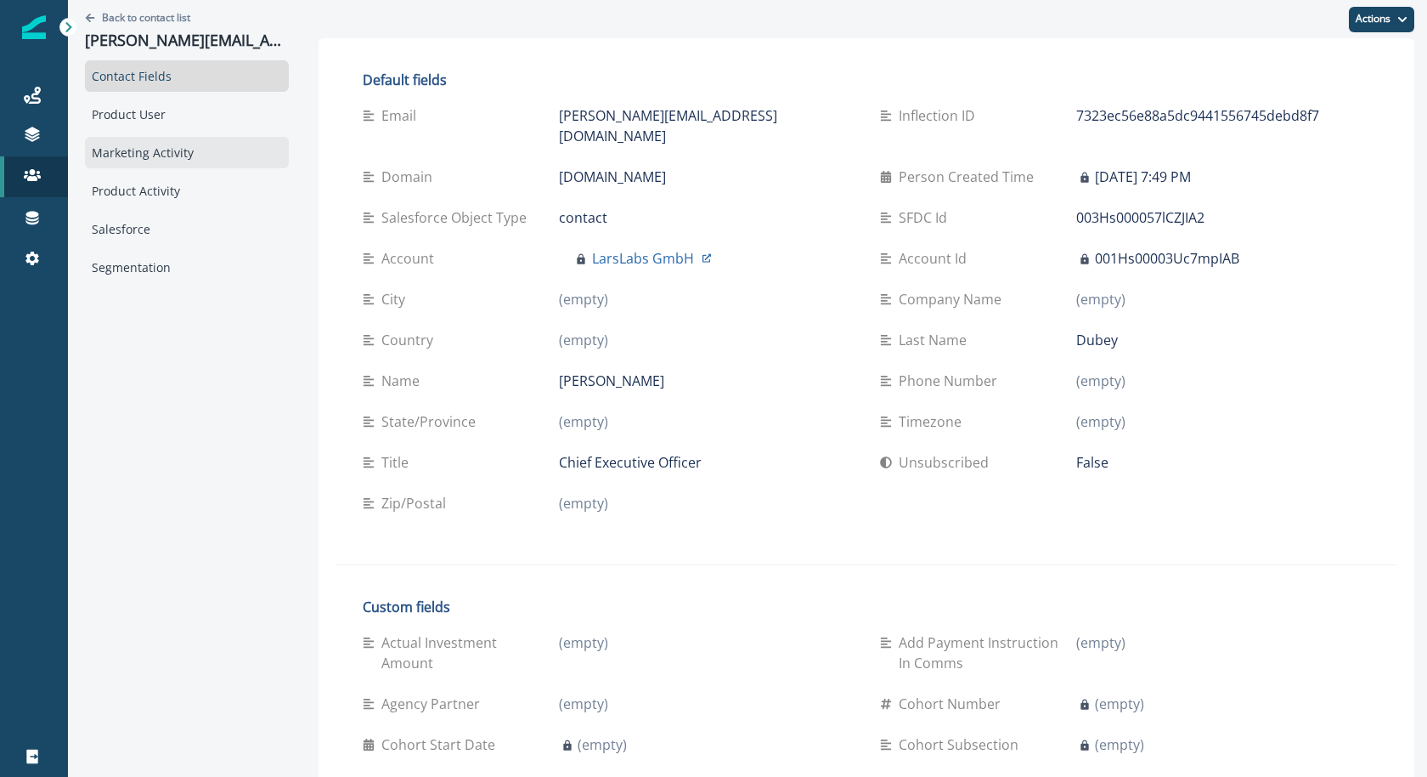
click at [183, 147] on div "Marketing Activity" at bounding box center [187, 152] width 204 height 31
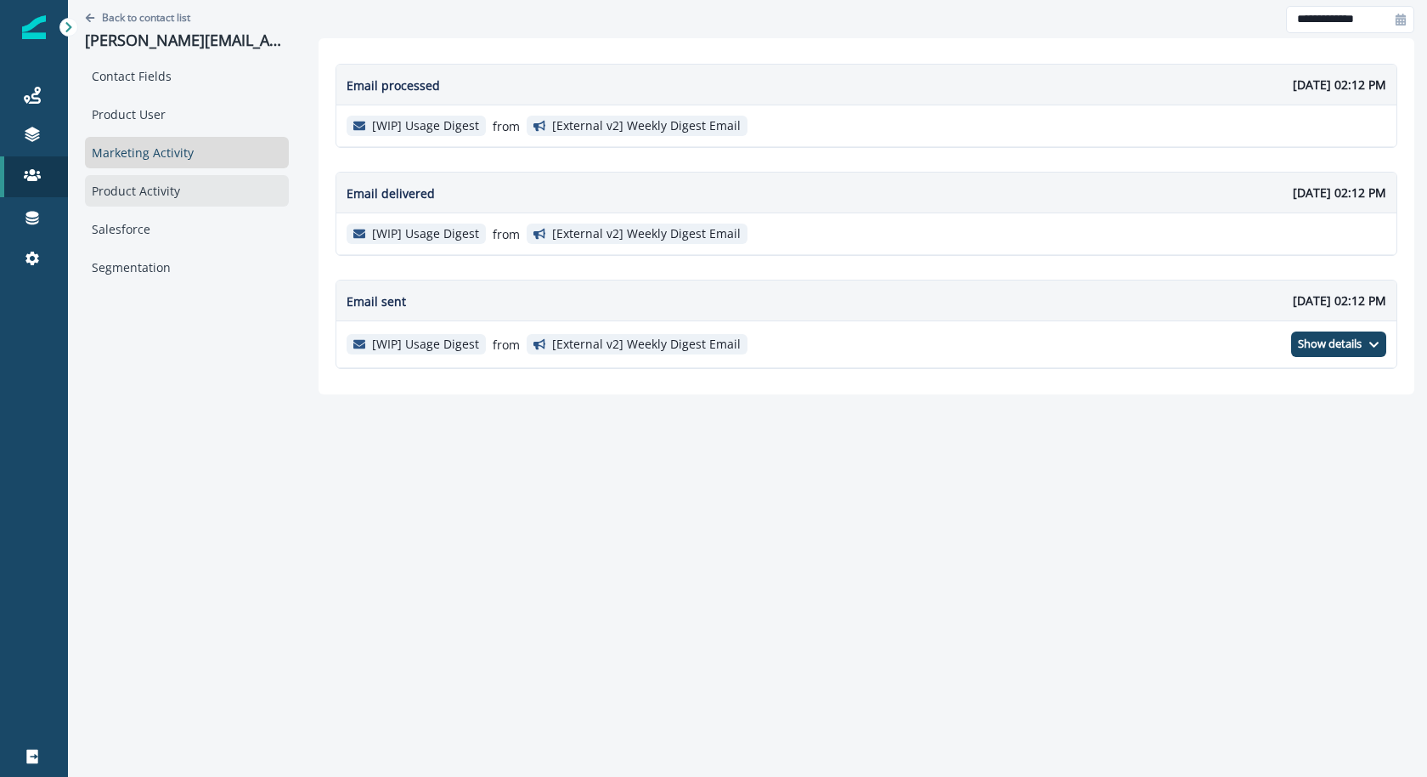
click at [170, 191] on div "Product Activity" at bounding box center [187, 190] width 204 height 31
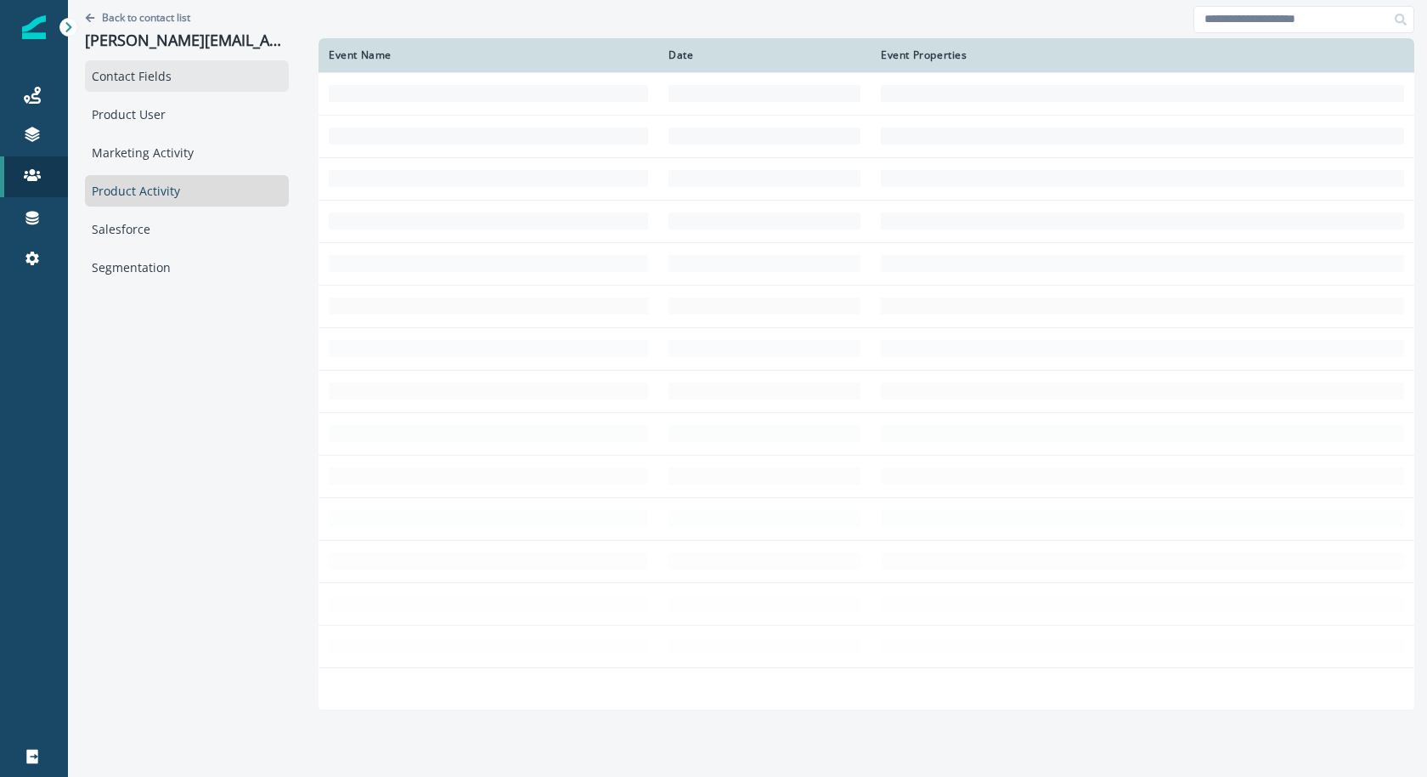
click at [185, 76] on div "Contact Fields" at bounding box center [187, 75] width 204 height 31
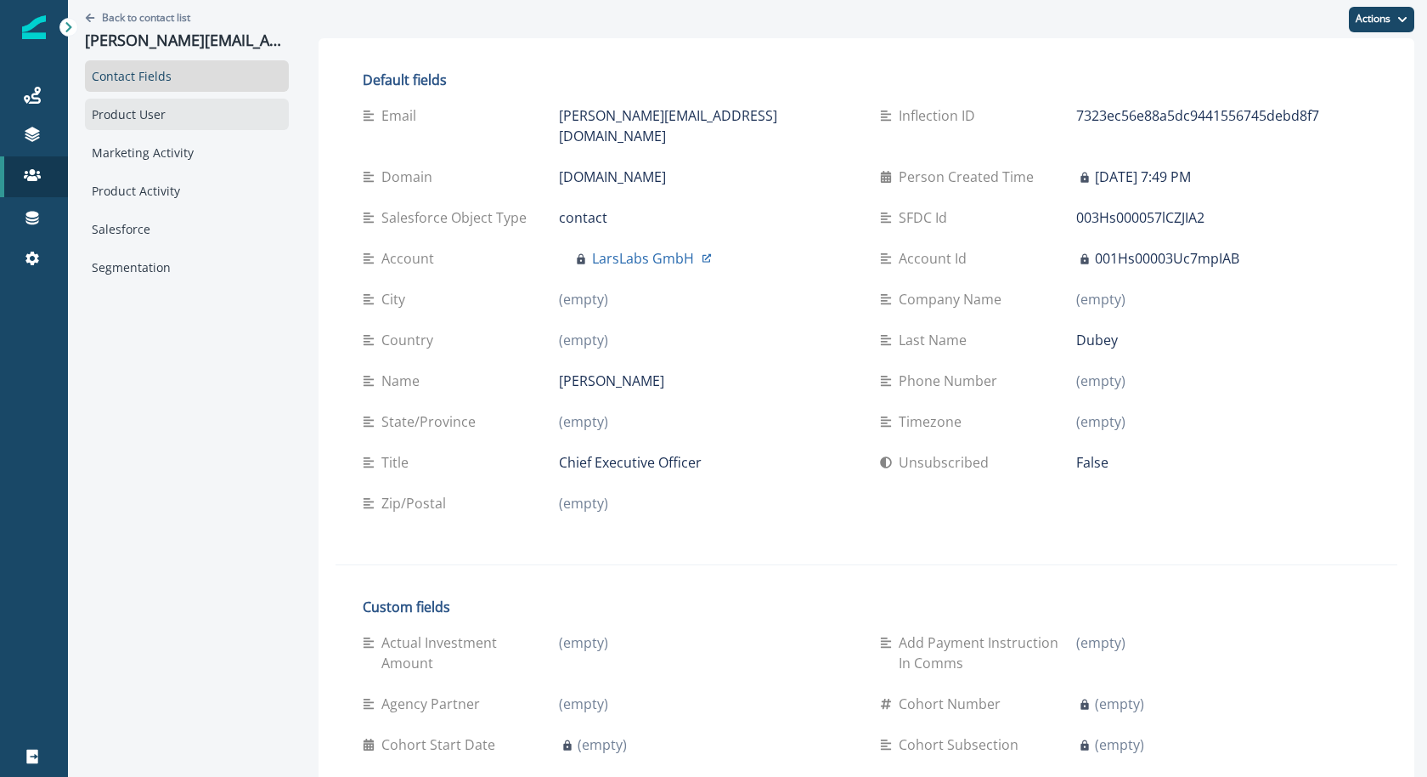
click at [178, 102] on div "Product User" at bounding box center [187, 114] width 204 height 31
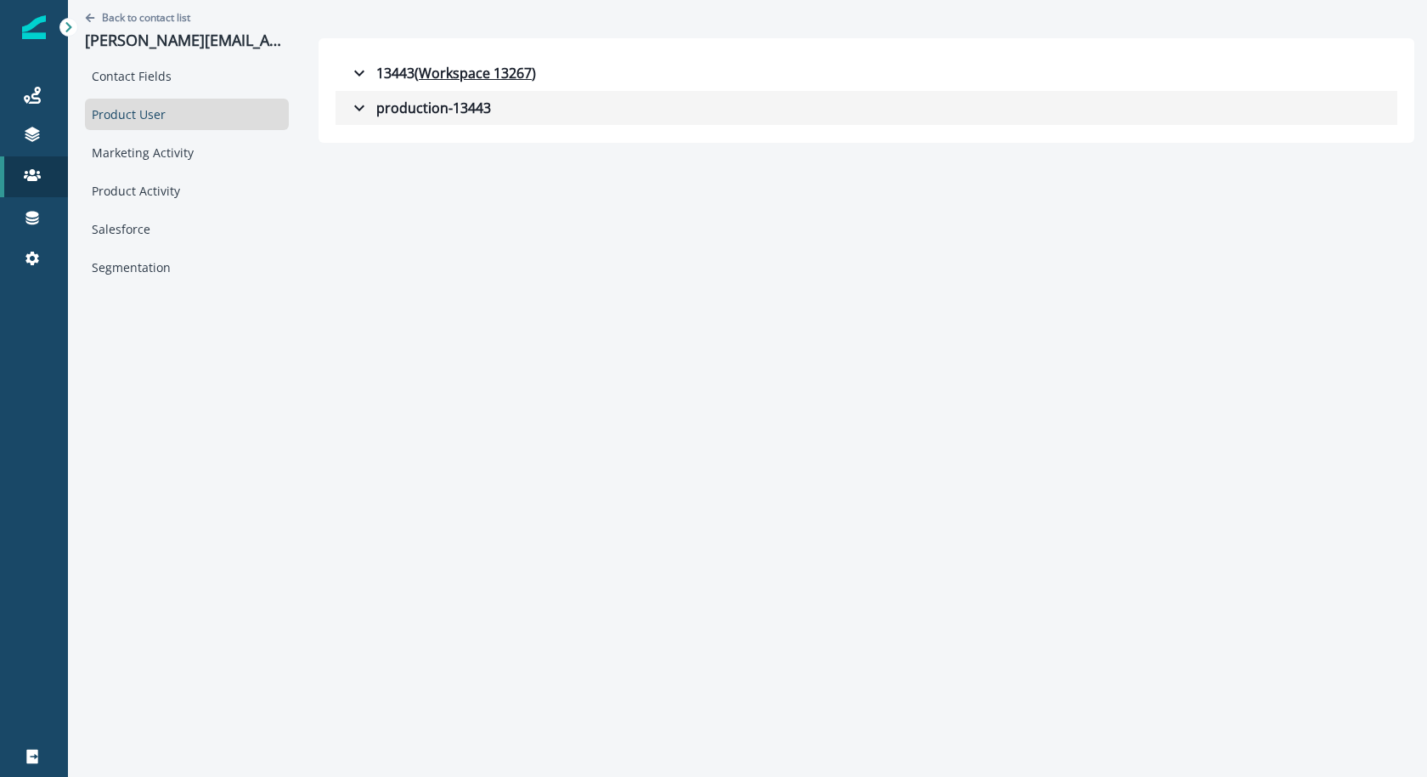
click at [340, 119] on button "production-13443" at bounding box center [867, 108] width 1062 height 34
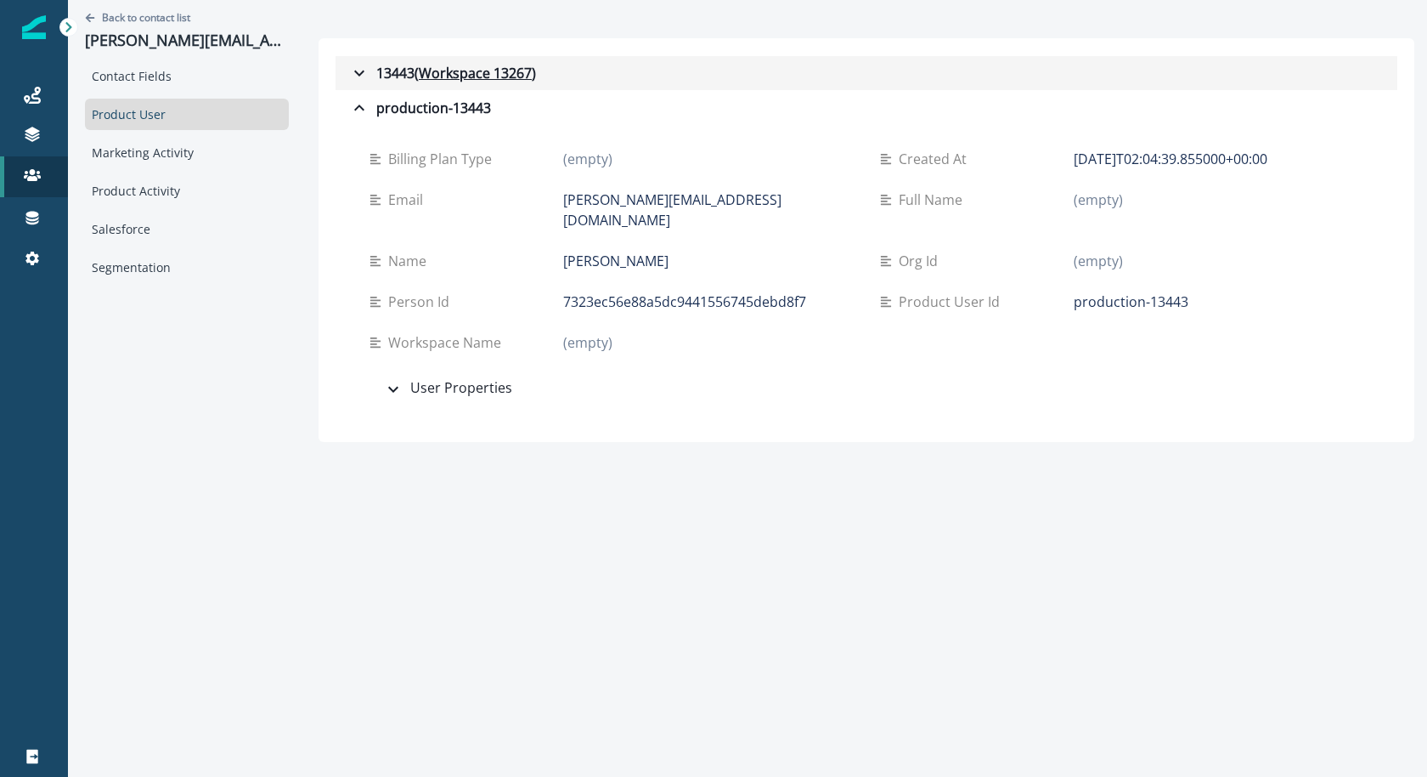
click at [346, 59] on button "13443 ( Workspace 13267 )" at bounding box center [867, 73] width 1062 height 34
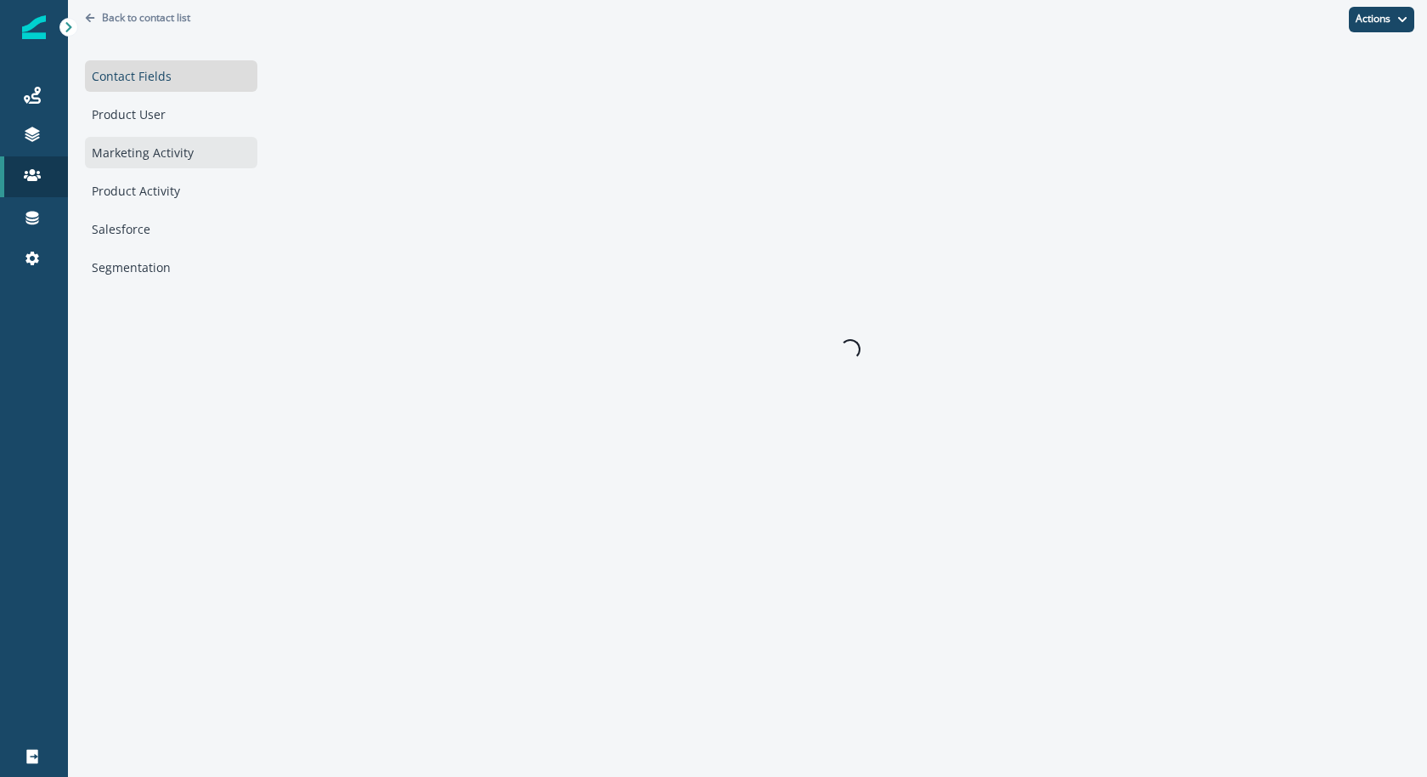
click at [153, 145] on div "Marketing Activity" at bounding box center [171, 152] width 172 height 31
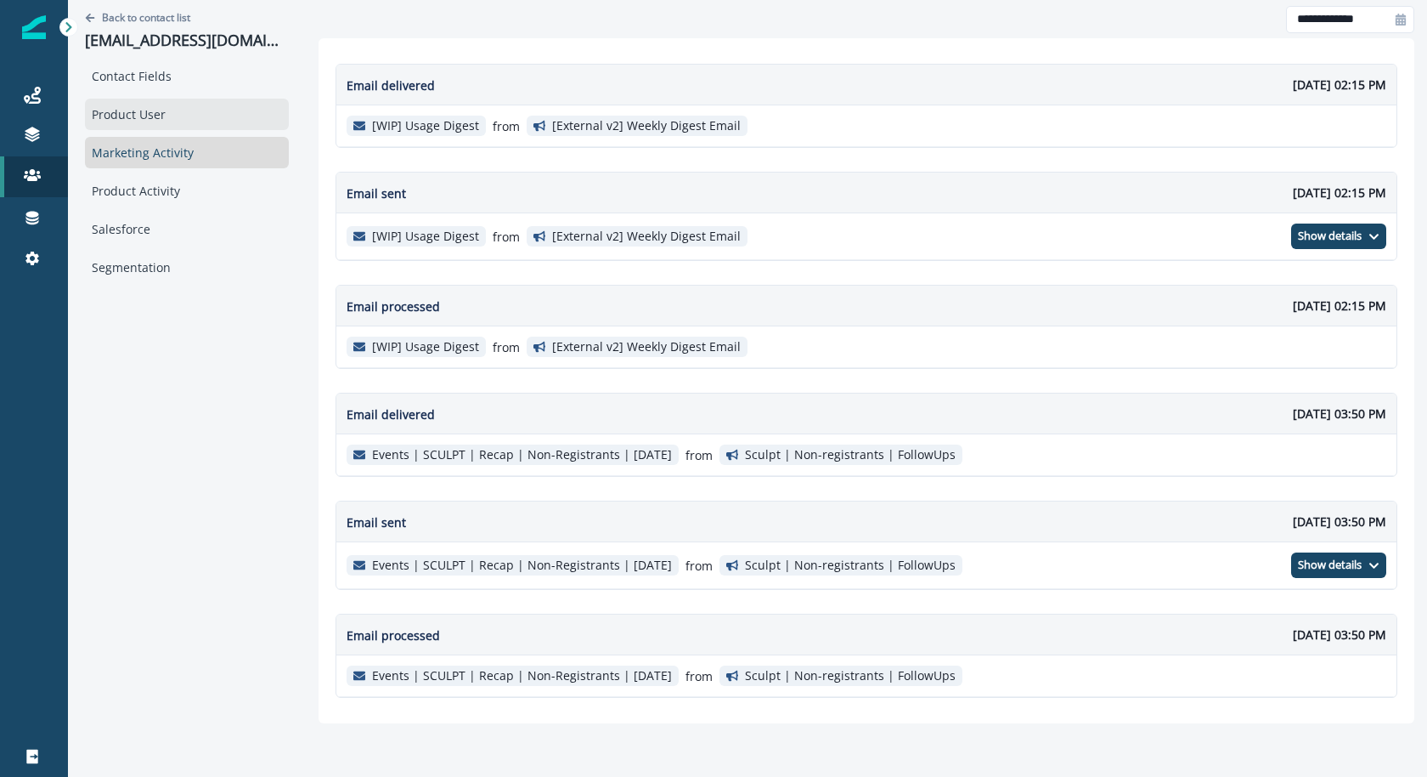
click at [165, 99] on div "Product User" at bounding box center [187, 114] width 204 height 31
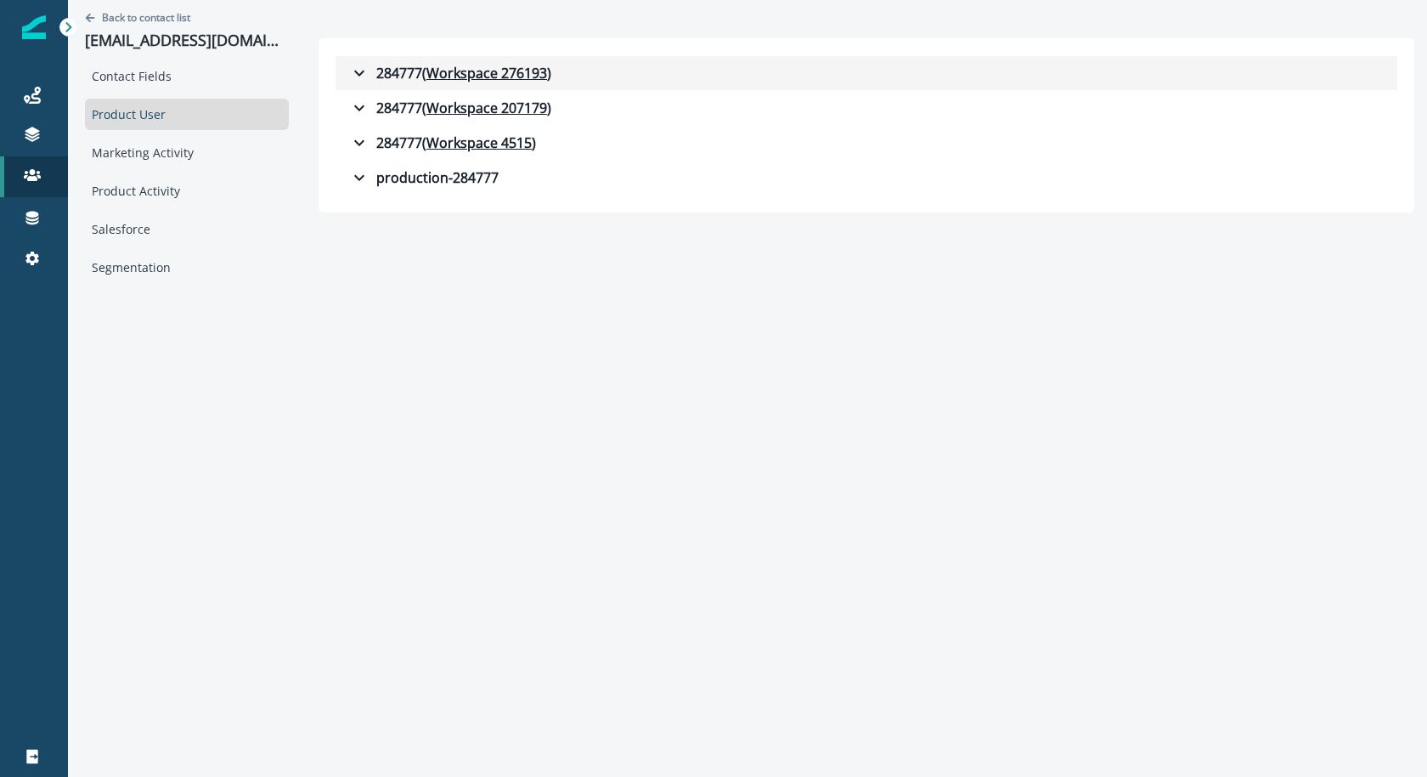
click at [392, 70] on div "284777 ( Workspace 276193 )" at bounding box center [450, 73] width 202 height 20
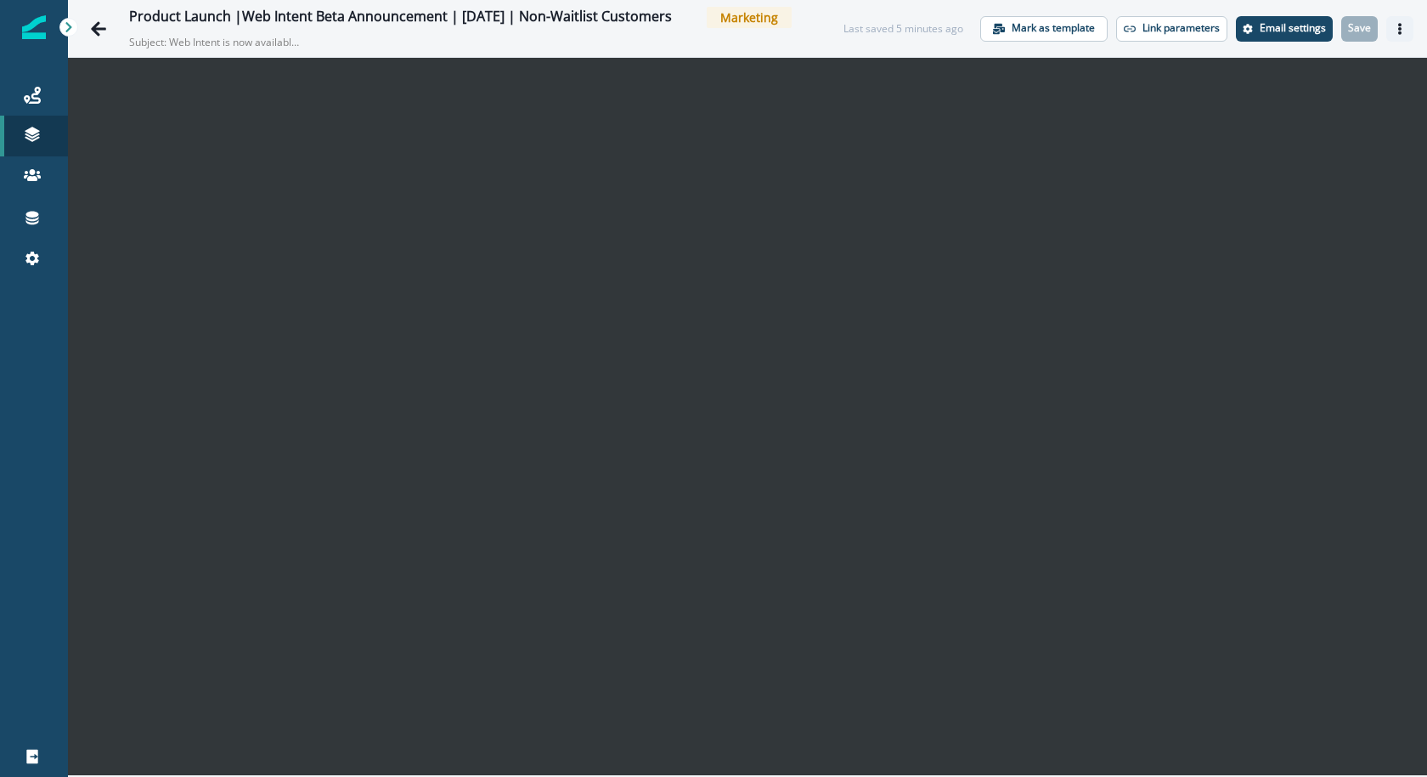
click at [1404, 27] on icon "Actions" at bounding box center [1400, 29] width 12 height 12
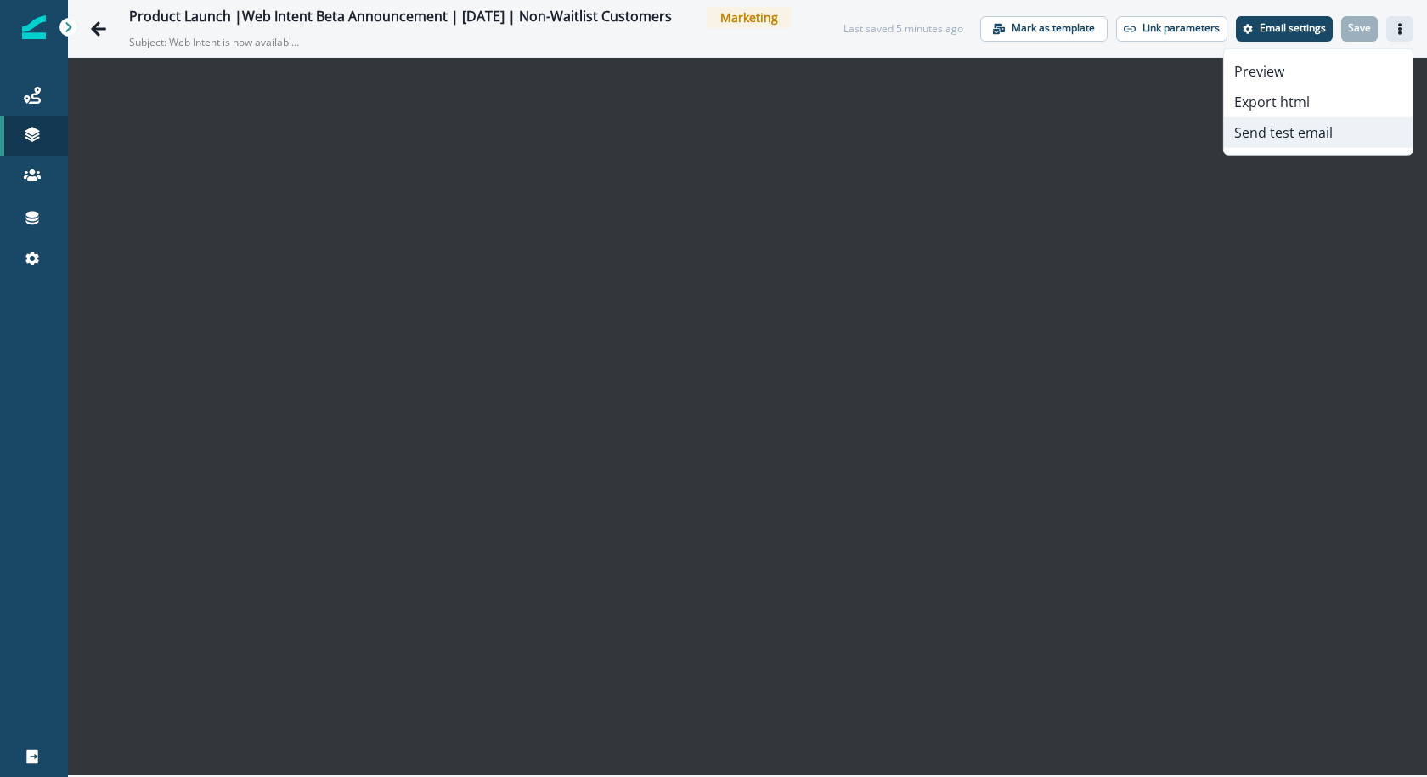
click at [1349, 139] on button "Send test email" at bounding box center [1318, 132] width 189 height 31
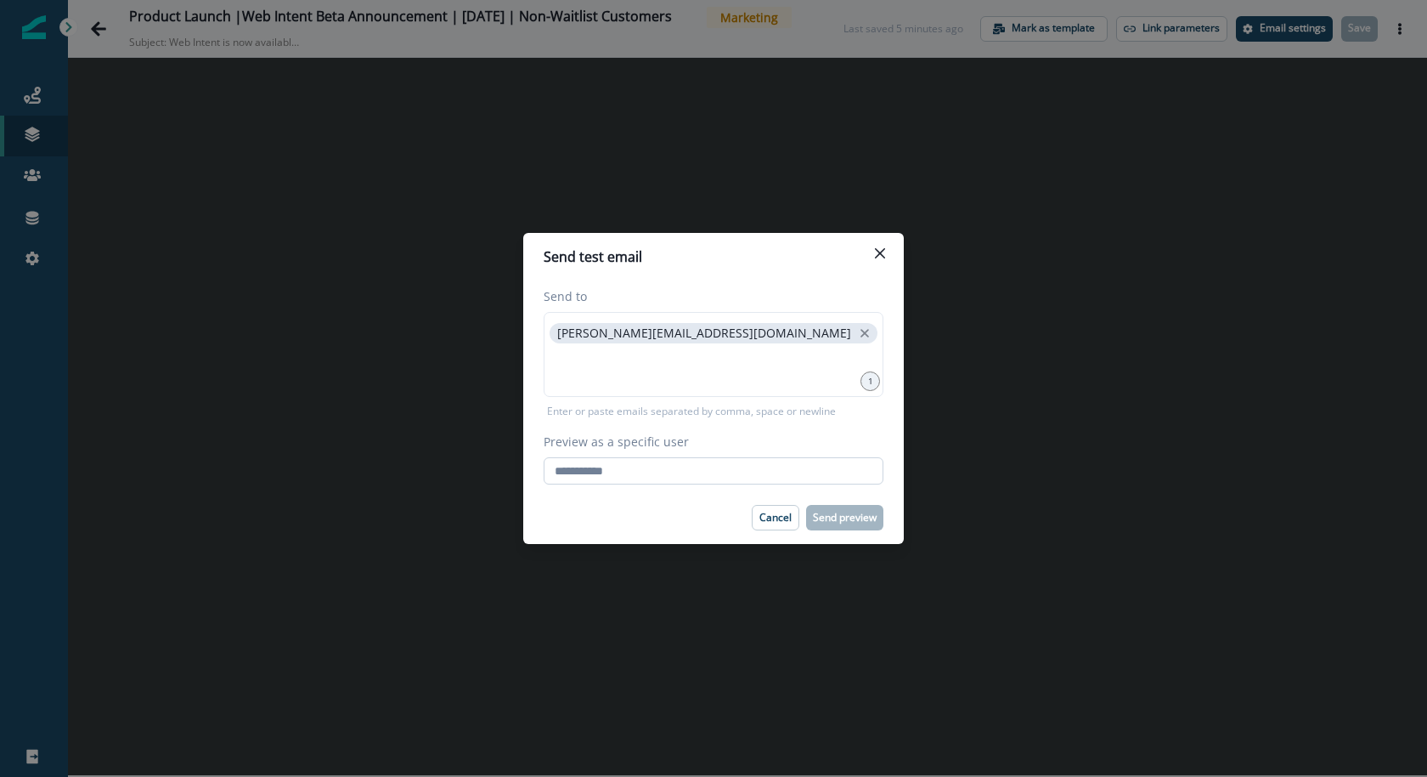
click at [799, 464] on input "Preview as a specific user" at bounding box center [714, 470] width 340 height 27
paste input "**********"
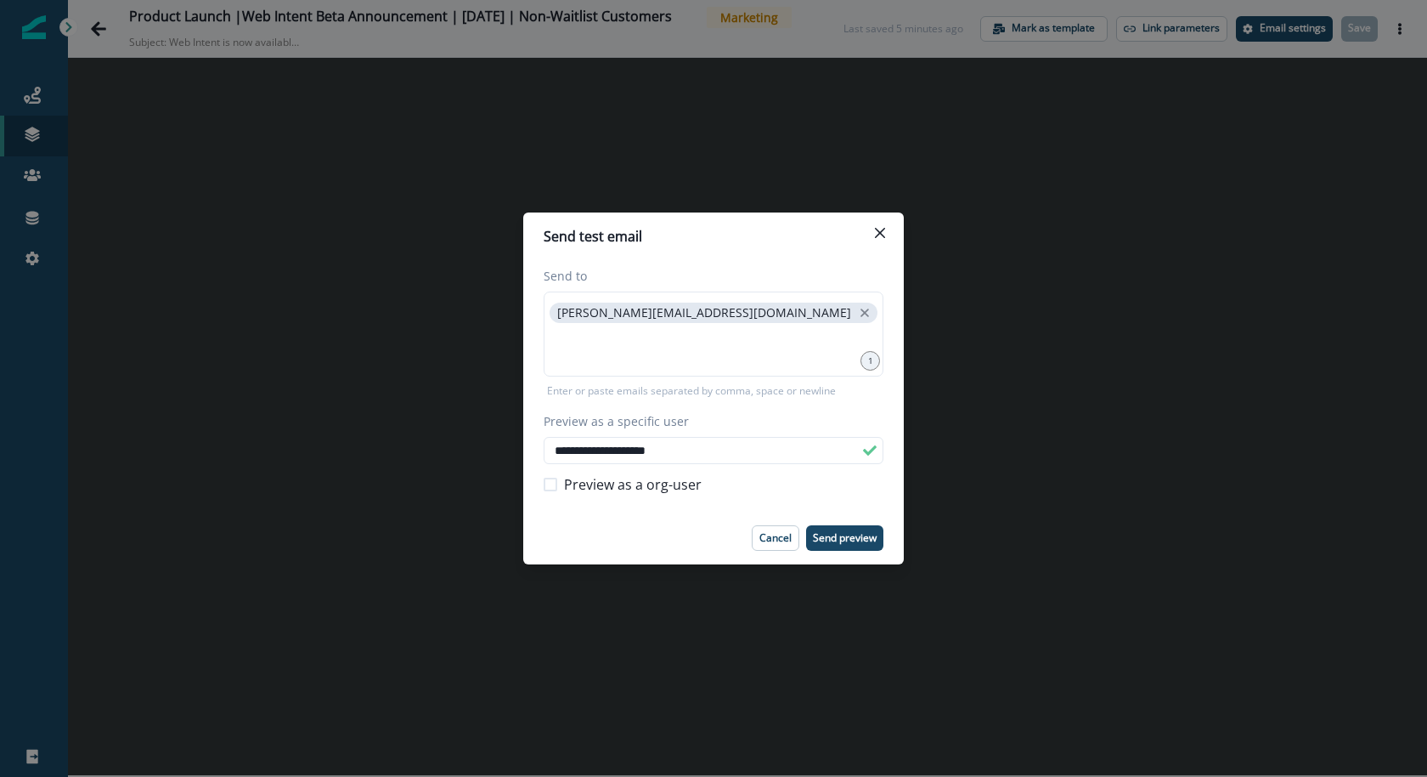
type input "**********"
click at [839, 542] on p "Send preview" at bounding box center [845, 538] width 64 height 12
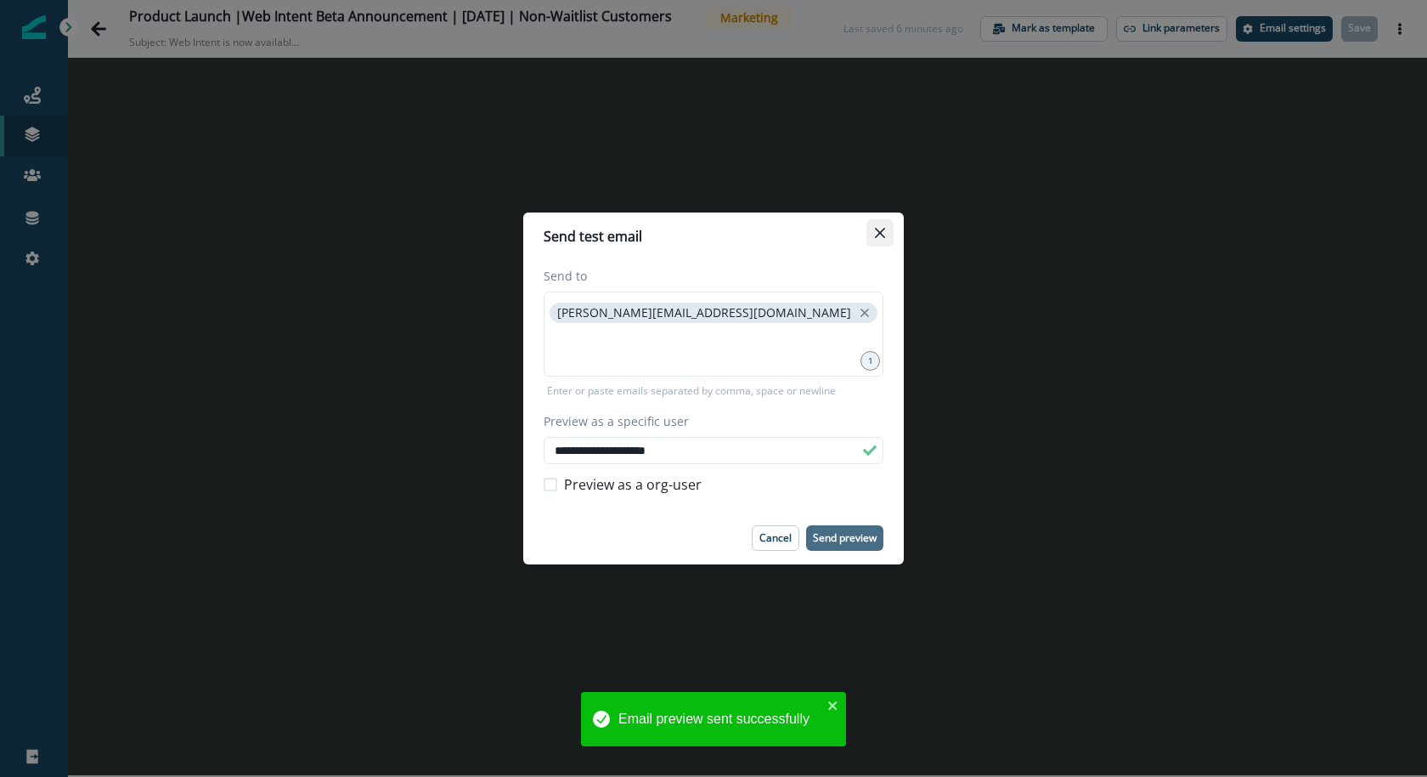
click at [879, 231] on icon "Close" at bounding box center [880, 233] width 10 height 10
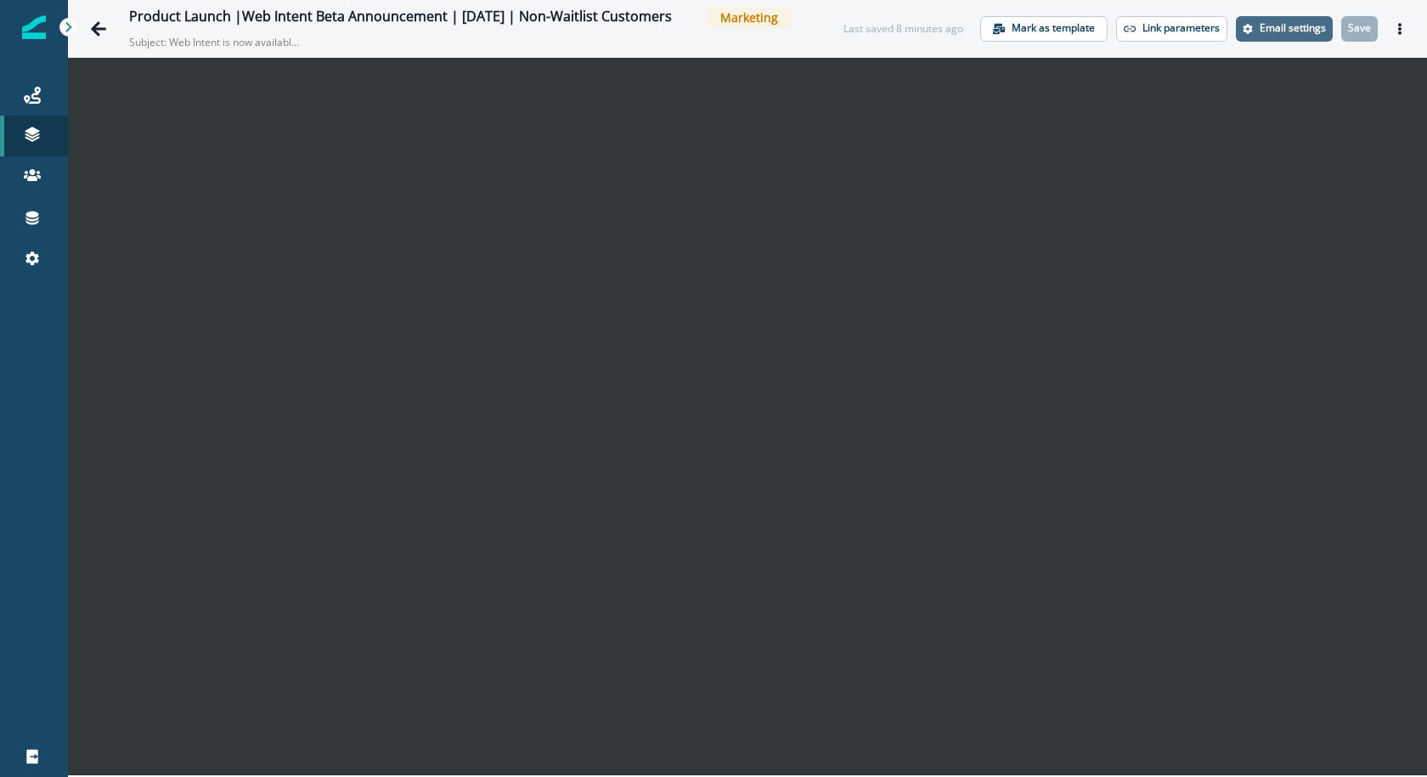
click at [1274, 29] on p "Email settings" at bounding box center [1293, 28] width 66 height 12
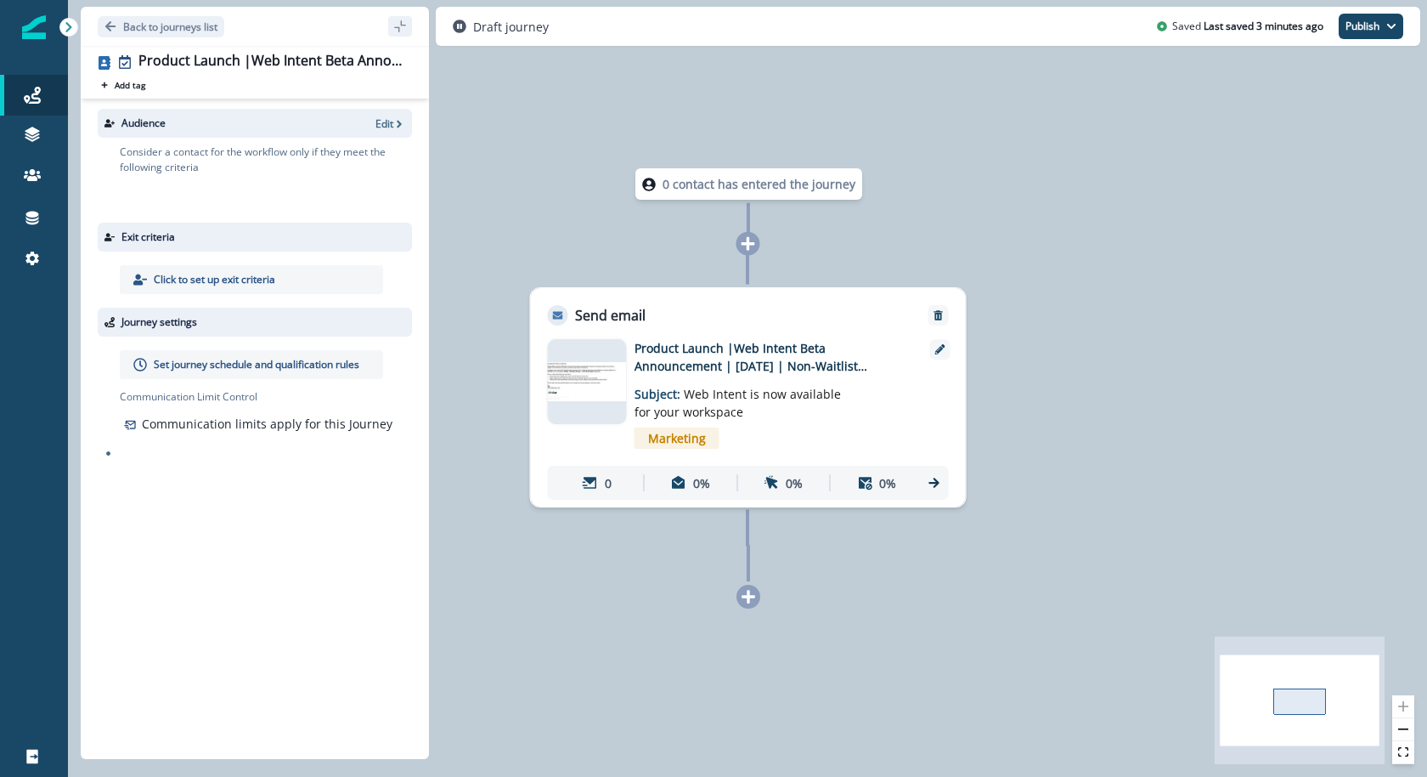
click at [588, 380] on img at bounding box center [587, 382] width 79 height 40
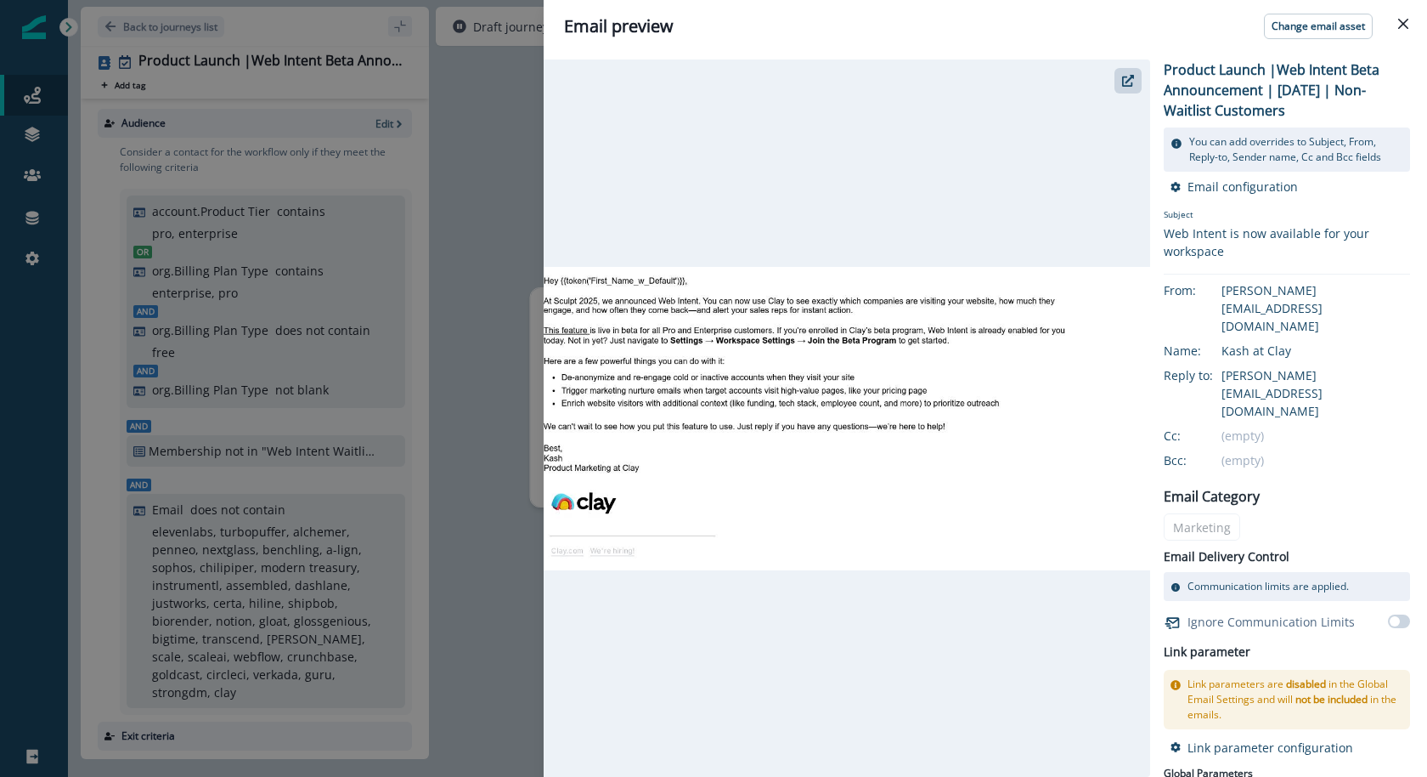
click at [435, 155] on div "Email preview Change email asset Product Launch |Web Intent Beta Announcement |…" at bounding box center [713, 388] width 1427 height 777
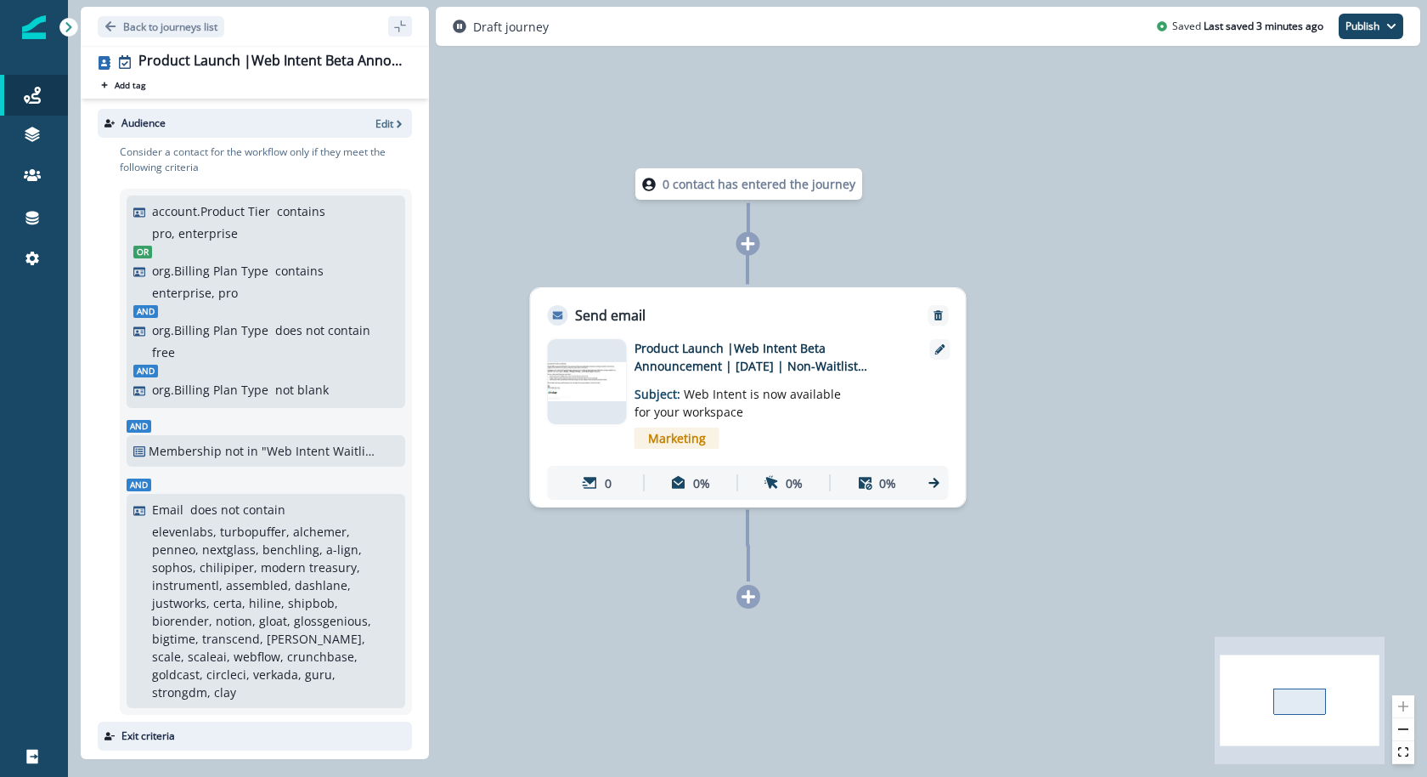
click at [392, 130] on div "Audience Edit" at bounding box center [255, 123] width 314 height 29
click at [392, 127] on p "Edit" at bounding box center [385, 123] width 18 height 14
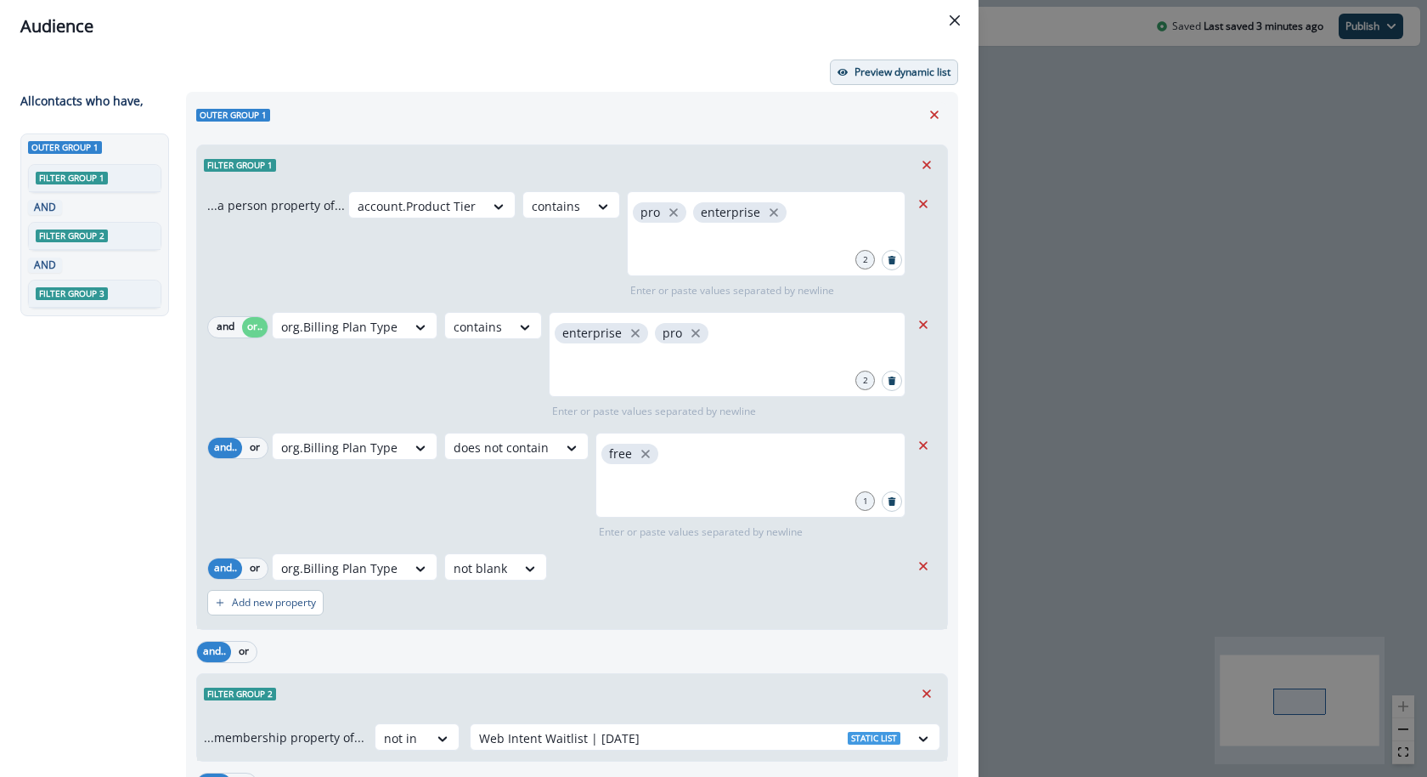
click at [891, 73] on p "Preview dynamic list" at bounding box center [903, 72] width 96 height 12
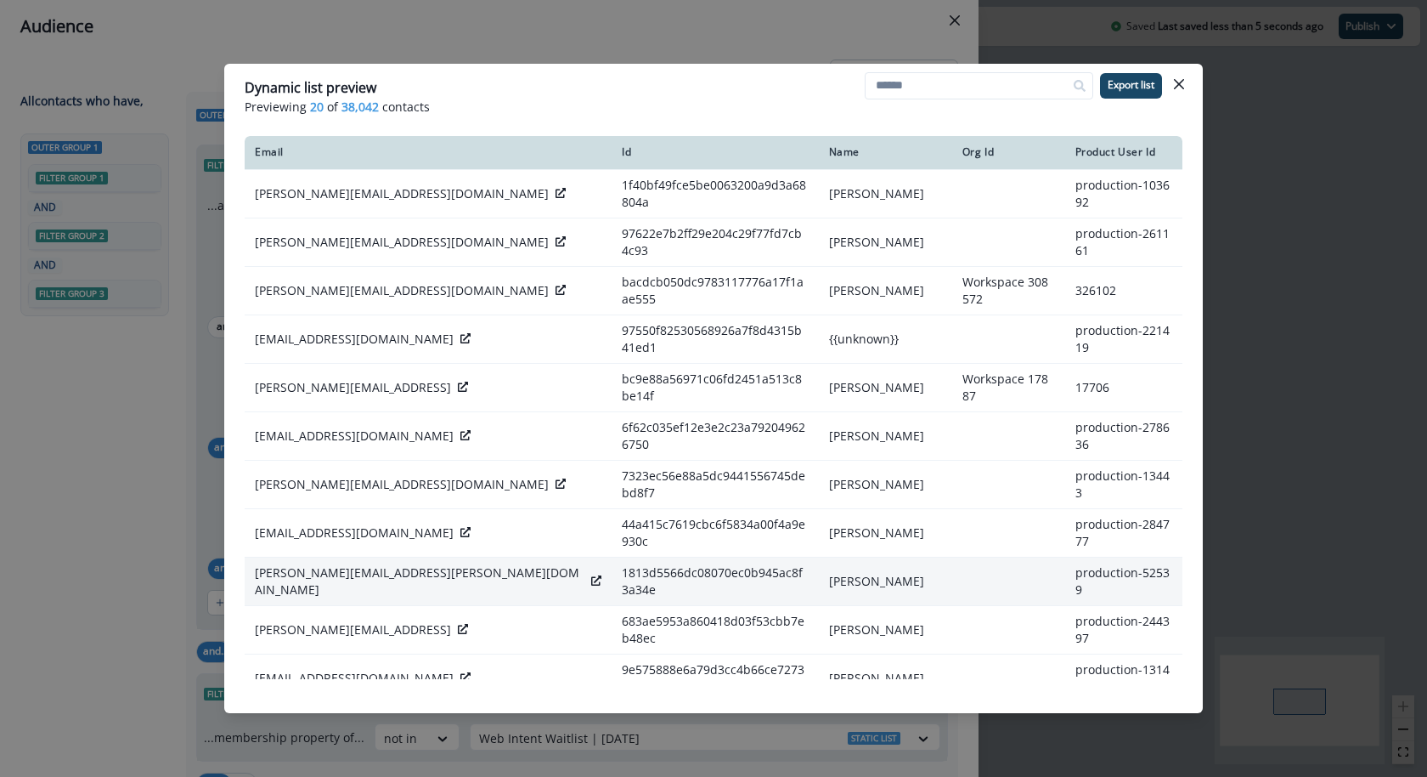
click at [305, 564] on p "matthew.pike@pave.com" at bounding box center [420, 581] width 330 height 34
copy div "matthew.pike@pave.com"
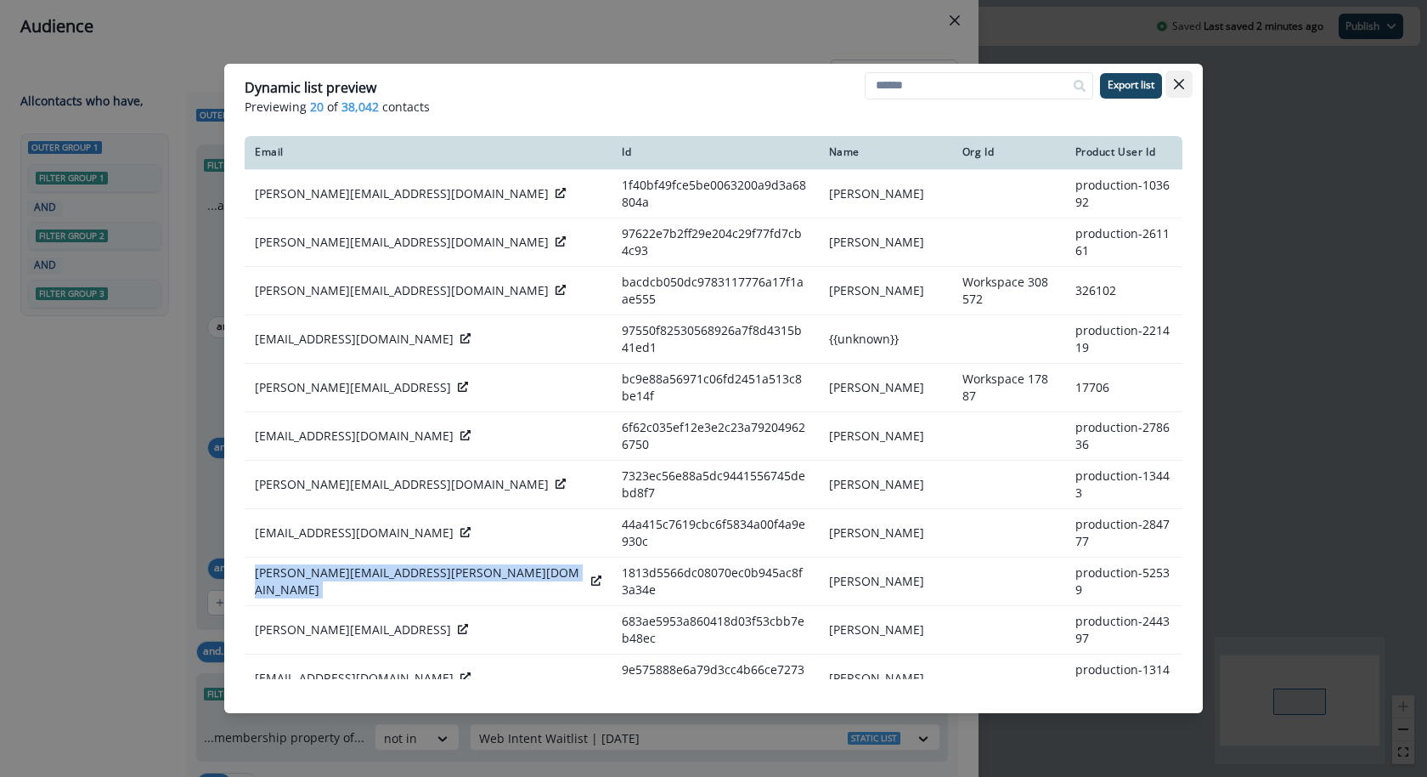
click at [1184, 82] on icon "Close" at bounding box center [1179, 84] width 10 height 10
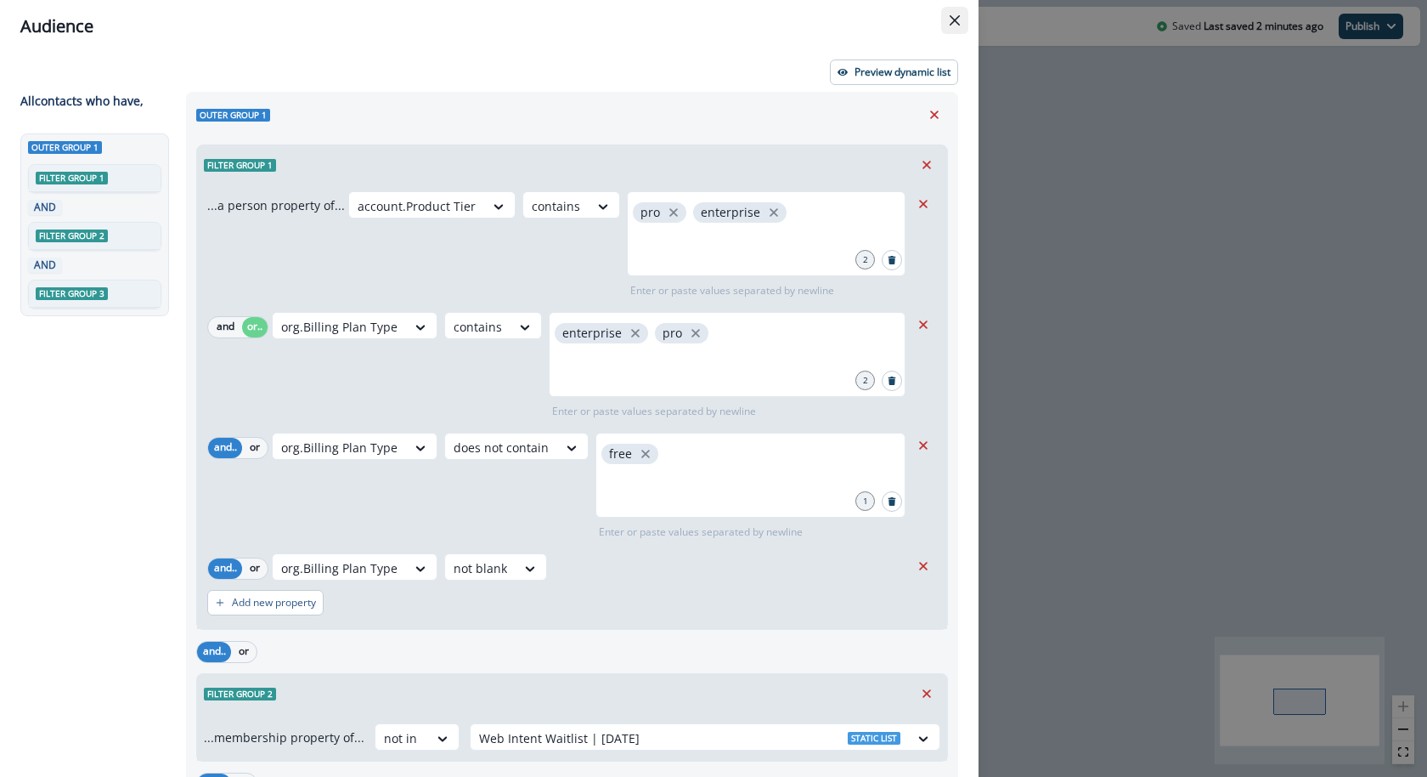
click at [957, 21] on icon "Close" at bounding box center [955, 20] width 10 height 10
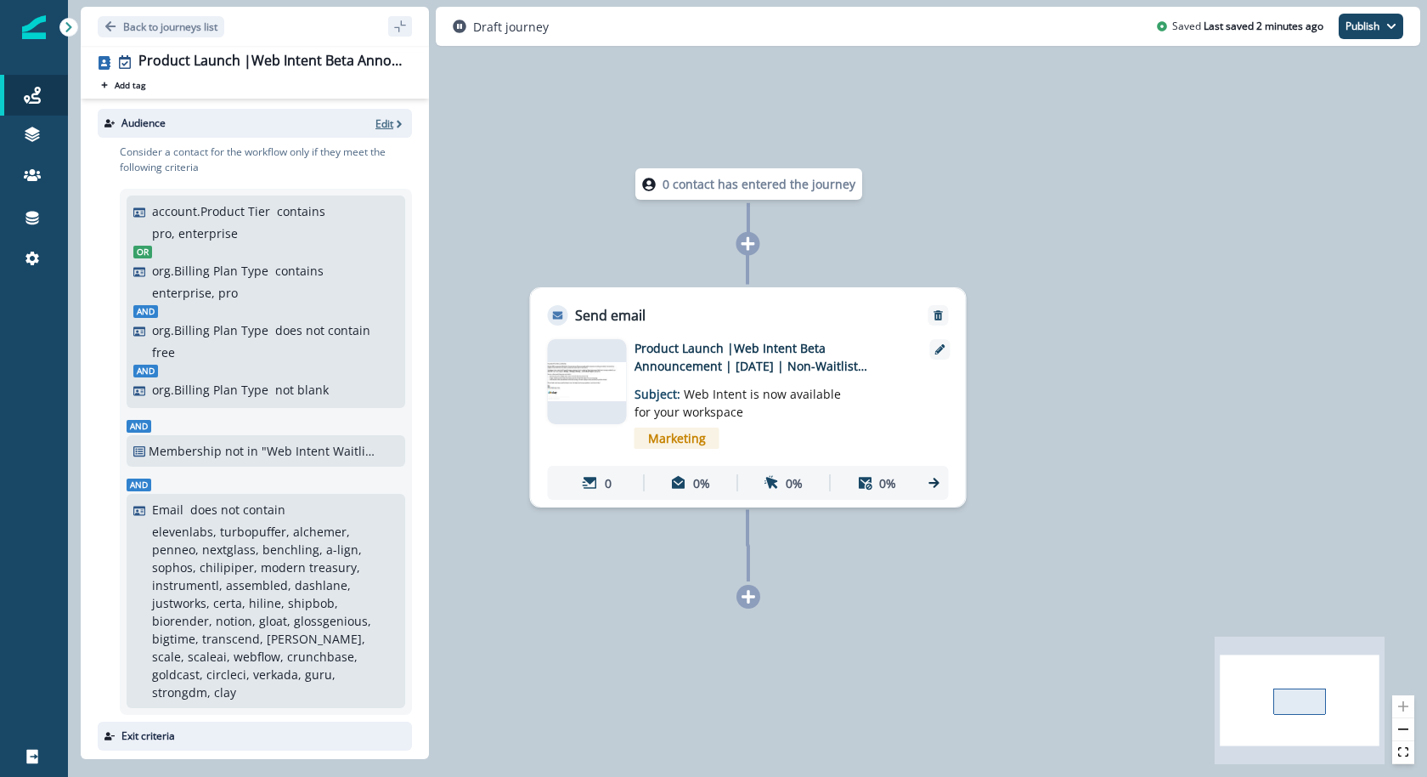
click at [389, 124] on p "Edit" at bounding box center [385, 123] width 18 height 14
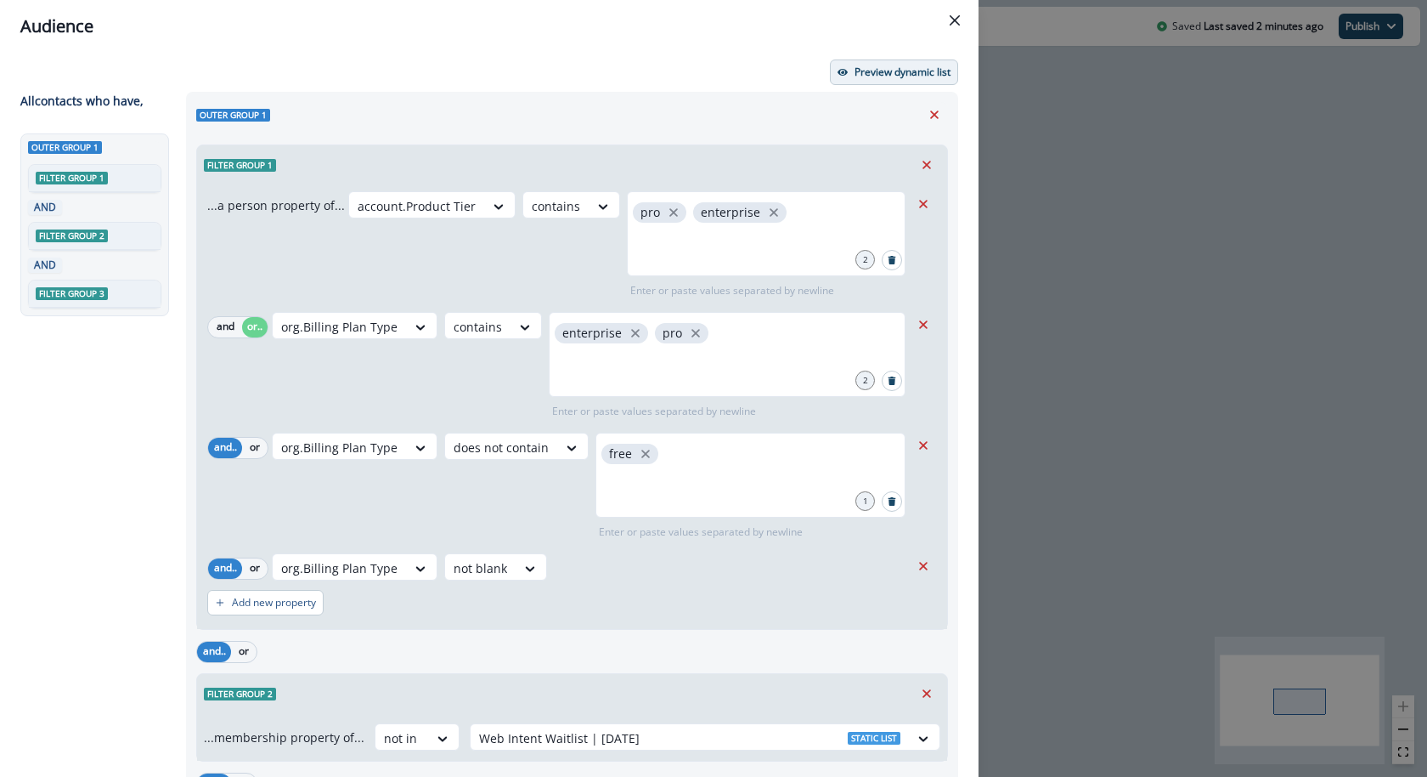
click at [884, 69] on p "Preview dynamic list" at bounding box center [903, 72] width 96 height 12
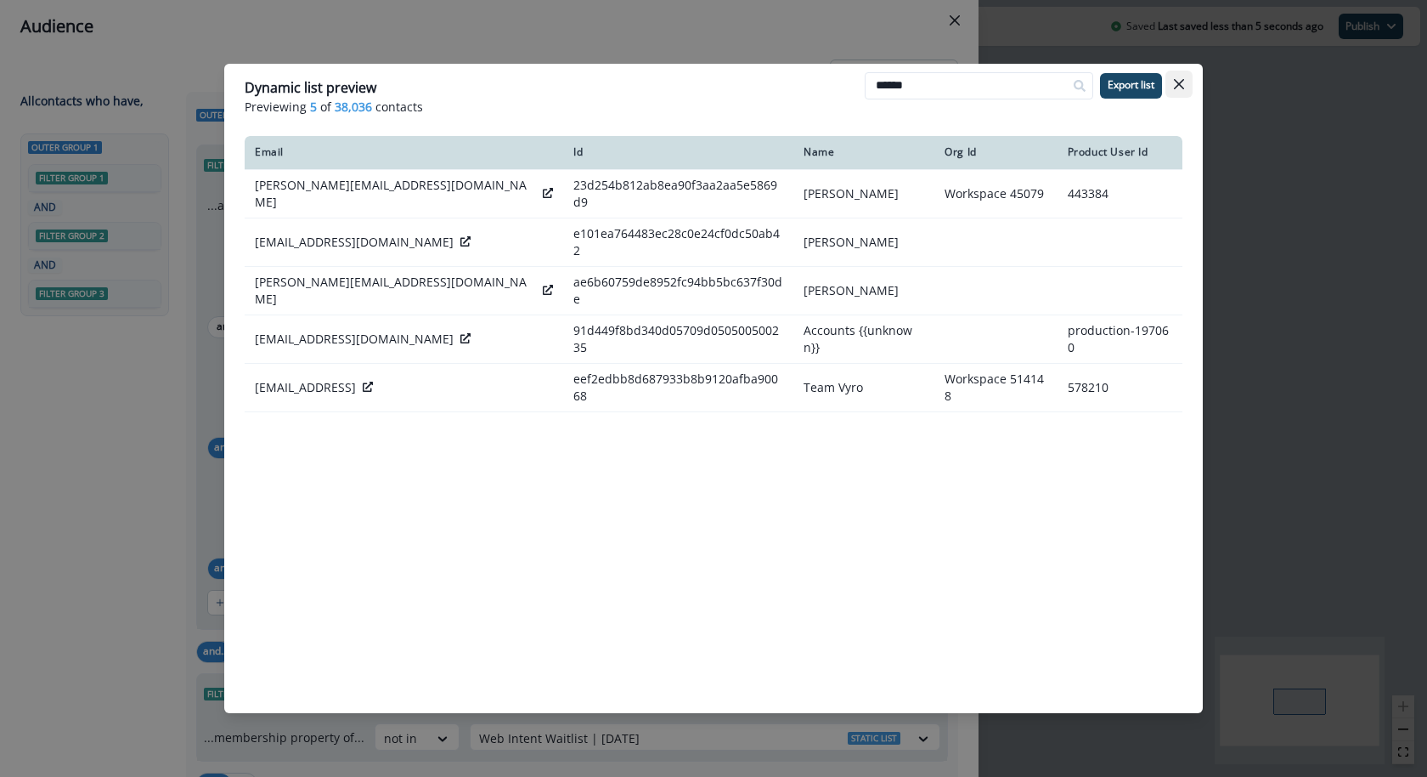
type input "******"
click at [1180, 81] on icon "Close" at bounding box center [1179, 84] width 10 height 10
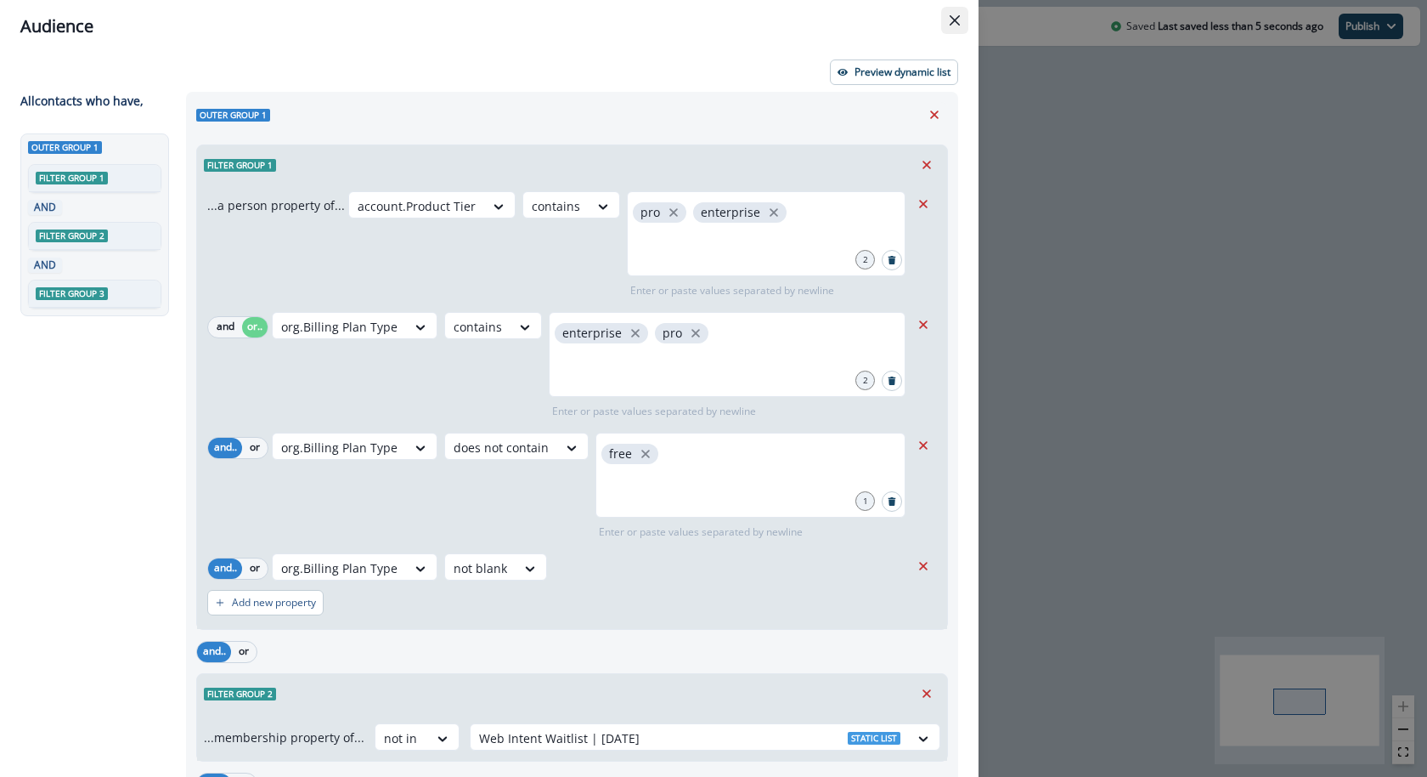
click at [954, 8] on button "Close" at bounding box center [954, 20] width 27 height 27
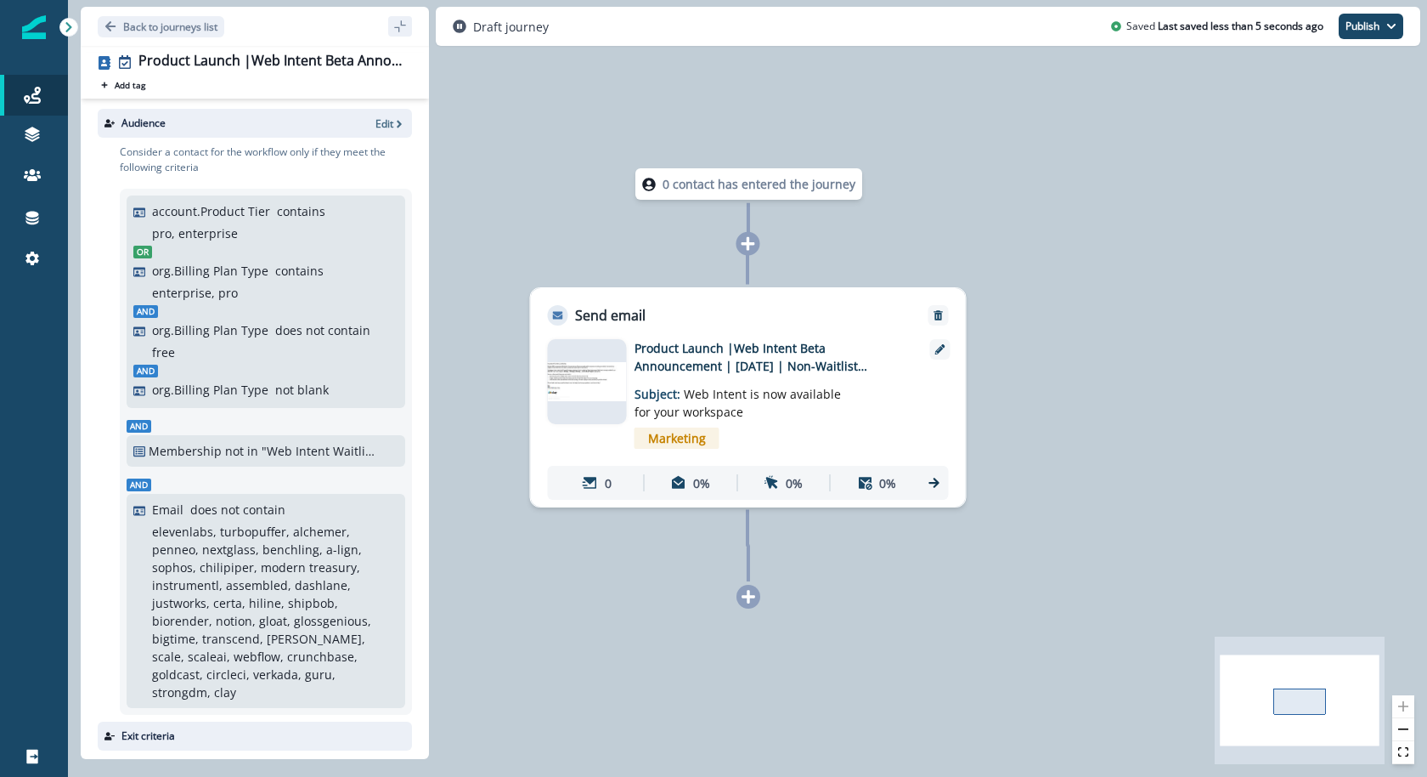
click at [578, 375] on img at bounding box center [587, 382] width 79 height 40
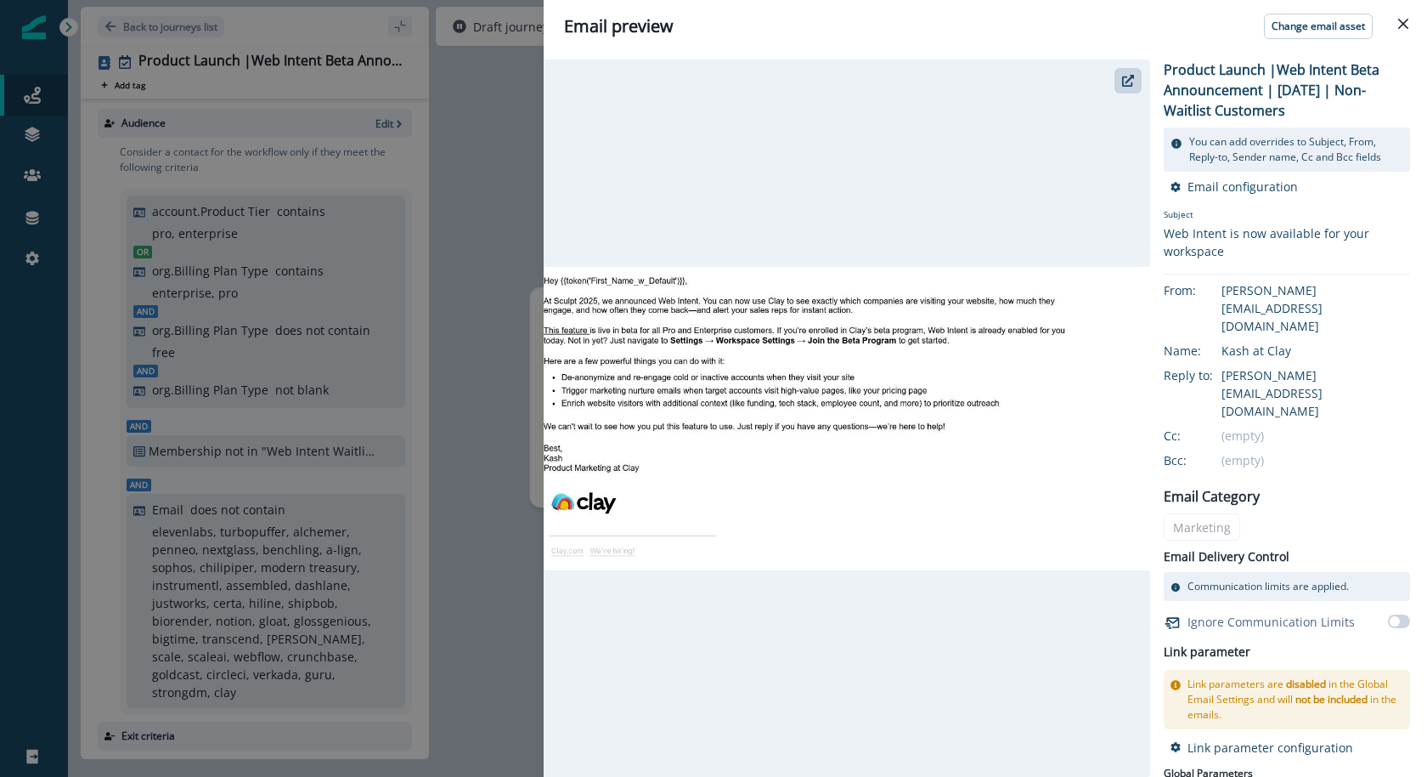
click at [513, 195] on div "Email preview Change email asset Product Launch |Web Intent Beta Announcement |…" at bounding box center [713, 388] width 1427 height 777
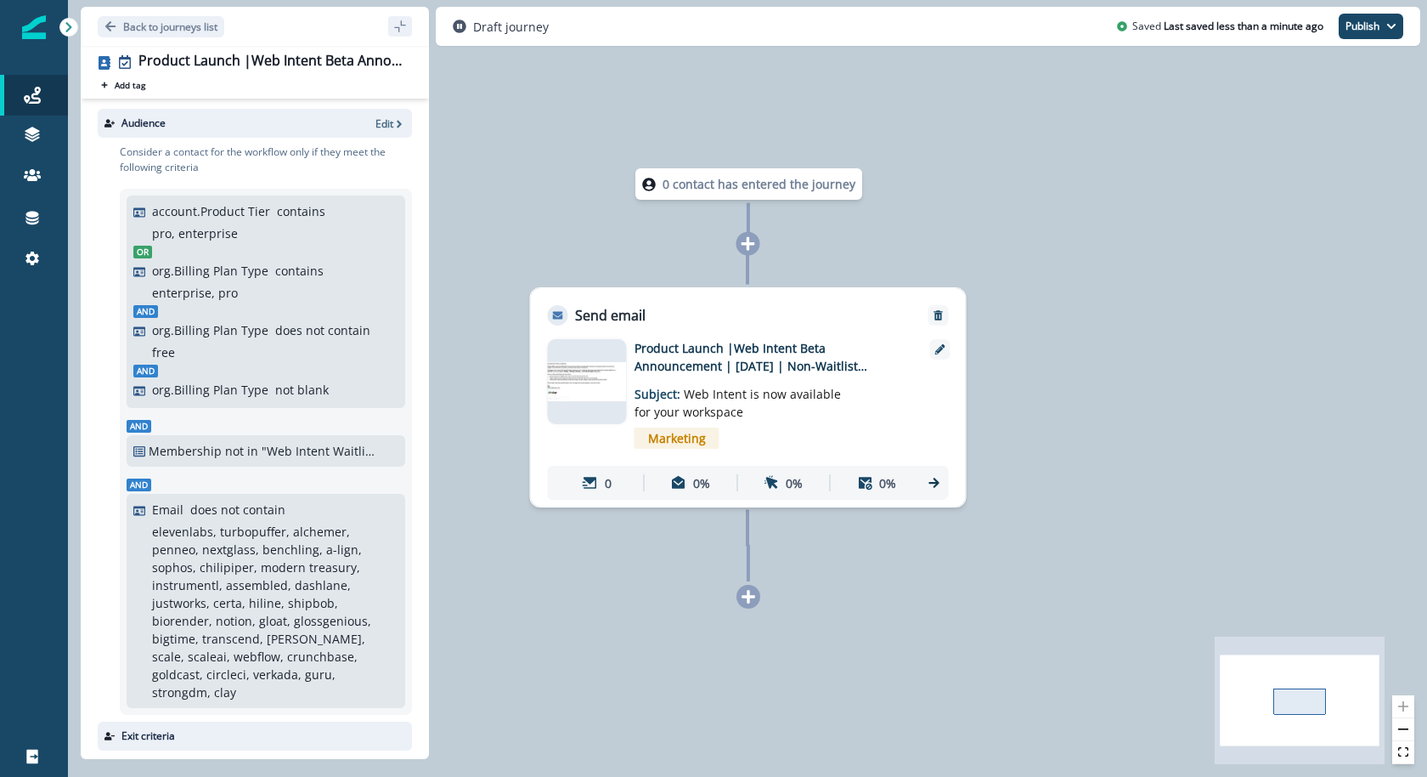
click at [590, 393] on img at bounding box center [587, 382] width 79 height 40
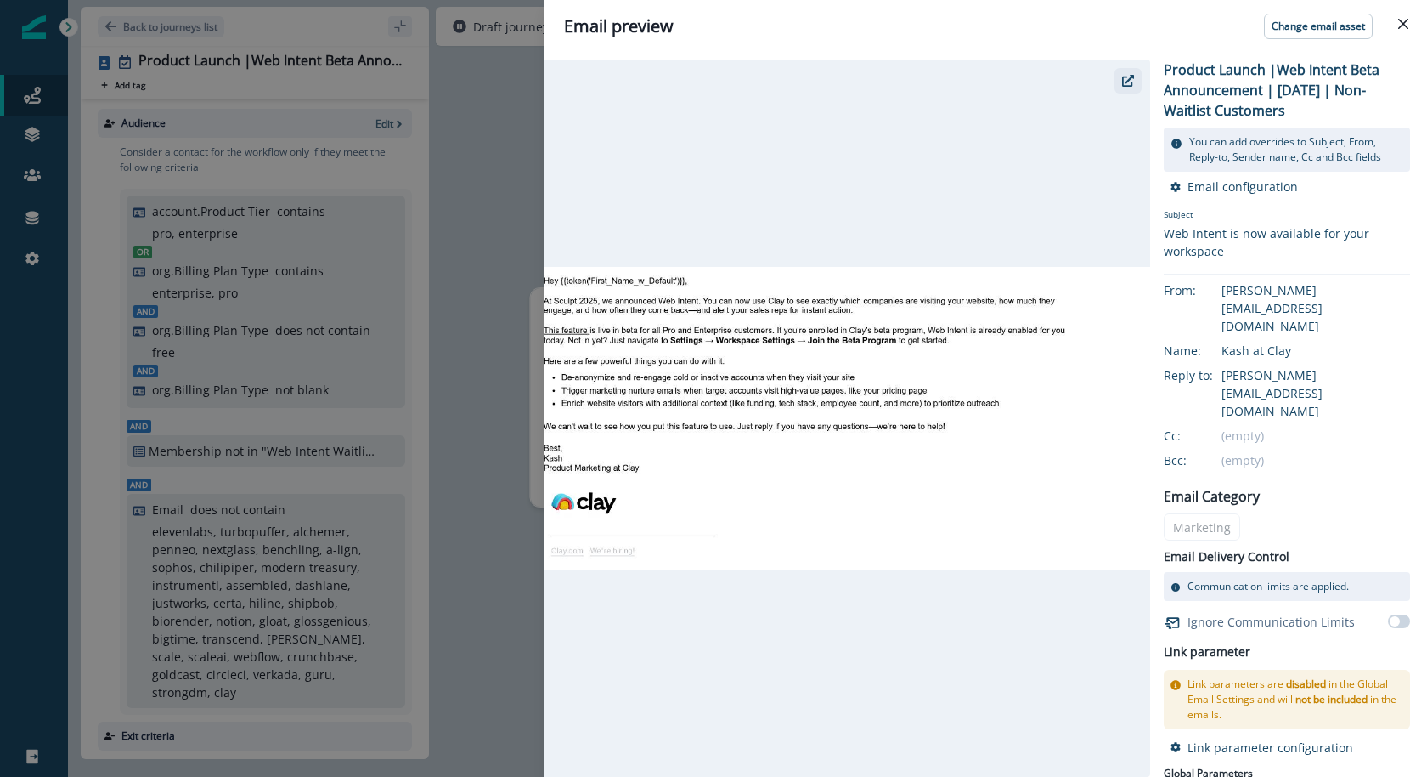
click at [1139, 77] on button "button" at bounding box center [1128, 80] width 27 height 25
click at [1400, 15] on button "Close" at bounding box center [1403, 23] width 27 height 27
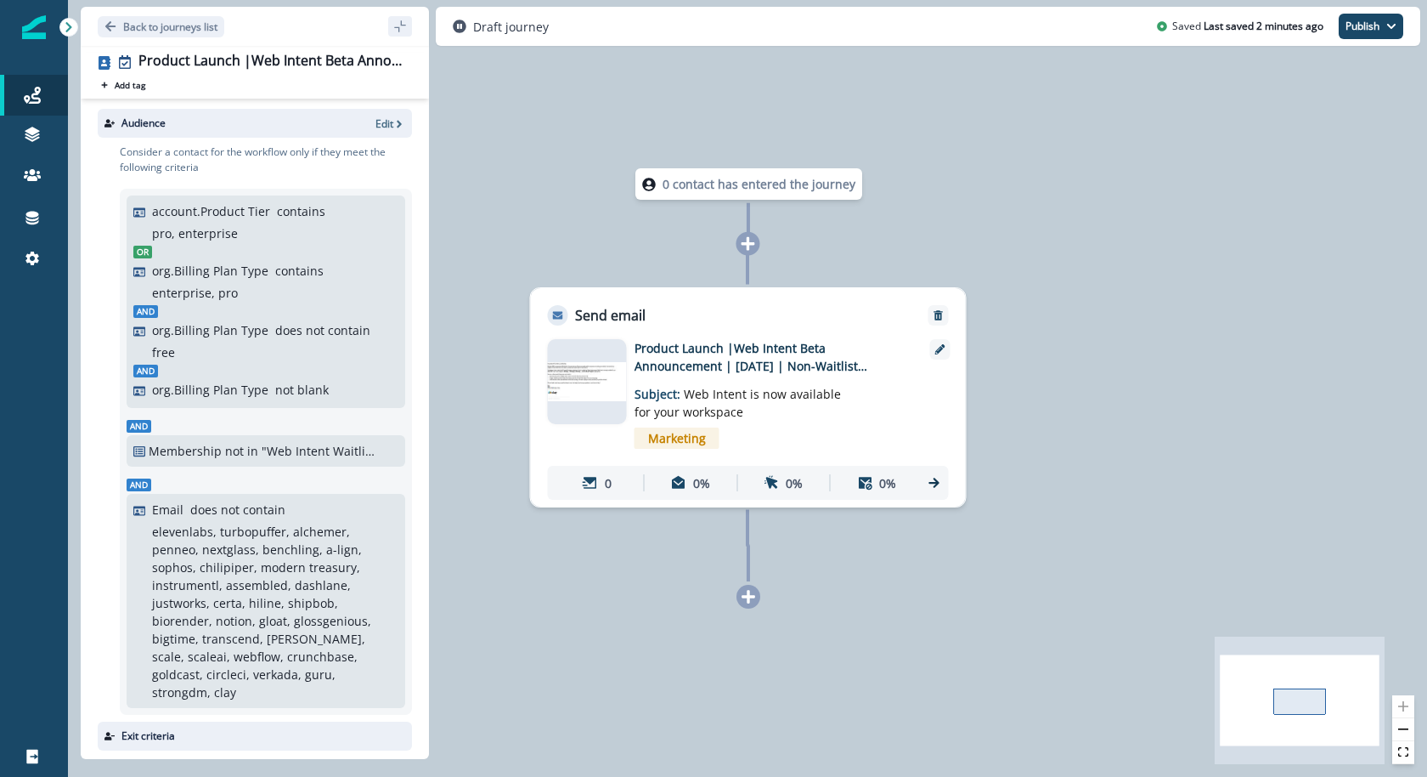
click at [585, 377] on img at bounding box center [587, 382] width 79 height 40
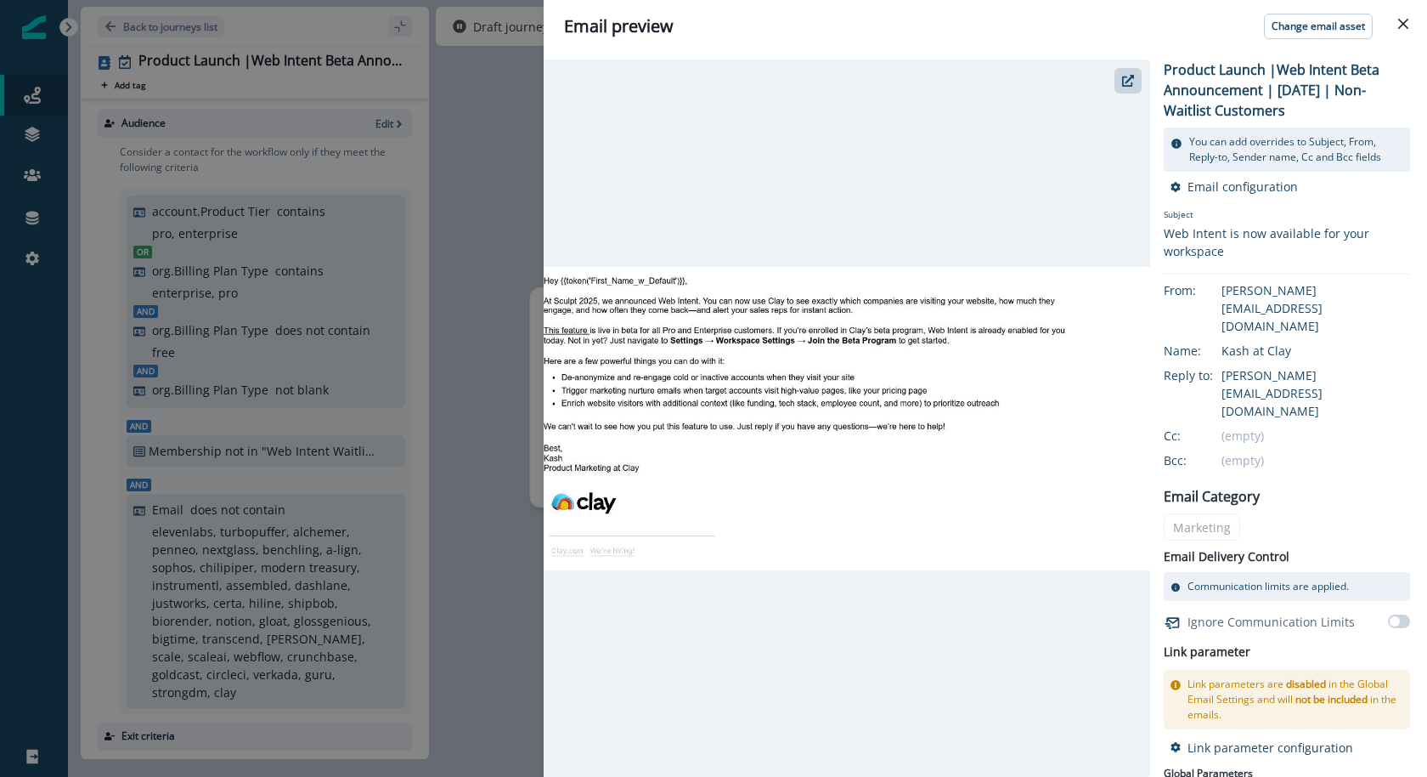
click at [530, 210] on div "Email preview Change email asset Product Launch |Web Intent Beta Announcement |…" at bounding box center [713, 388] width 1427 height 777
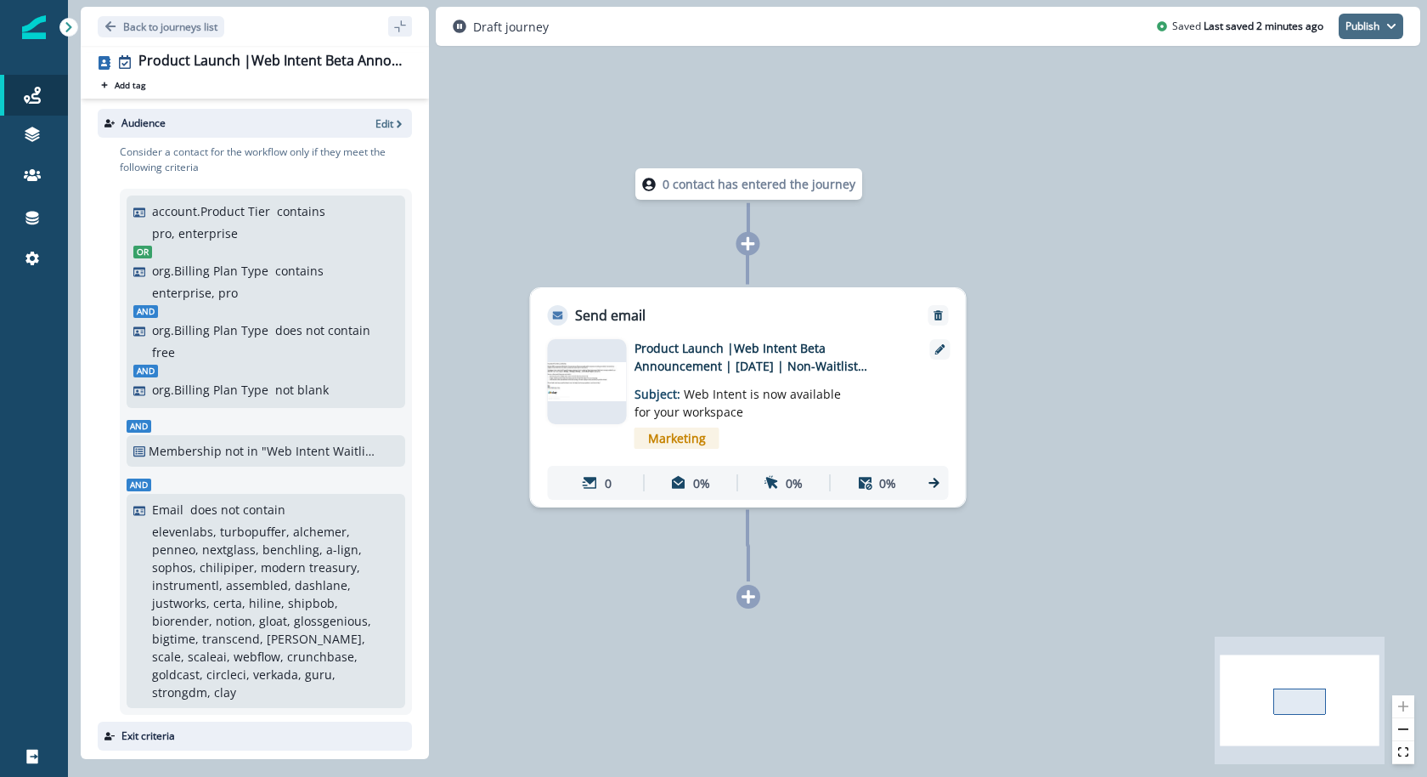
click at [1353, 29] on button "Publish" at bounding box center [1371, 26] width 65 height 25
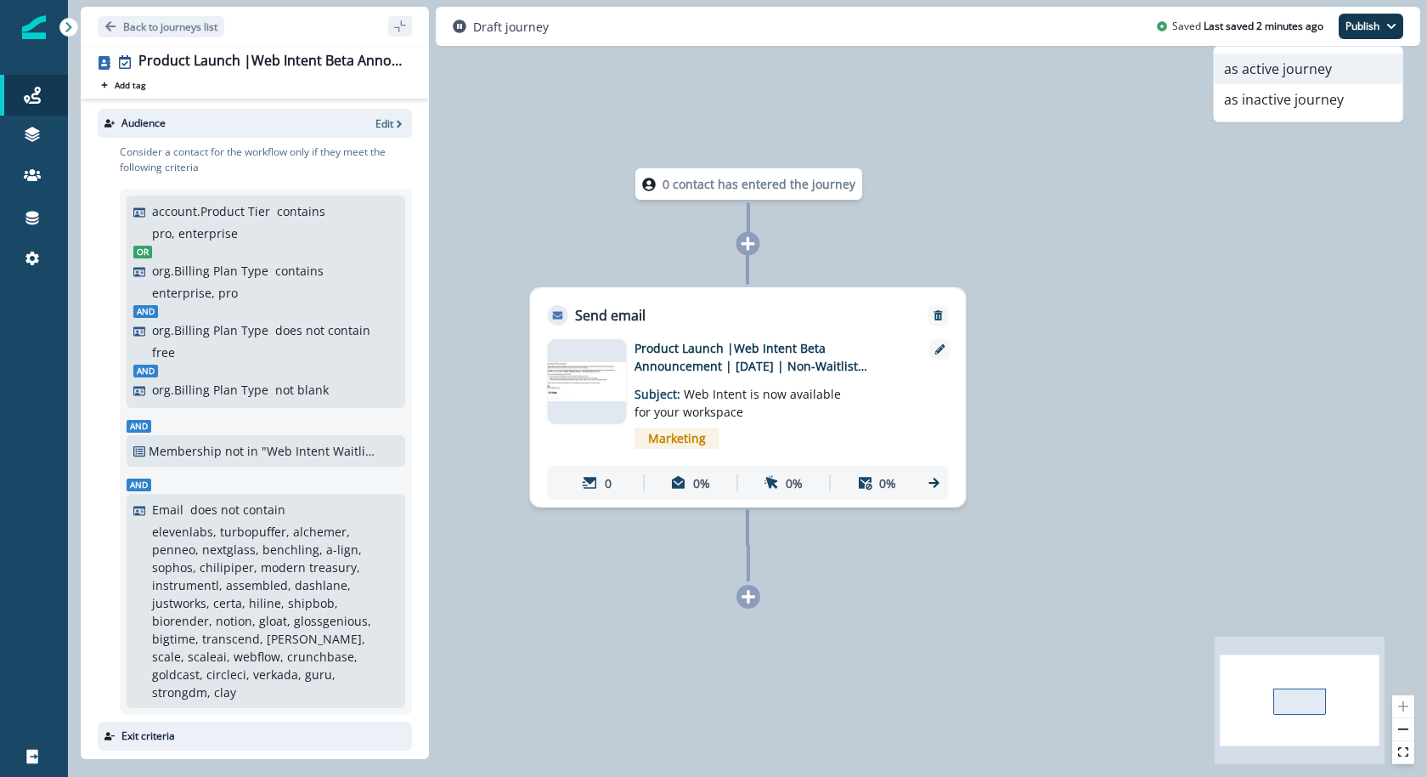
click at [1331, 63] on button "as active journey" at bounding box center [1308, 69] width 189 height 31
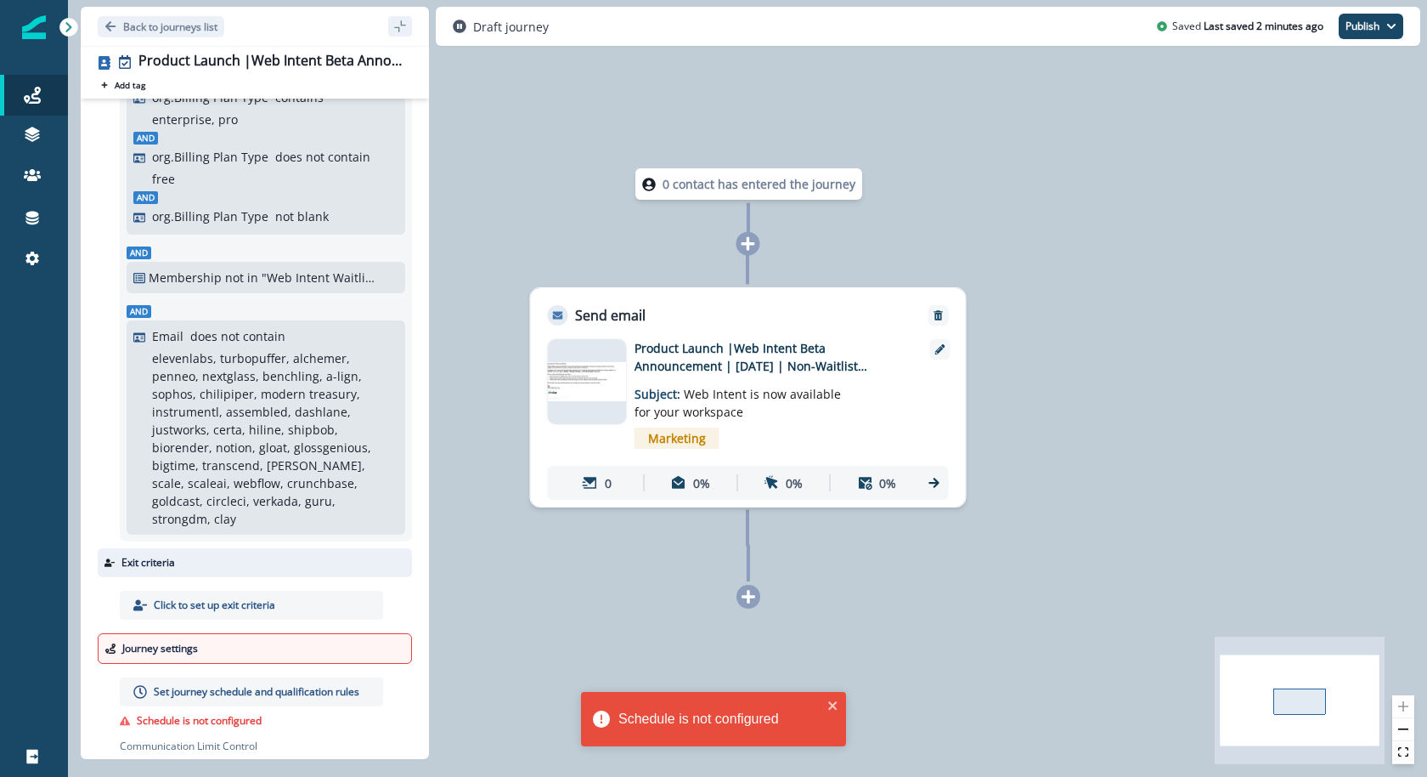
scroll to position [177, 0]
click at [232, 681] on p "Set journey schedule and qualification rules" at bounding box center [257, 688] width 206 height 15
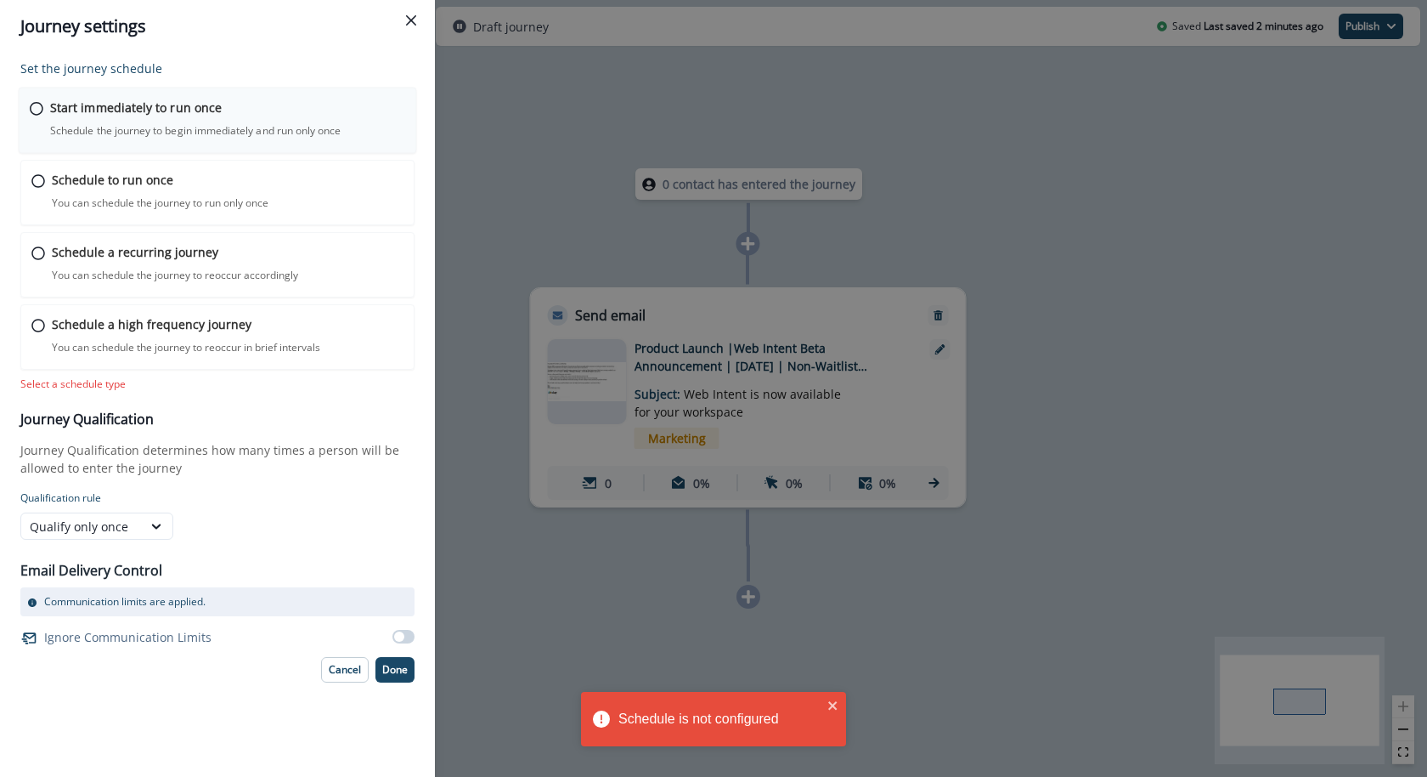
click at [271, 128] on p "Schedule the journey to begin immediately and run only once" at bounding box center [195, 130] width 291 height 15
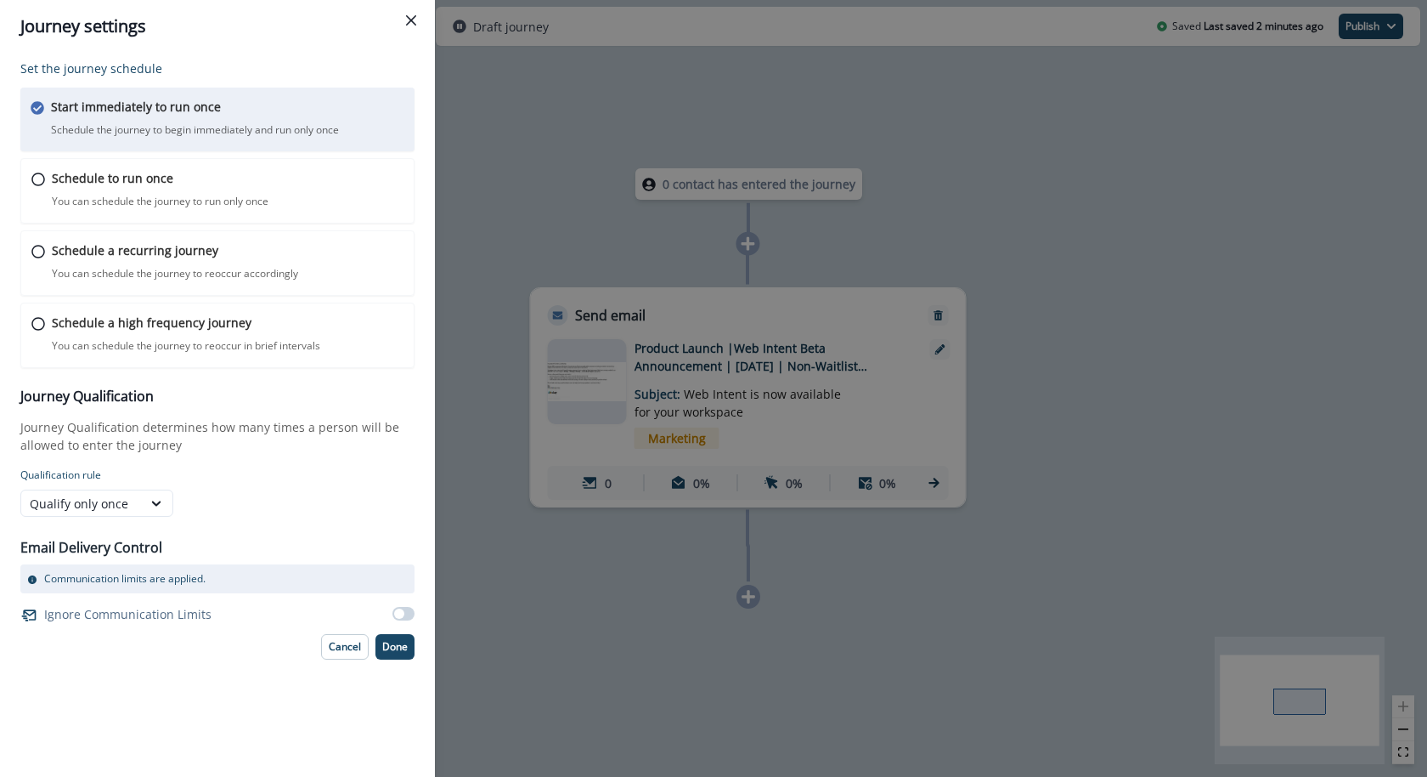
click at [1340, 195] on div "Journey settings Set the journey schedule Start immediately to run once Schedul…" at bounding box center [713, 388] width 1427 height 777
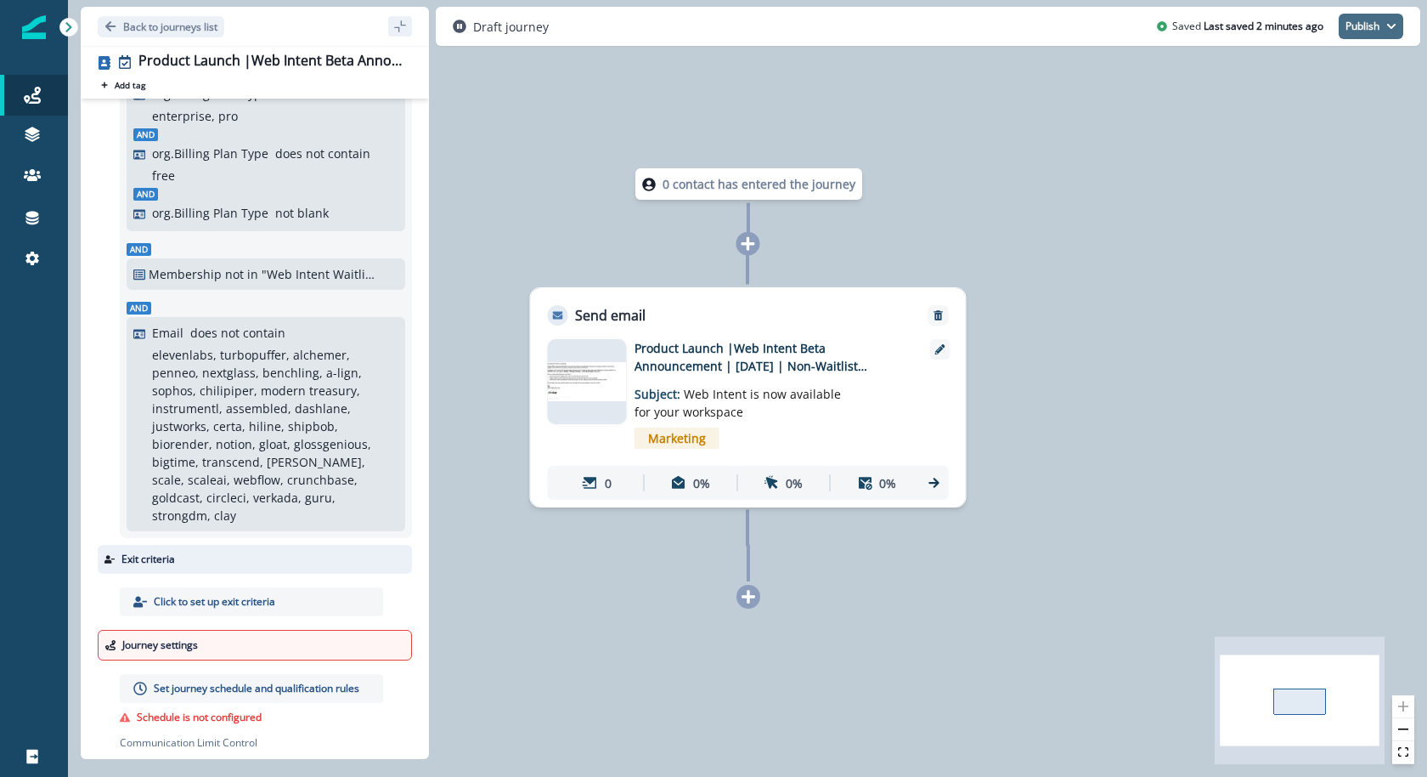
click at [1362, 23] on button "Publish" at bounding box center [1371, 26] width 65 height 25
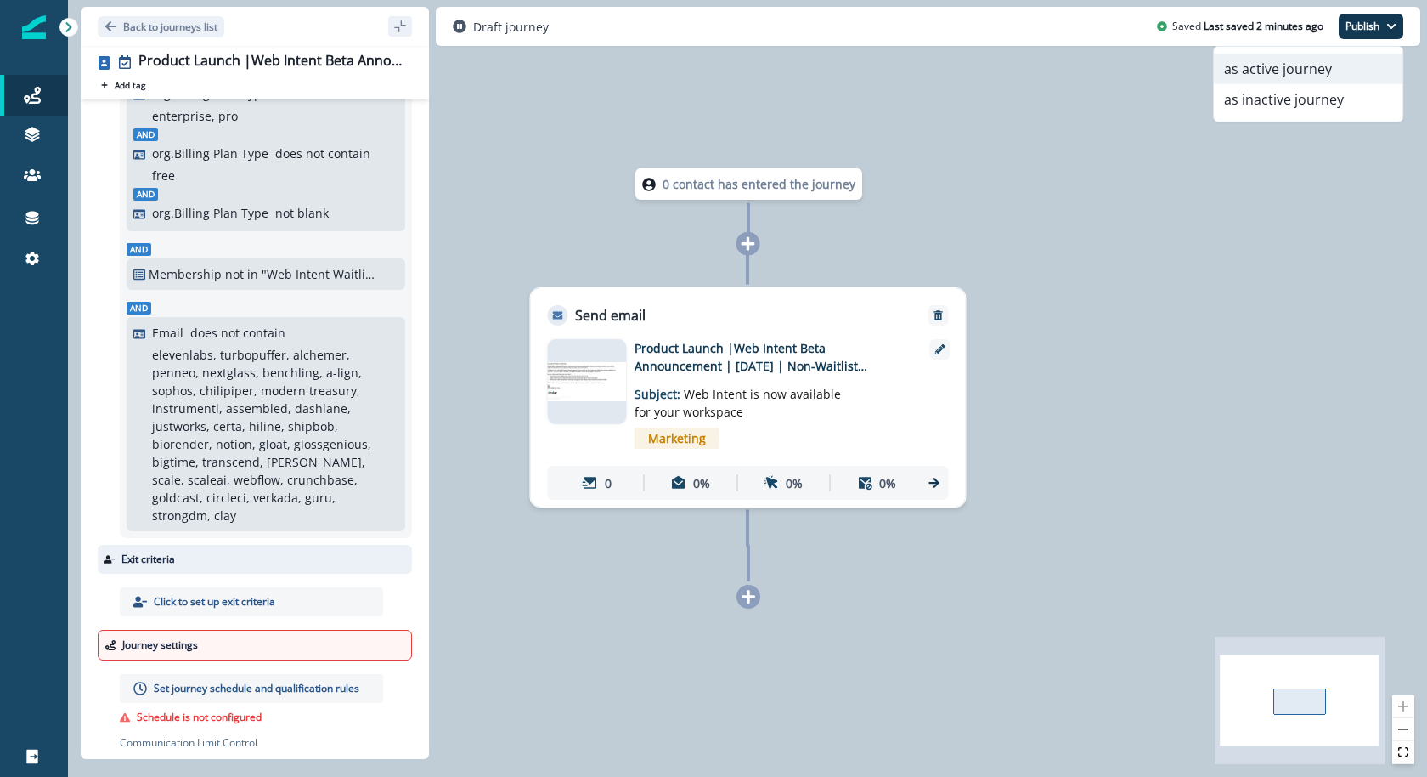
click at [1332, 68] on button "as active journey" at bounding box center [1308, 69] width 189 height 31
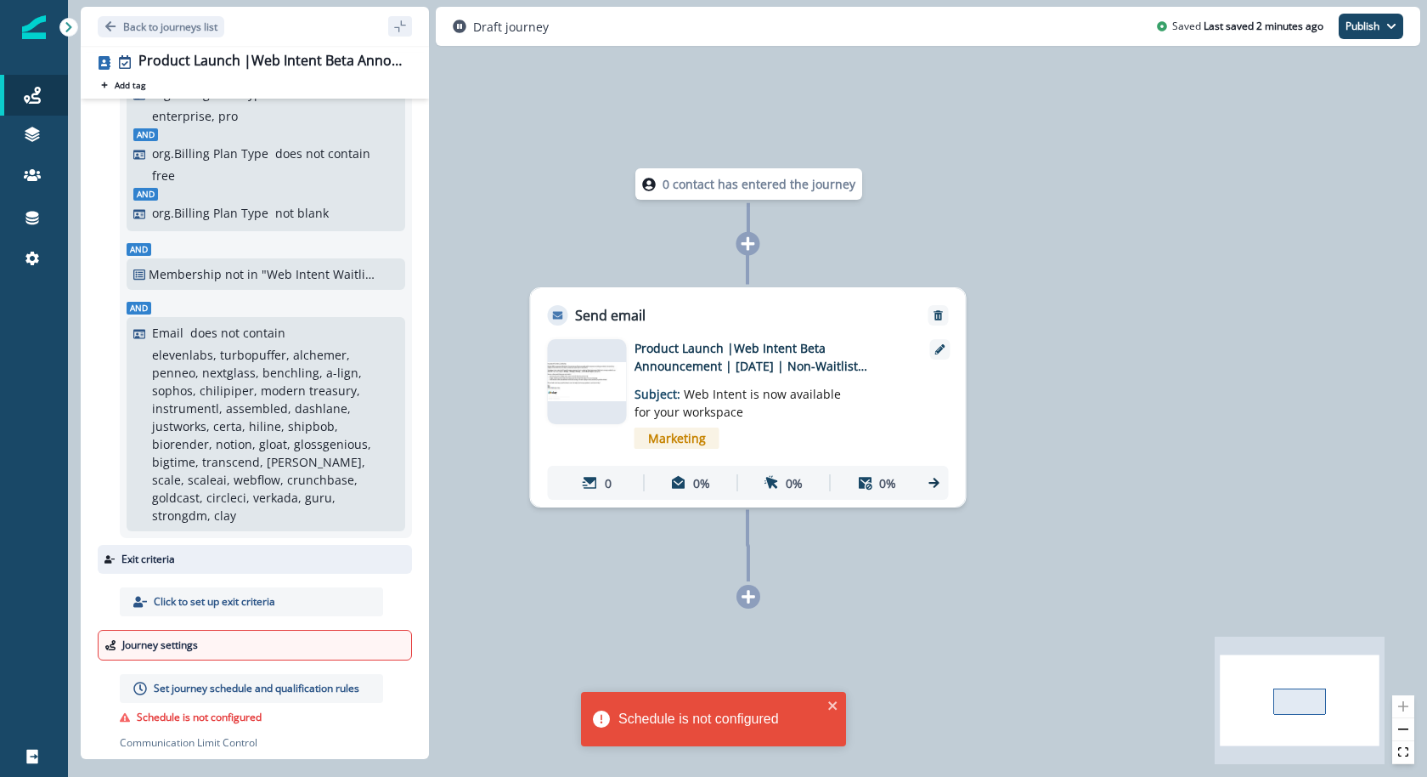
click at [263, 681] on p "Set journey schedule and qualification rules" at bounding box center [257, 688] width 206 height 15
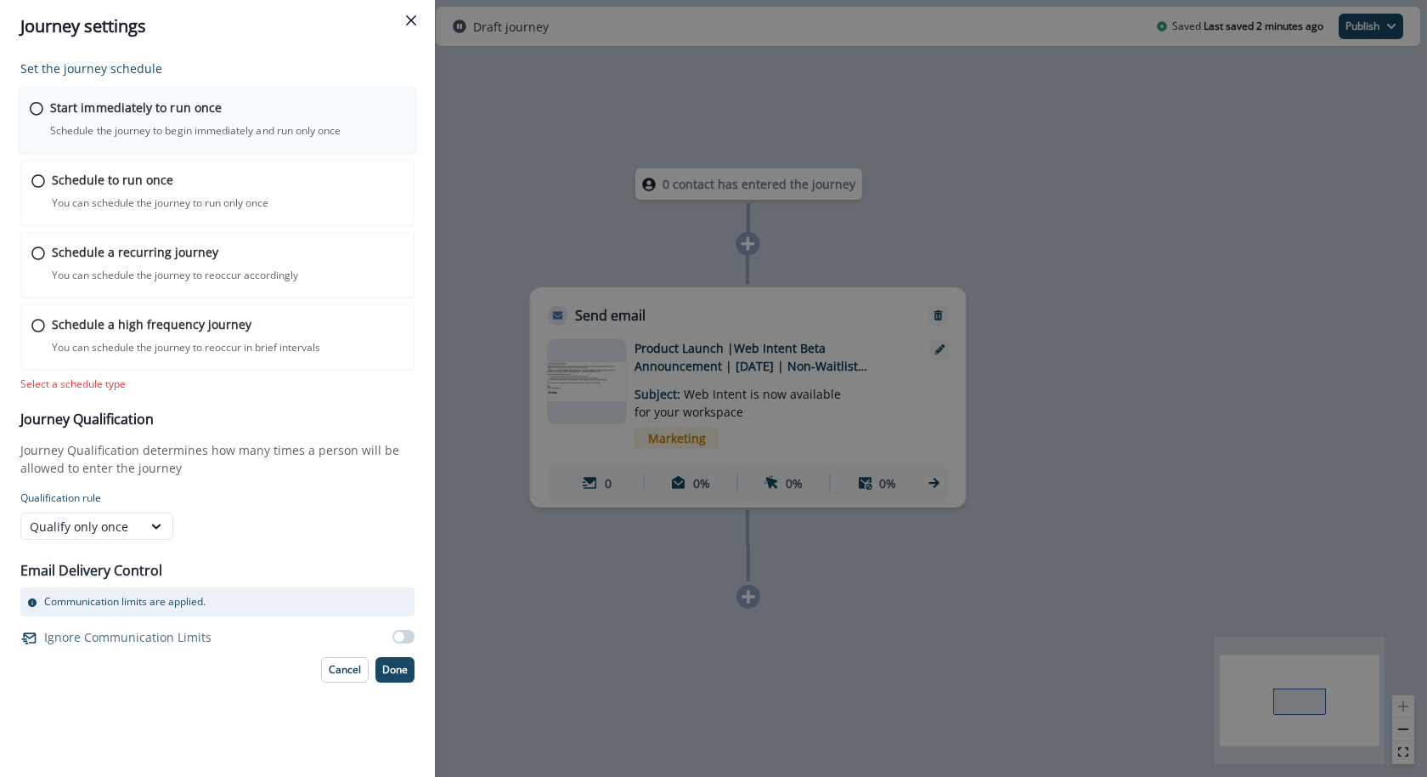
click at [232, 119] on div "Start immediately to run once Schedule the journey to begin immediately and run…" at bounding box center [227, 119] width 355 height 40
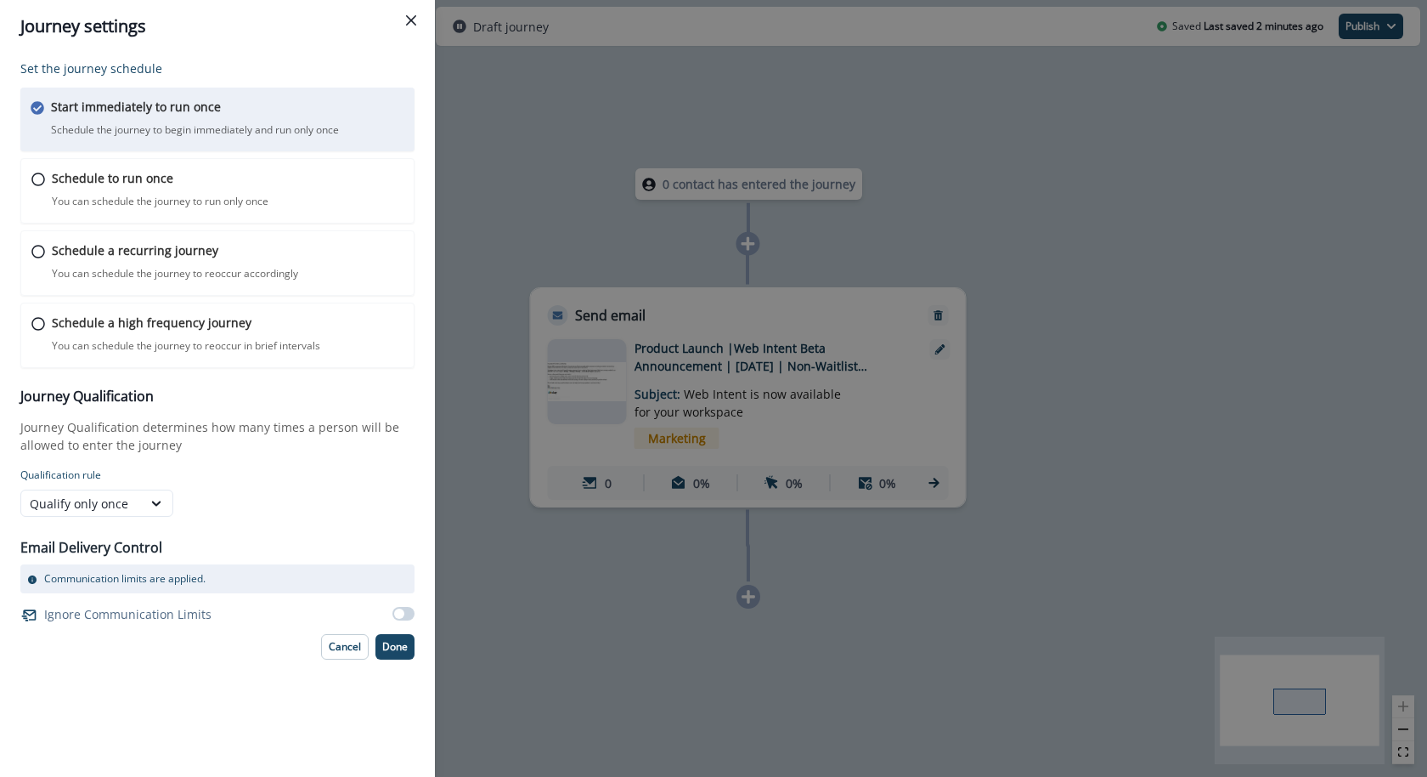
click at [402, 615] on span at bounding box center [399, 613] width 10 height 10
click at [398, 651] on p "Done" at bounding box center [394, 647] width 25 height 12
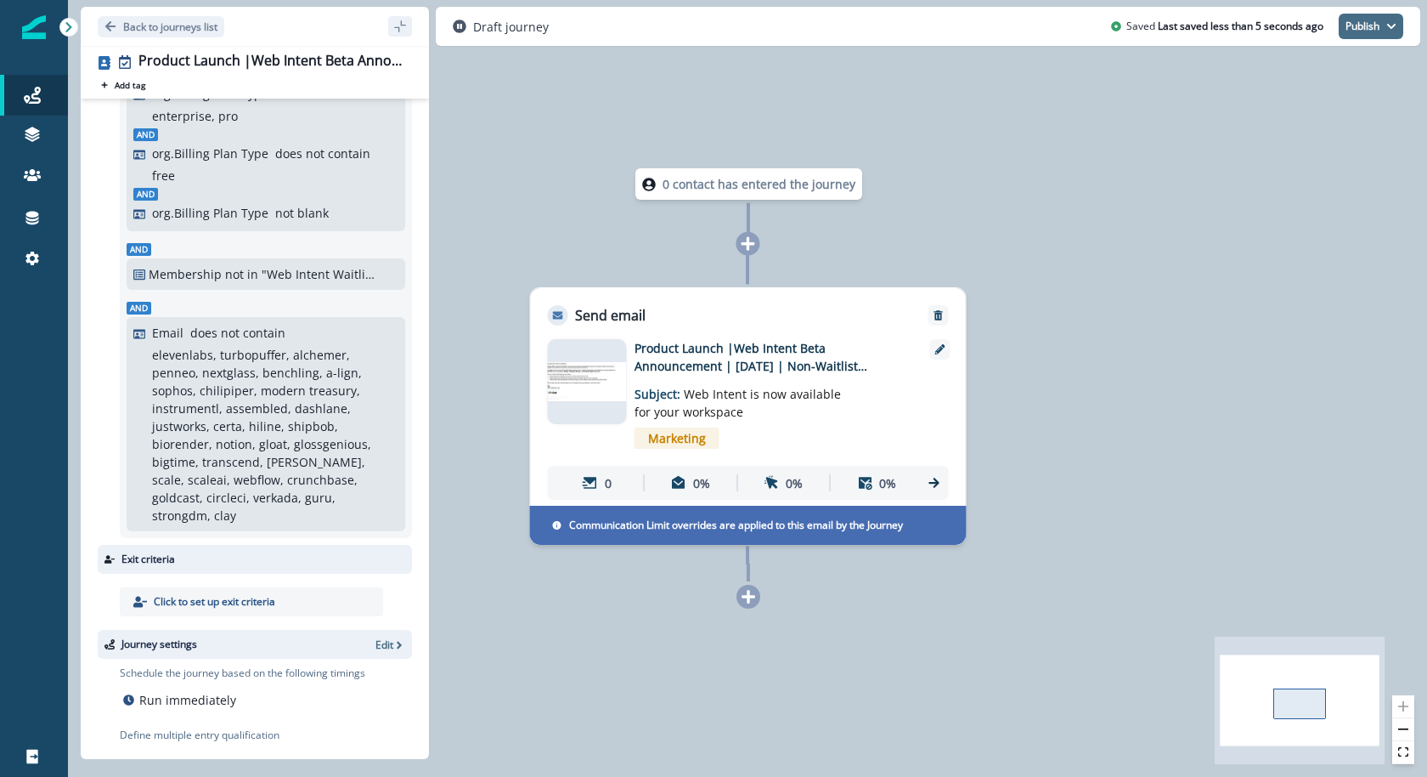
click at [1384, 38] on button "Publish" at bounding box center [1371, 26] width 65 height 25
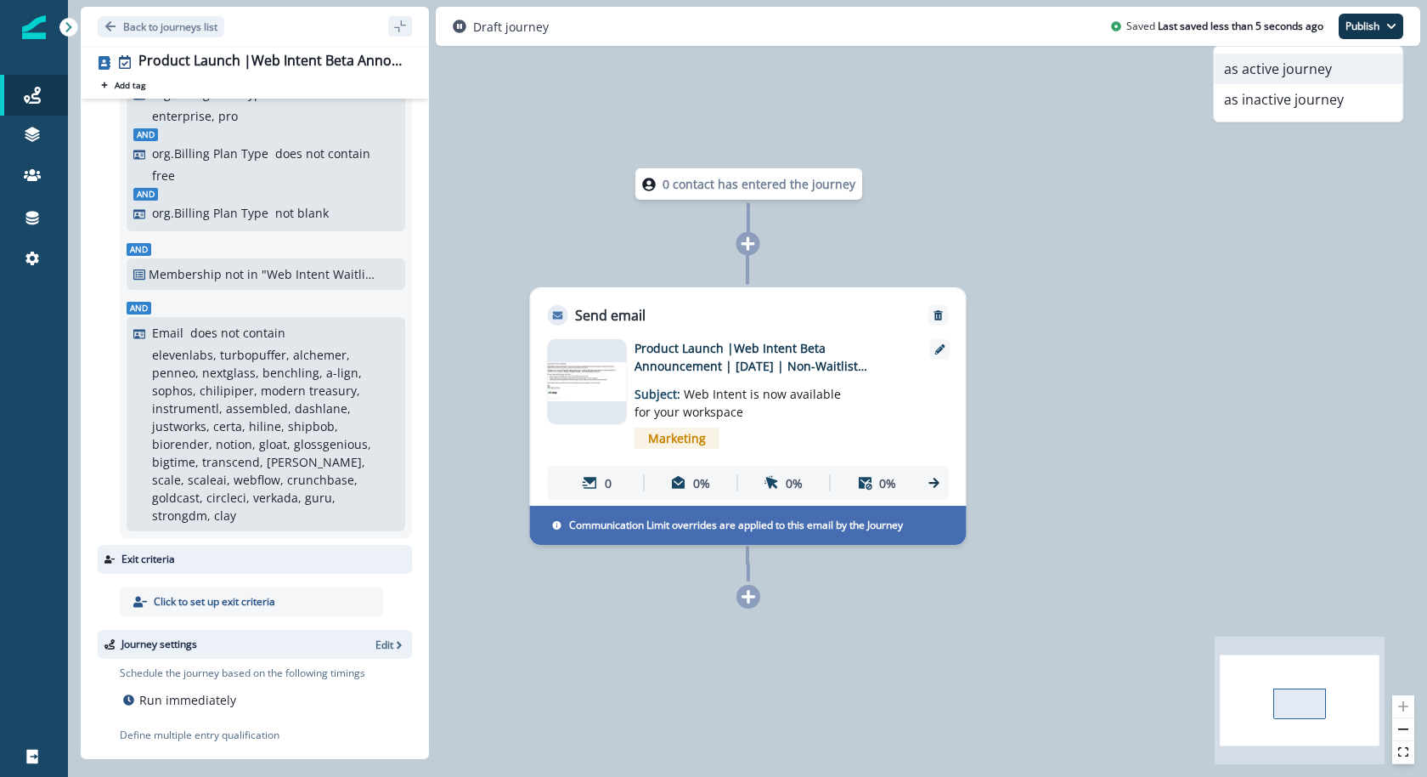
click at [1363, 62] on button "as active journey" at bounding box center [1308, 69] width 189 height 31
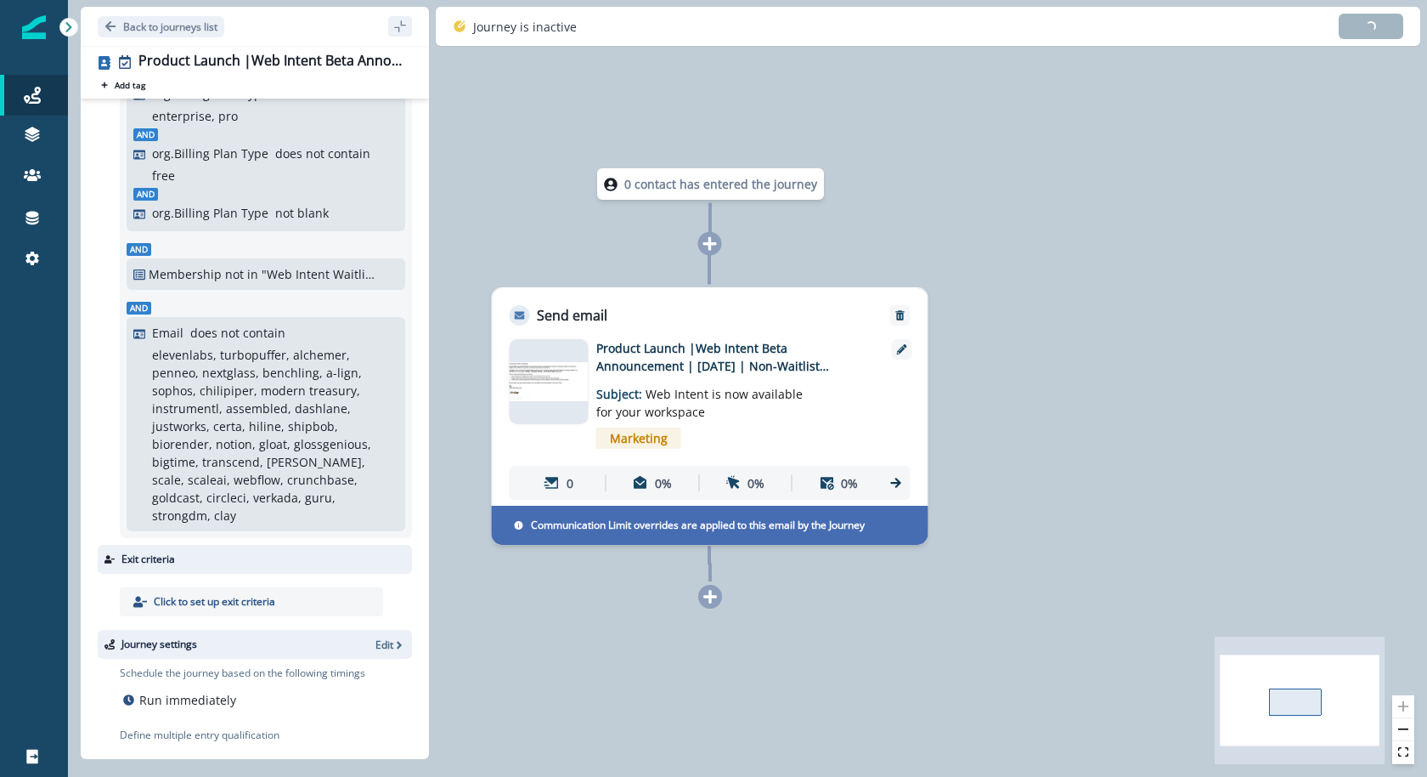
scroll to position [0, 0]
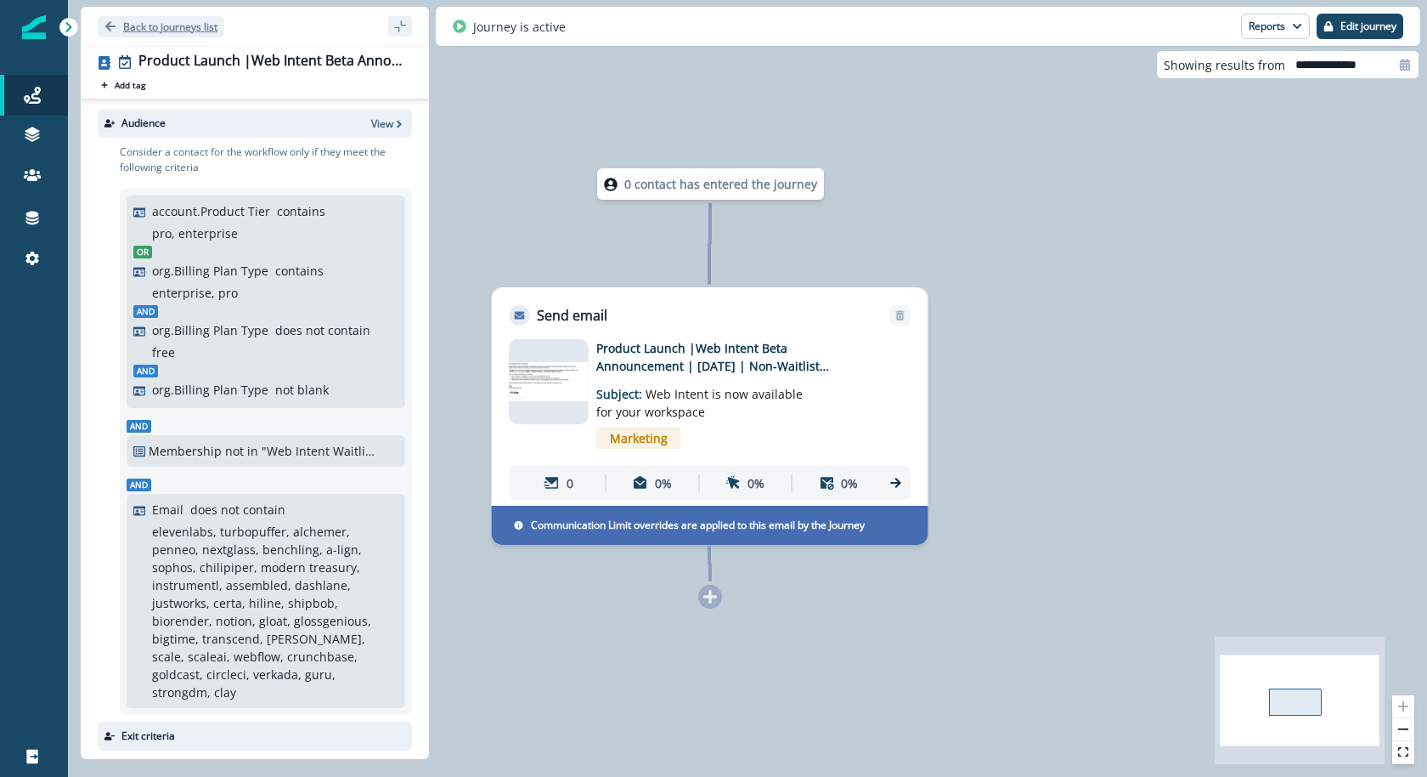
click at [195, 21] on p "Back to journeys list" at bounding box center [170, 27] width 94 height 14
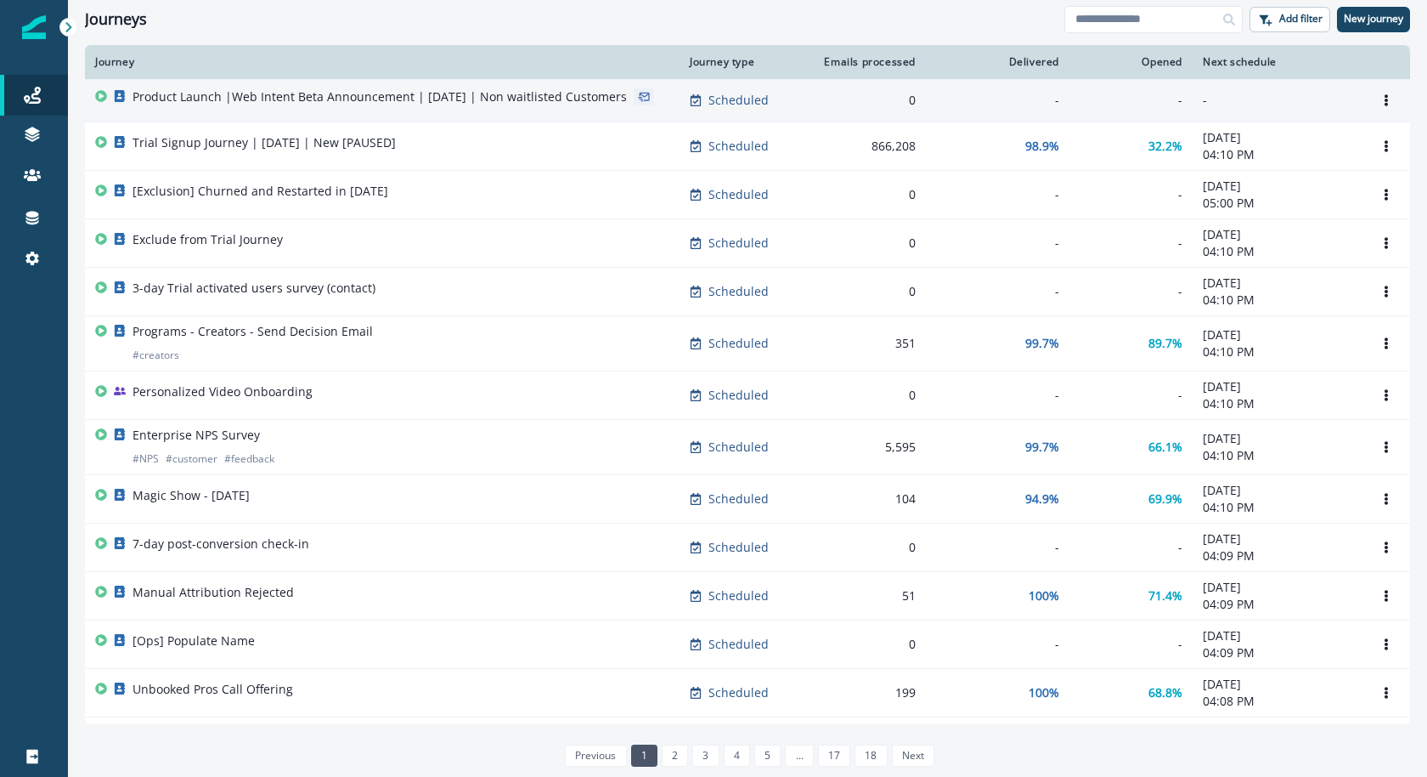
click at [355, 109] on div "Product Launch |Web Intent Beta Announcement | [DATE] | Non waitlisted Customers" at bounding box center [380, 100] width 494 height 24
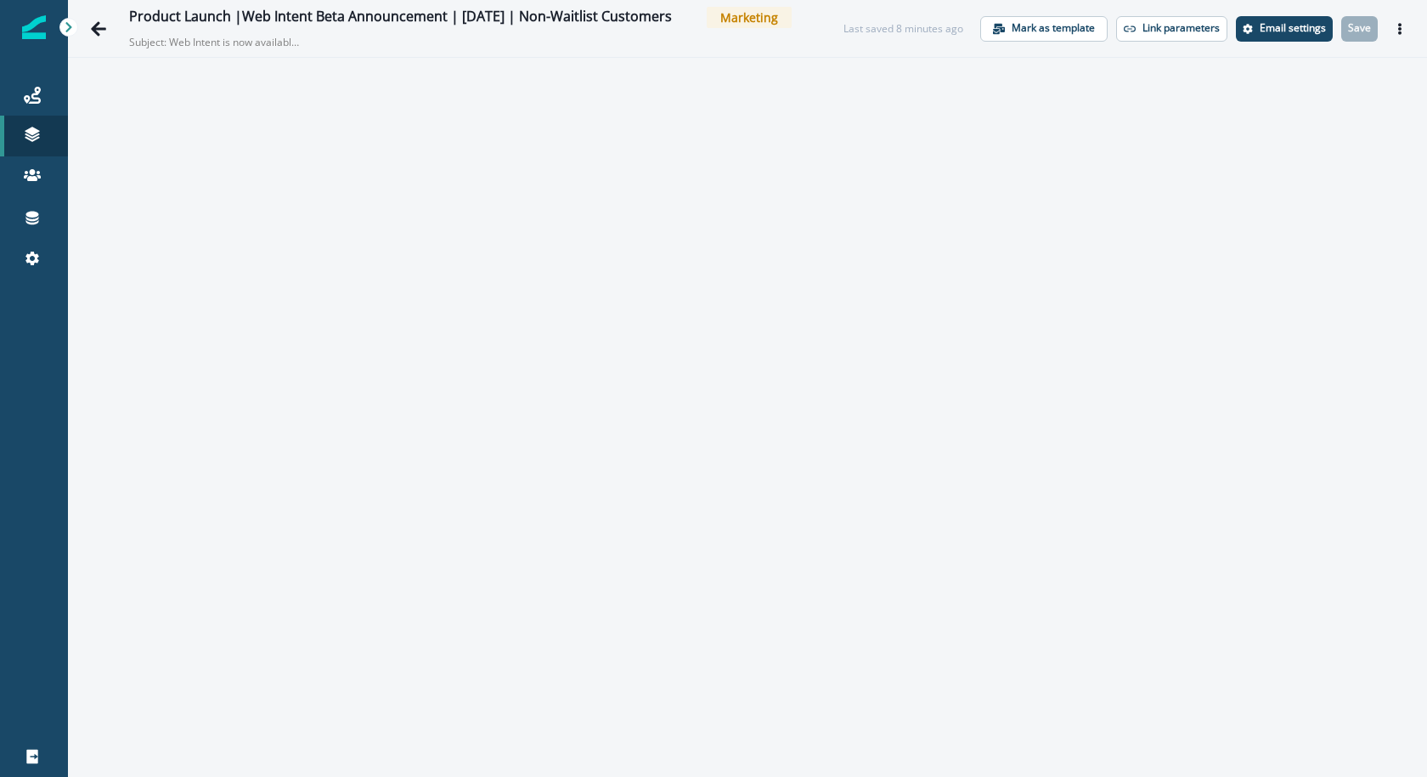
click at [1396, 31] on icon "Actions" at bounding box center [1400, 29] width 12 height 12
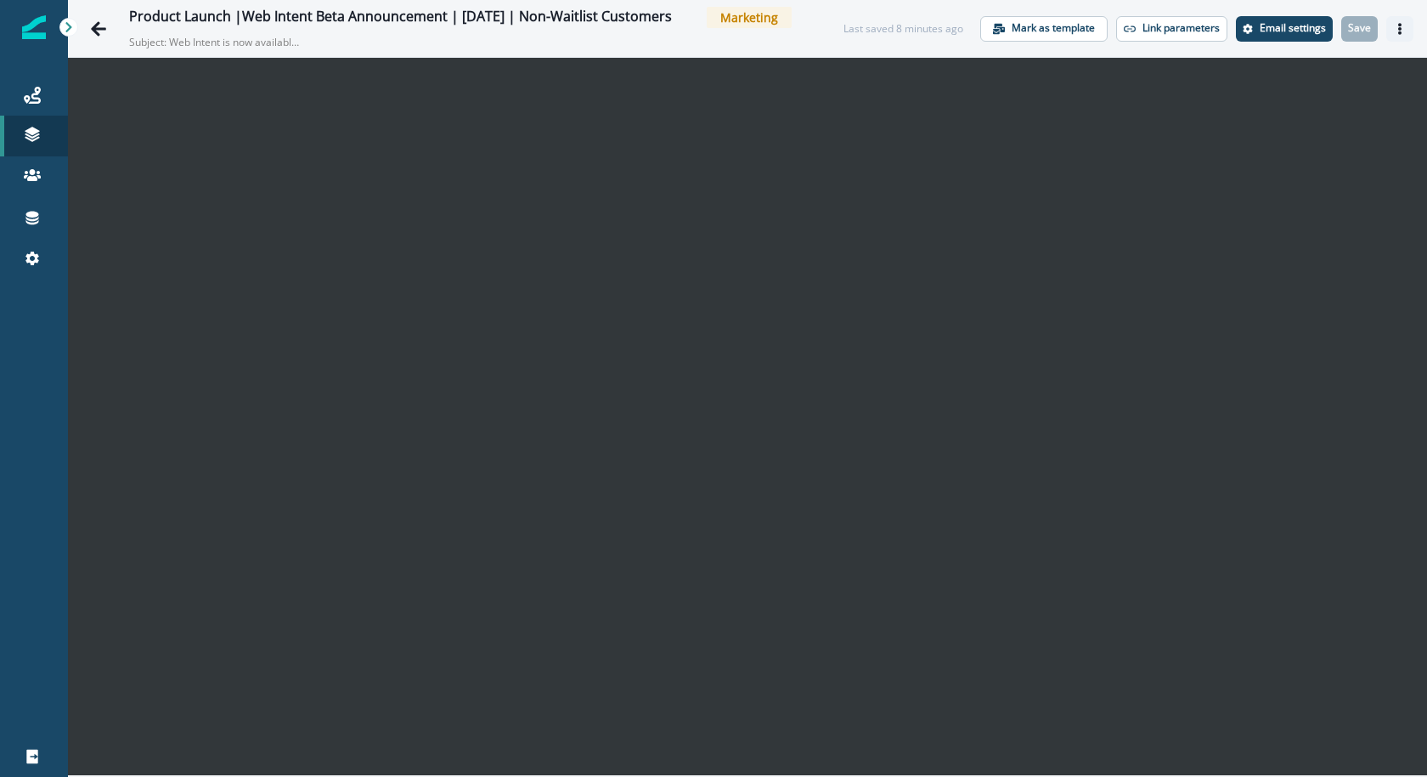
click at [1398, 35] on button "Actions" at bounding box center [1400, 28] width 27 height 25
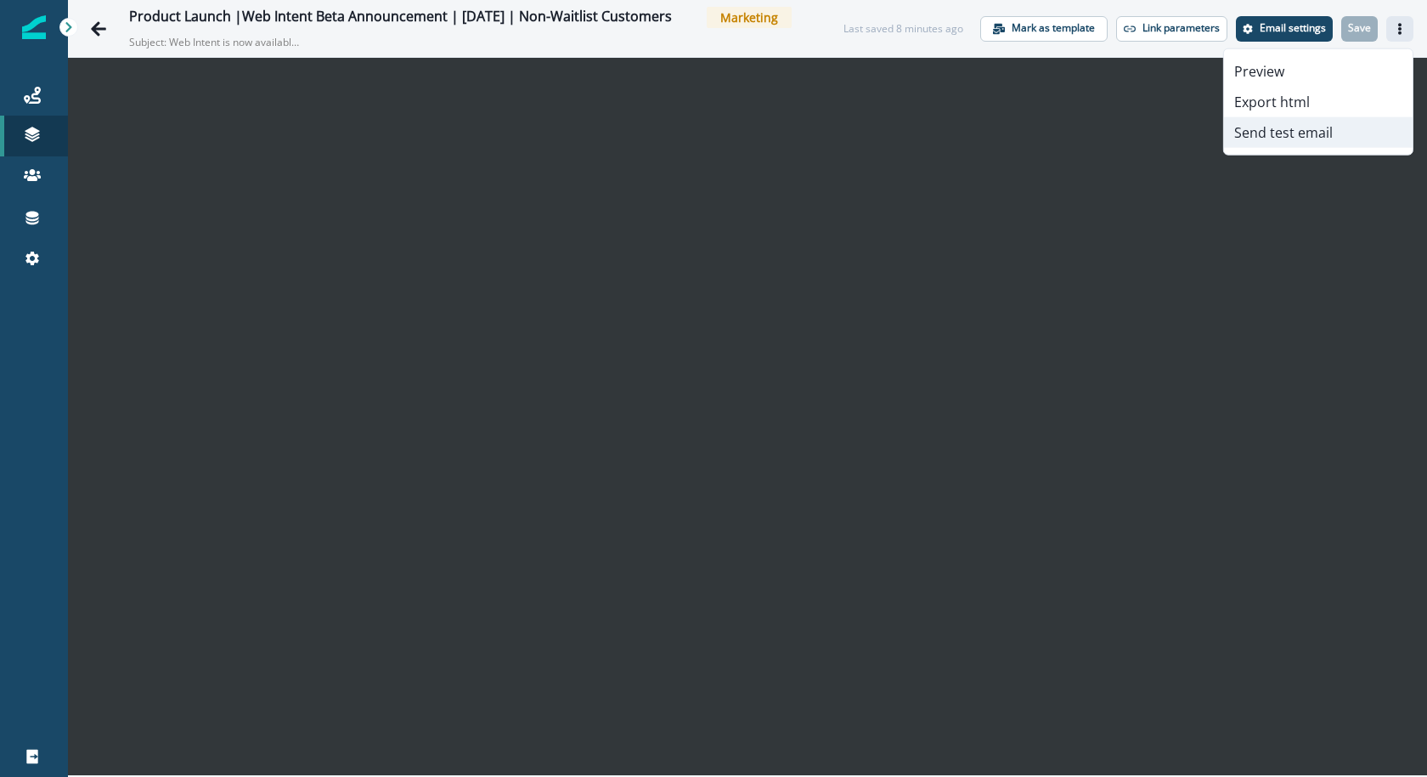
click at [1335, 129] on button "Send test email" at bounding box center [1318, 132] width 189 height 31
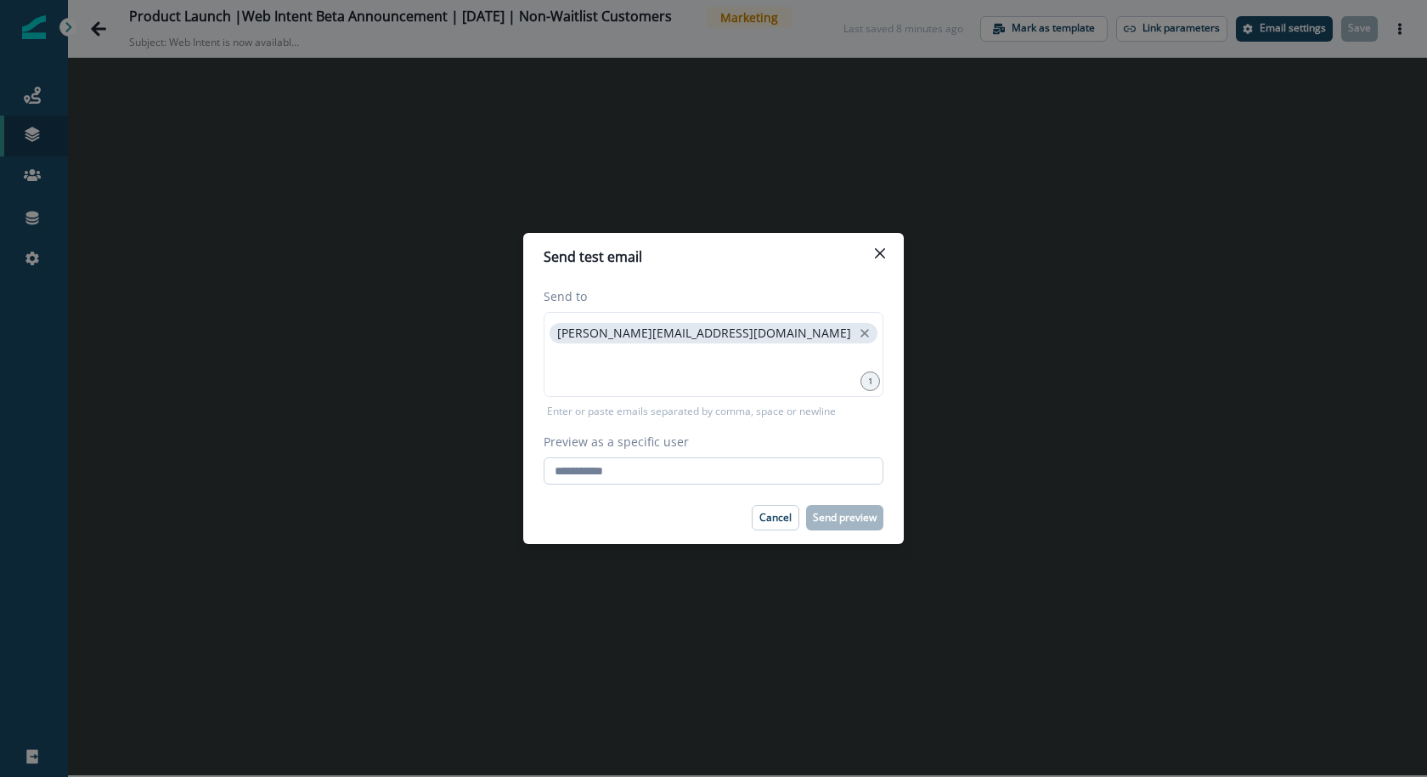
click at [760, 466] on input "Preview as a specific user" at bounding box center [714, 470] width 340 height 27
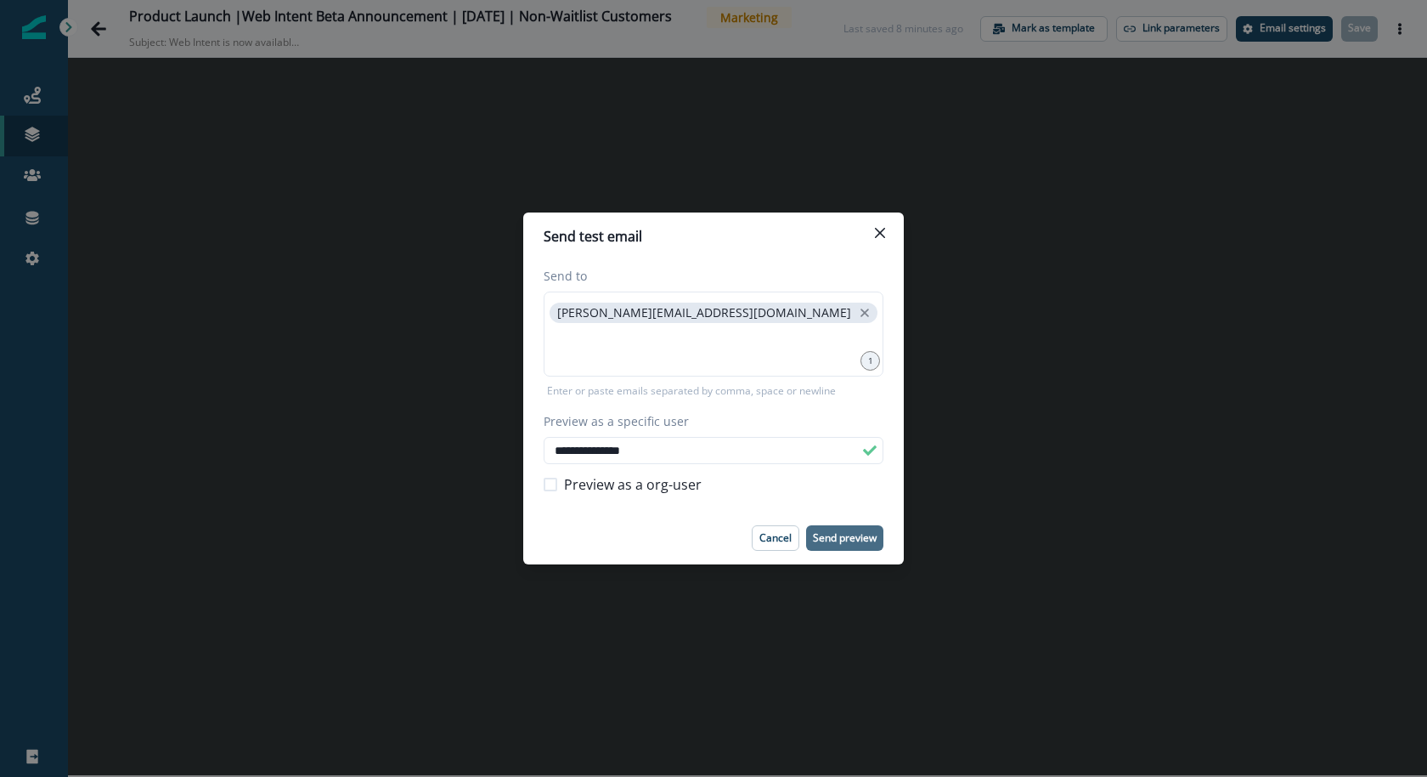
type input "**********"
click at [852, 547] on button "Send preview" at bounding box center [844, 537] width 77 height 25
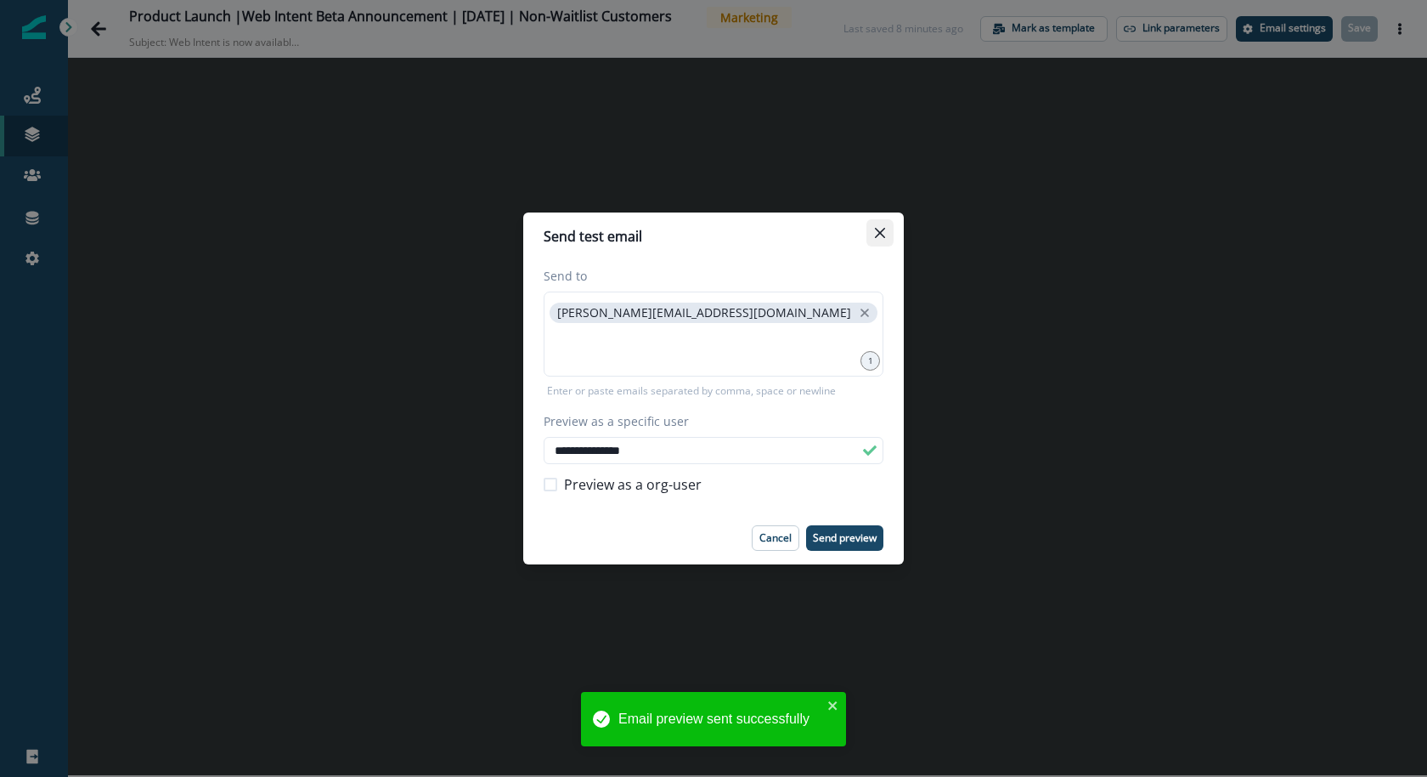
click at [884, 231] on icon "Close" at bounding box center [880, 233] width 10 height 10
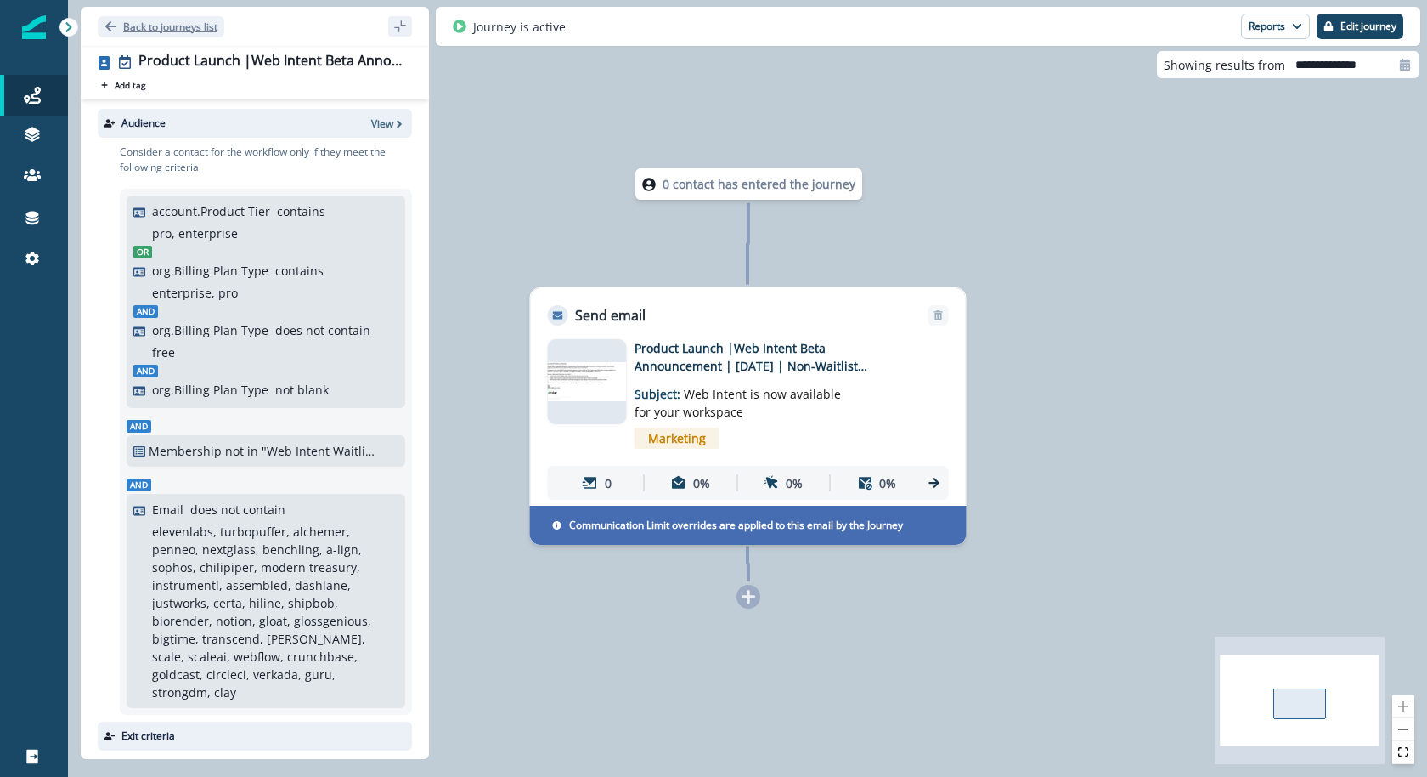
click at [143, 16] on button "Back to journeys list" at bounding box center [161, 26] width 127 height 21
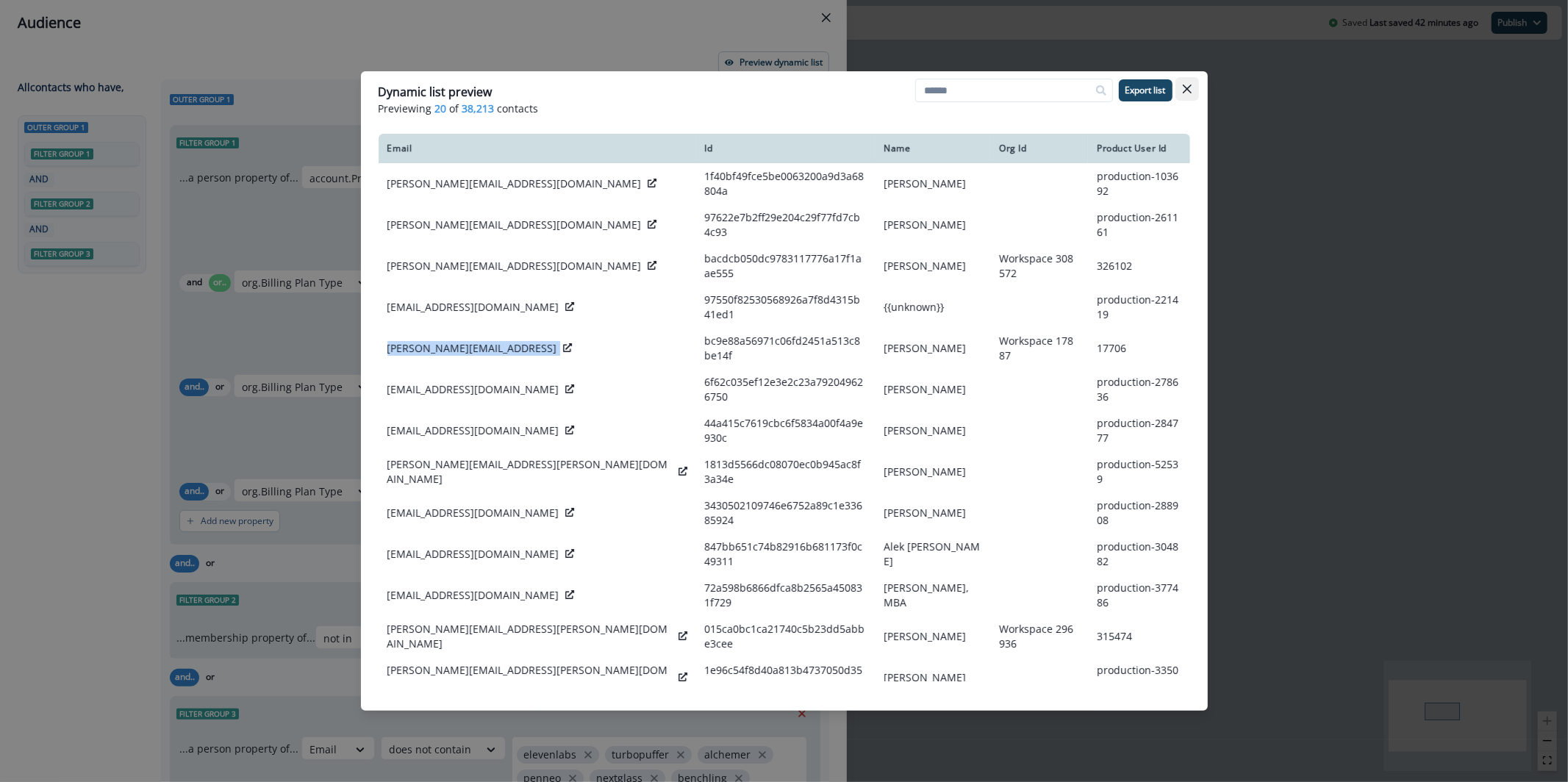
click at [1187, 92] on icon "Close" at bounding box center [1187, 89] width 9 height 9
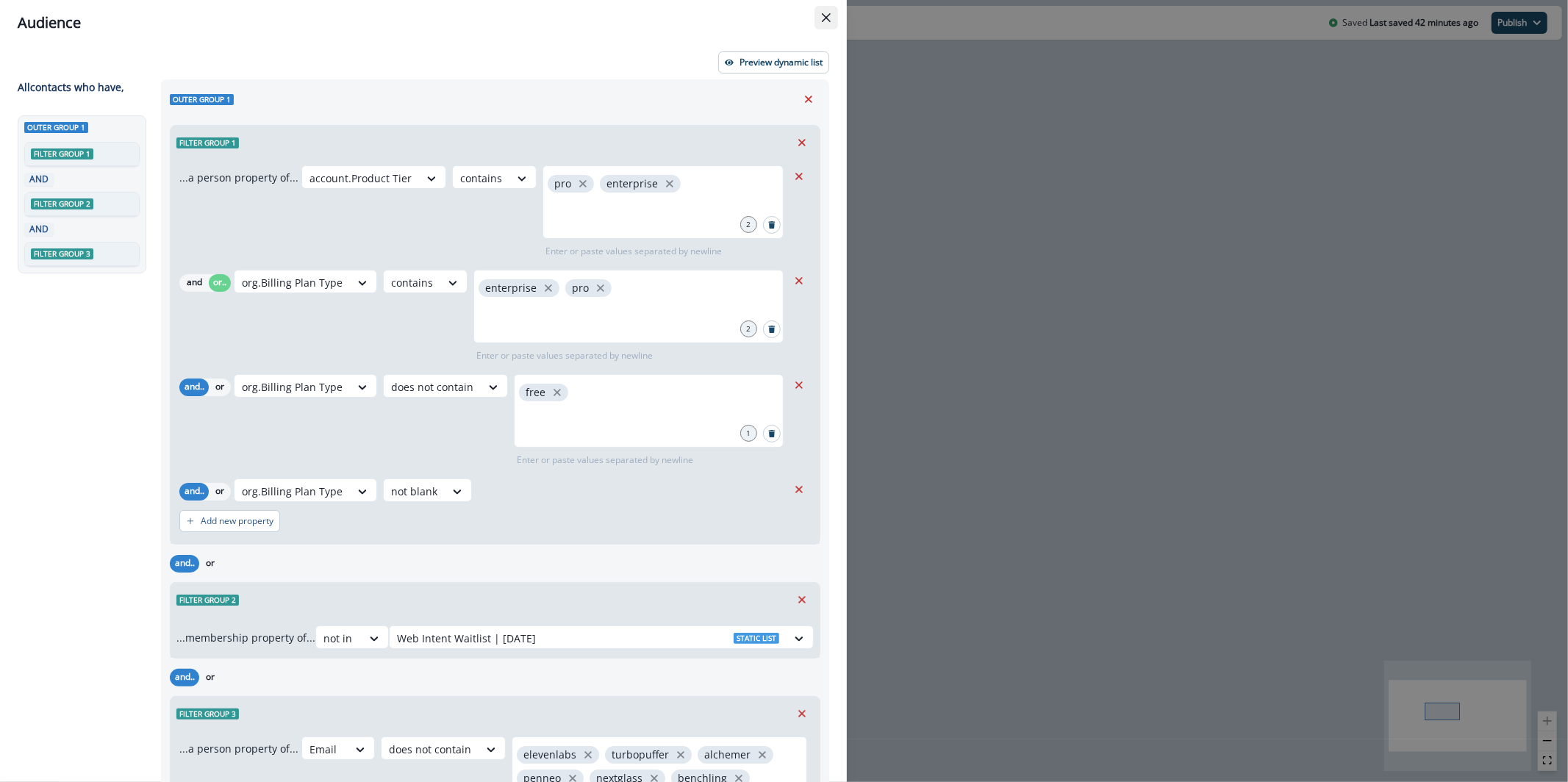
click at [830, 21] on icon "Close" at bounding box center [826, 17] width 9 height 9
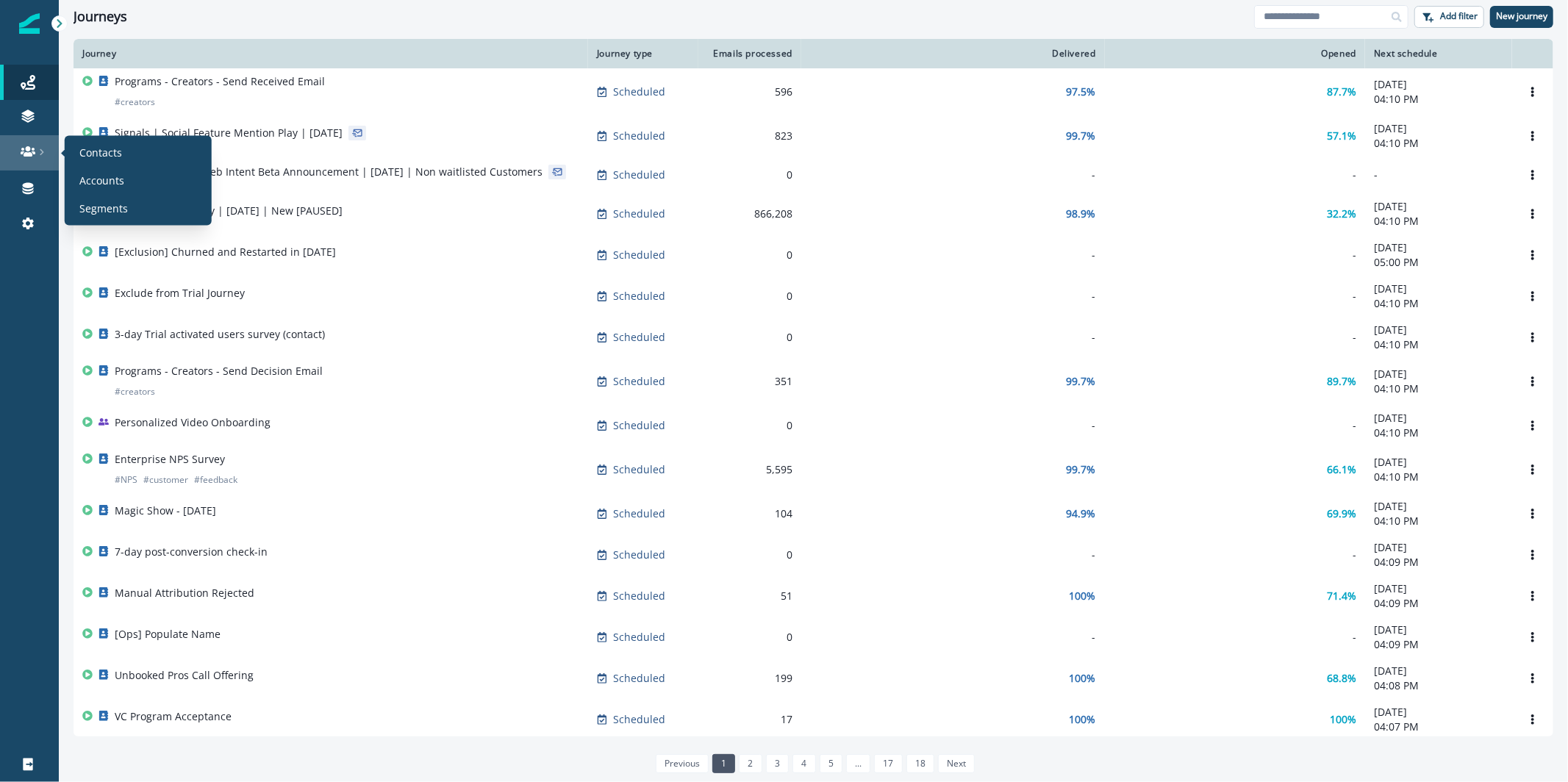
click at [25, 139] on link at bounding box center [29, 152] width 59 height 35
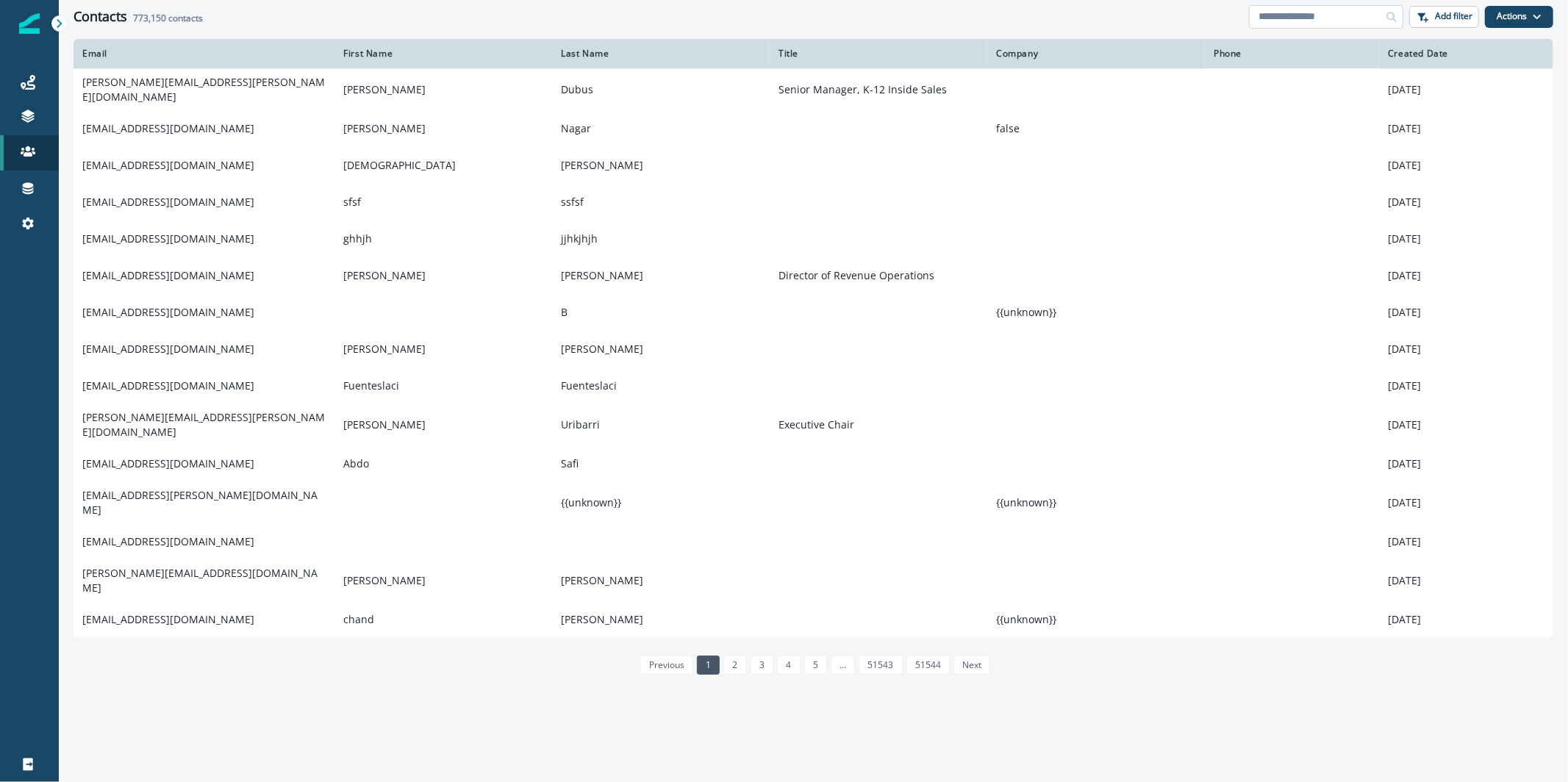
click at [1321, 22] on input at bounding box center [1327, 16] width 154 height 23
paste input "**********"
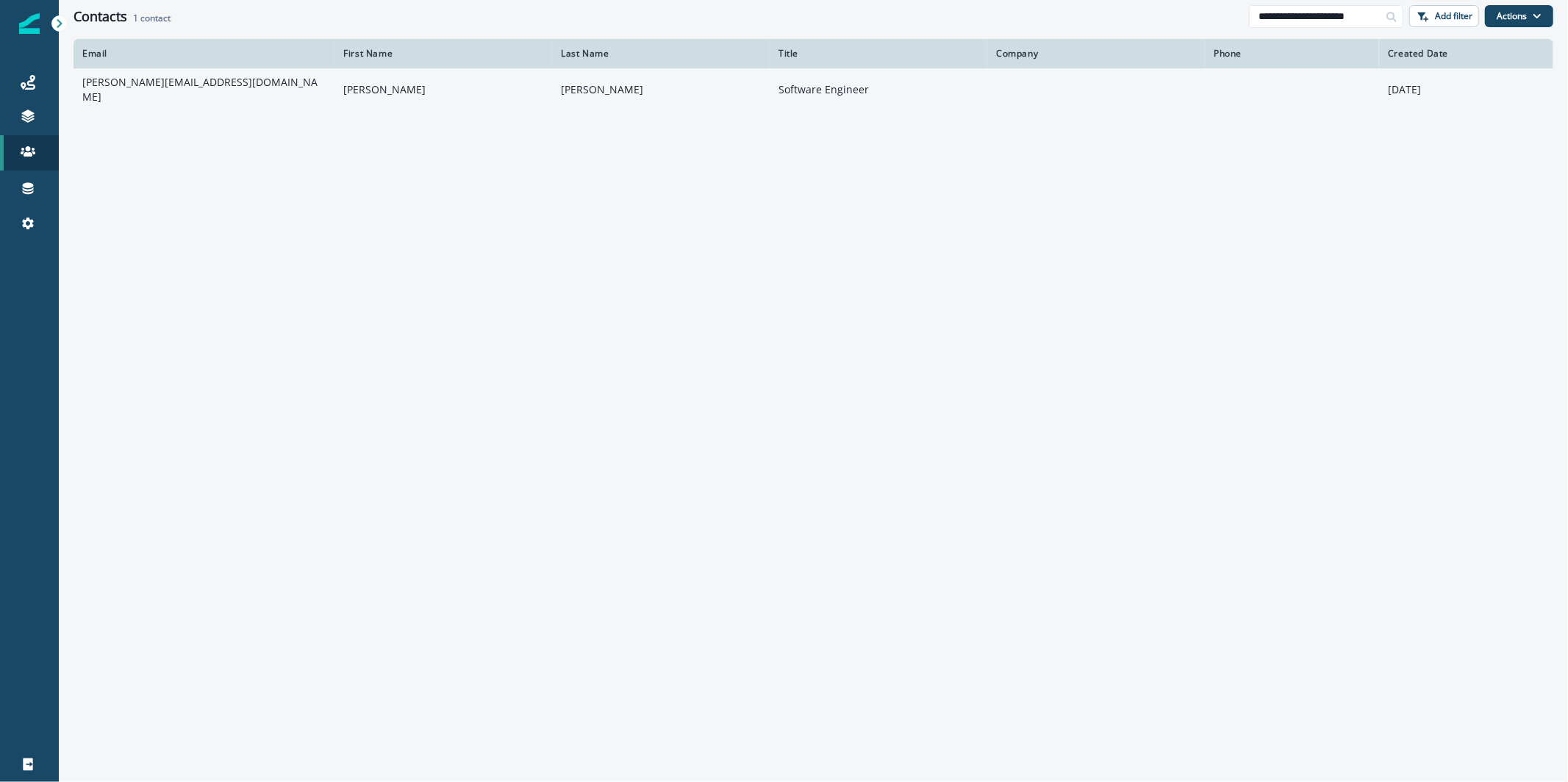
type input "**********"
click at [528, 86] on td "[PERSON_NAME]" at bounding box center [443, 89] width 217 height 42
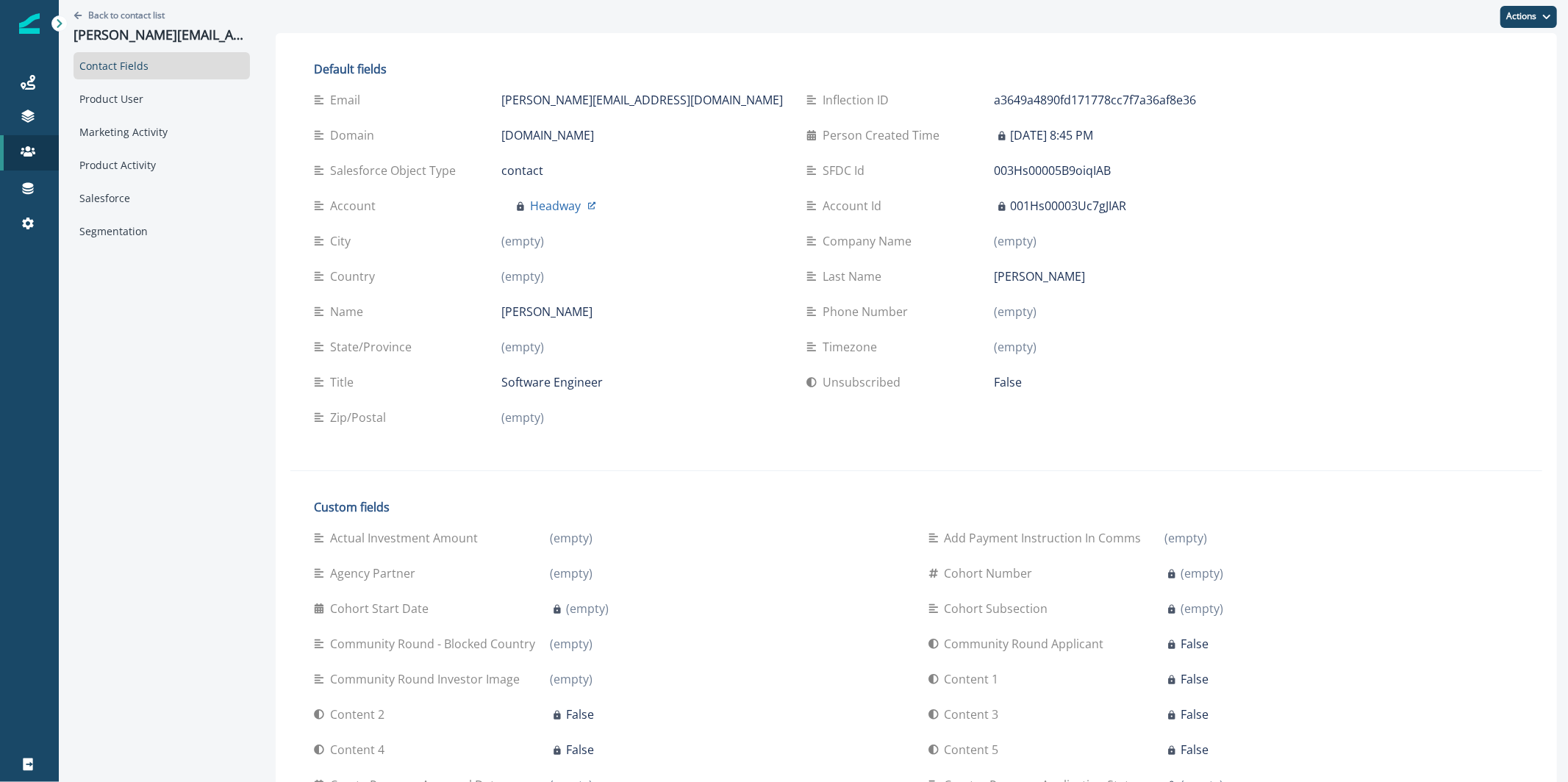
click at [995, 386] on p "False" at bounding box center [1009, 382] width 28 height 17
click at [823, 379] on p "Unsubscribed" at bounding box center [864, 382] width 84 height 17
click at [1520, 18] on button "Actions" at bounding box center [1528, 16] width 56 height 22
click at [1462, 60] on button "Edit" at bounding box center [1462, 54] width 164 height 27
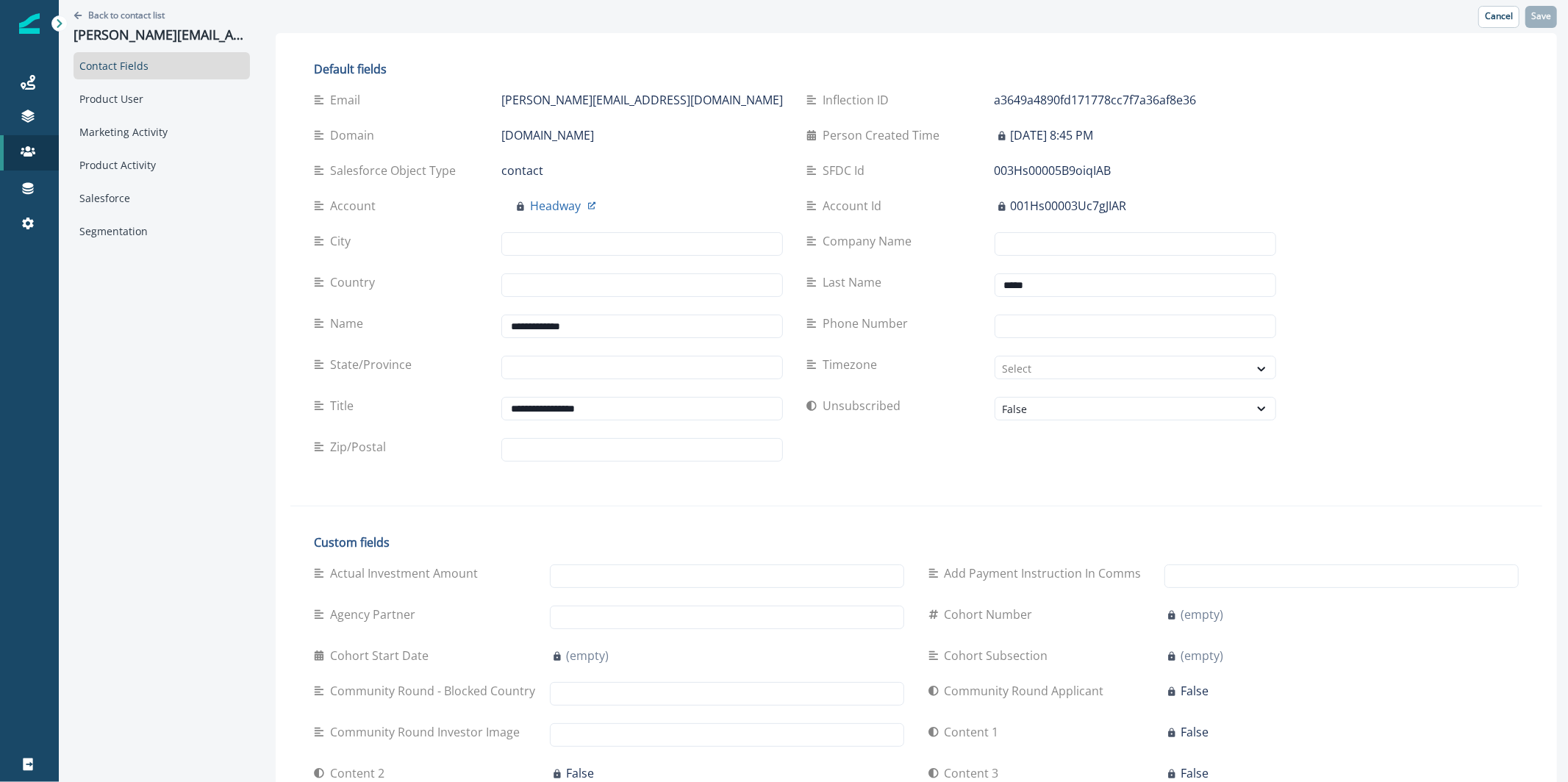
click at [946, 422] on div "Unsubscribed False" at bounding box center [1041, 409] width 469 height 42
click at [1003, 414] on div "False" at bounding box center [1122, 409] width 239 height 16
click at [947, 440] on div "True" at bounding box center [953, 442] width 220 height 27
click at [1538, 25] on button "Save" at bounding box center [1541, 16] width 32 height 22
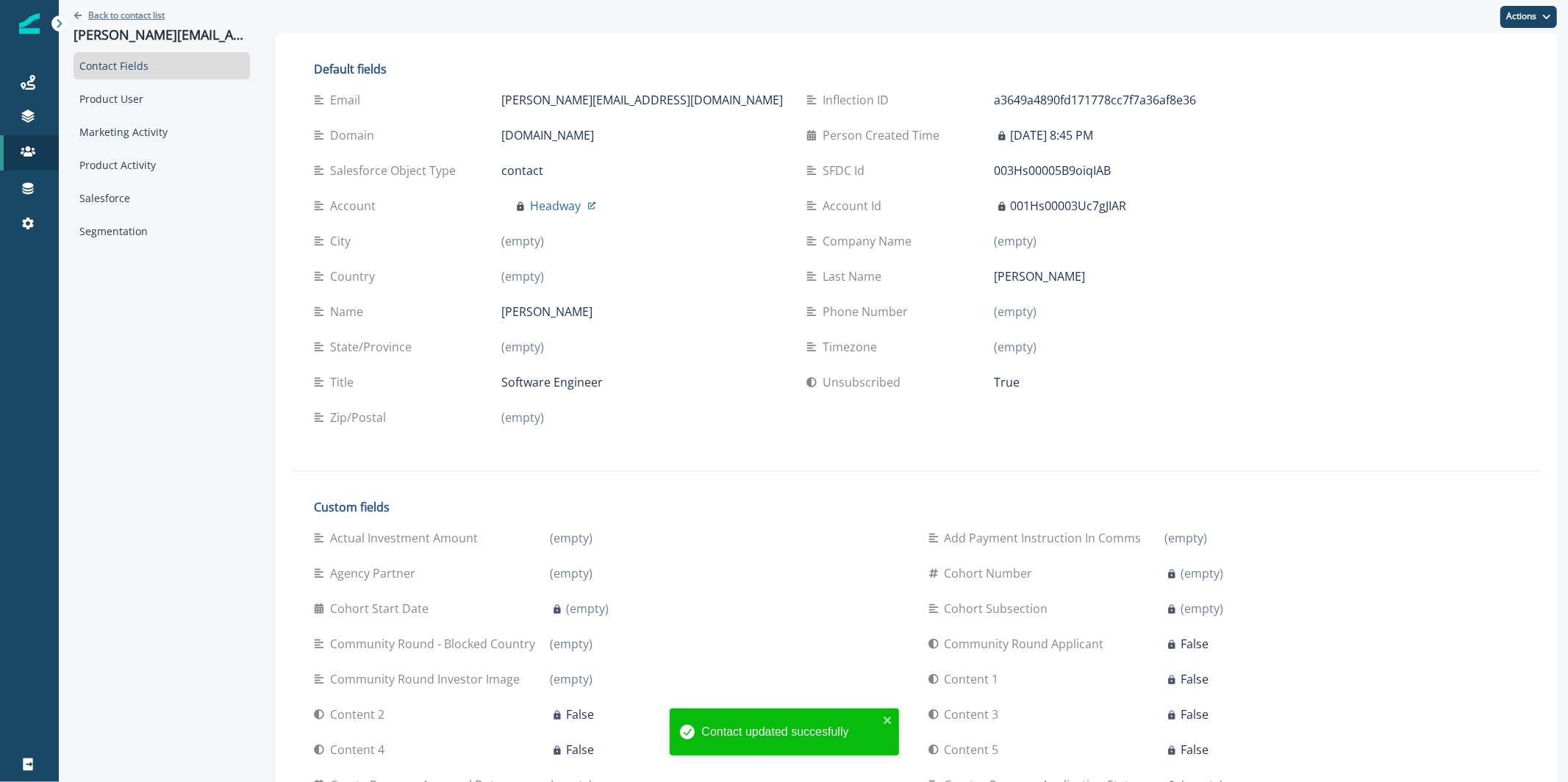
click at [89, 15] on p "Back to contact list" at bounding box center [126, 15] width 76 height 12
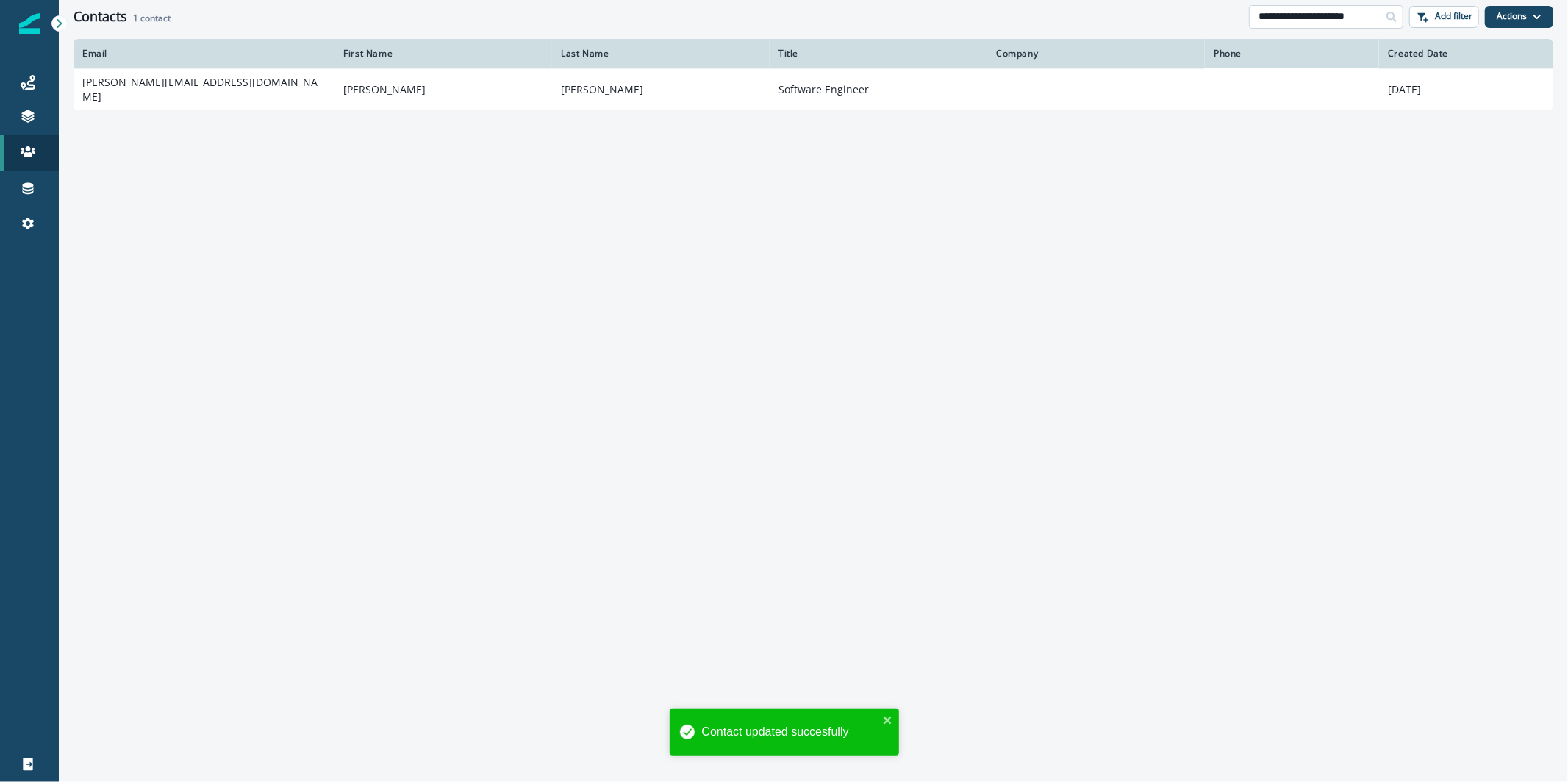
click at [1367, 12] on input "**********" at bounding box center [1327, 16] width 154 height 23
paste input
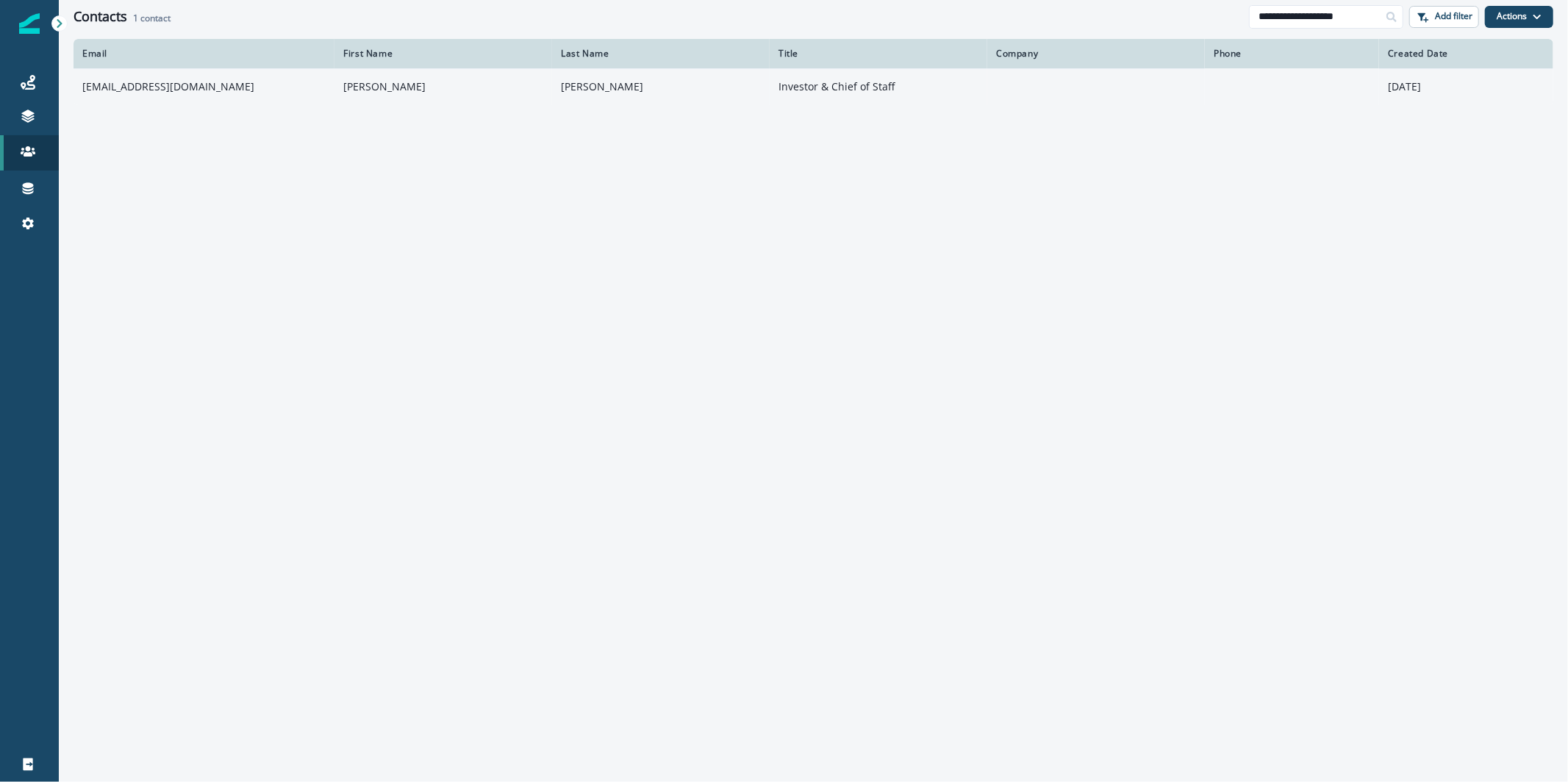
type input "**********"
click at [136, 87] on td "[EMAIL_ADDRESS][DOMAIN_NAME]" at bounding box center [204, 87] width 261 height 36
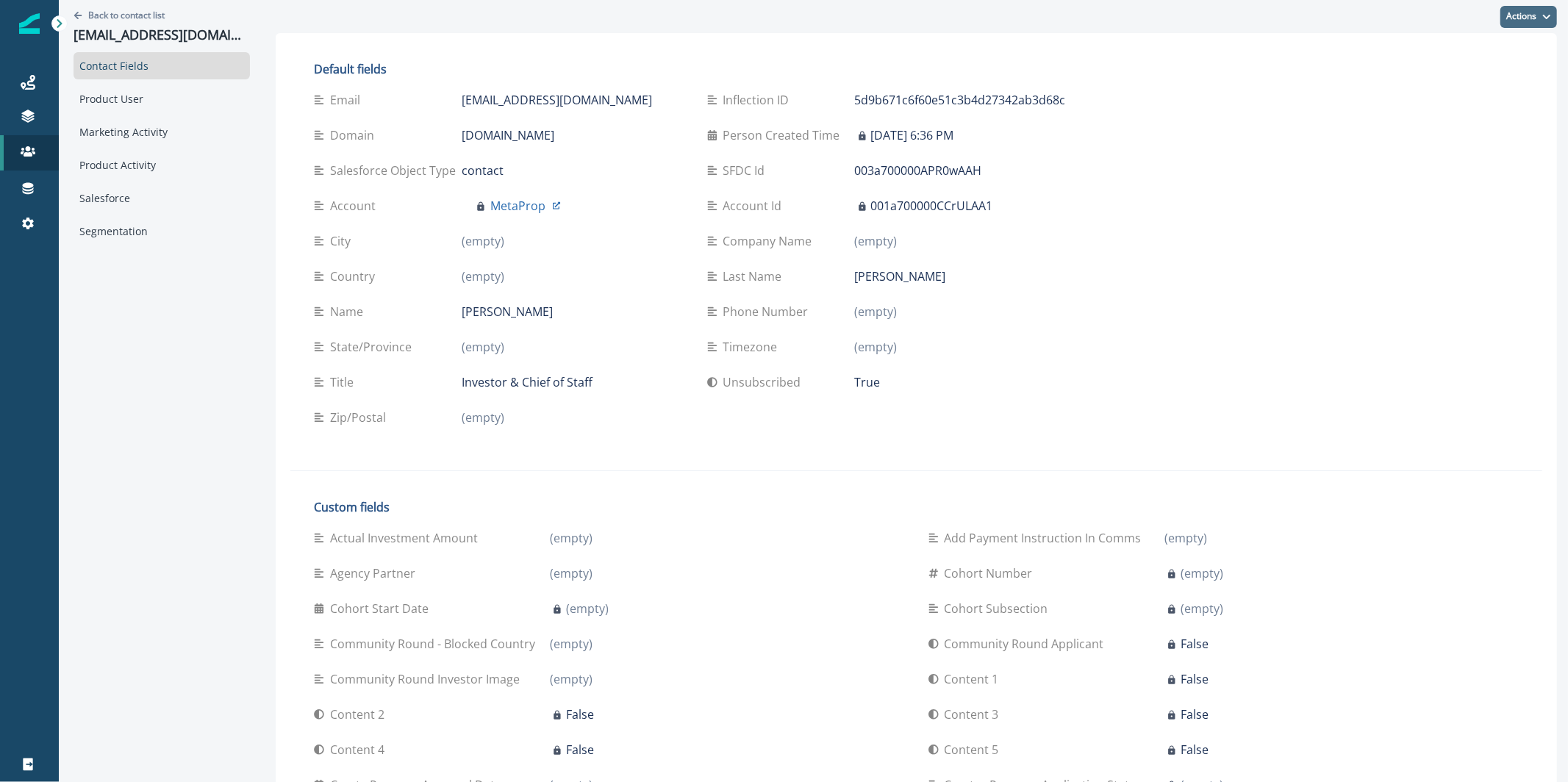
click at [1509, 16] on button "Actions" at bounding box center [1528, 16] width 56 height 22
click at [135, 15] on p "Back to contact list" at bounding box center [126, 15] width 76 height 12
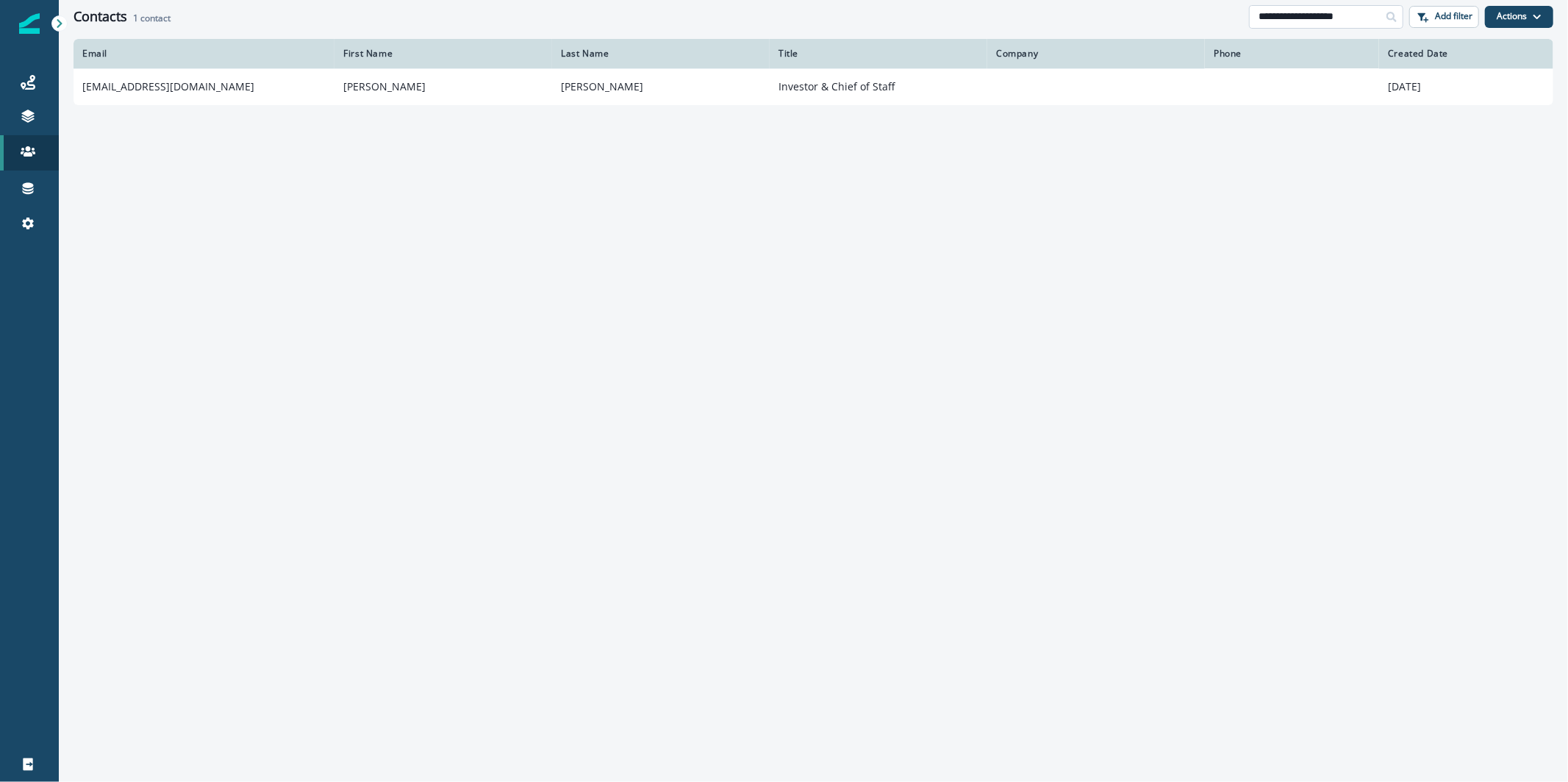
click at [1353, 6] on input "**********" at bounding box center [1327, 16] width 154 height 23
paste input
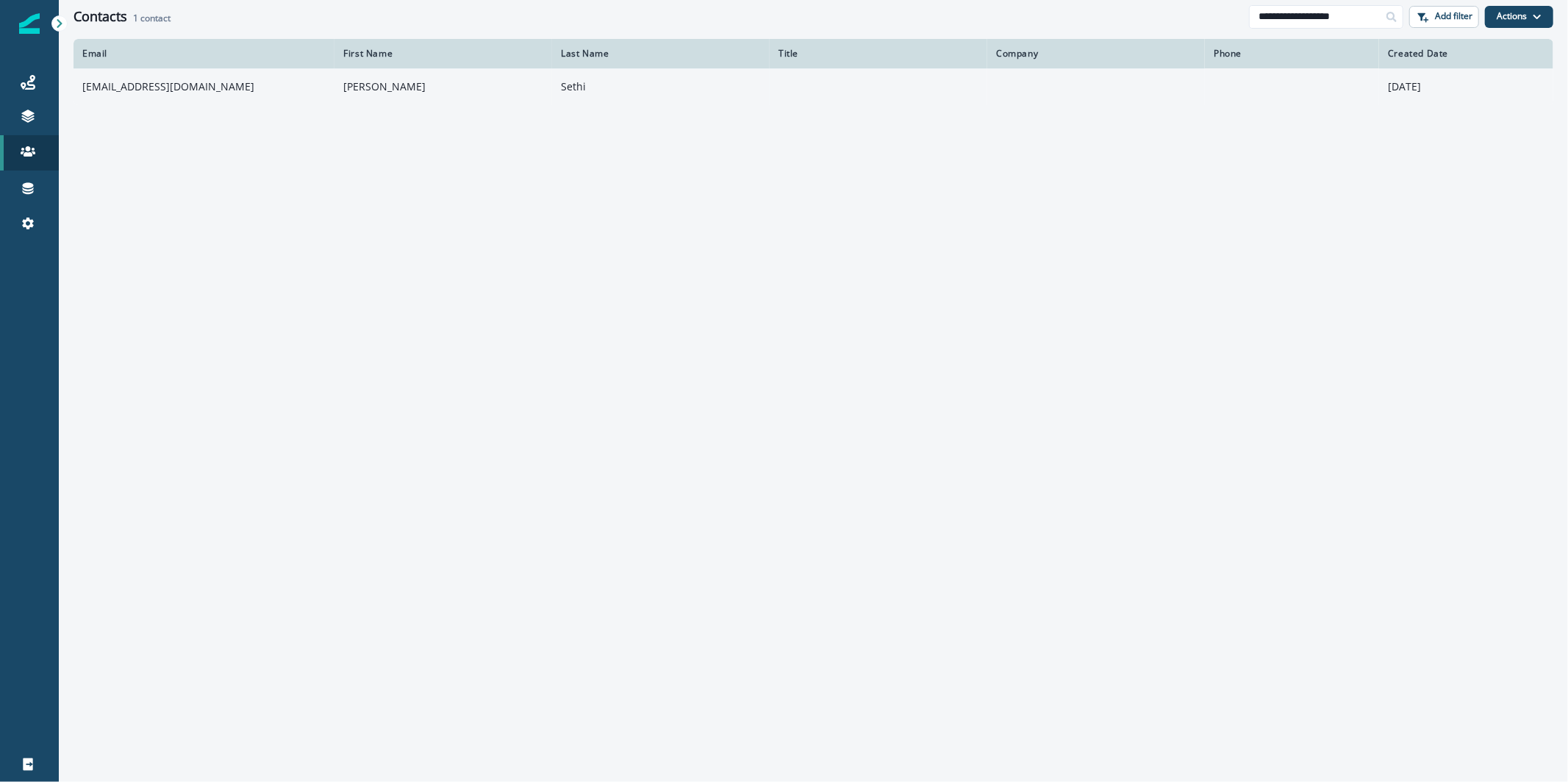
type input "**********"
click at [295, 84] on td "[EMAIL_ADDRESS][DOMAIN_NAME]" at bounding box center [204, 87] width 261 height 36
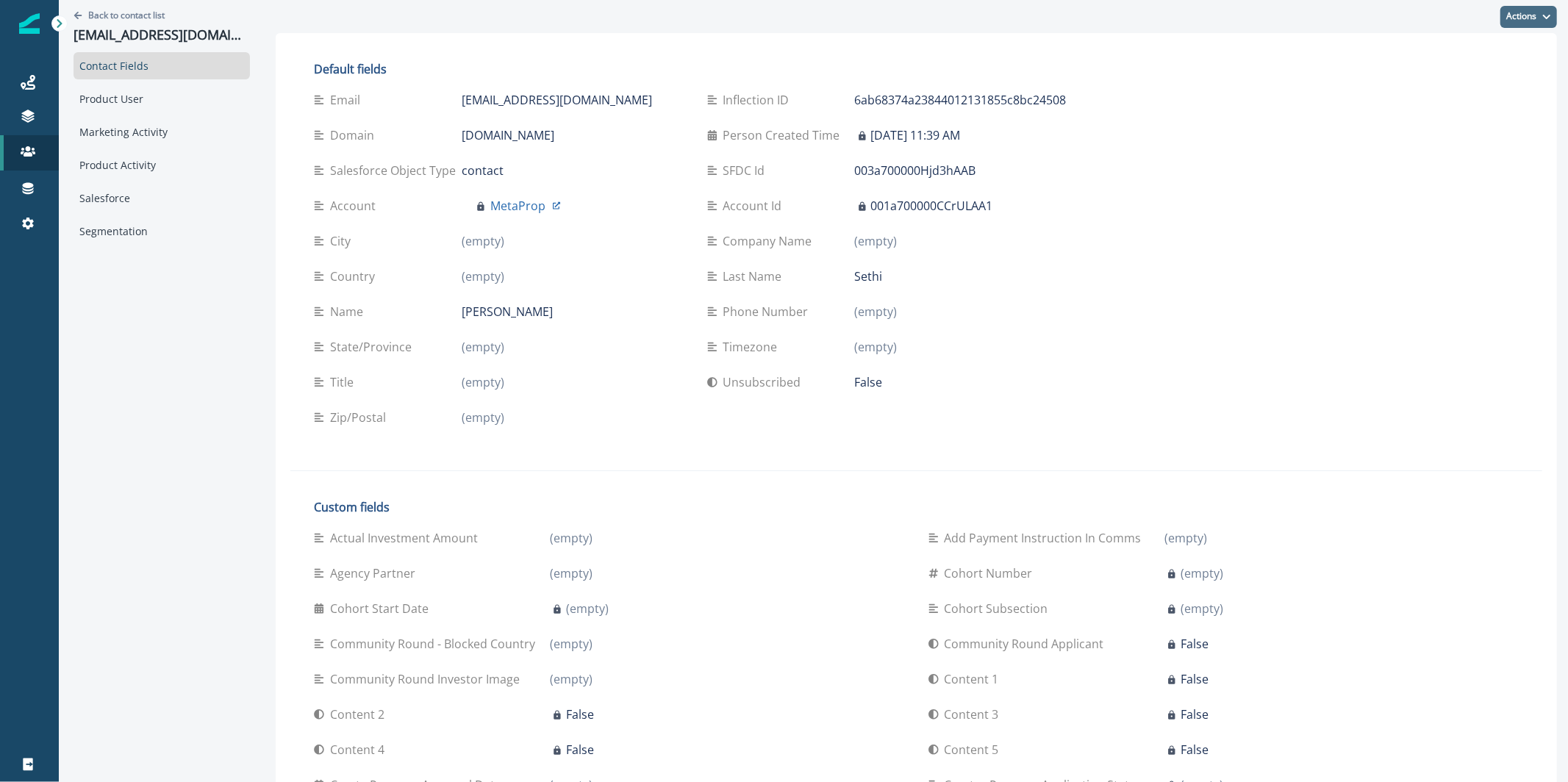
click at [1509, 25] on button "Actions" at bounding box center [1528, 16] width 56 height 22
click at [1479, 56] on button "Edit" at bounding box center [1462, 54] width 164 height 27
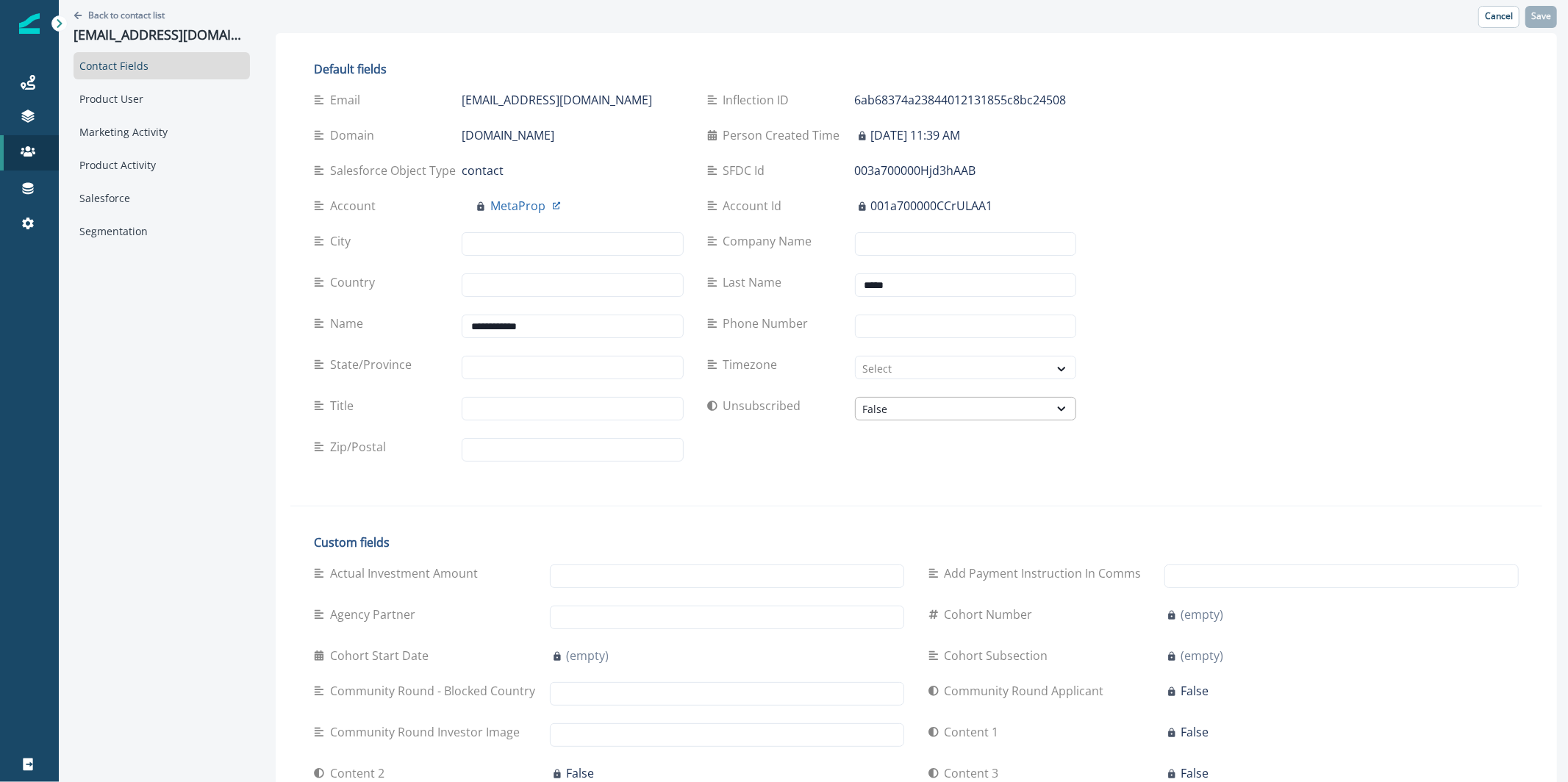
click at [863, 403] on div "False" at bounding box center [952, 409] width 179 height 16
click at [875, 446] on div "True" at bounding box center [938, 442] width 220 height 27
click at [1538, 9] on button "Save" at bounding box center [1541, 16] width 32 height 22
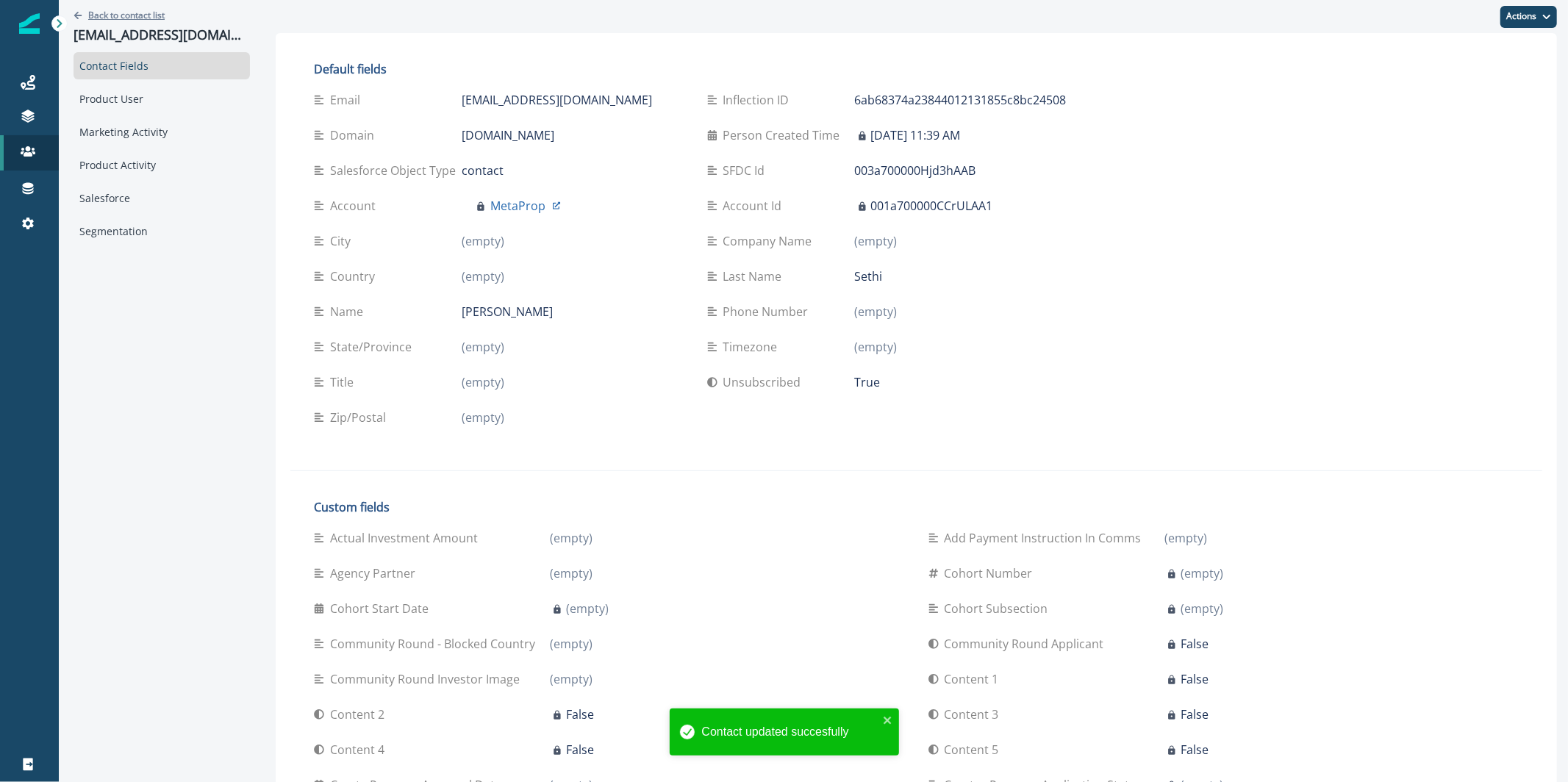
click at [79, 17] on icon "Go back" at bounding box center [78, 16] width 9 height 9
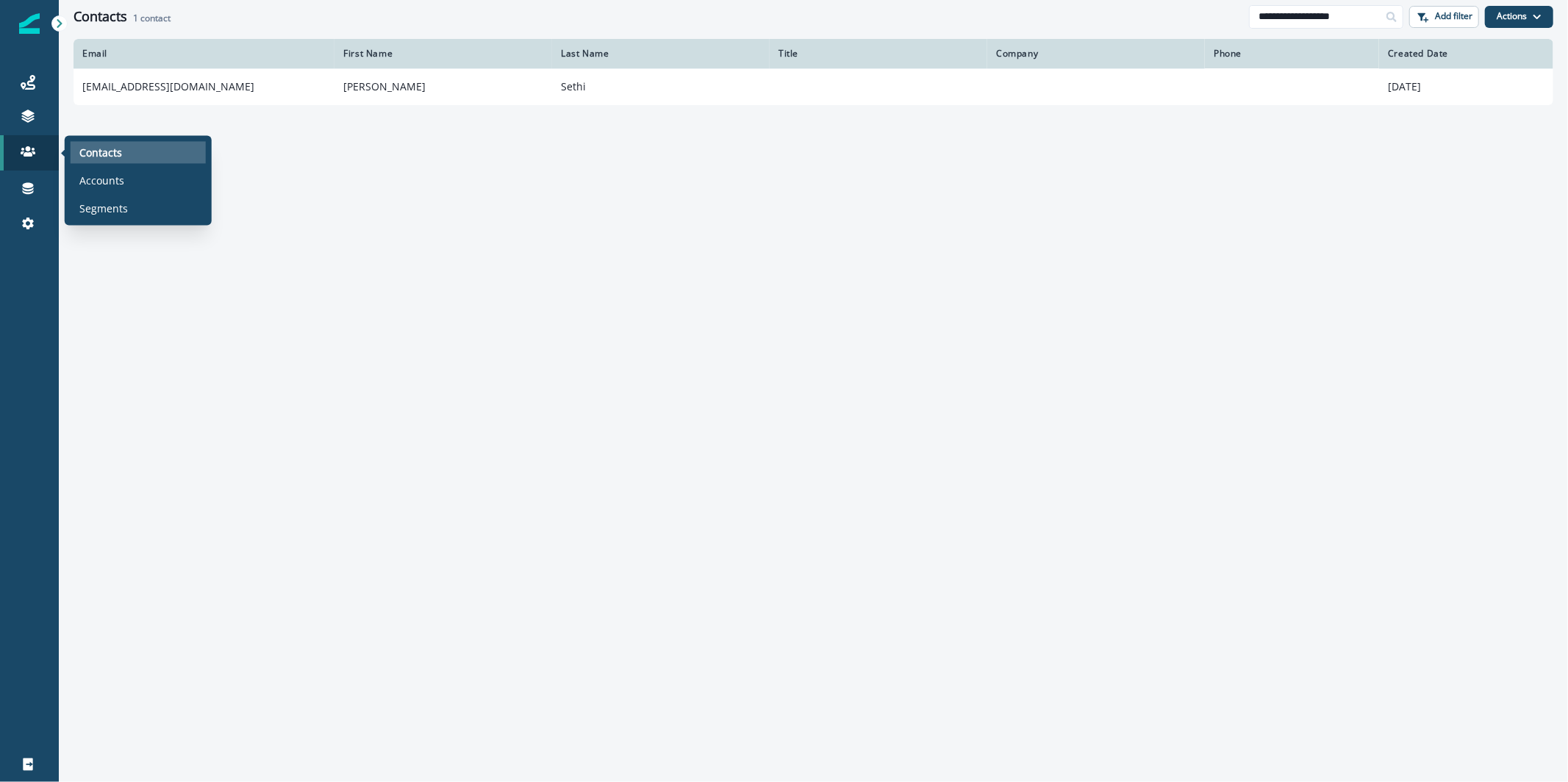
click at [99, 151] on p "Contacts" at bounding box center [100, 152] width 42 height 16
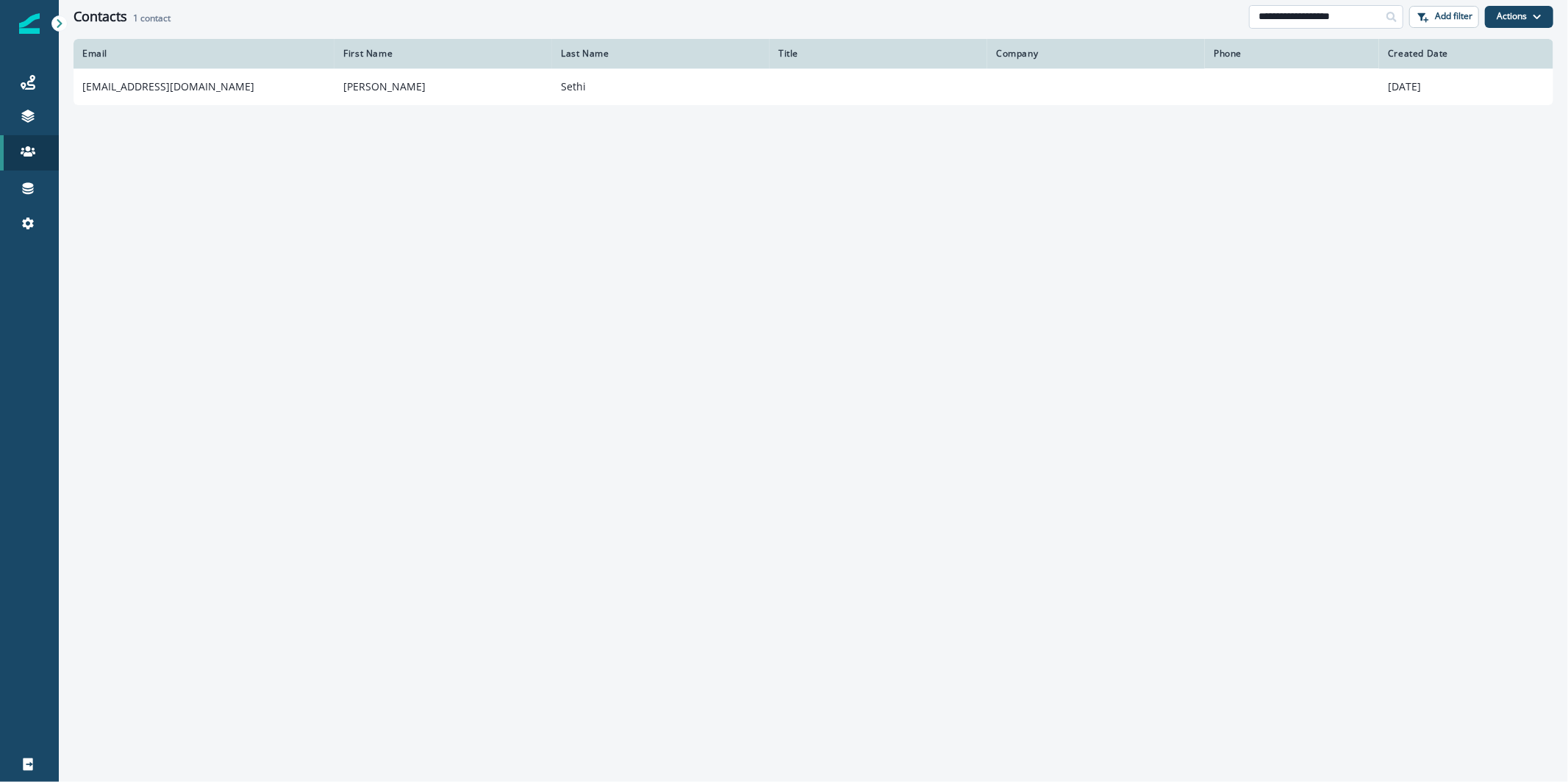
click at [1334, 8] on input "**********" at bounding box center [1327, 16] width 154 height 23
paste input
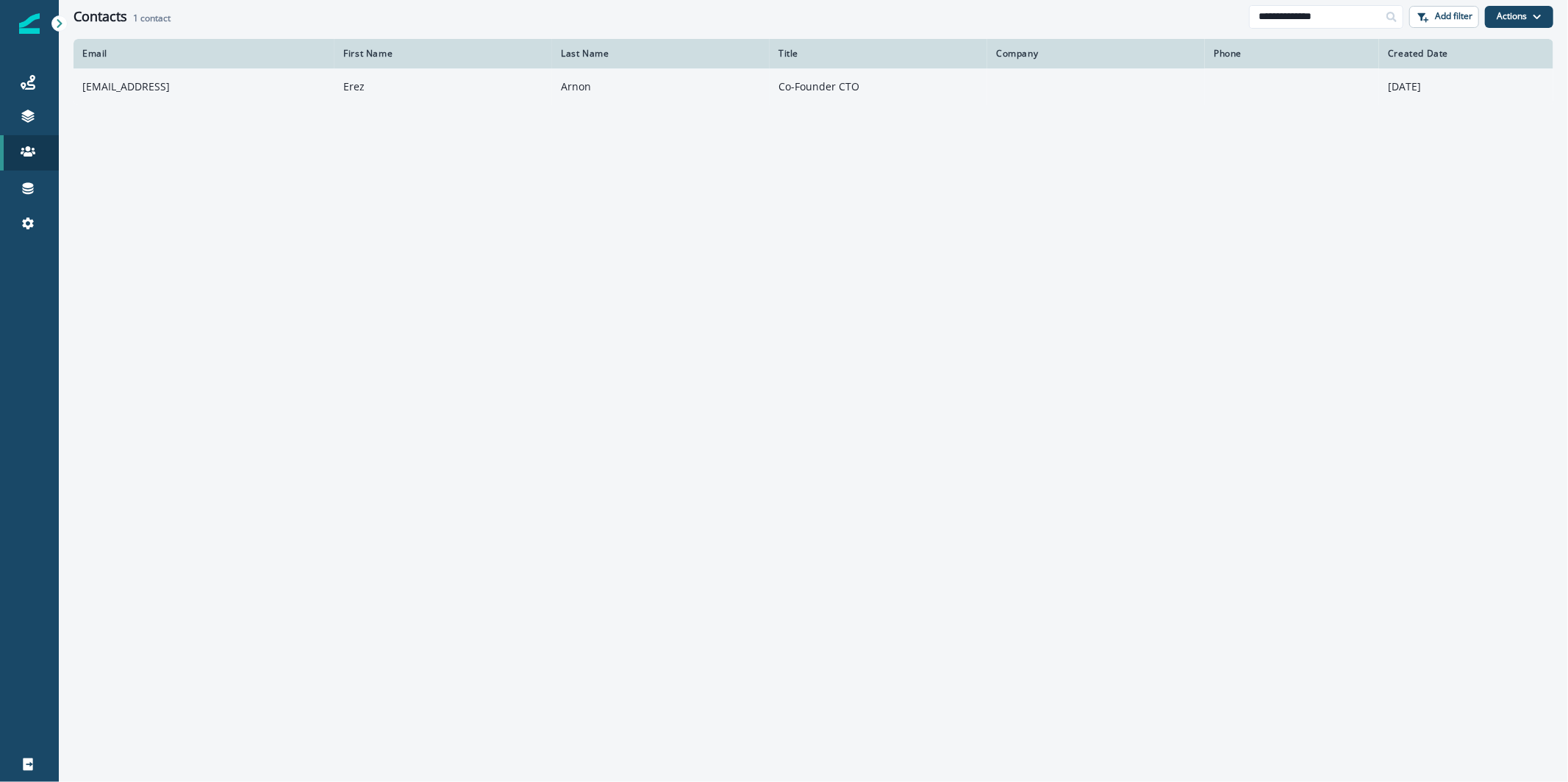
type input "**********"
click at [395, 86] on td "Erez" at bounding box center [443, 87] width 217 height 36
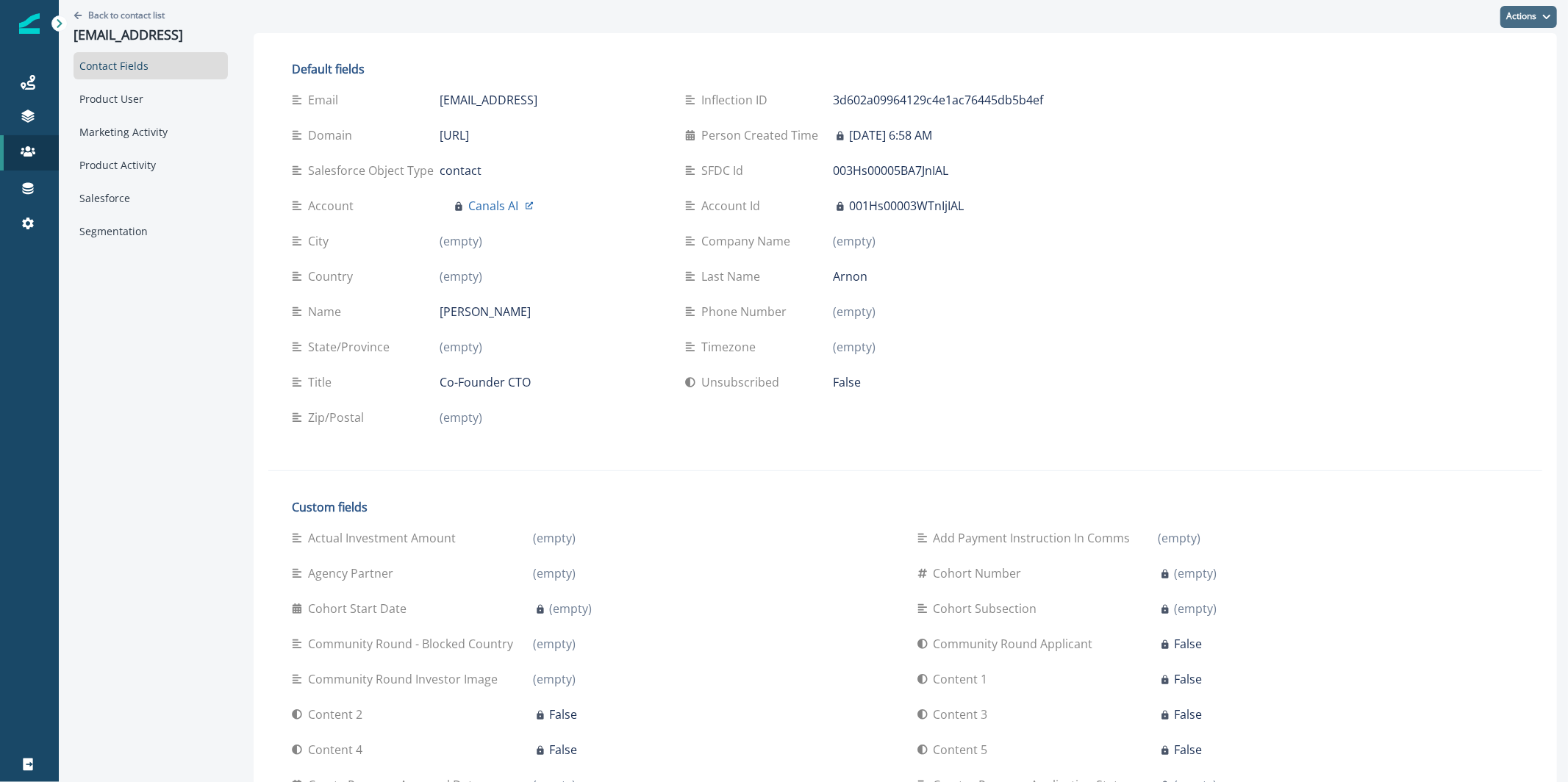
click at [1526, 18] on button "Actions" at bounding box center [1528, 16] width 56 height 22
click at [1506, 59] on button "Edit" at bounding box center [1462, 54] width 164 height 27
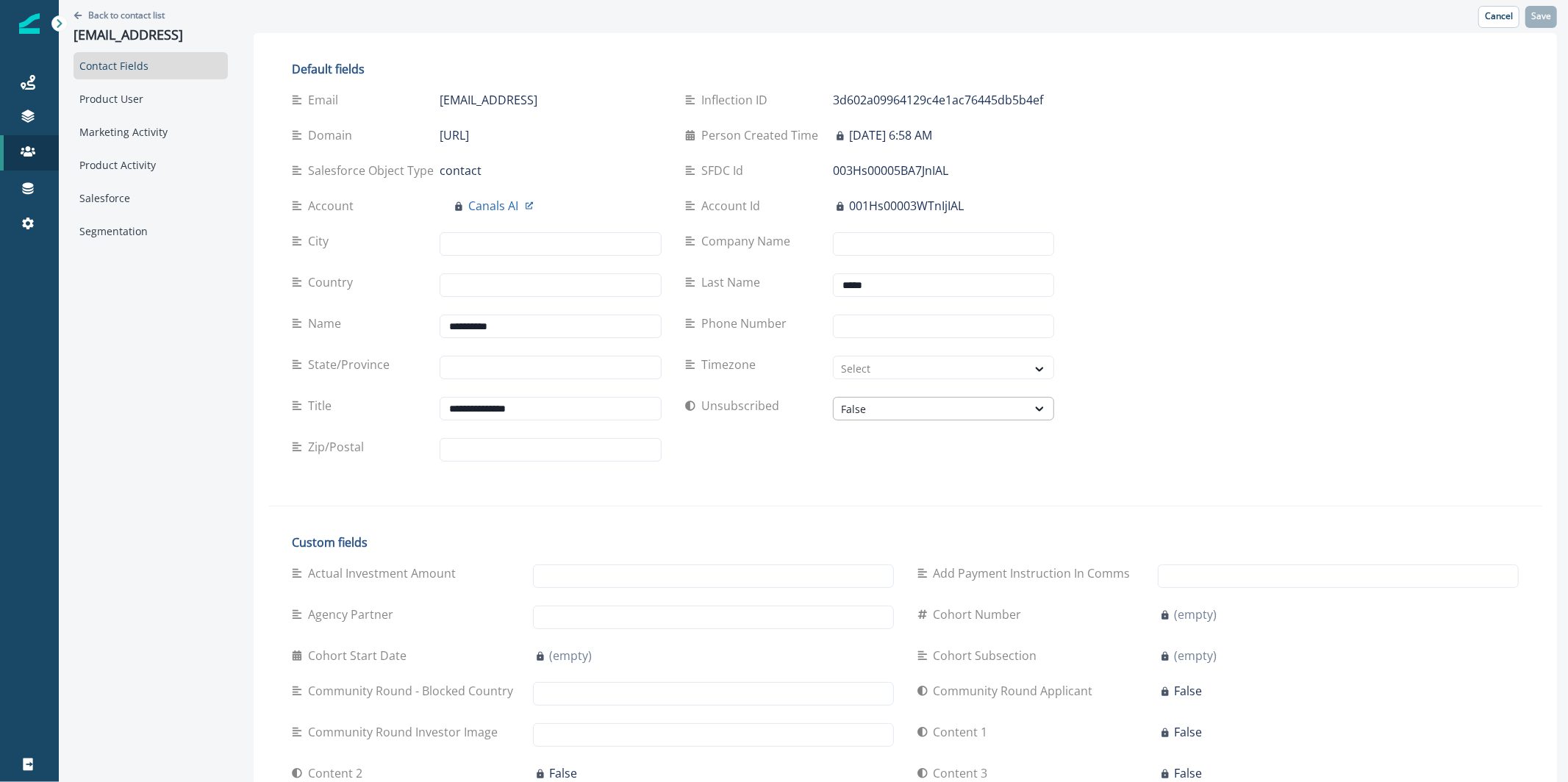
click at [893, 415] on div "False" at bounding box center [930, 409] width 179 height 16
click at [884, 444] on div "True" at bounding box center [938, 442] width 220 height 27
click at [1533, 22] on p "Save" at bounding box center [1541, 16] width 20 height 10
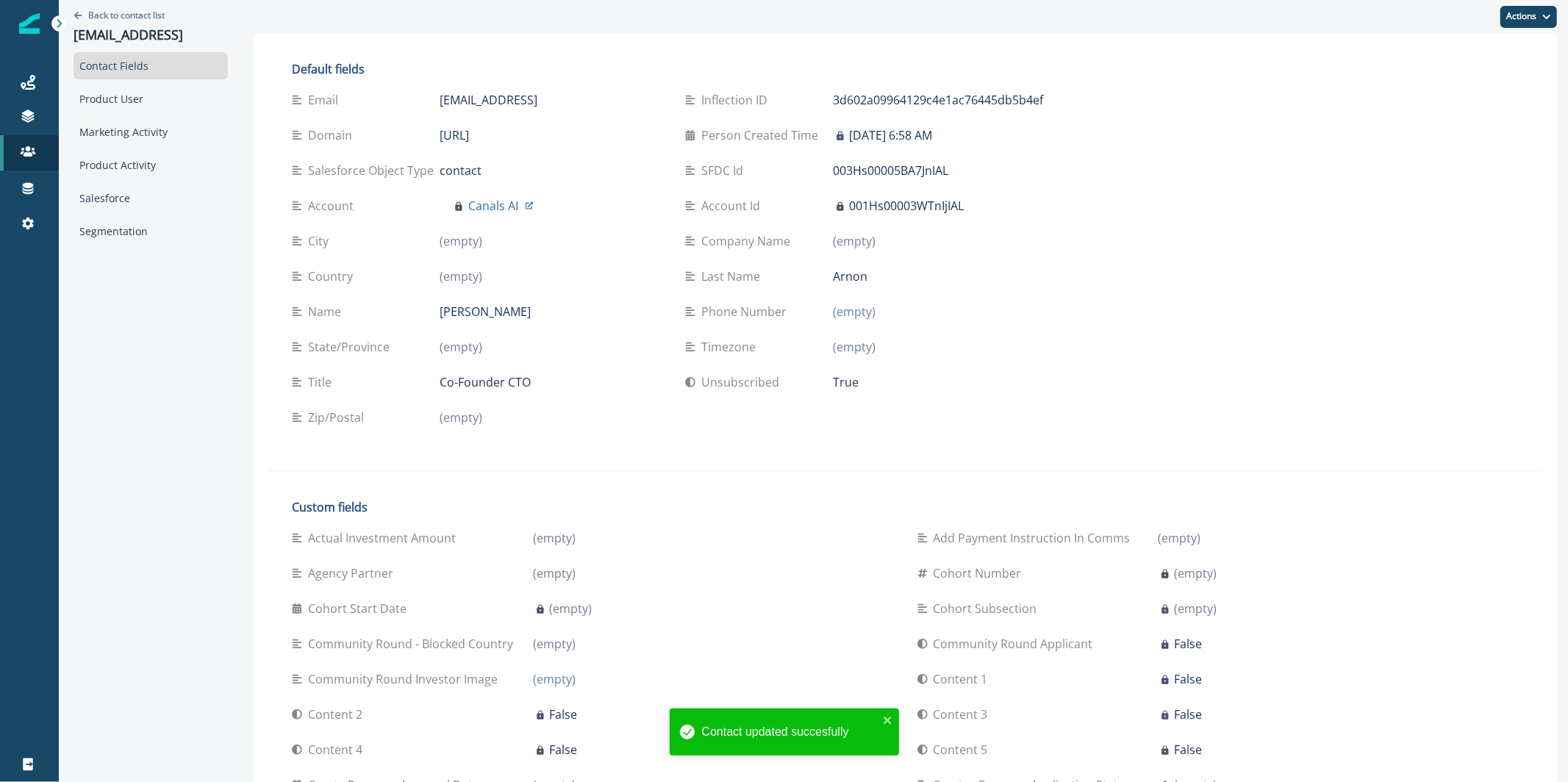
click at [112, 22] on div "Back to contact list [EMAIL_ADDRESS]" at bounding box center [151, 26] width 154 height 52
click at [111, 6] on div "Back to contact list [EMAIL_ADDRESS]" at bounding box center [151, 26] width 154 height 52
click at [111, 10] on p "Back to contact list" at bounding box center [126, 15] width 76 height 12
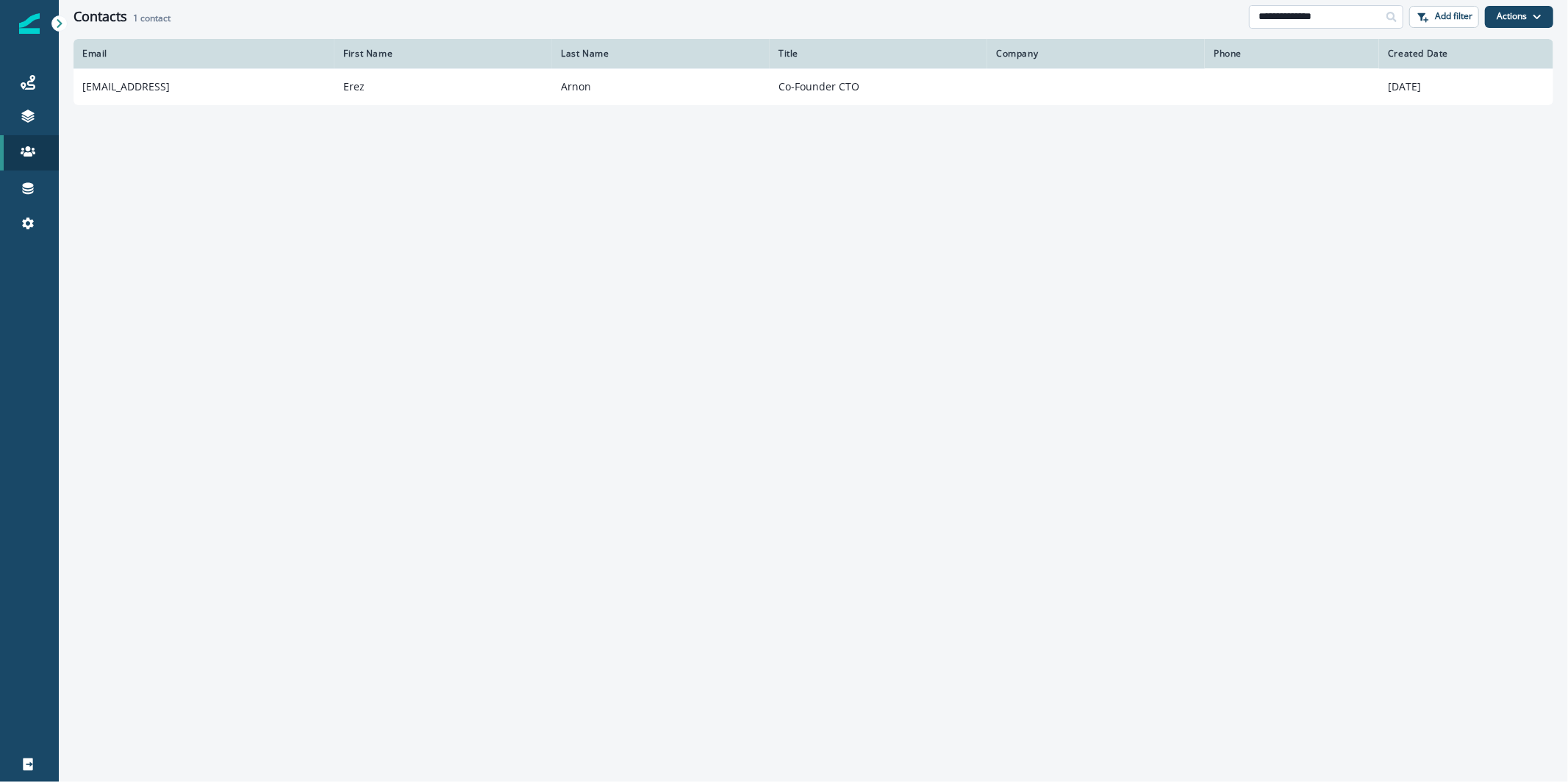
click at [1353, 13] on input "**********" at bounding box center [1327, 16] width 154 height 23
paste input "**********"
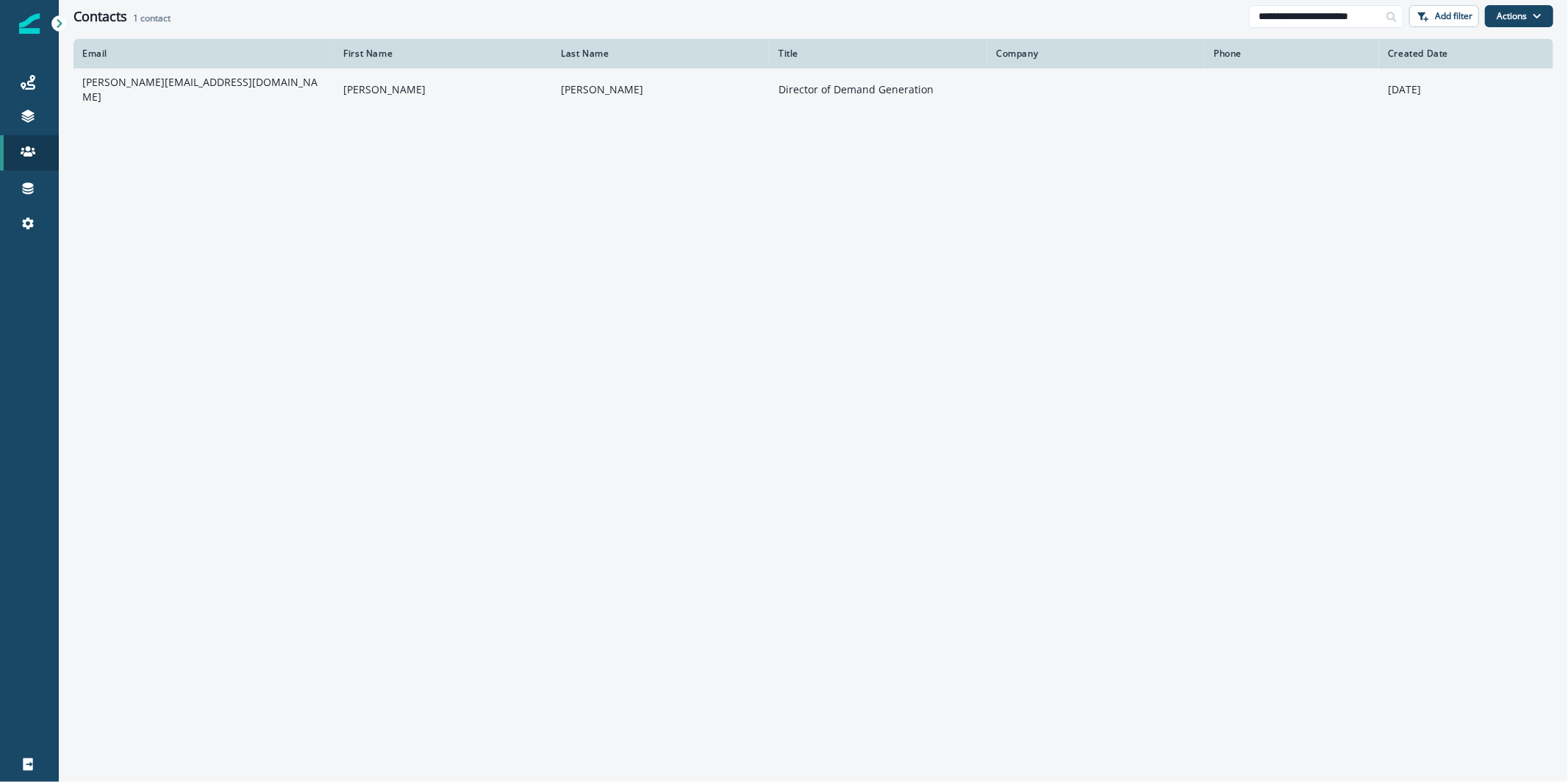
type input "**********"
click at [601, 79] on td "[PERSON_NAME]" at bounding box center [660, 89] width 217 height 42
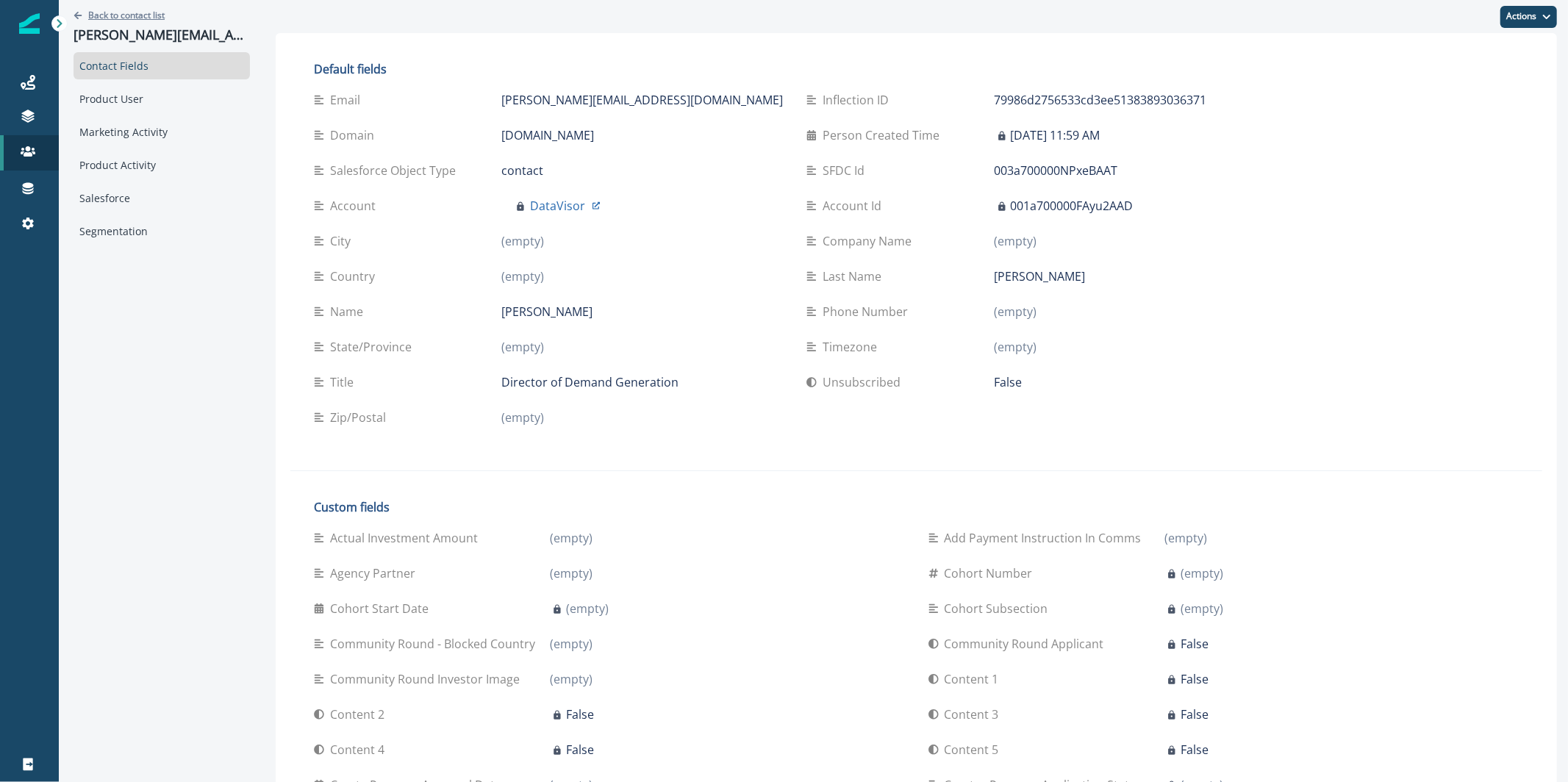
click at [108, 17] on p "Back to contact list" at bounding box center [126, 15] width 76 height 12
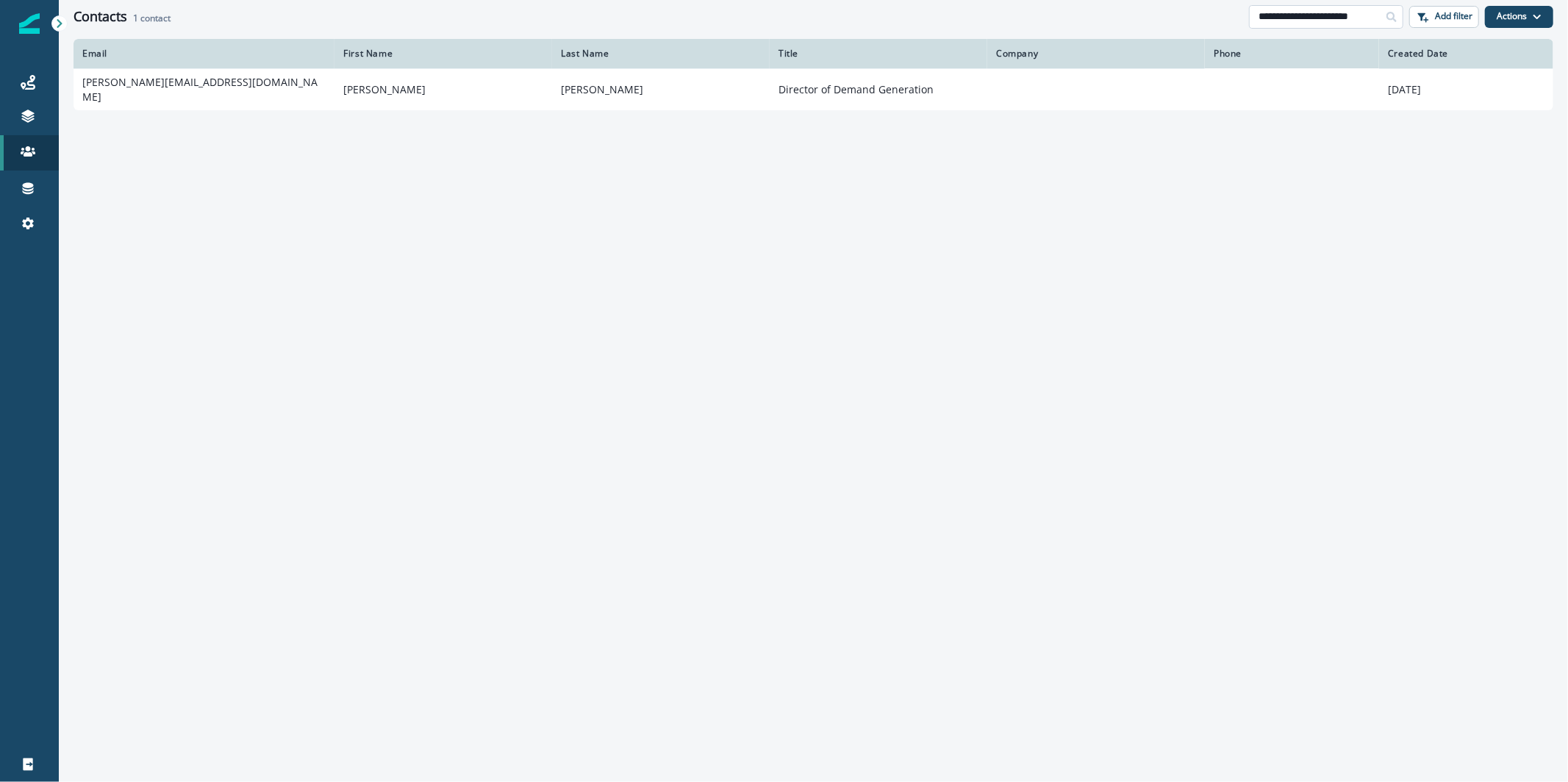
click at [1279, 11] on input "**********" at bounding box center [1327, 16] width 154 height 23
paste input
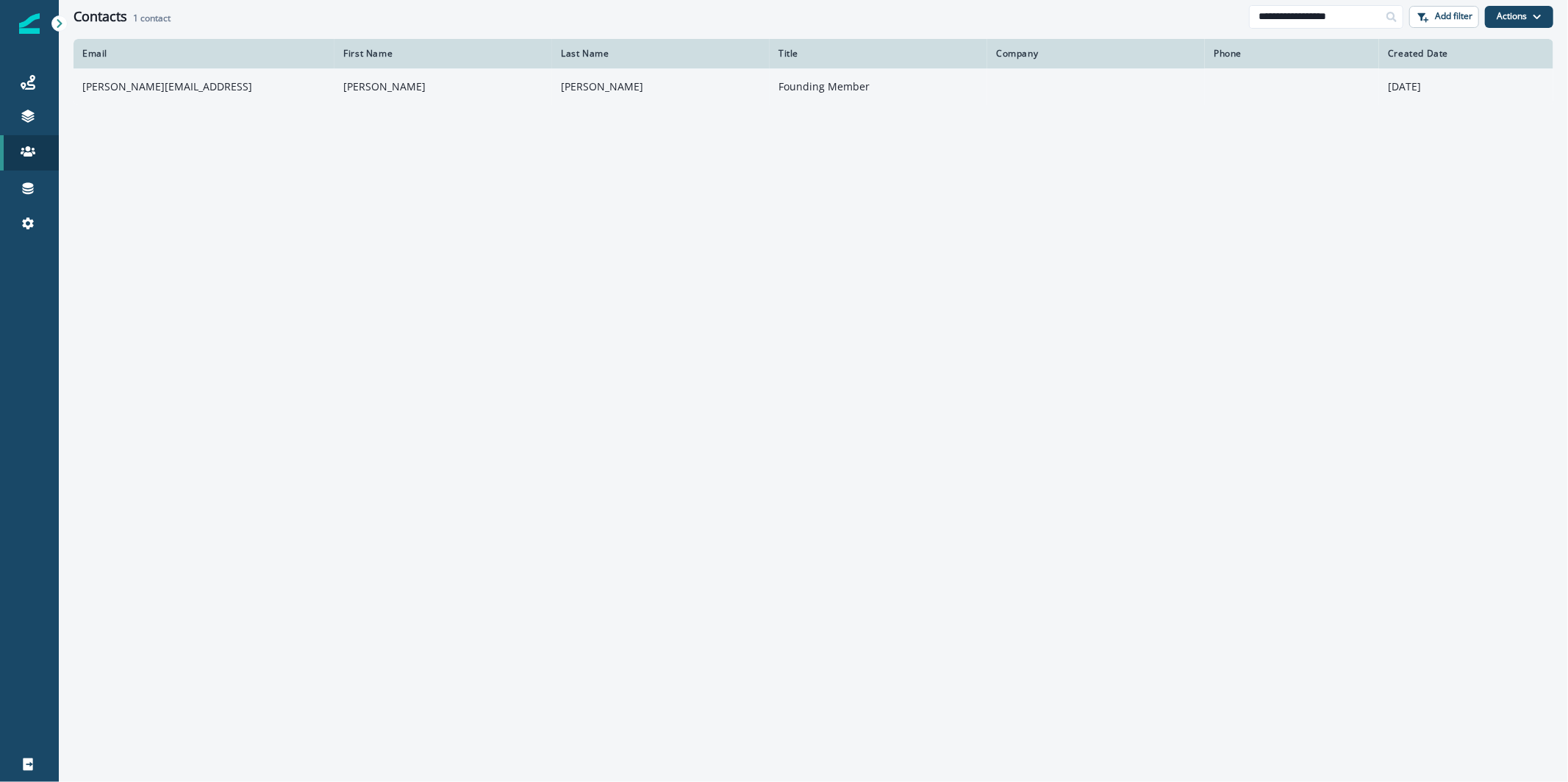
type input "**********"
click at [483, 80] on td "[PERSON_NAME]" at bounding box center [443, 87] width 217 height 36
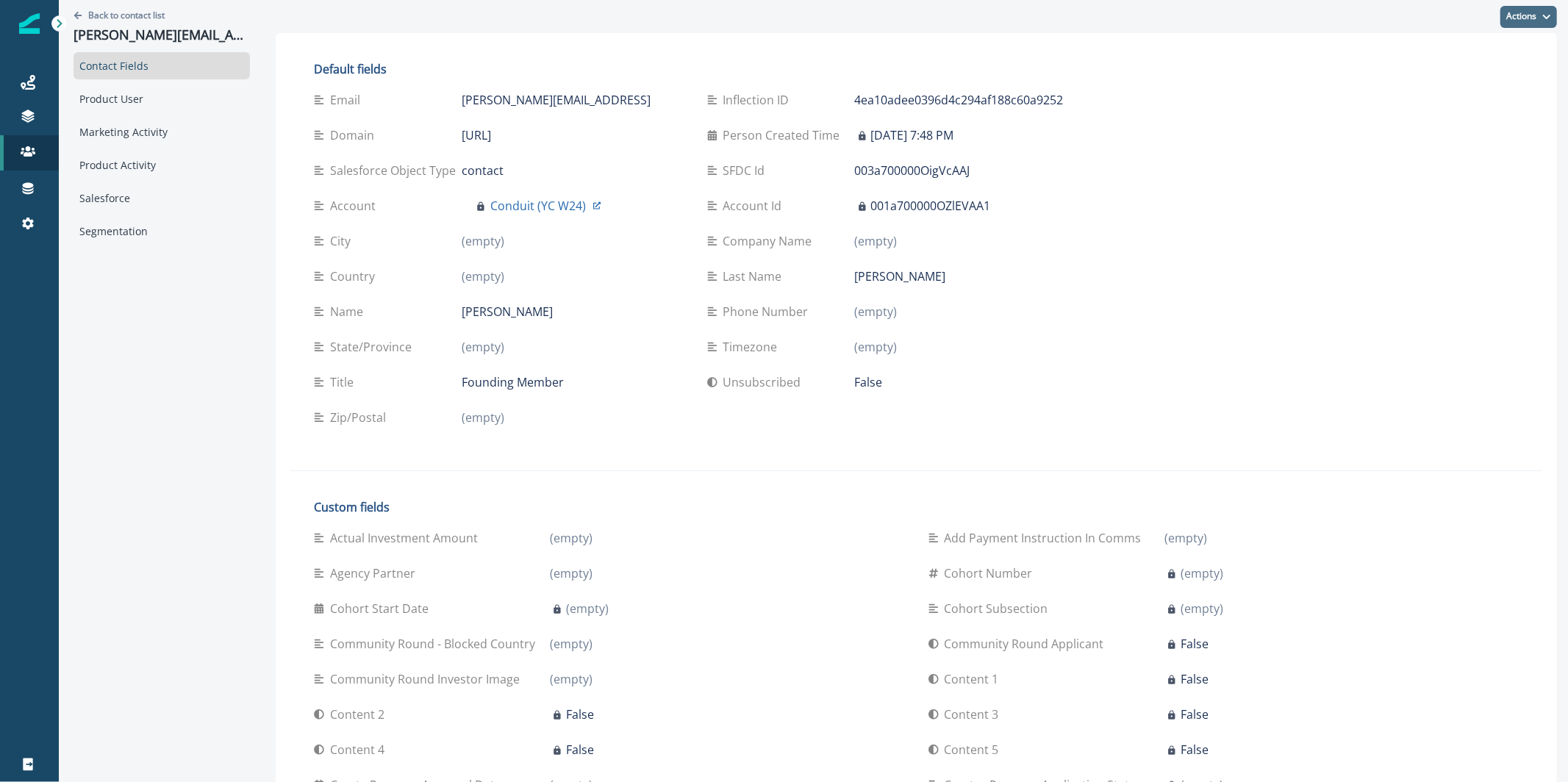
click at [1538, 26] on button "Actions" at bounding box center [1528, 16] width 56 height 22
click at [1494, 54] on button "Edit" at bounding box center [1462, 54] width 164 height 27
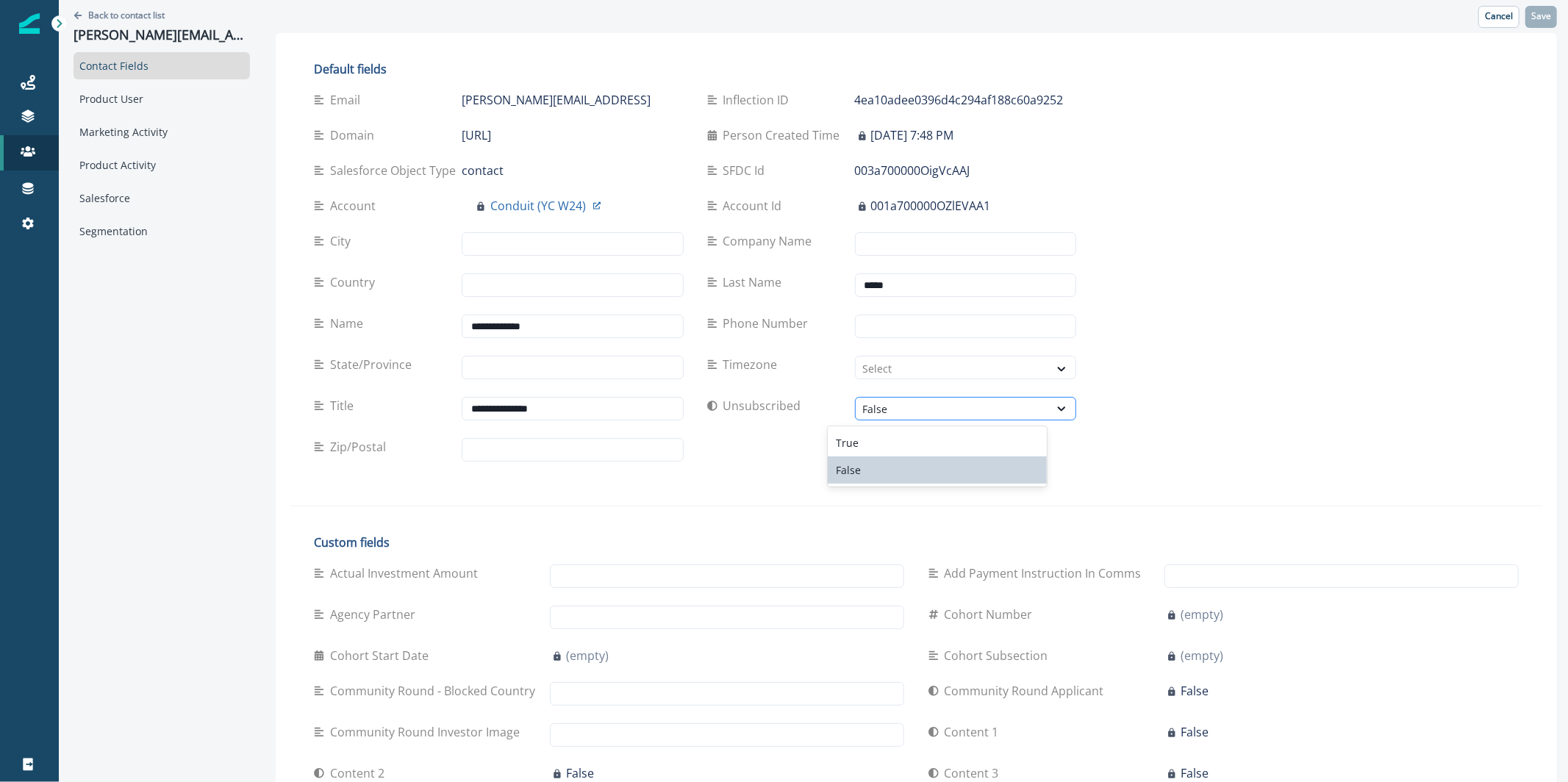
click at [855, 418] on div "False" at bounding box center [966, 408] width 222 height 23
click at [848, 437] on div "True" at bounding box center [938, 442] width 220 height 27
click at [1532, 11] on p "Save" at bounding box center [1541, 16] width 20 height 10
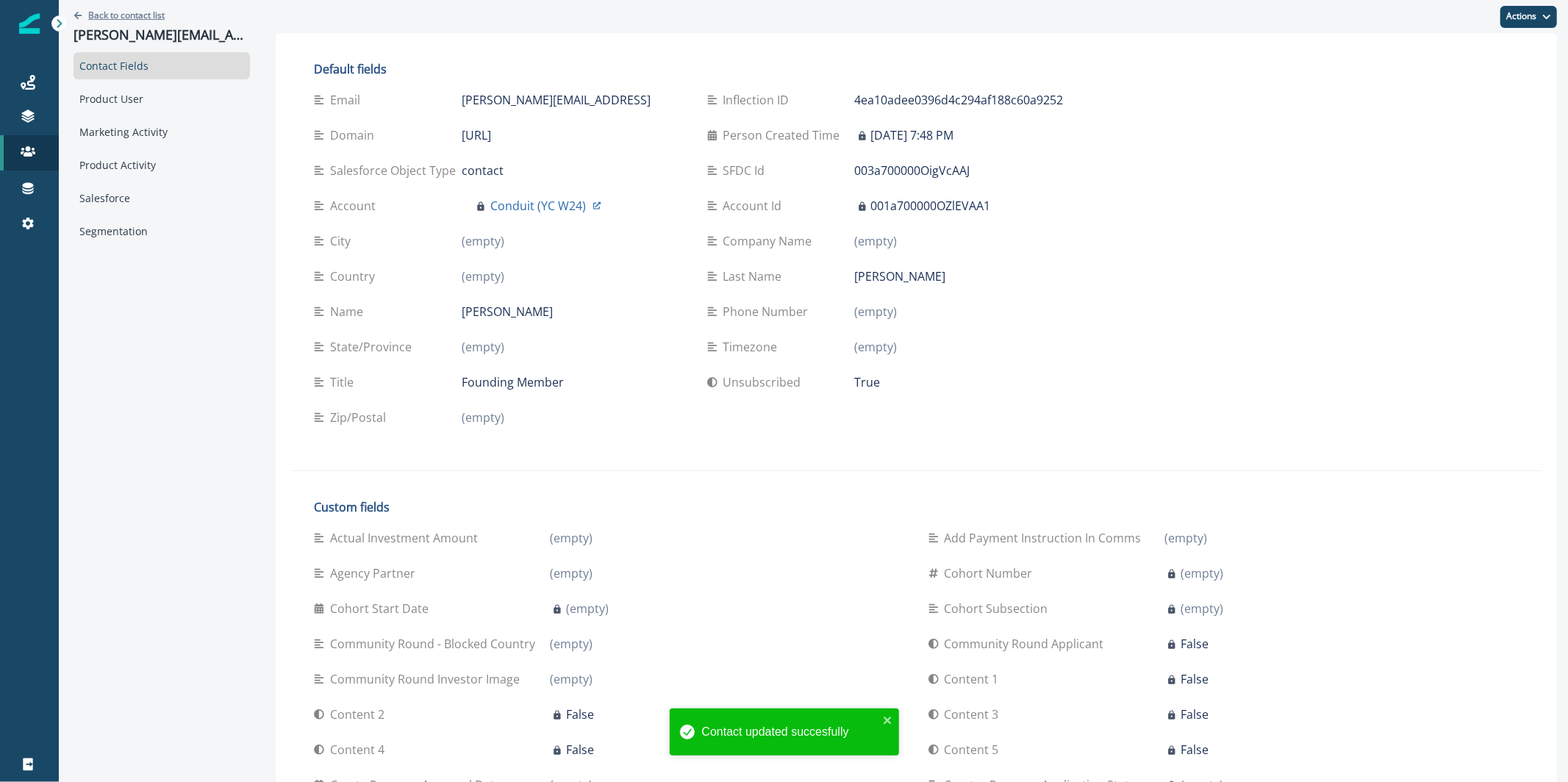
click at [146, 12] on p "Back to contact list" at bounding box center [126, 15] width 76 height 12
